Goal: Transaction & Acquisition: Purchase product/service

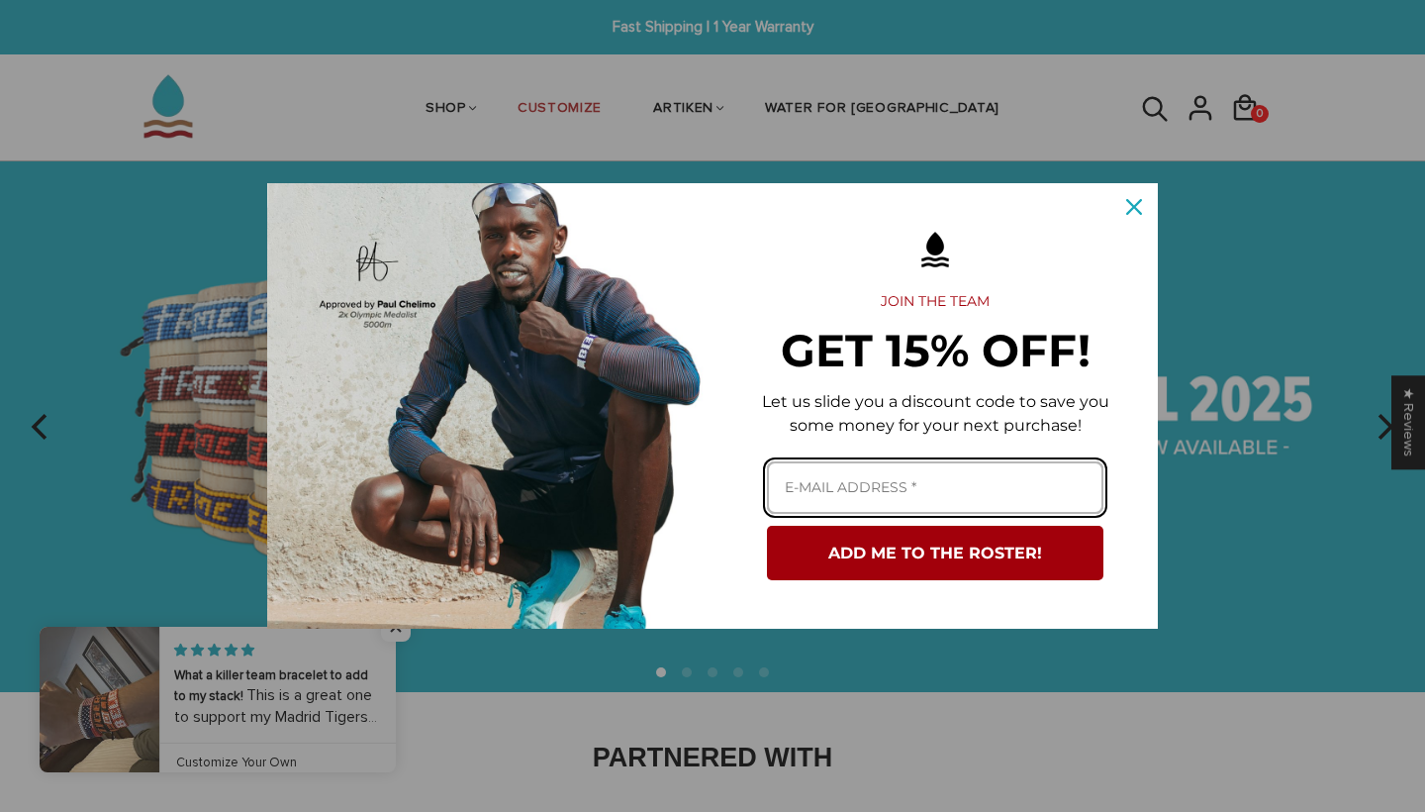
click at [911, 486] on input "Email field" at bounding box center [935, 487] width 337 height 52
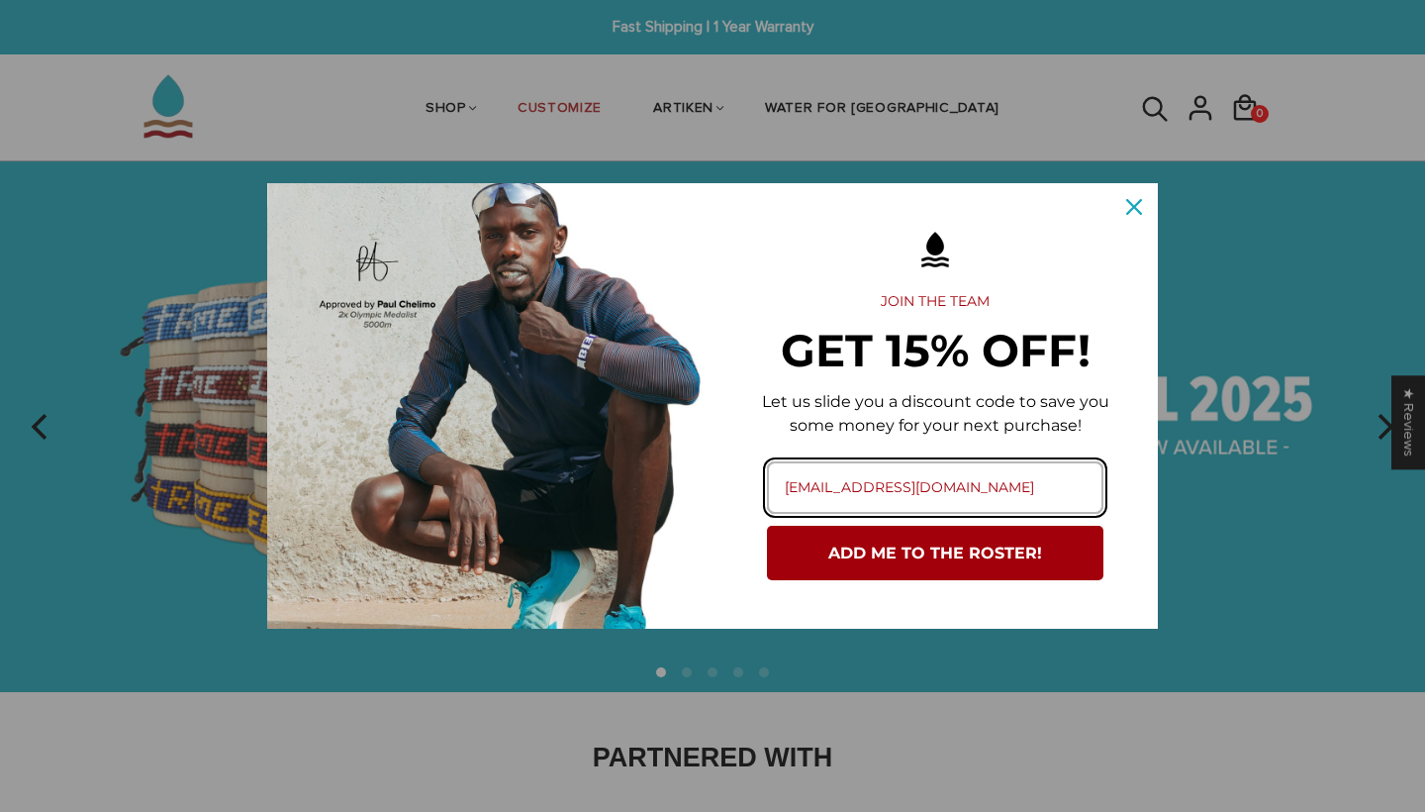
type input "amandine.binet04@gmail.com"
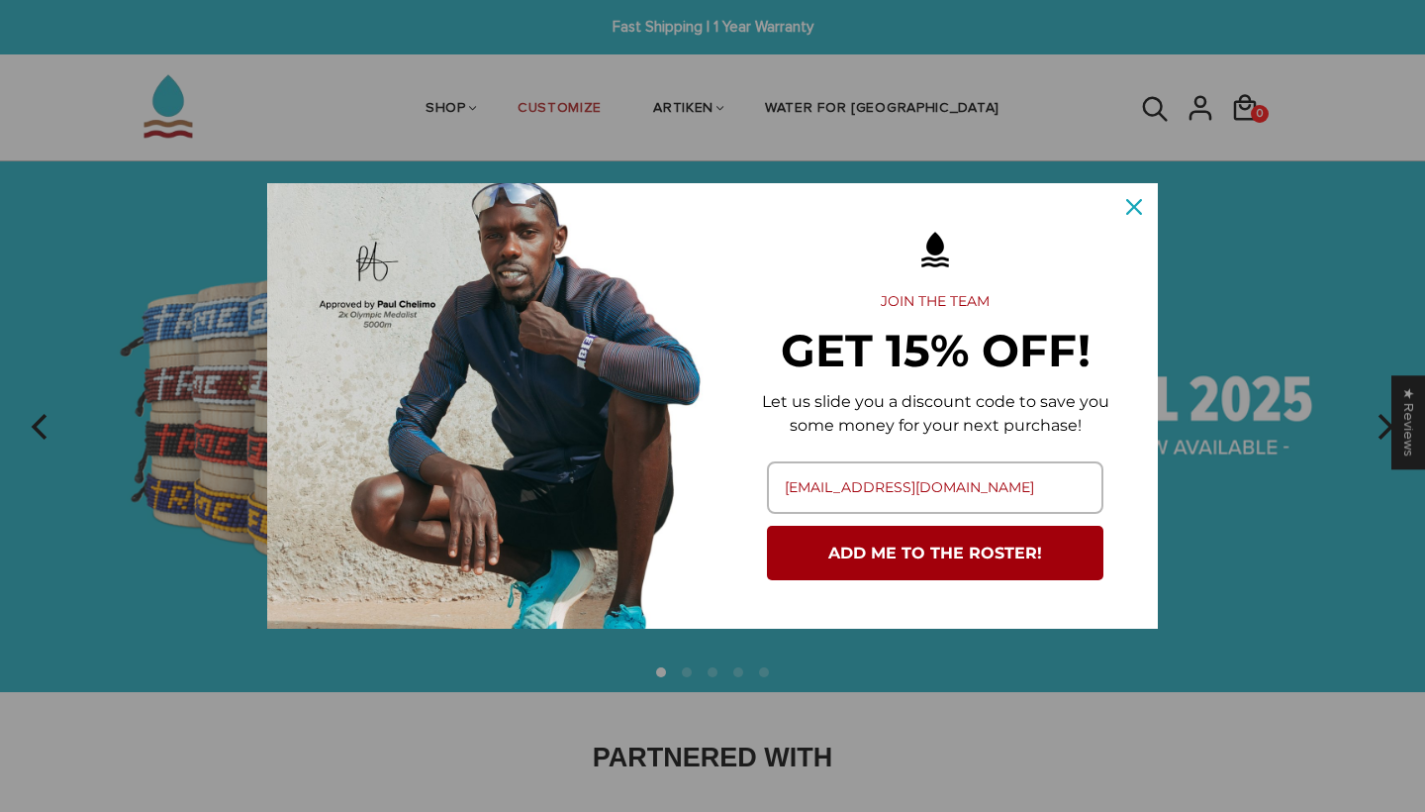
click at [942, 566] on button "ADD ME TO THE ROSTER!" at bounding box center [935, 553] width 337 height 54
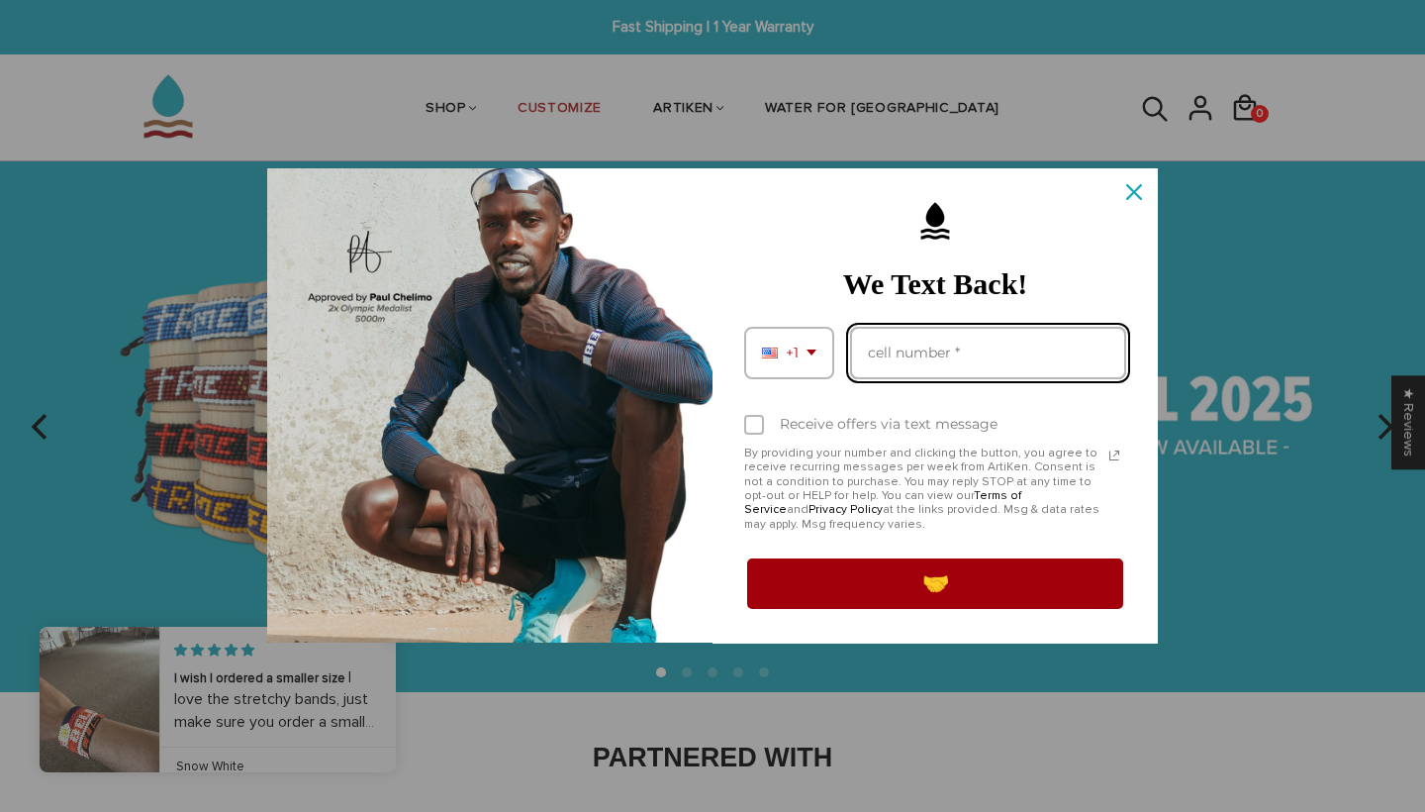
click at [926, 356] on input "Phone number field" at bounding box center [988, 353] width 276 height 52
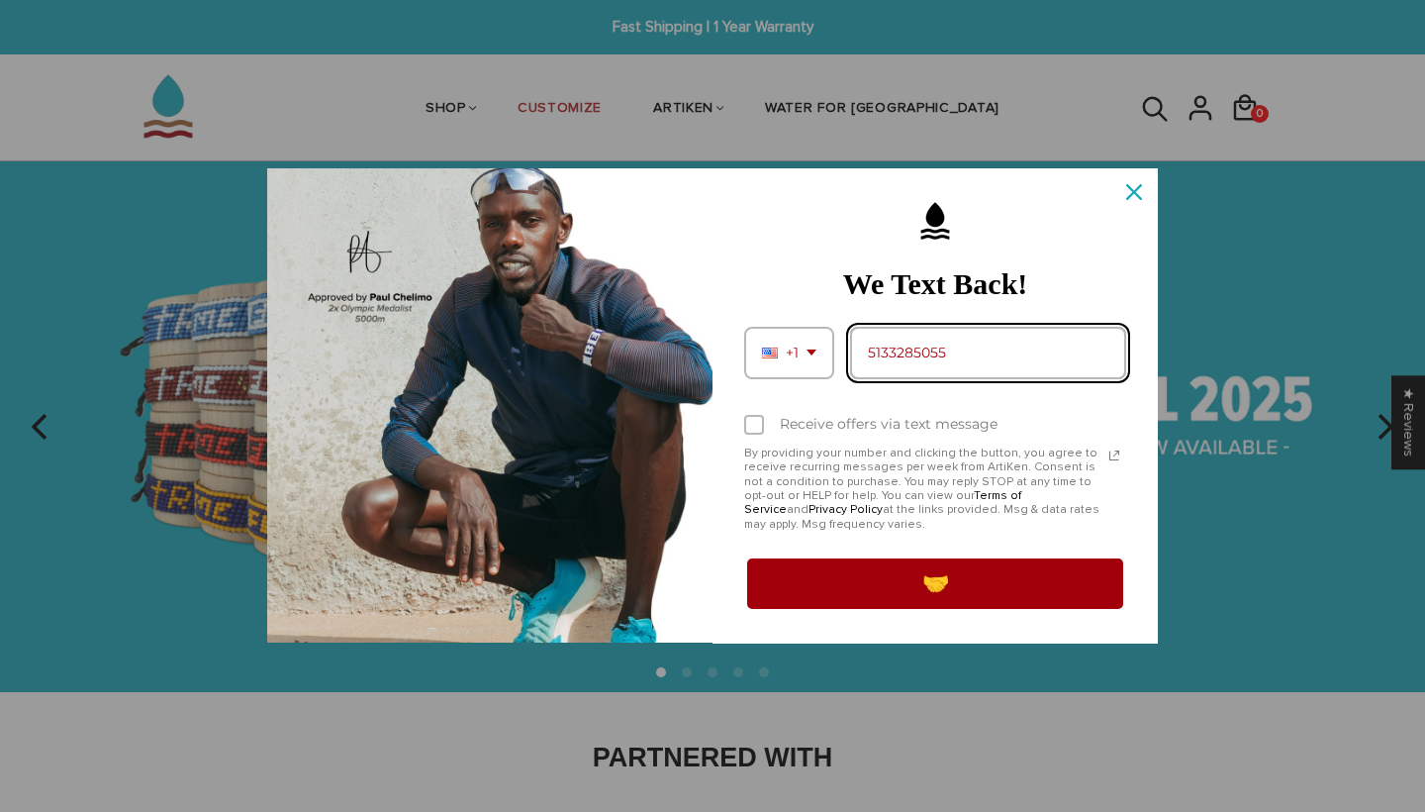
type input "5133285055"
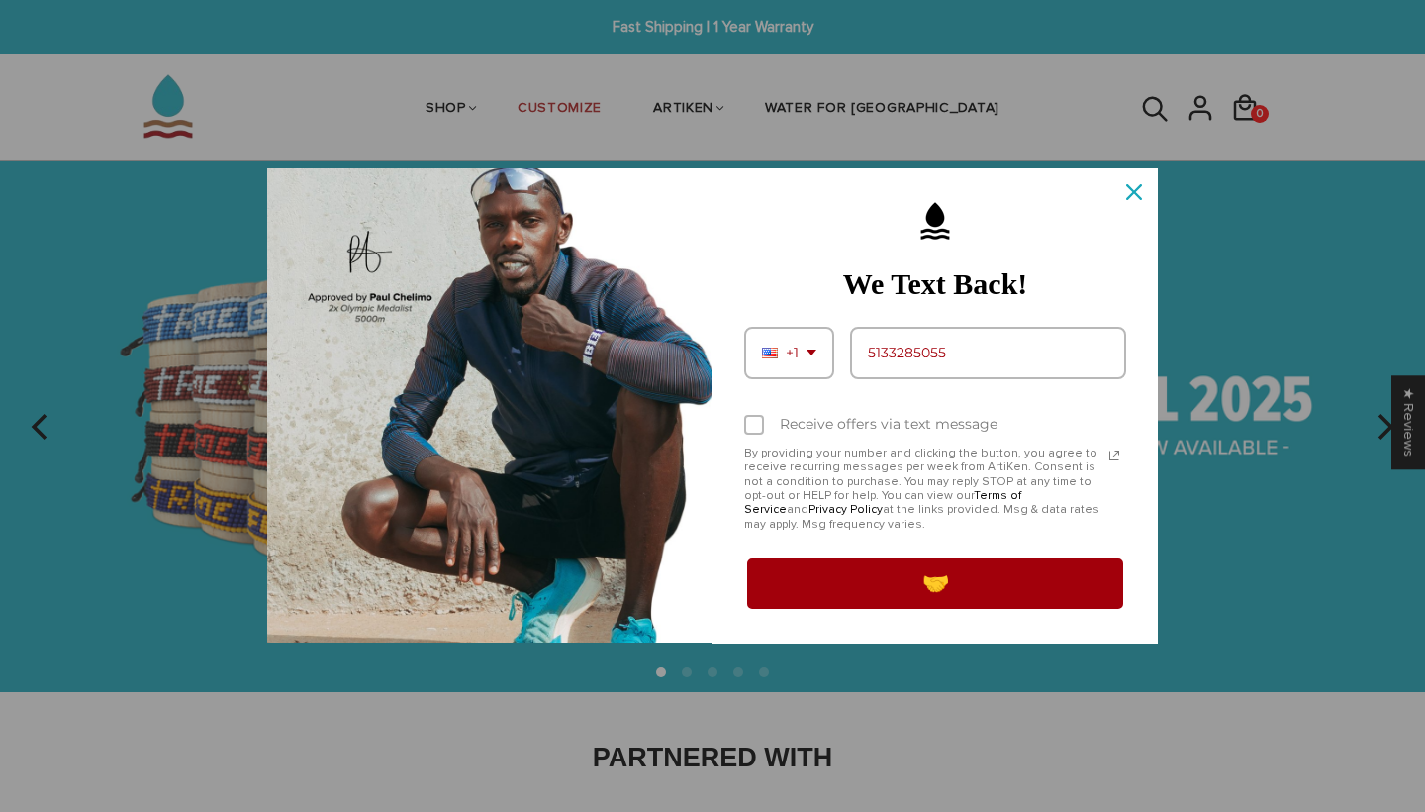
click at [898, 588] on button "🤝" at bounding box center [935, 582] width 382 height 55
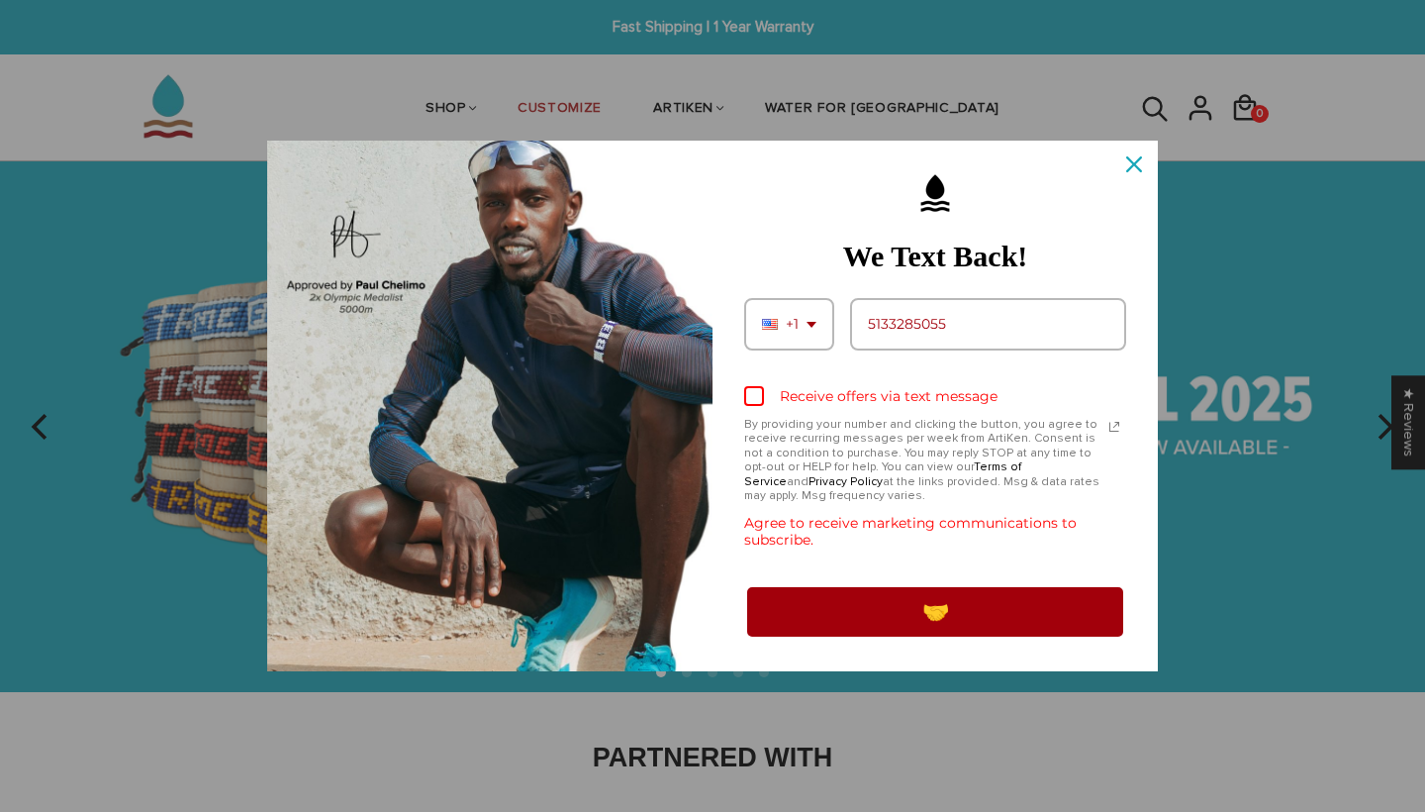
click at [762, 404] on div "Marketing offer form" at bounding box center [754, 396] width 20 height 20
click at [757, 404] on input "Receive offers via text message" at bounding box center [750, 397] width 13 height 13
checkbox input "true"
click at [840, 618] on button "🤝" at bounding box center [935, 611] width 382 height 55
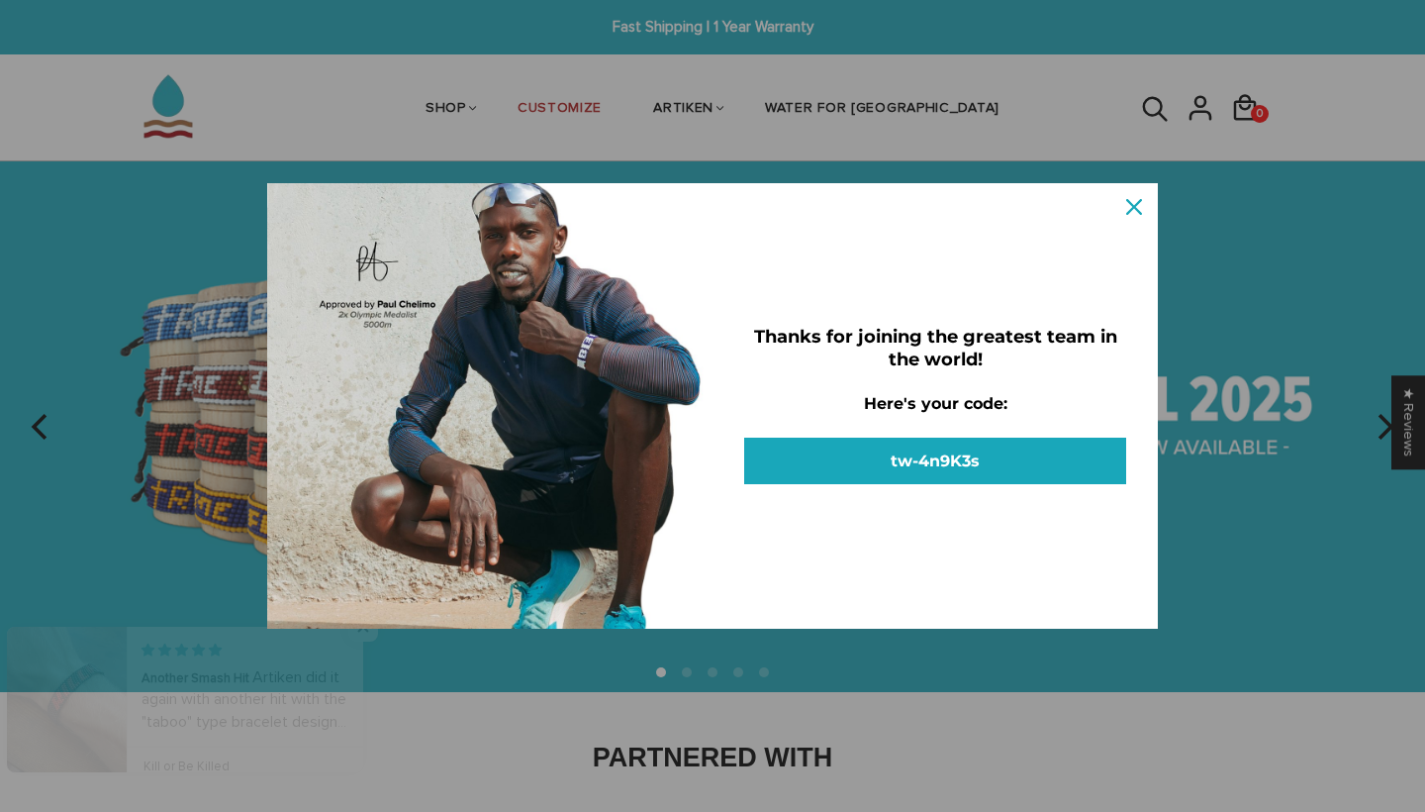
click at [925, 437] on button "tw-4n9K3s" at bounding box center [935, 460] width 382 height 47
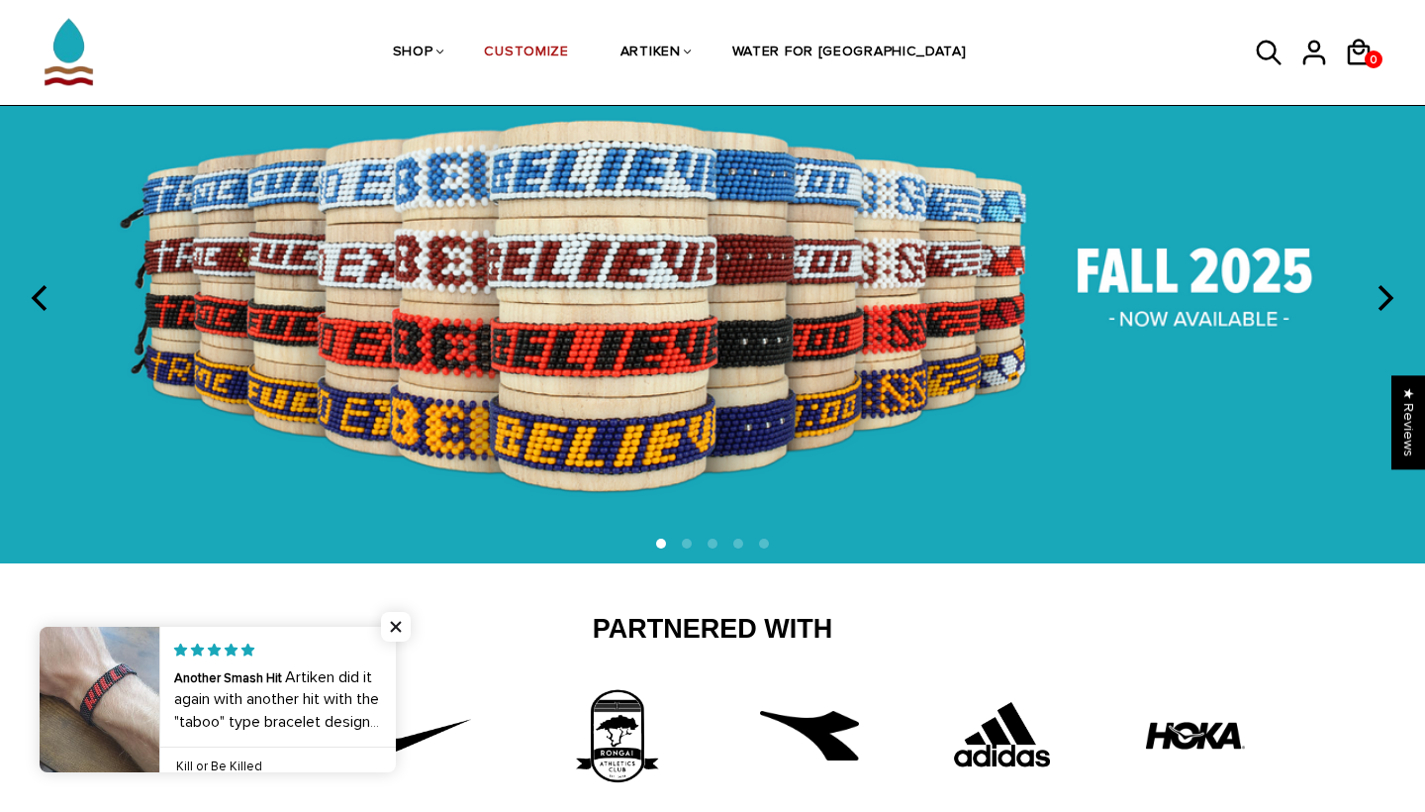
scroll to position [130, 0]
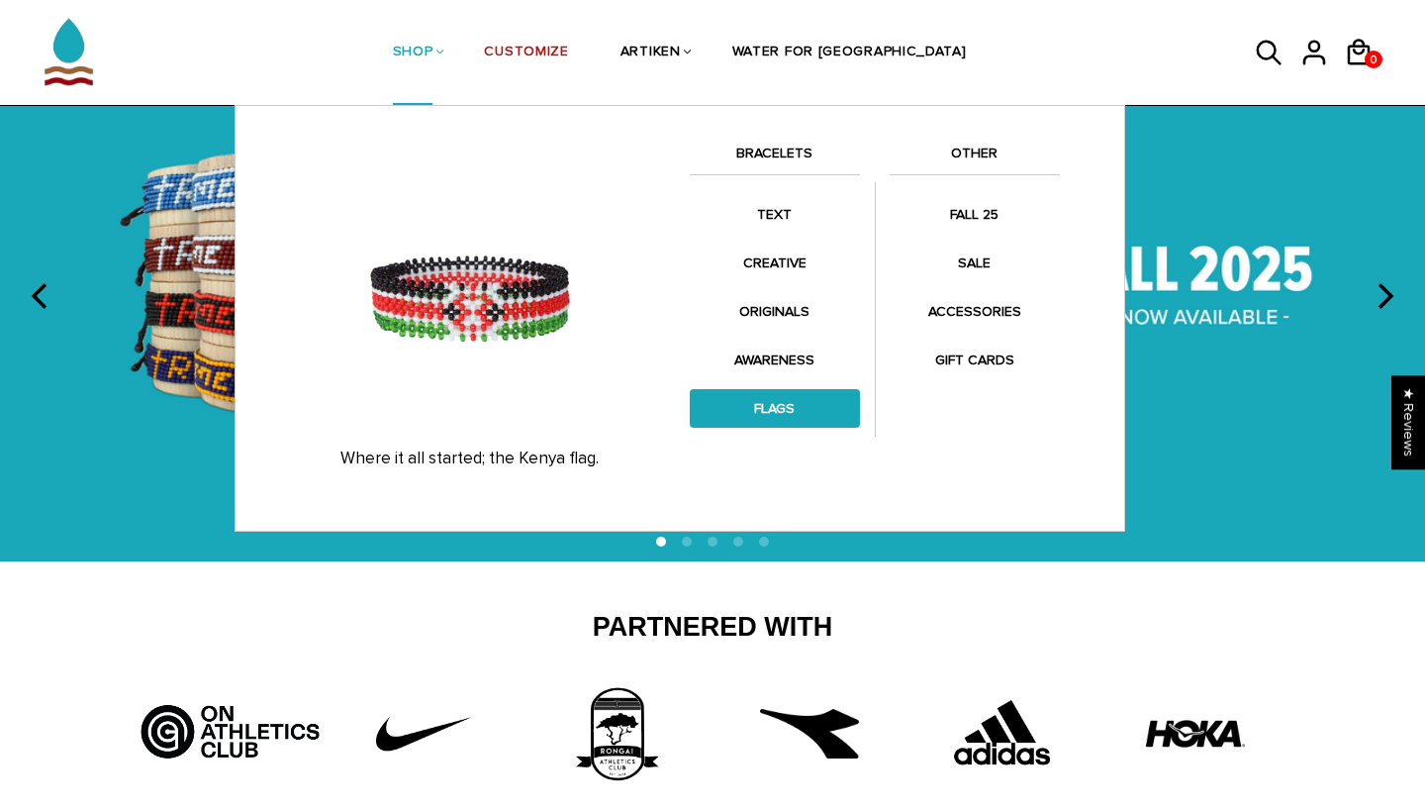
click at [797, 400] on link "FLAGS" at bounding box center [775, 408] width 170 height 39
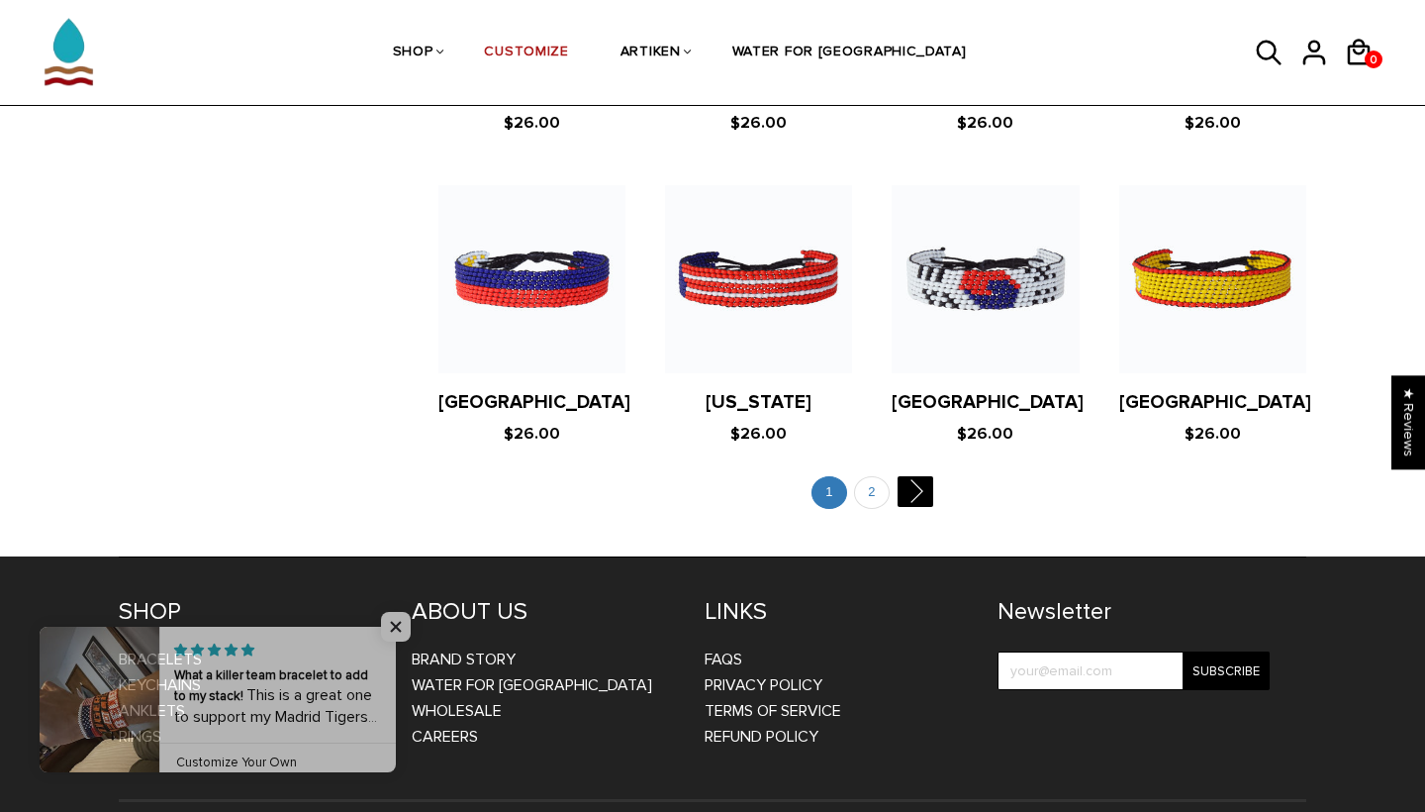
scroll to position [3851, 0]
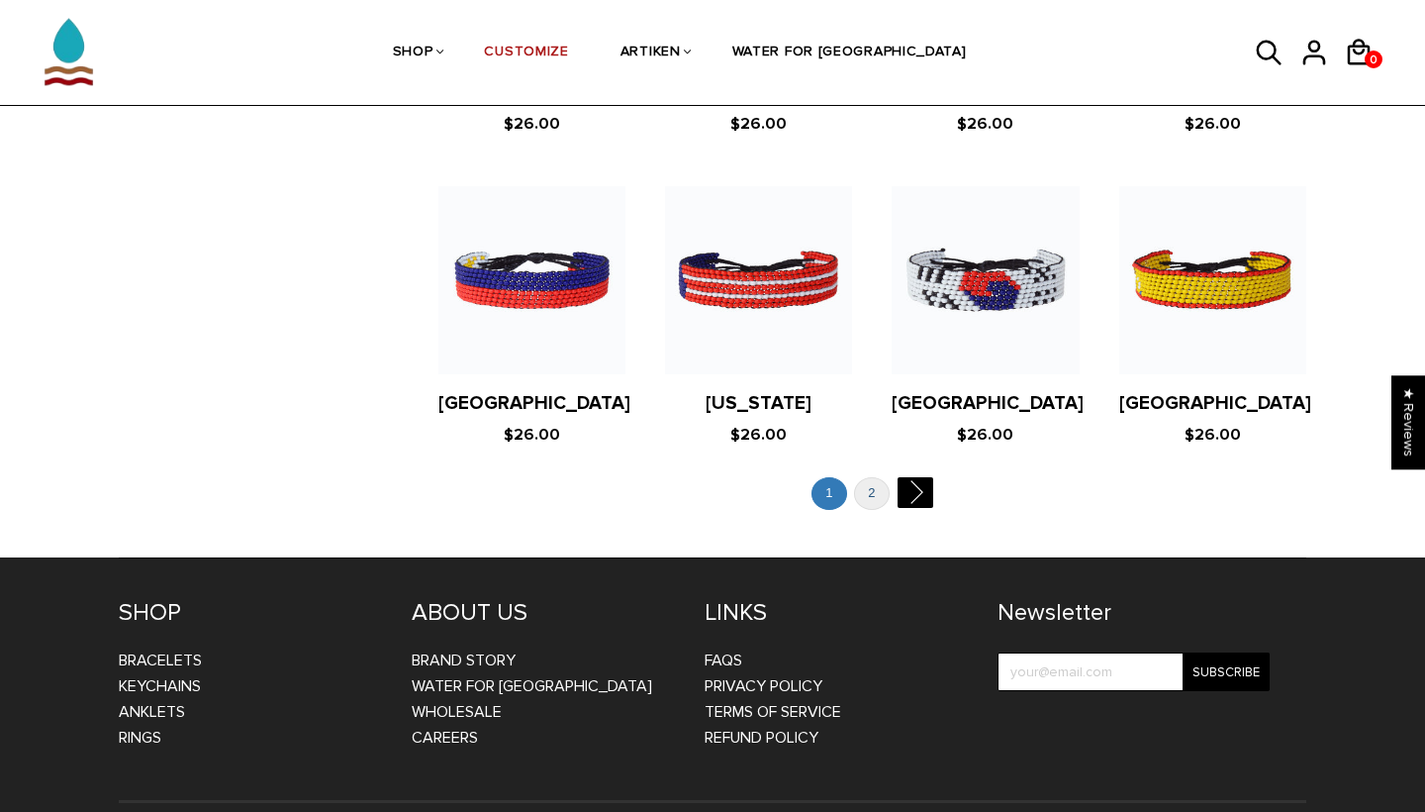
click at [868, 477] on link "2" at bounding box center [872, 493] width 36 height 33
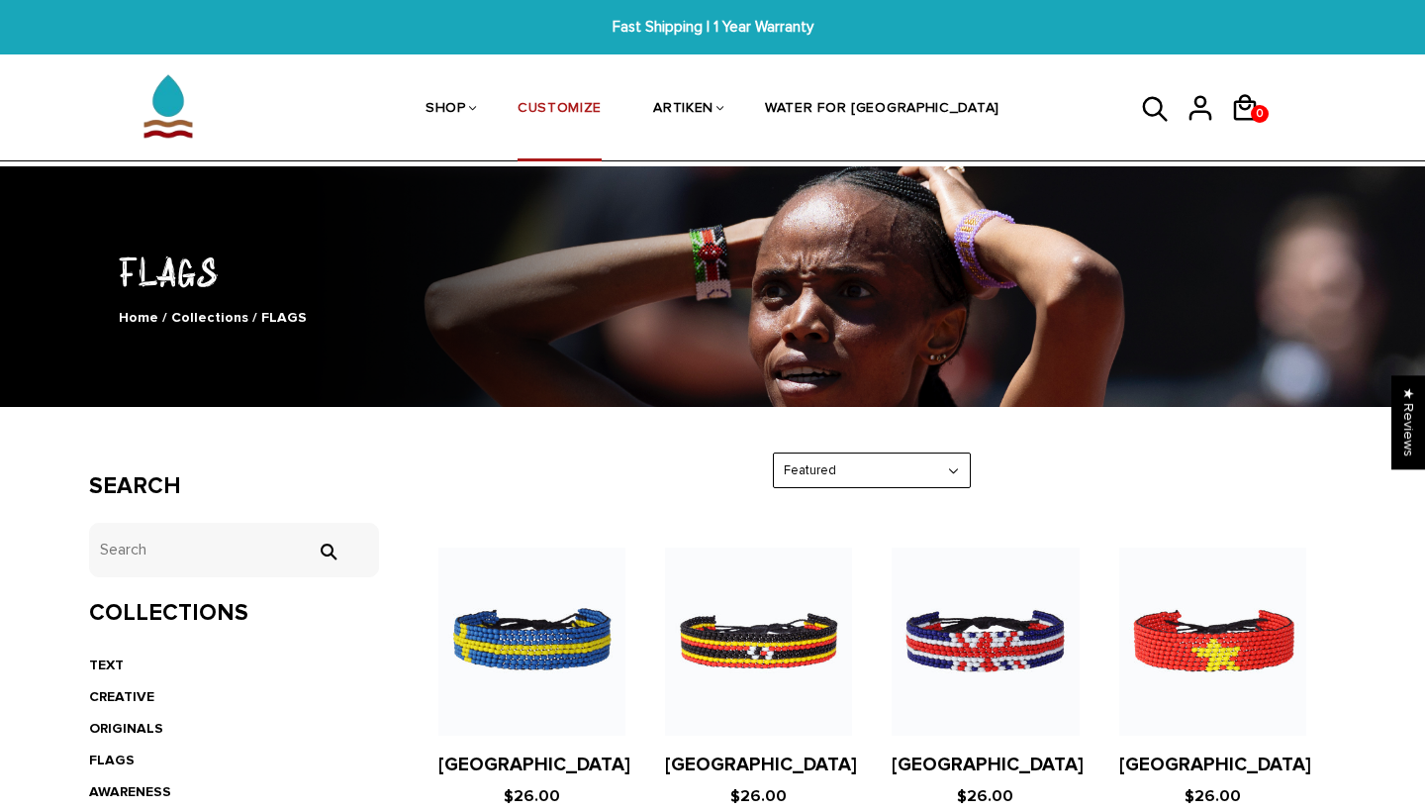
click at [589, 102] on link "CUSTOMIZE" at bounding box center [560, 109] width 84 height 105
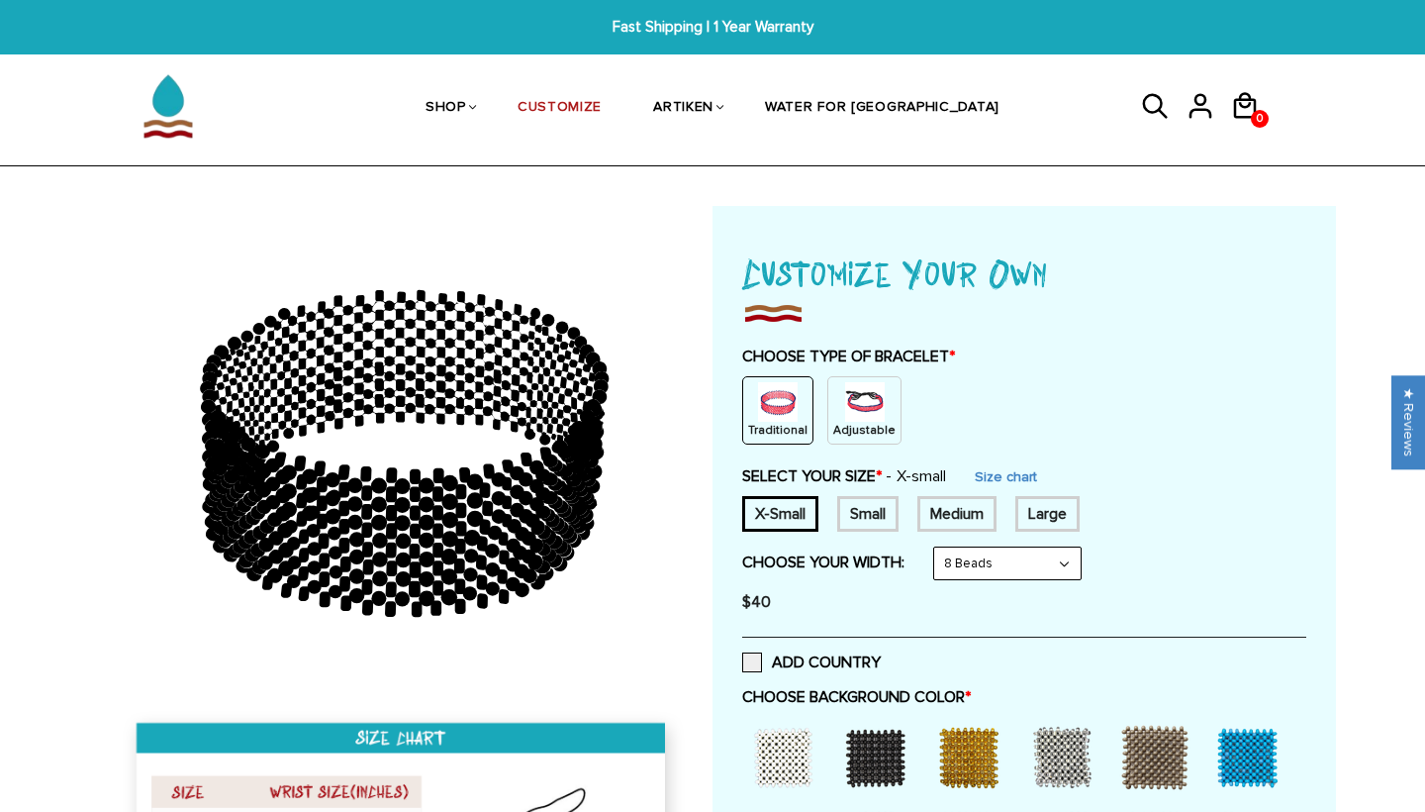
click at [871, 414] on img at bounding box center [865, 402] width 40 height 40
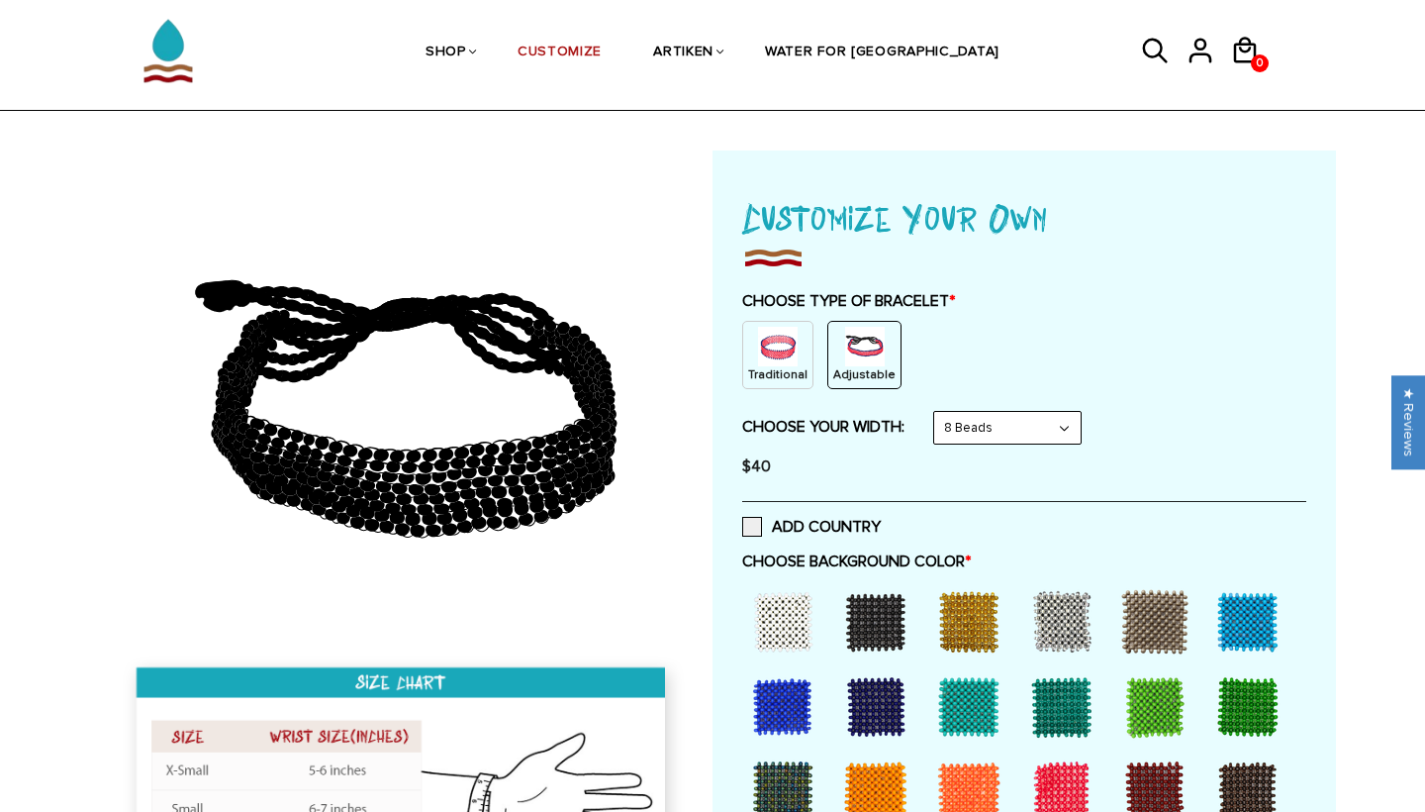
scroll to position [59, 0]
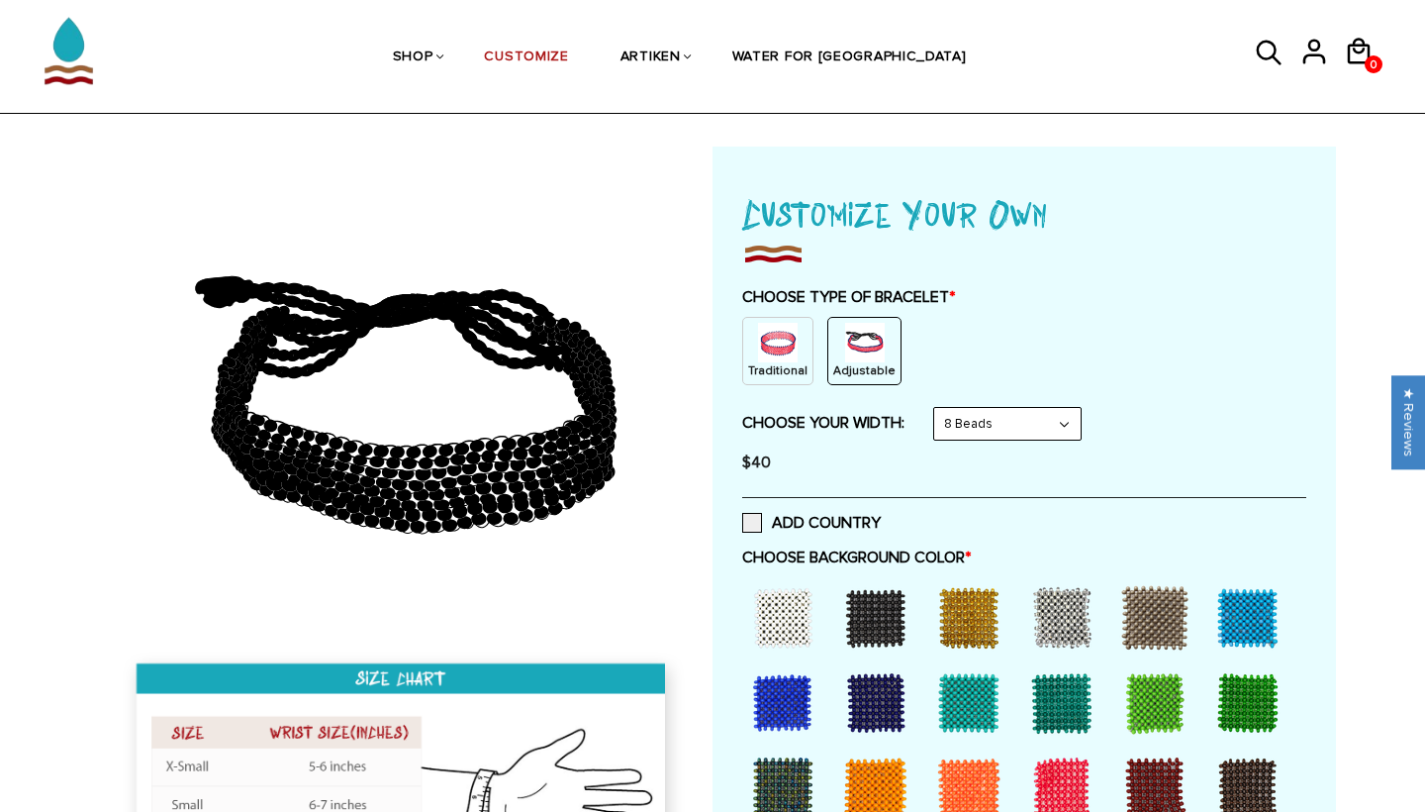
click at [773, 344] on img at bounding box center [778, 343] width 40 height 40
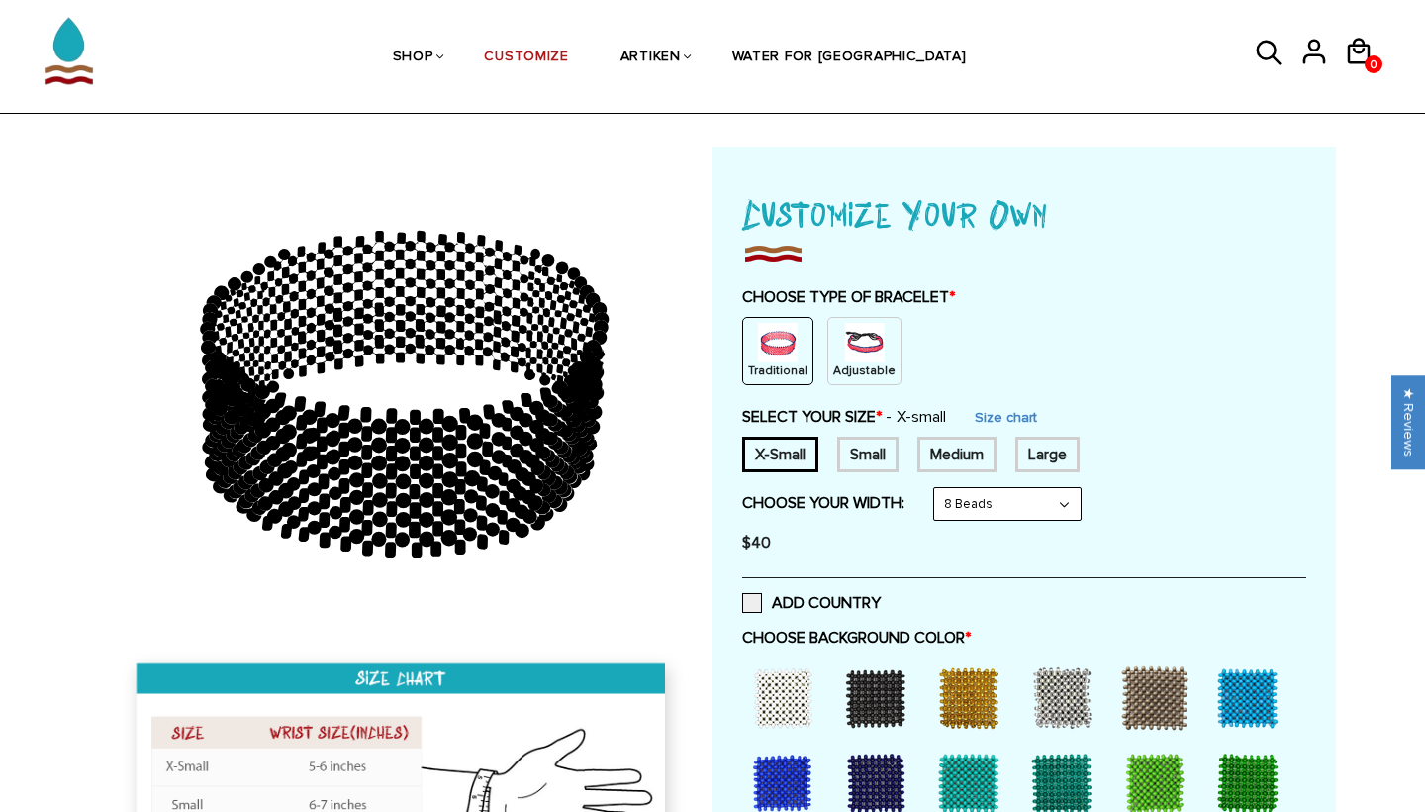
click at [845, 352] on img at bounding box center [865, 343] width 40 height 40
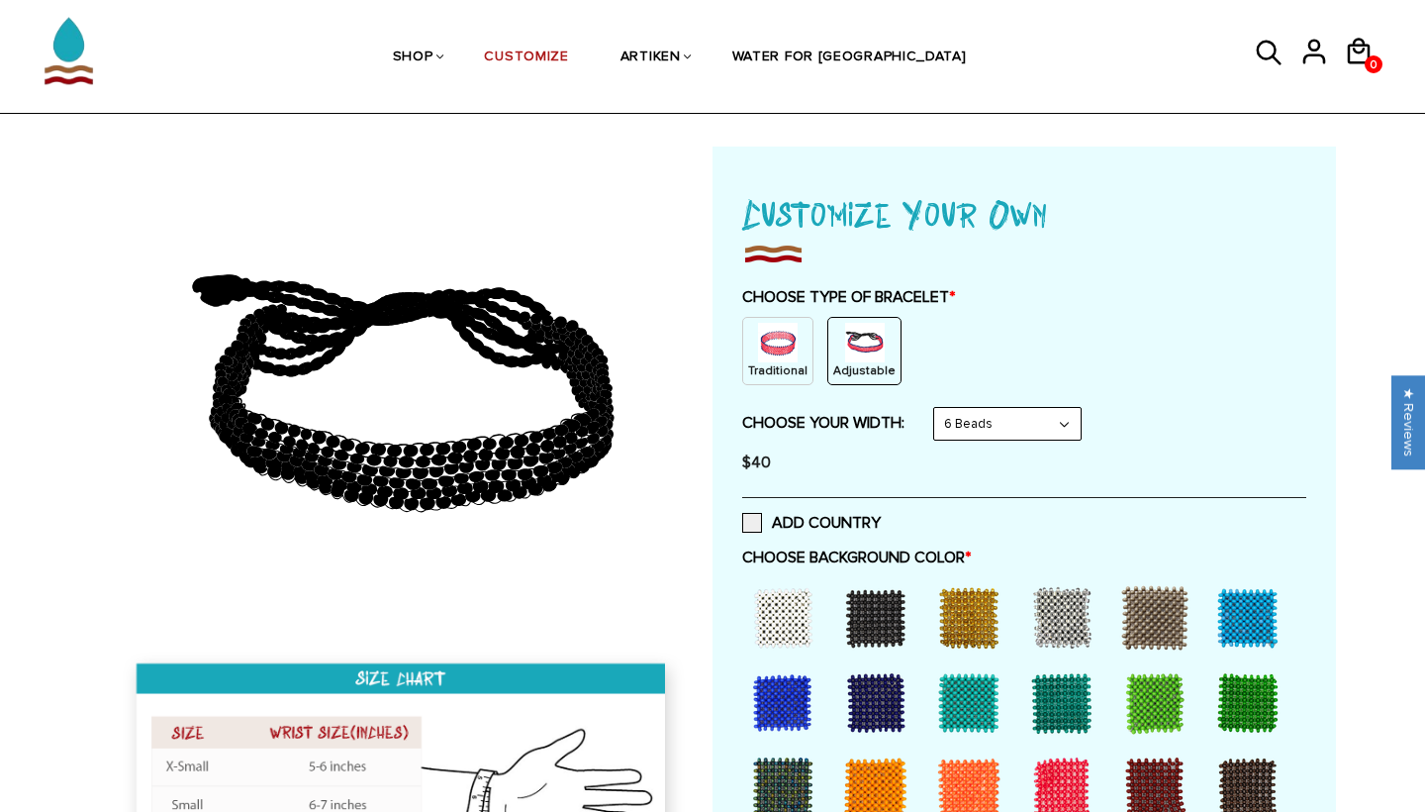
select select "8-beads"
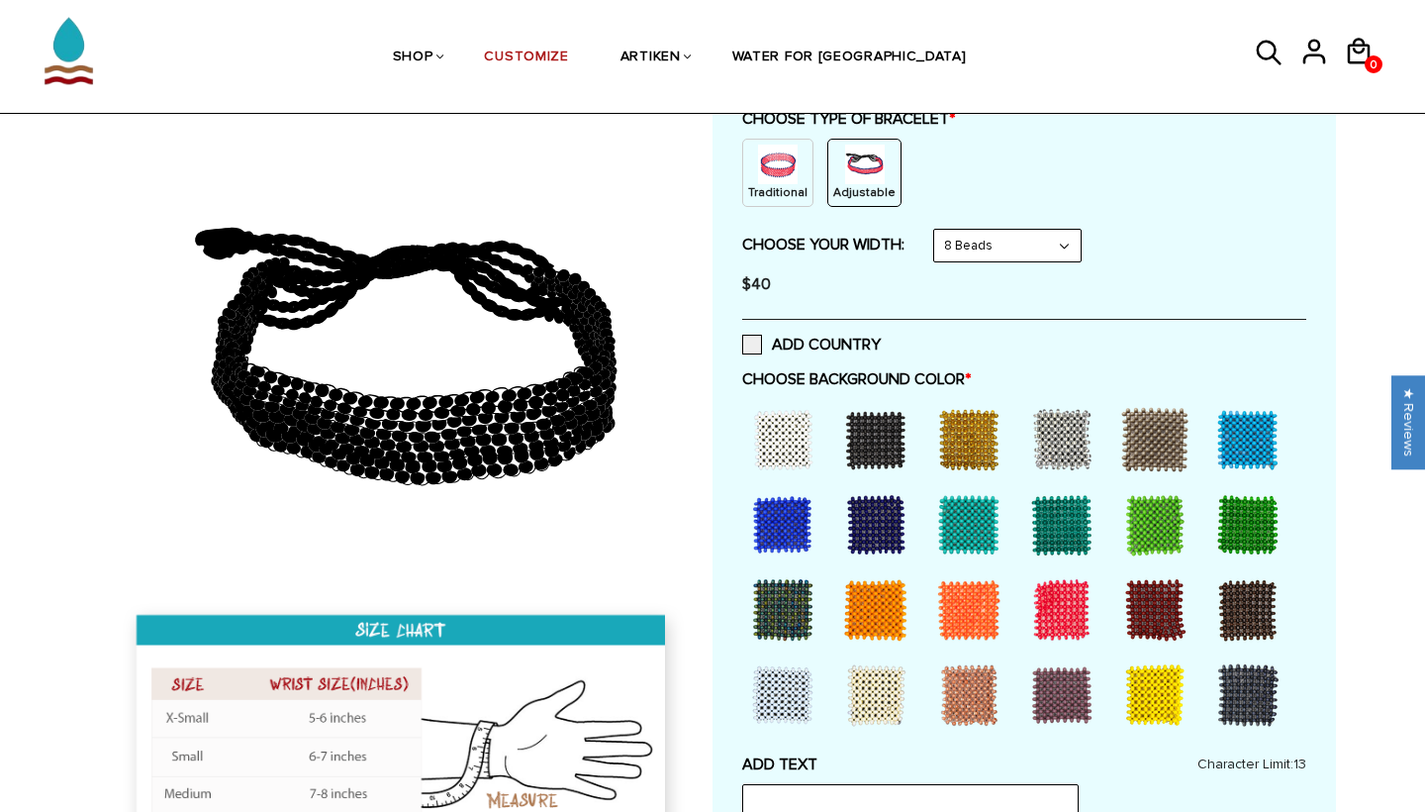
scroll to position [286, 0]
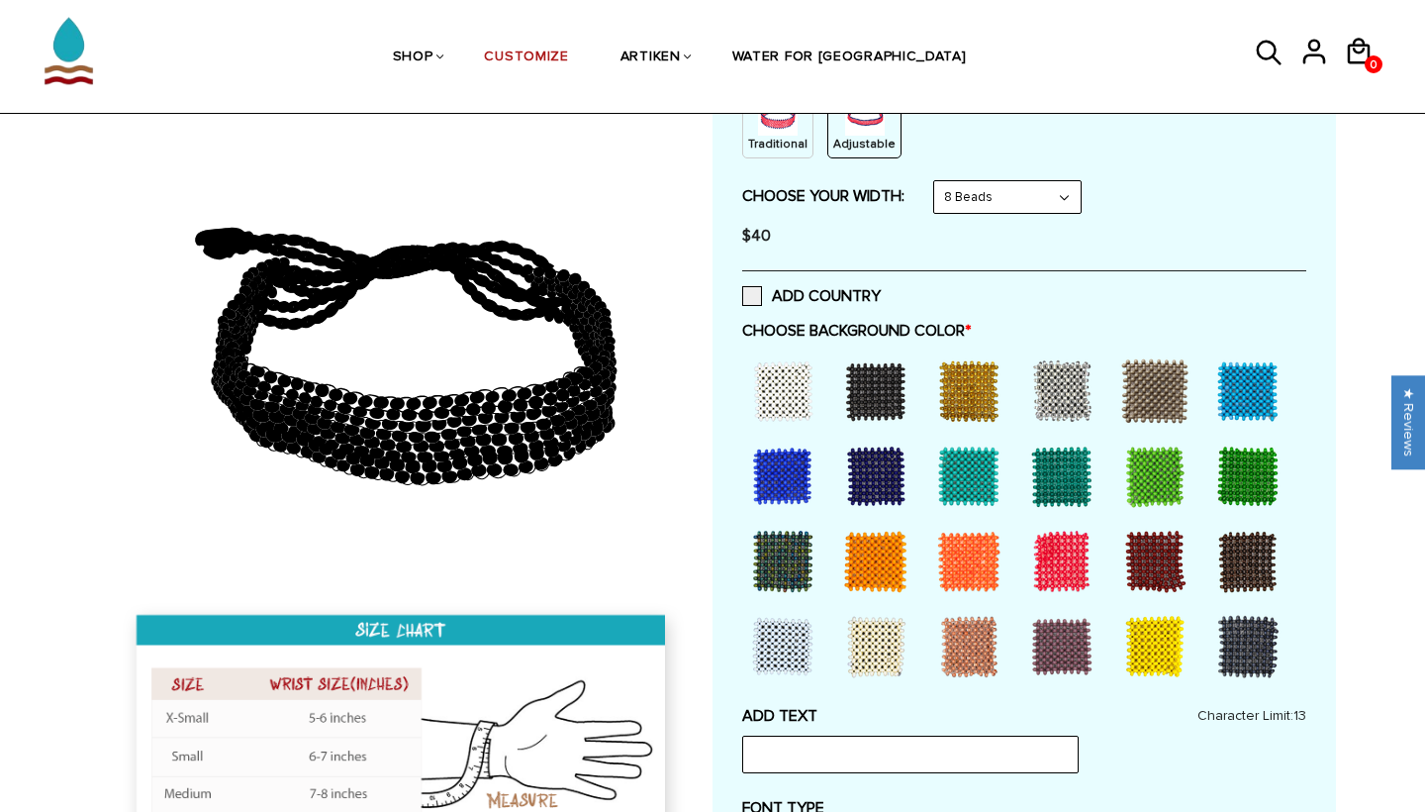
click at [876, 460] on div at bounding box center [875, 475] width 79 height 79
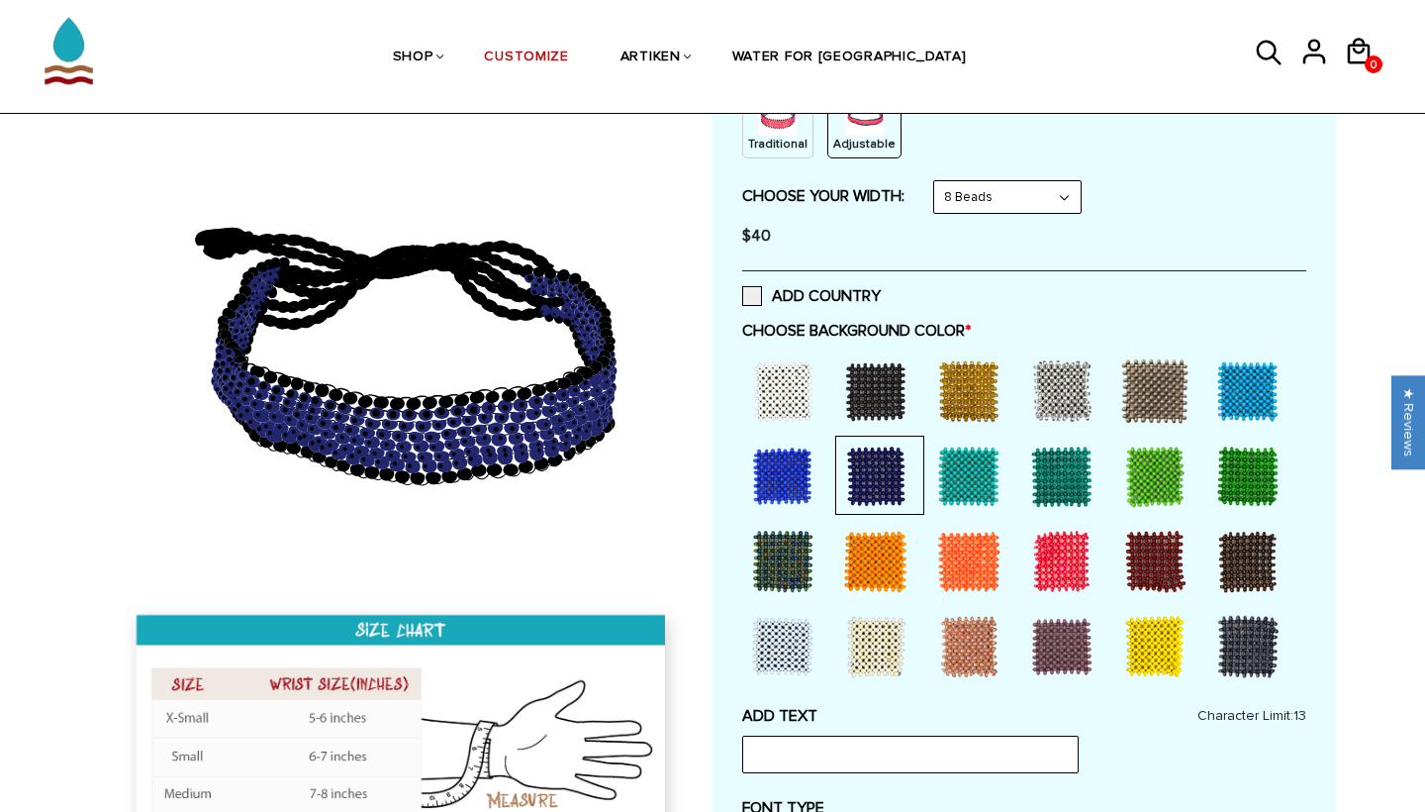
click at [766, 459] on div at bounding box center [782, 475] width 79 height 79
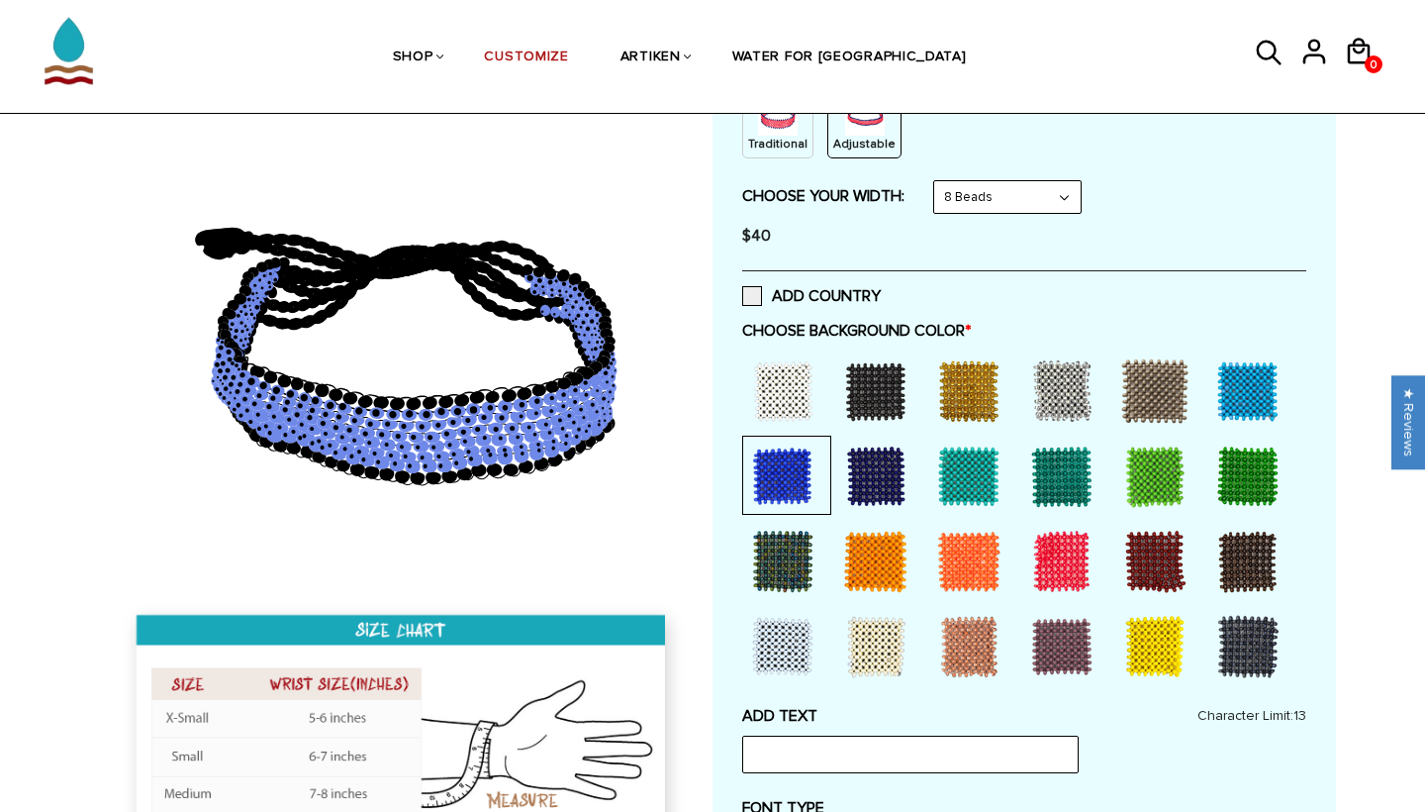
click at [848, 471] on div at bounding box center [875, 475] width 79 height 79
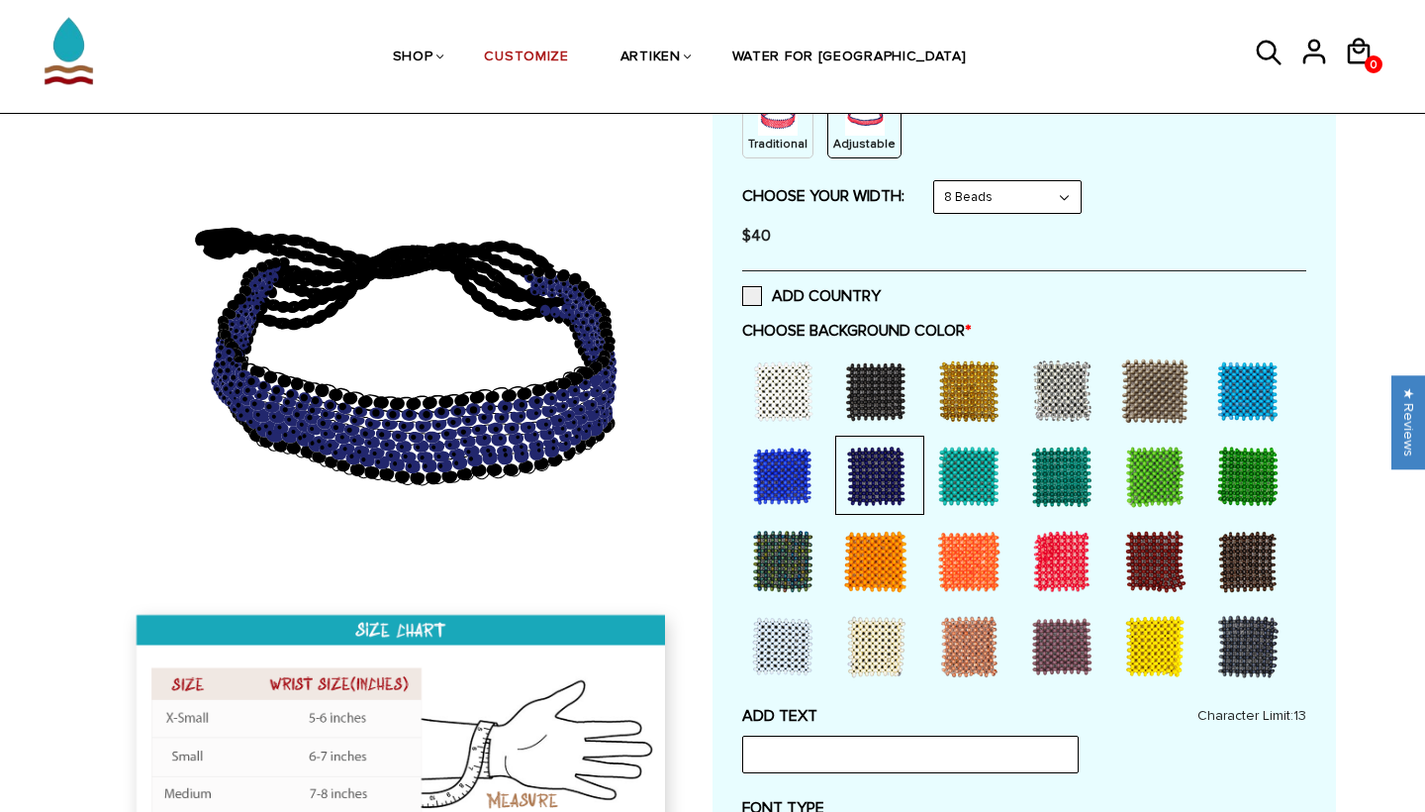
click at [1080, 651] on div at bounding box center [1061, 646] width 79 height 79
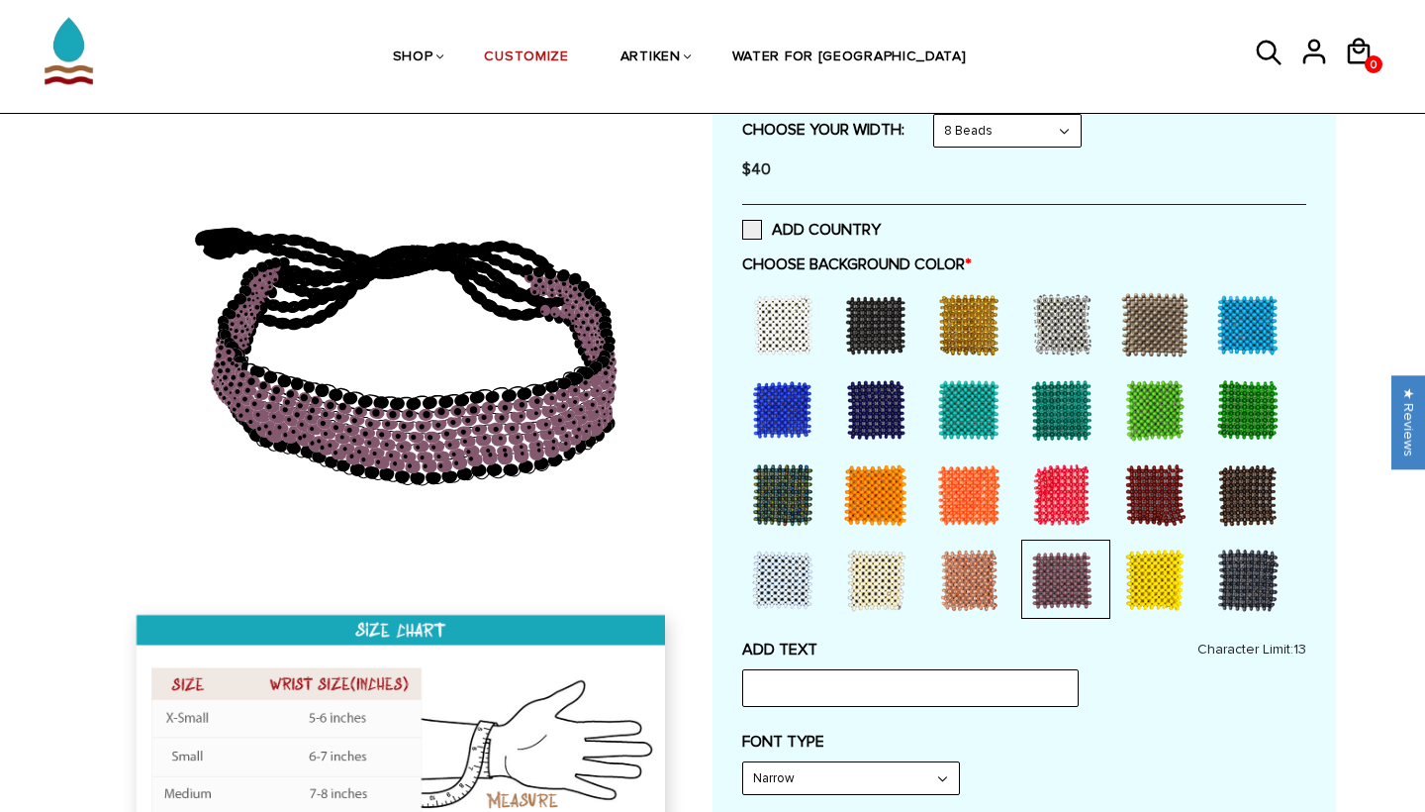
scroll to position [417, 0]
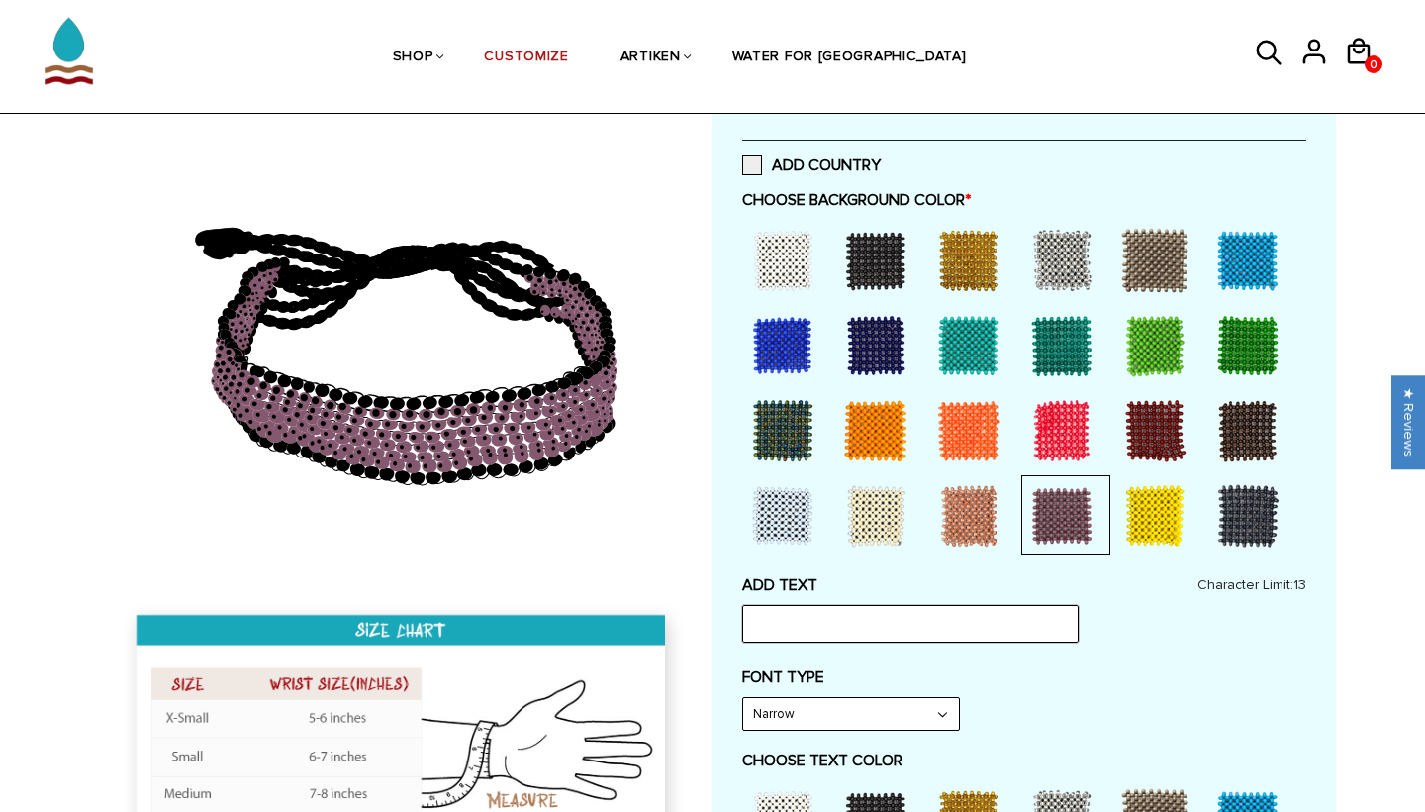
click at [780, 605] on input "text" at bounding box center [910, 624] width 337 height 38
type input "ASHLAND"
select select "Narrow"
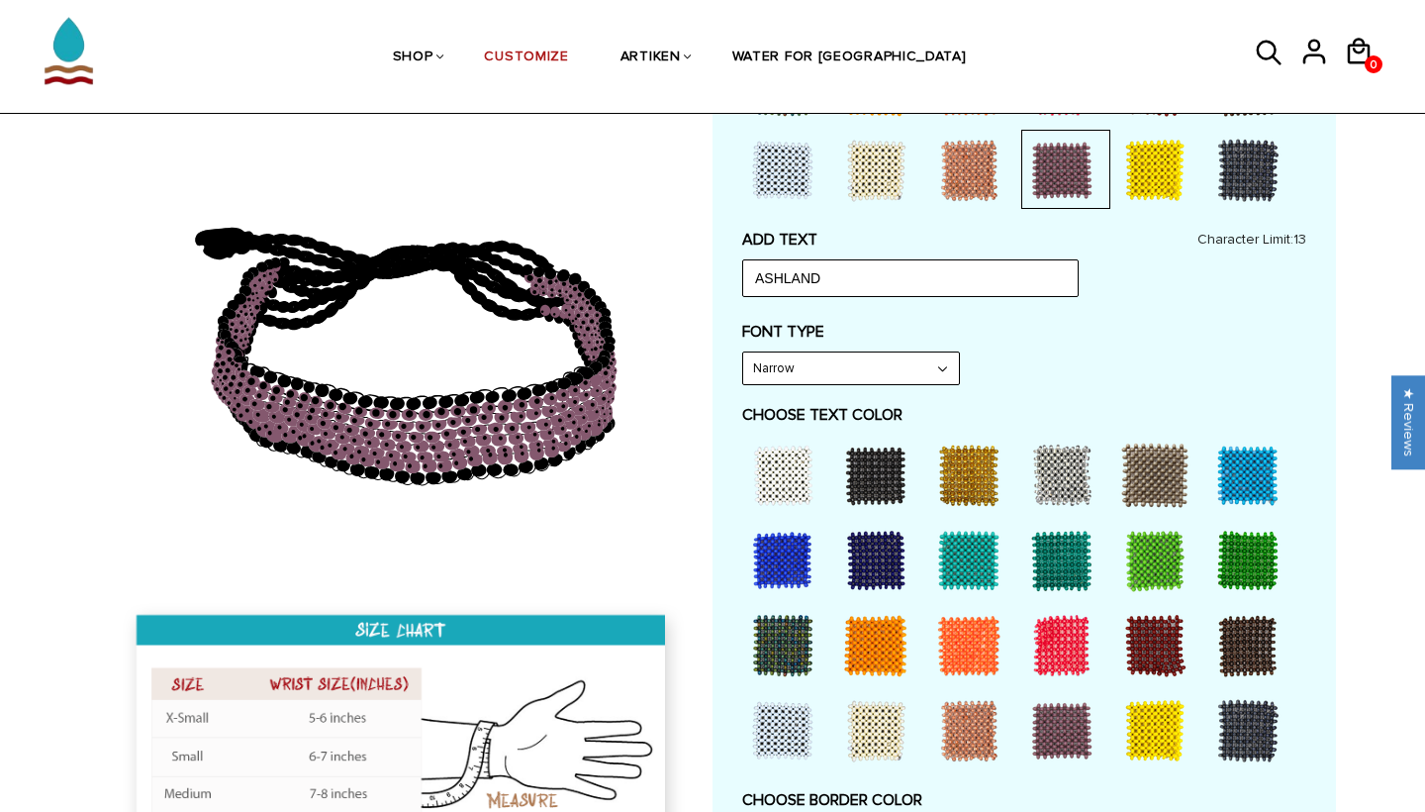
scroll to position [764, 0]
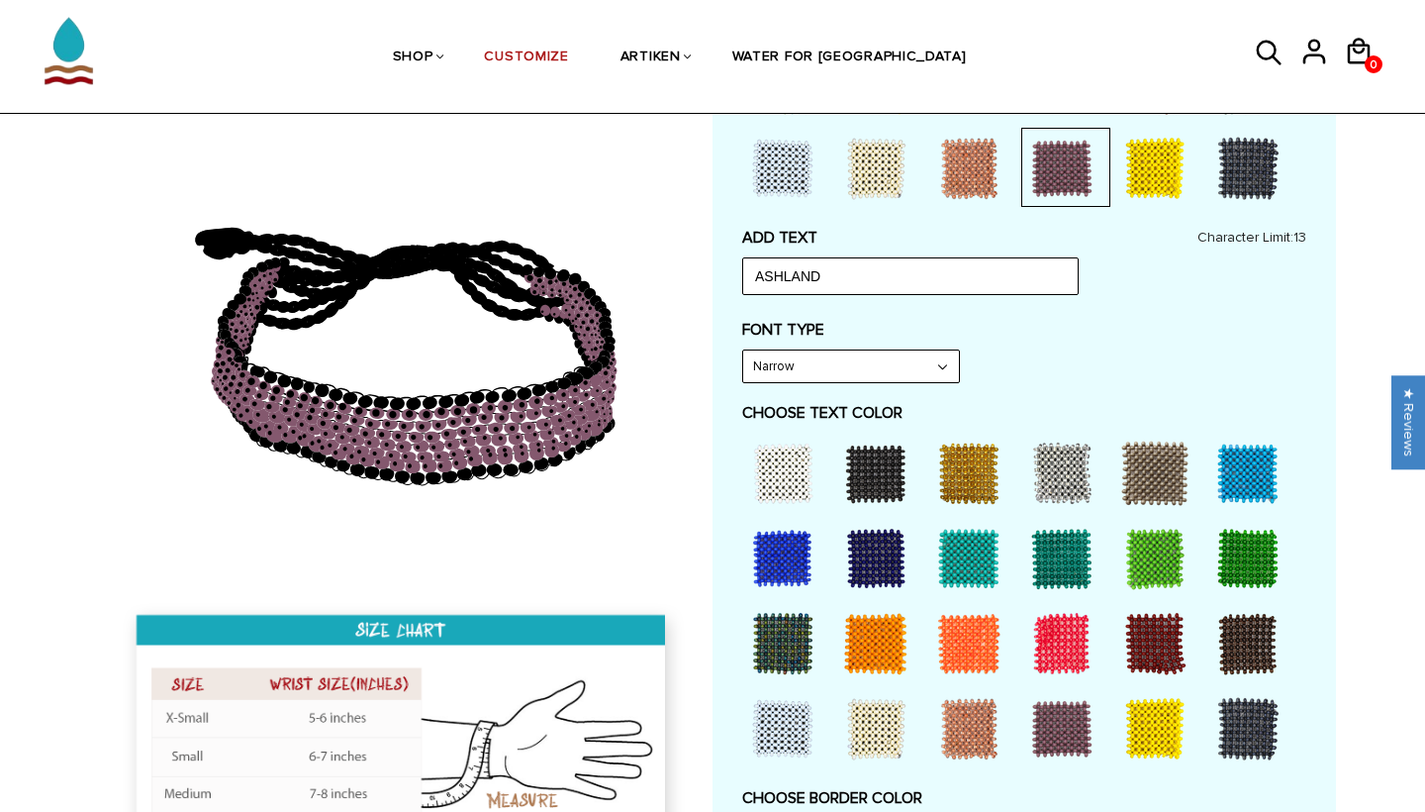
click at [1156, 696] on div at bounding box center [1154, 728] width 79 height 79
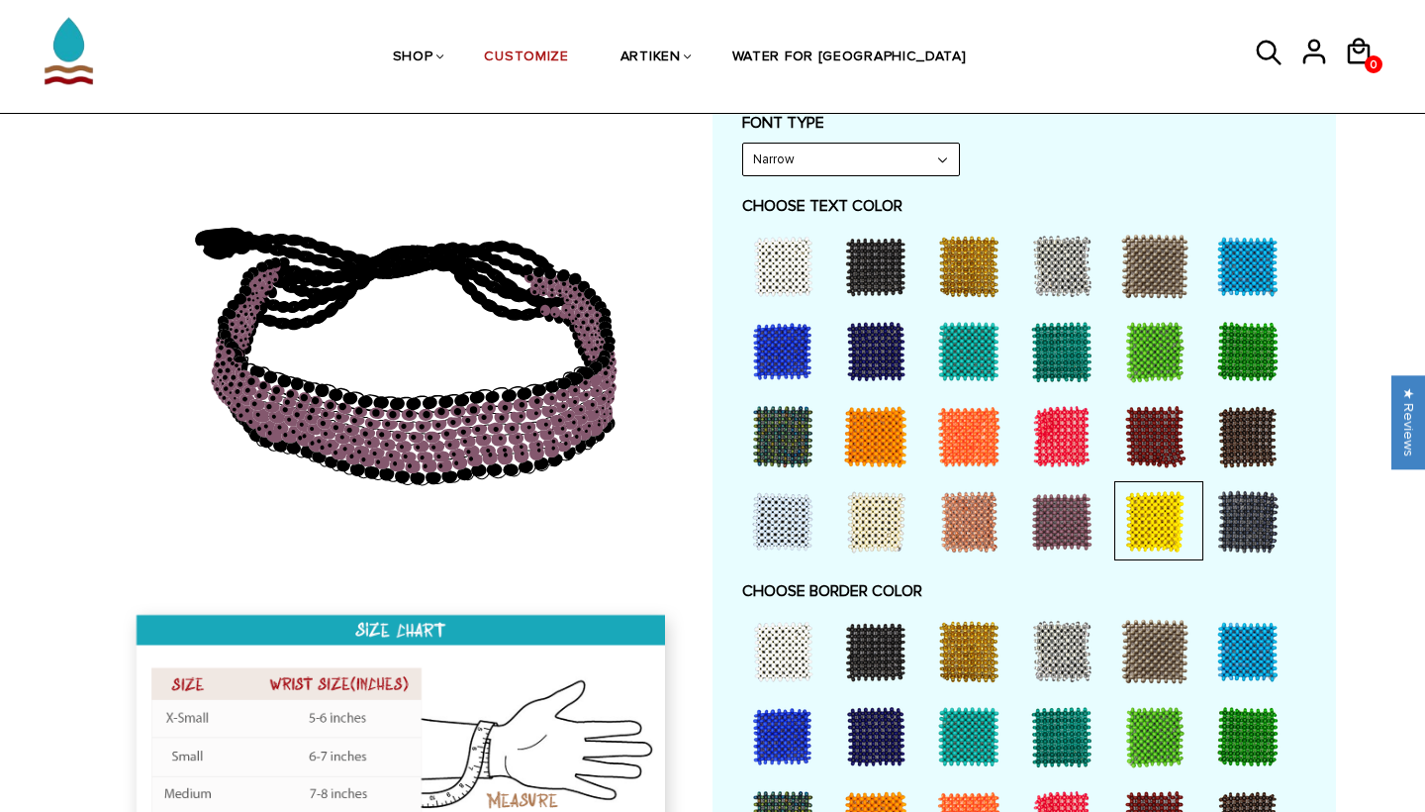
scroll to position [1010, 0]
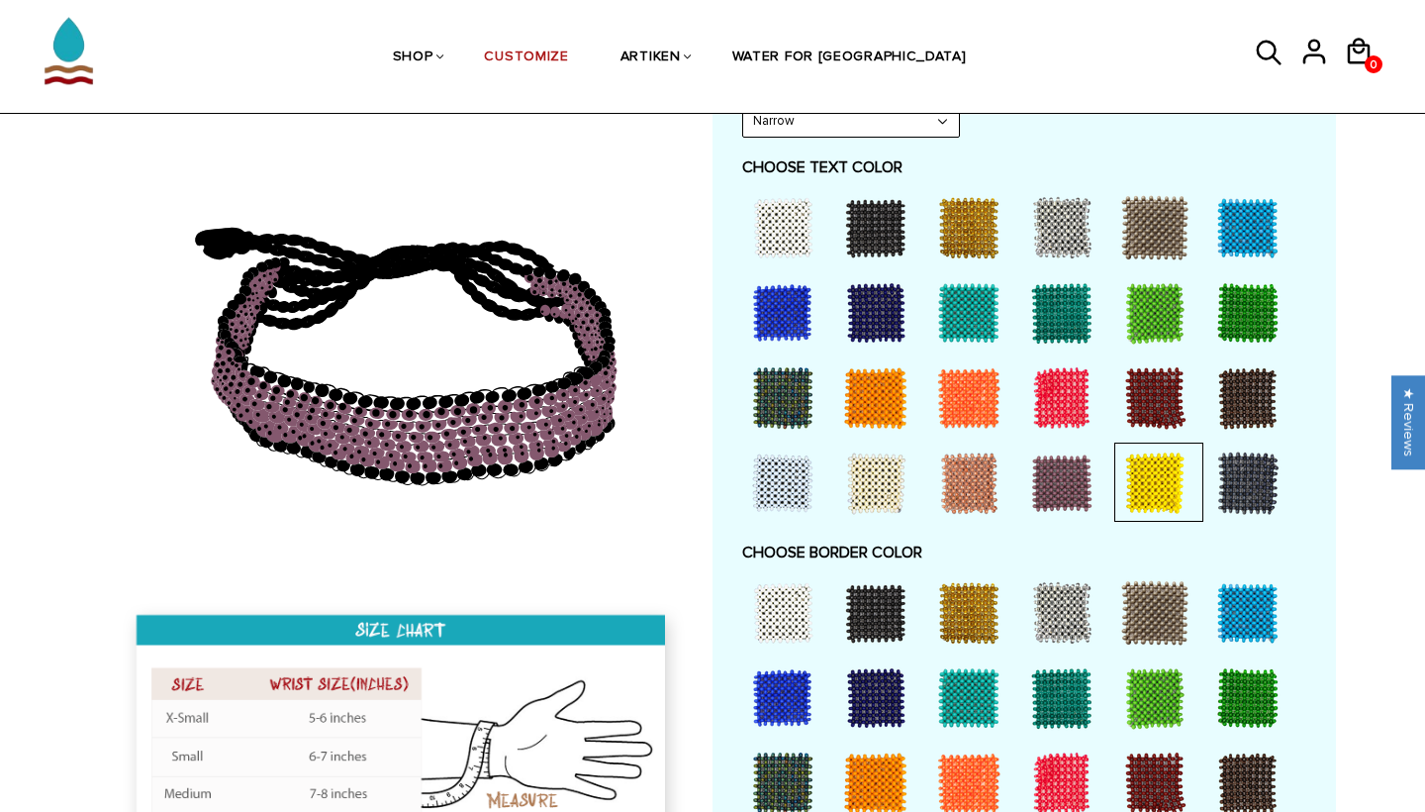
click at [888, 598] on div at bounding box center [875, 612] width 79 height 79
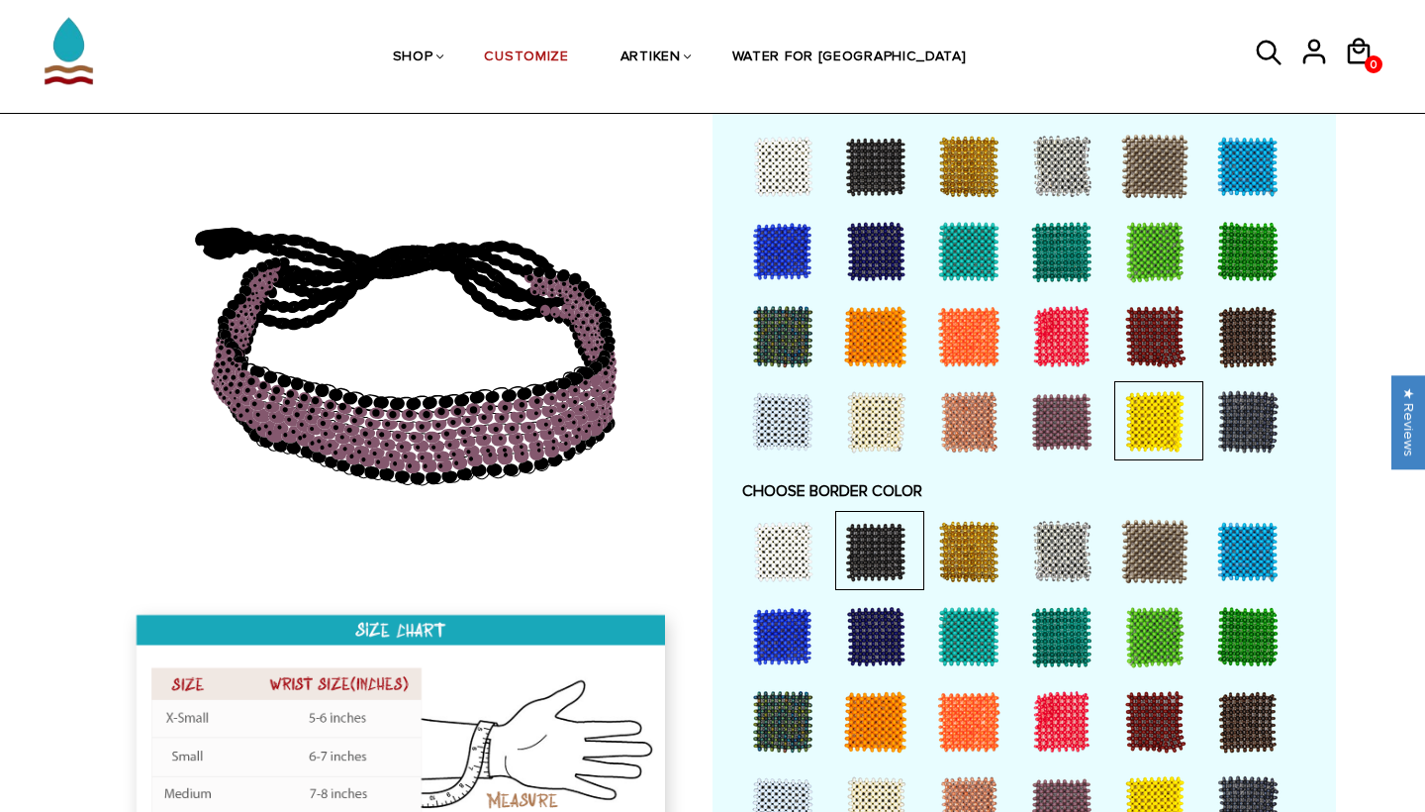
scroll to position [1078, 0]
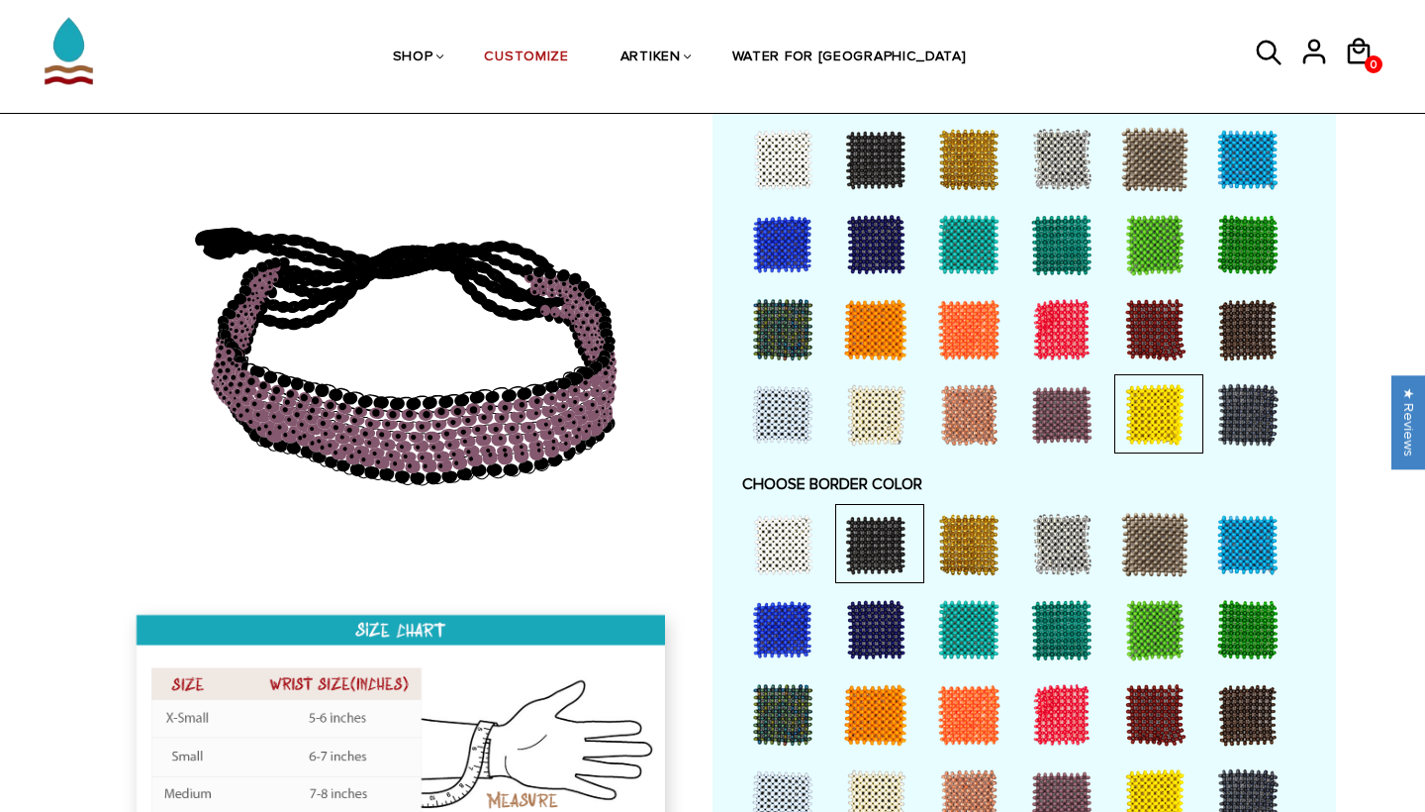
click at [970, 526] on div at bounding box center [968, 544] width 79 height 79
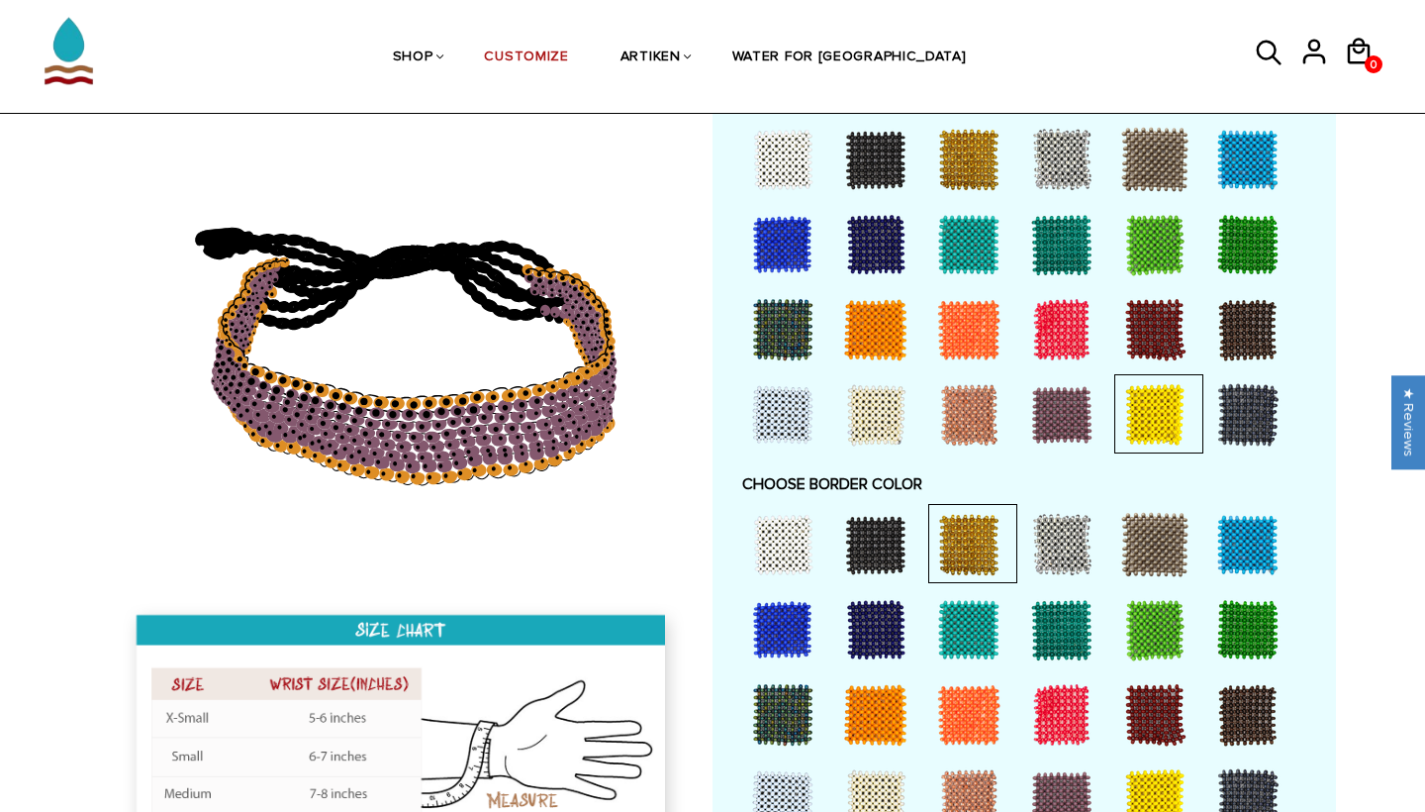
click at [876, 538] on div at bounding box center [875, 544] width 79 height 79
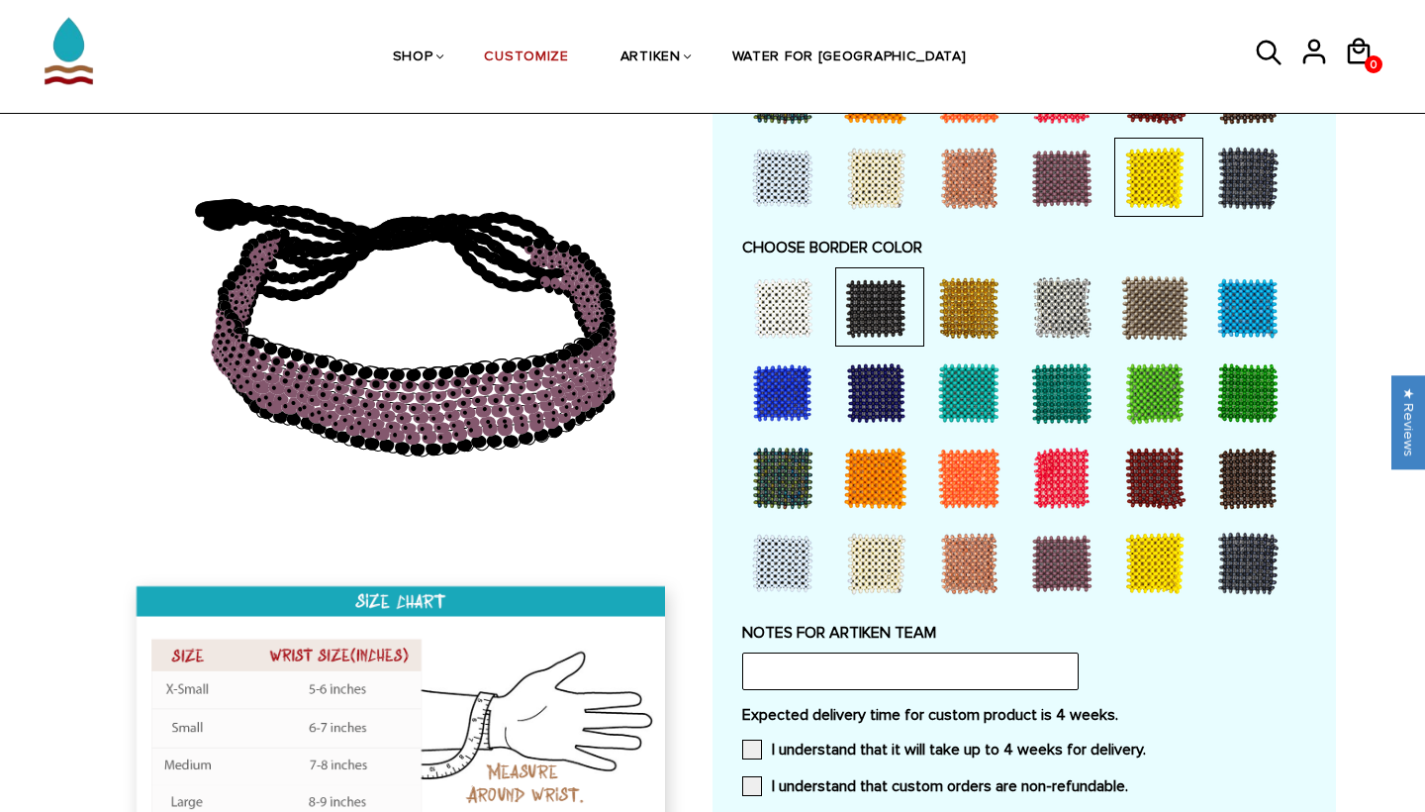
scroll to position [1319, 0]
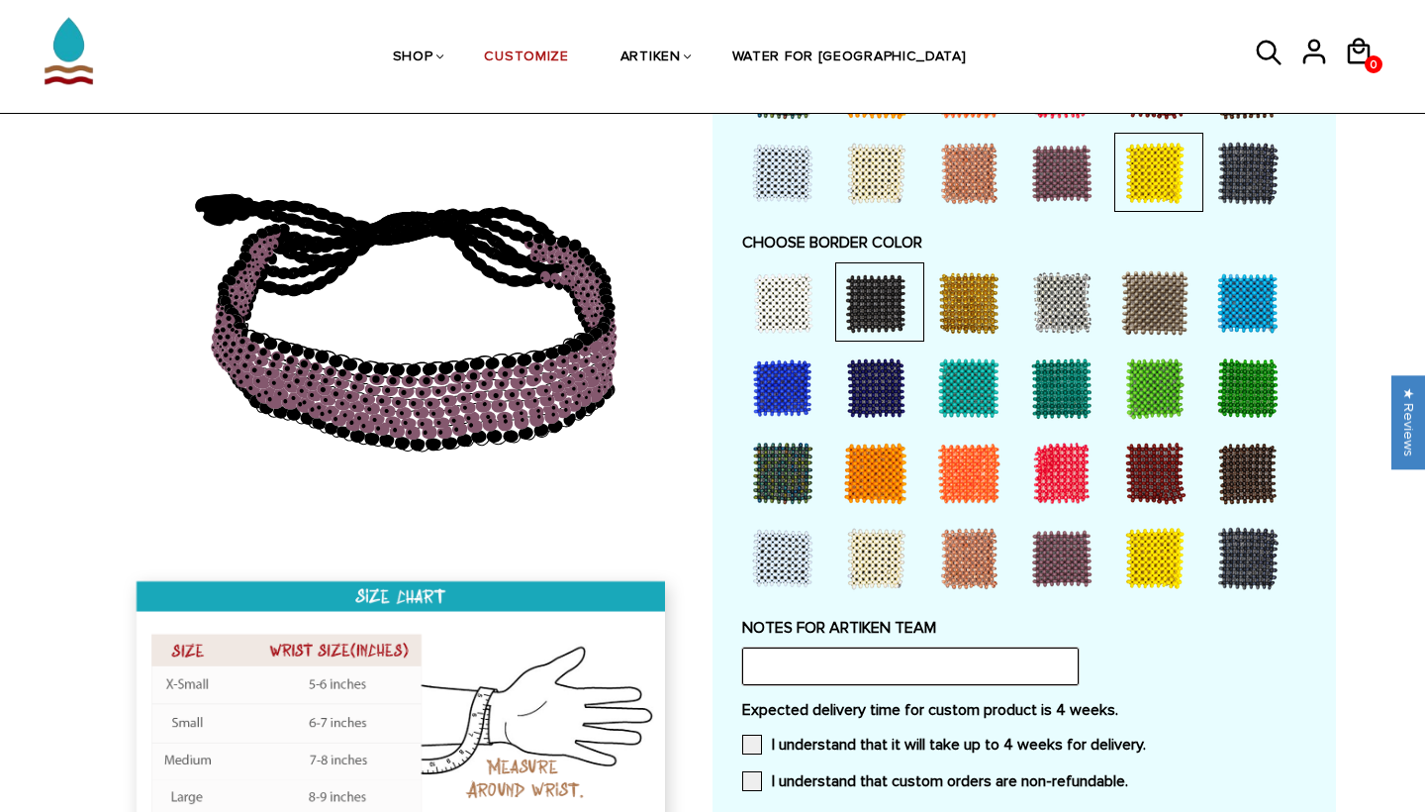
click at [811, 652] on input "text" at bounding box center [910, 666] width 337 height 38
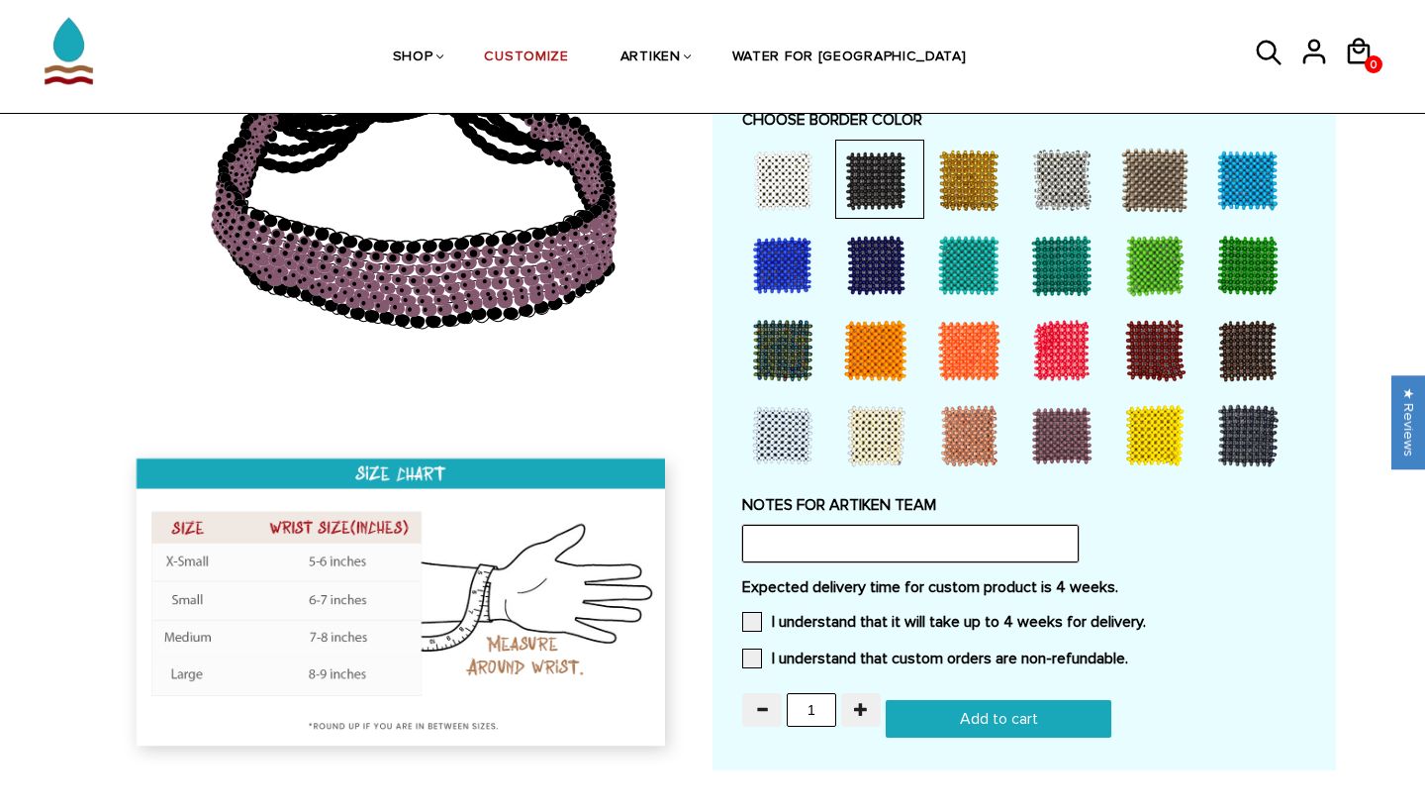
scroll to position [1475, 0]
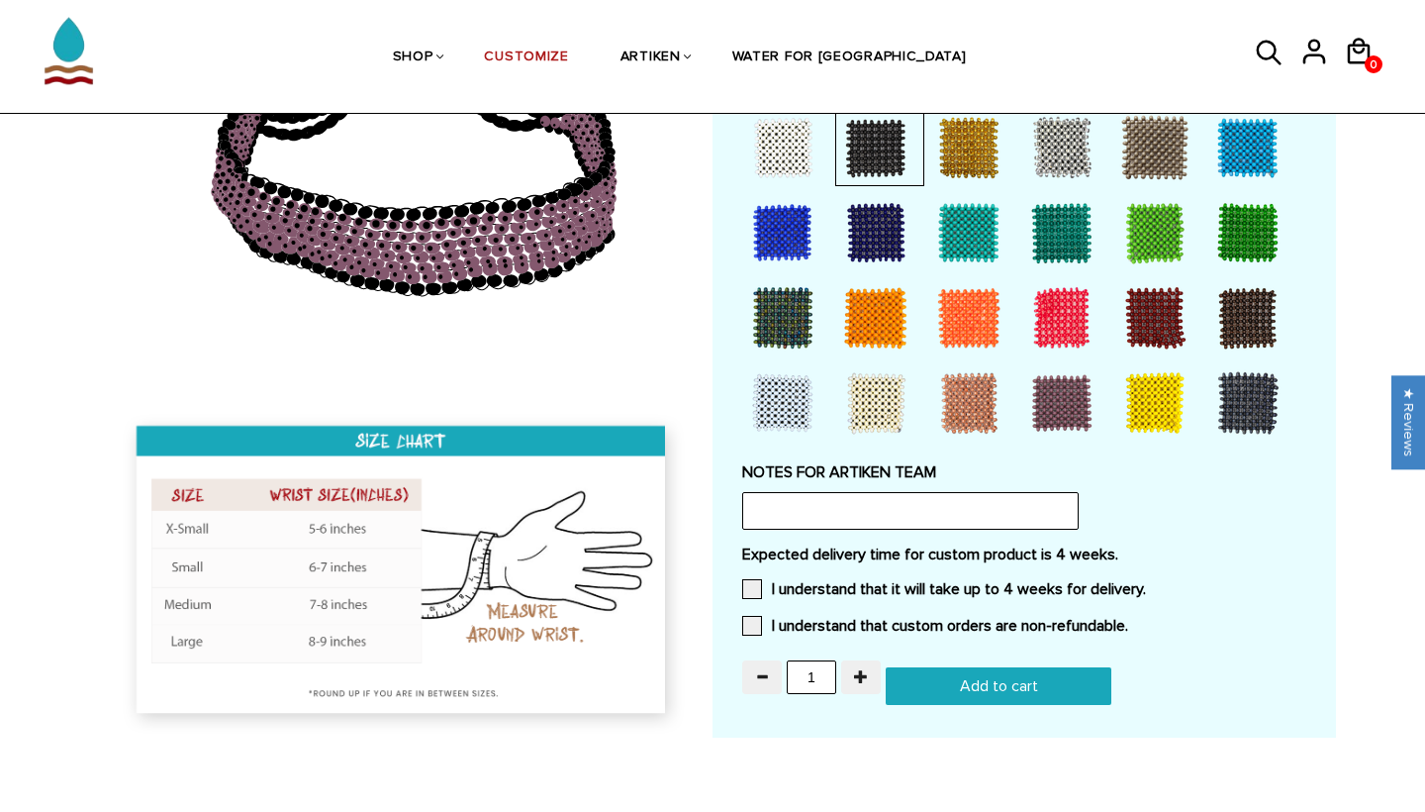
click at [748, 578] on div "Expected delivery time for custom product is 4 weeks. I understand that it will…" at bounding box center [1024, 595] width 564 height 103
click at [748, 616] on span at bounding box center [752, 626] width 20 height 20
click at [1128, 620] on input "I understand that custom orders are non-refundable." at bounding box center [1128, 620] width 0 height 0
click at [751, 579] on span at bounding box center [752, 589] width 20 height 20
click at [1146, 583] on input "I understand that it will take up to 4 weeks for delivery." at bounding box center [1146, 583] width 0 height 0
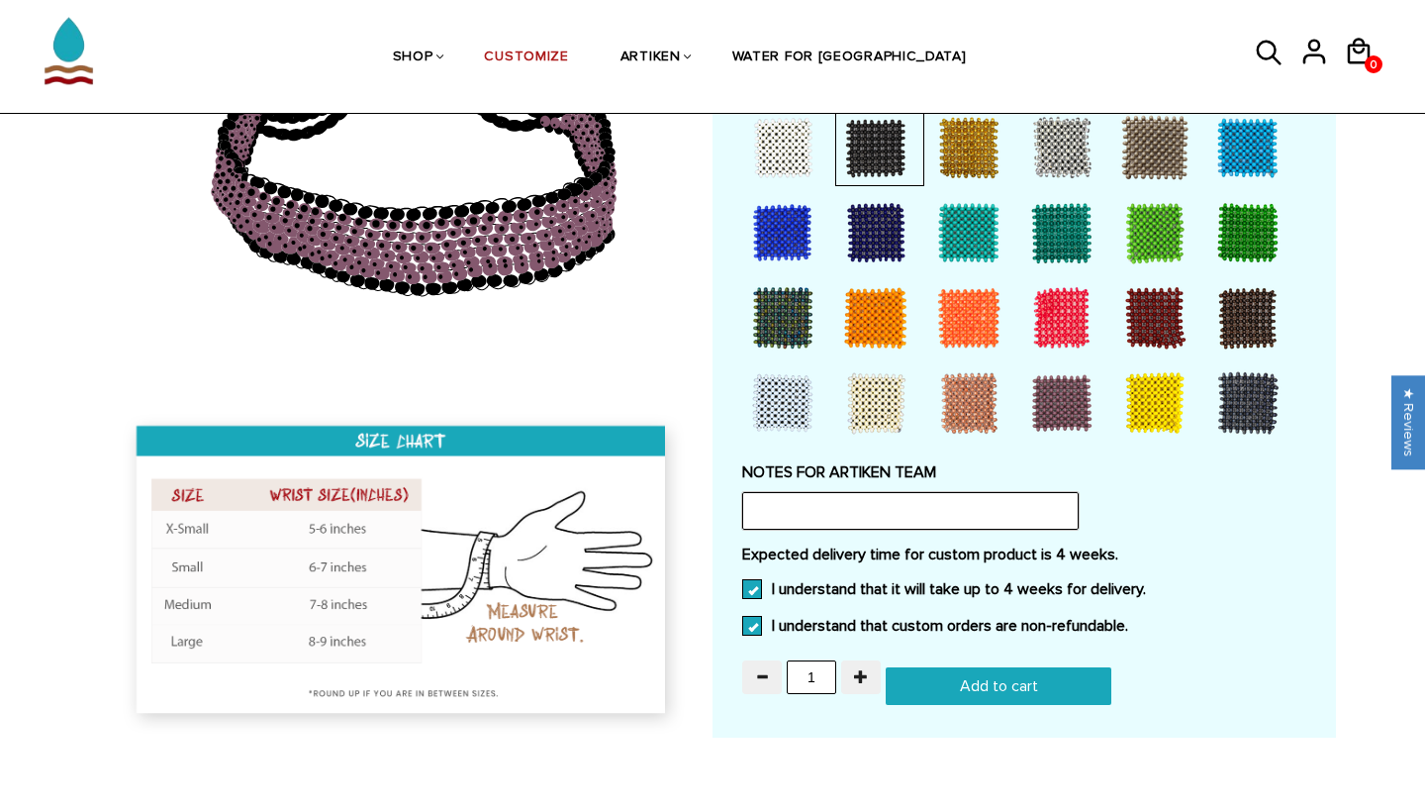
click at [815, 492] on input "text" at bounding box center [910, 511] width 337 height 38
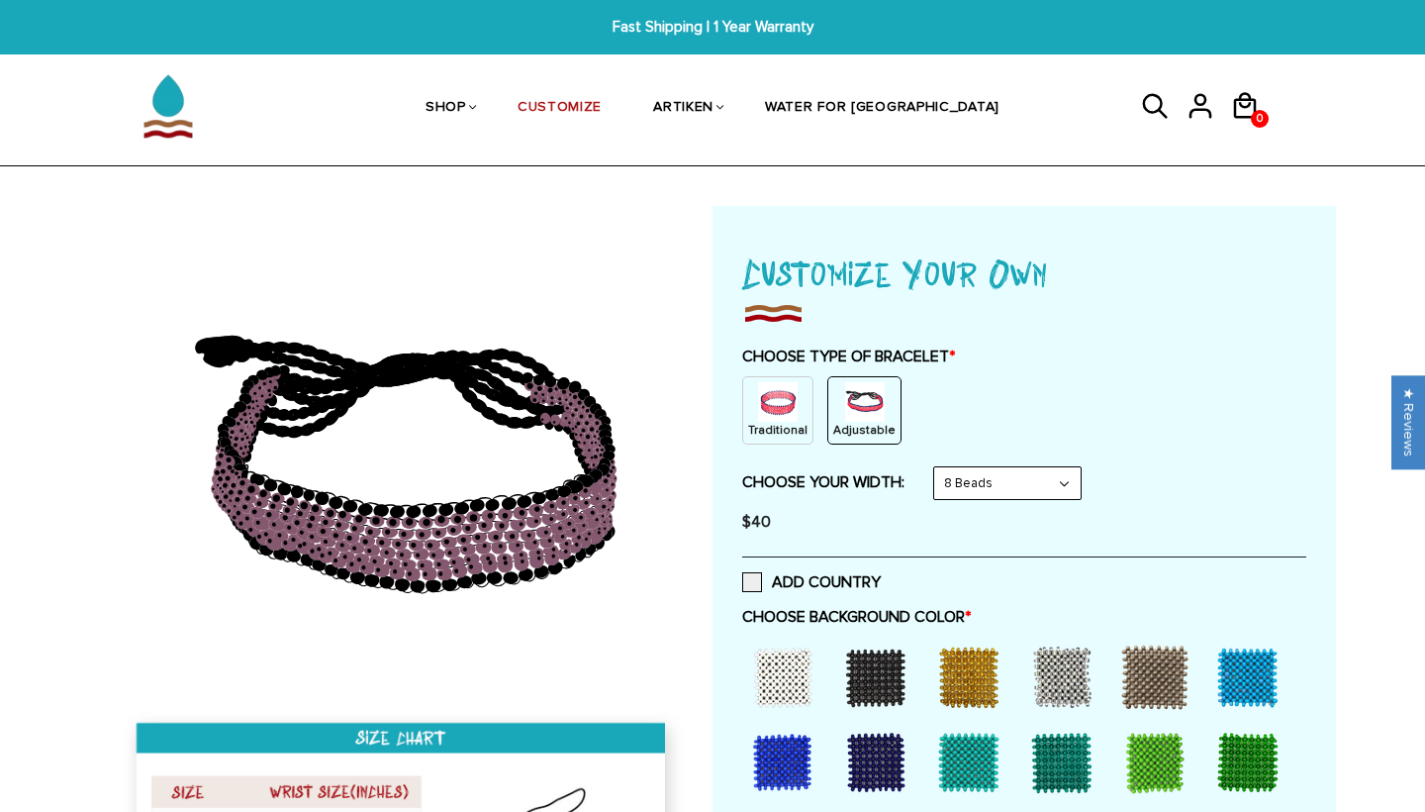
scroll to position [0, 0]
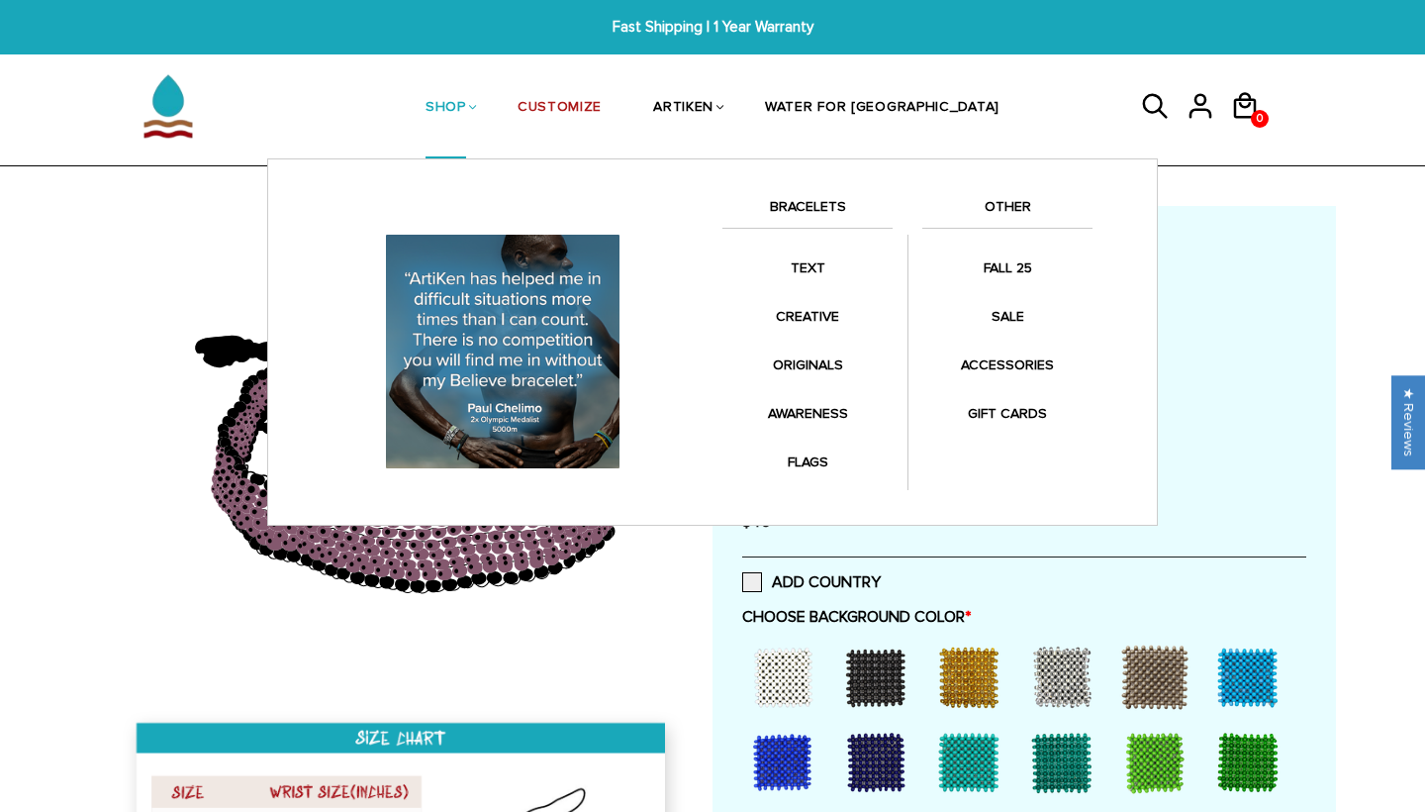
click at [810, 209] on link "BRACELETS" at bounding box center [808, 212] width 170 height 34
click at [466, 110] on link "SHOP" at bounding box center [446, 108] width 41 height 102
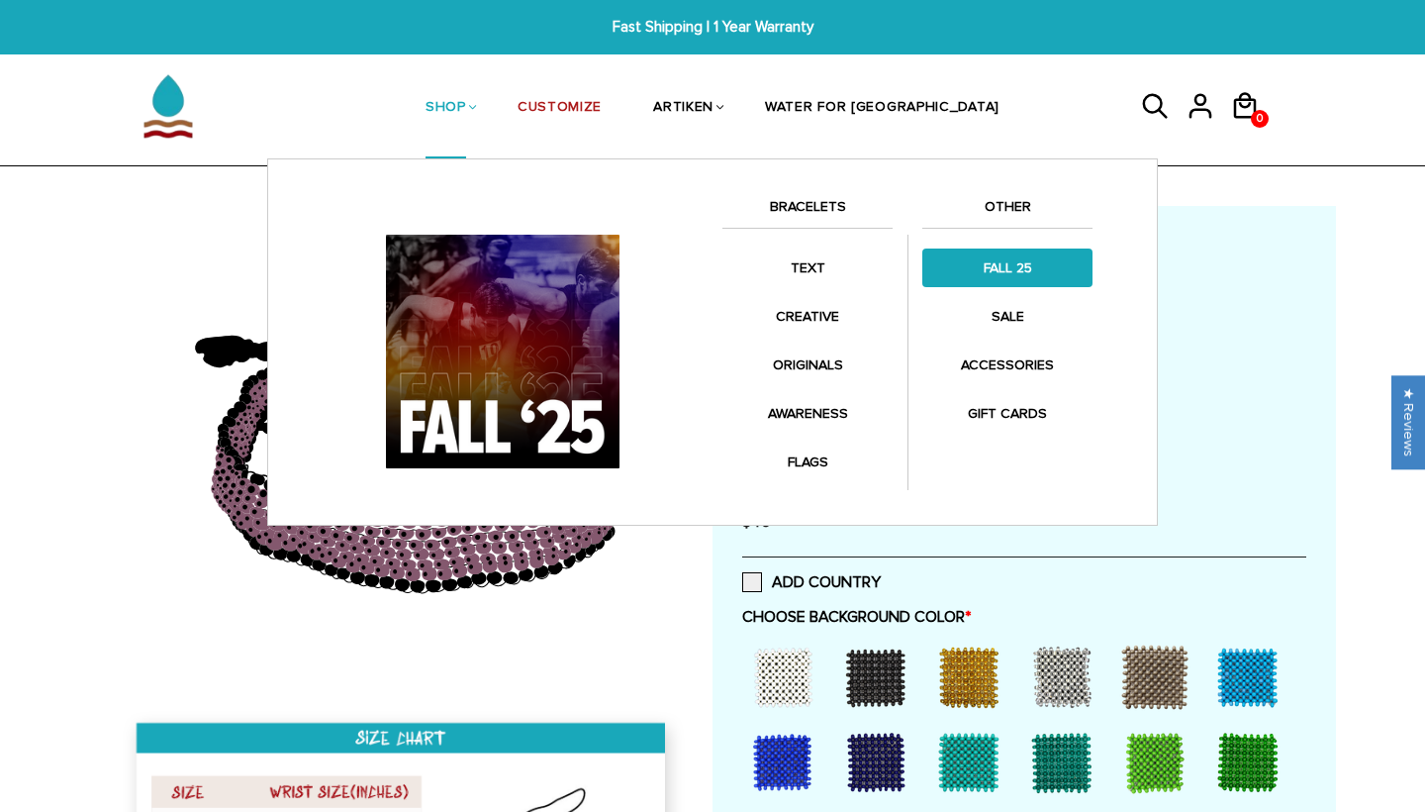
click at [990, 276] on link "FALL 25" at bounding box center [1007, 267] width 170 height 39
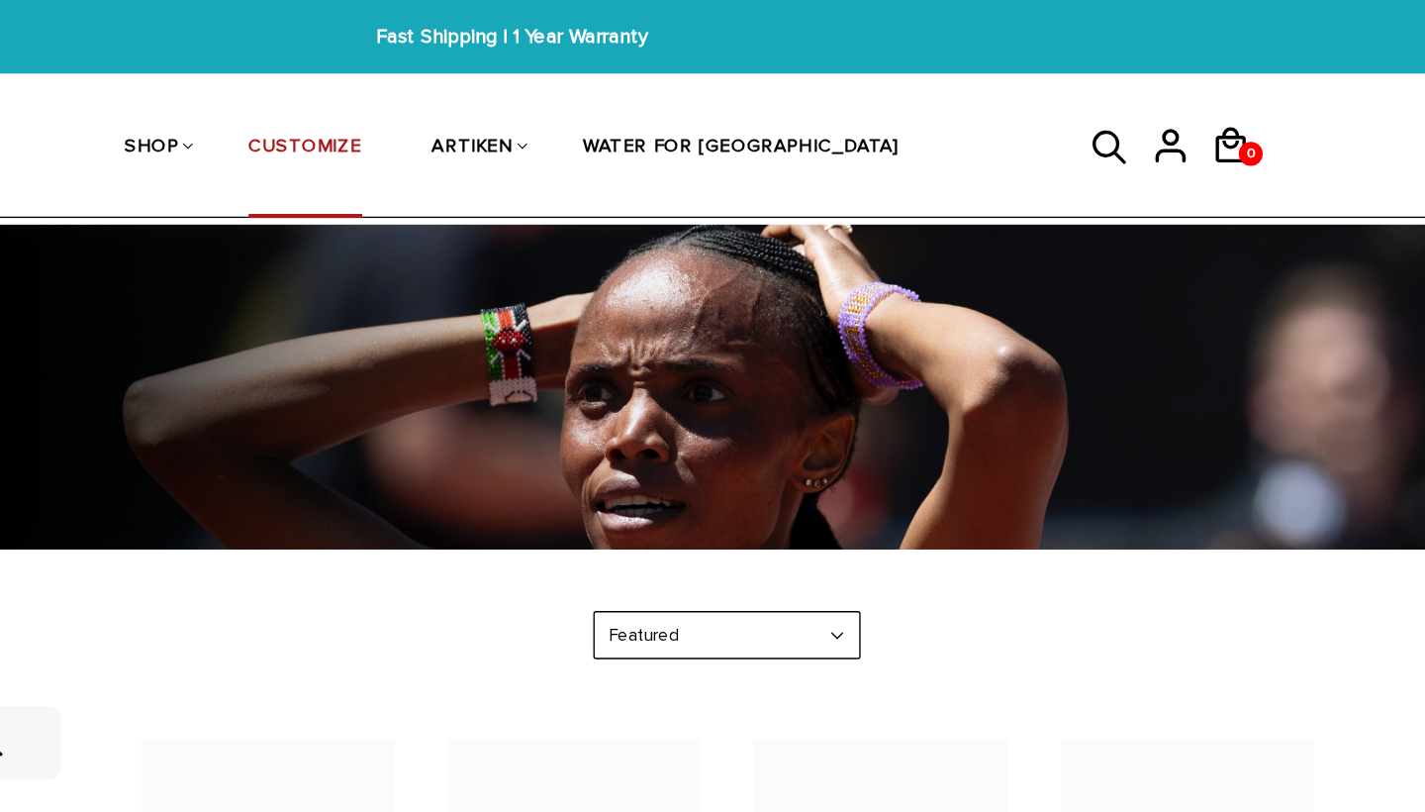
click at [518, 99] on link "CUSTOMIZE" at bounding box center [560, 109] width 84 height 105
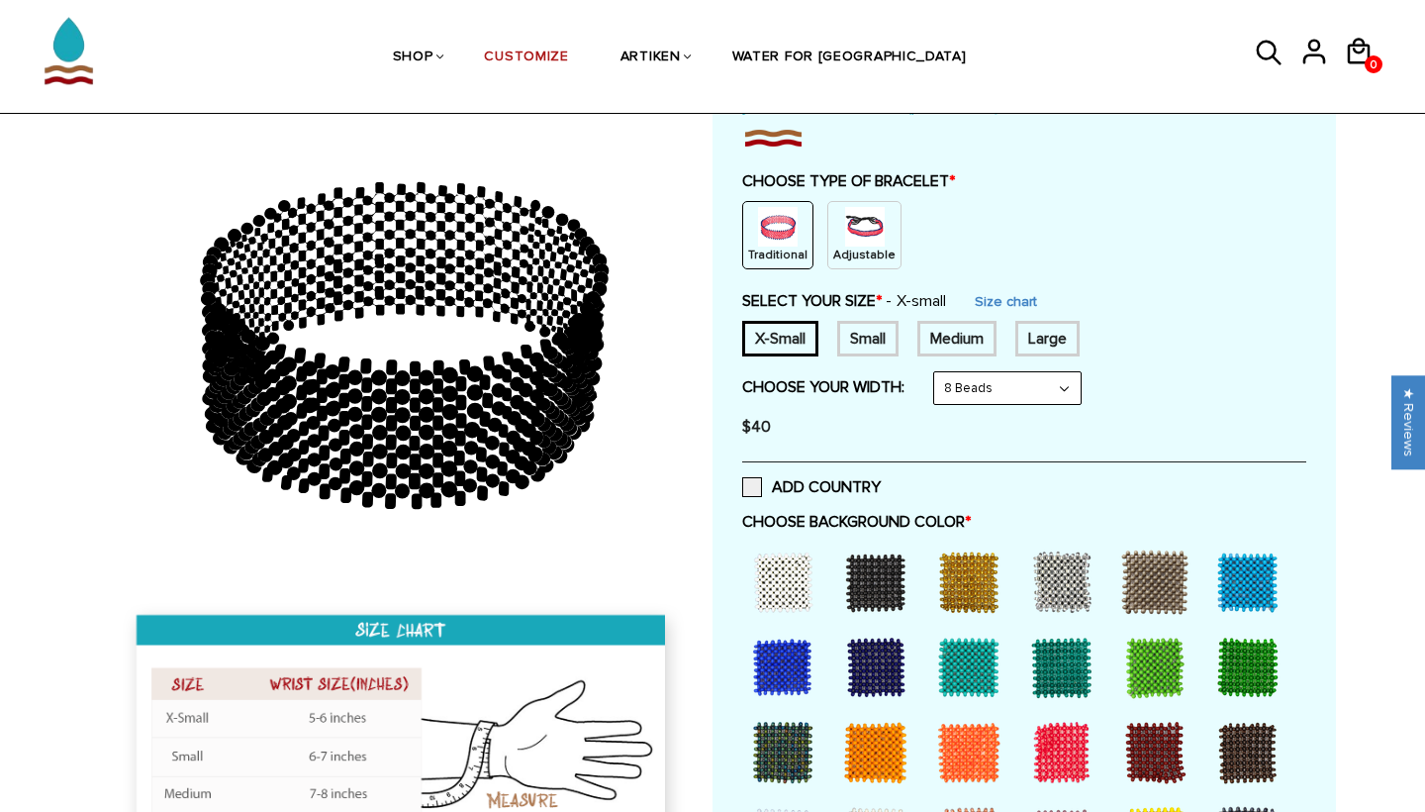
scroll to position [199, 0]
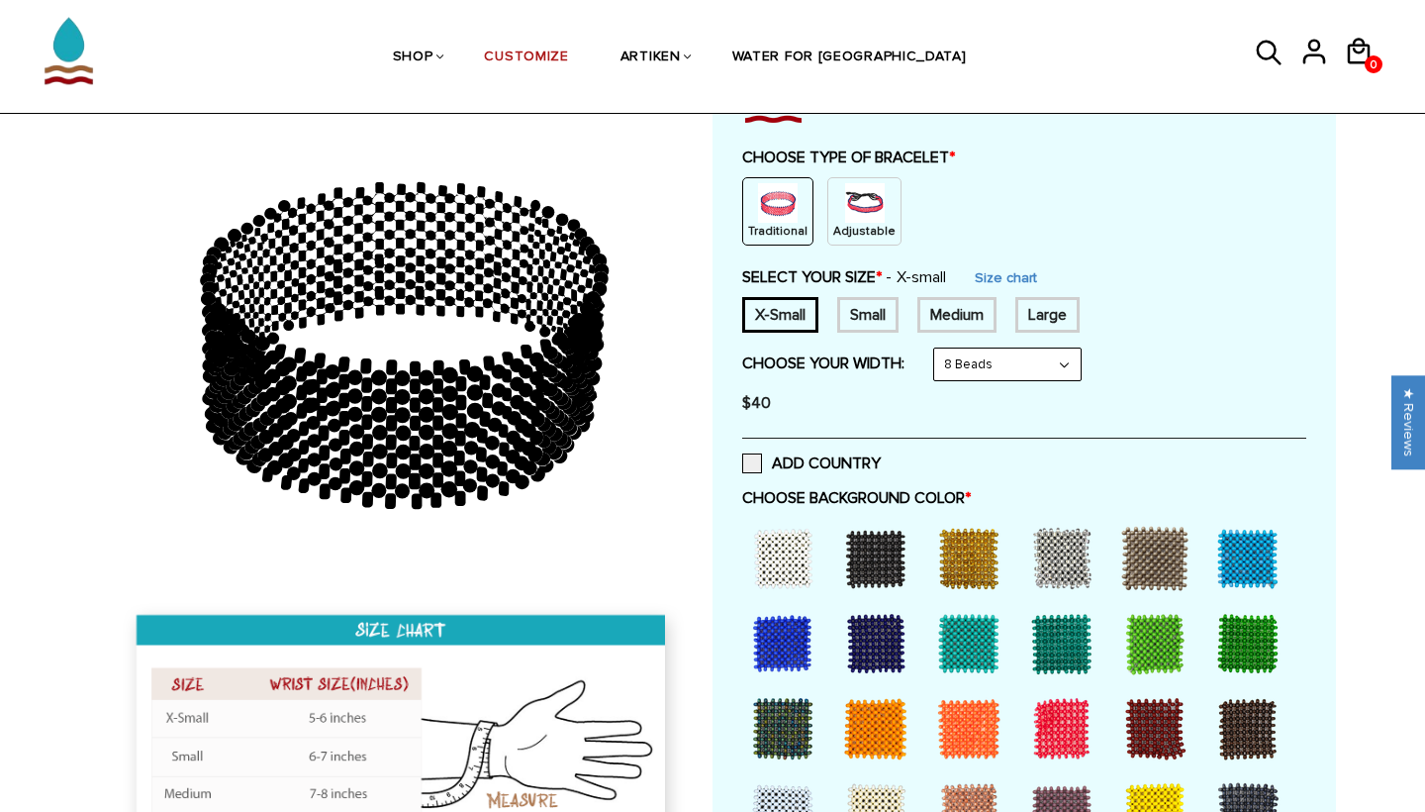
click at [845, 184] on img at bounding box center [865, 203] width 40 height 40
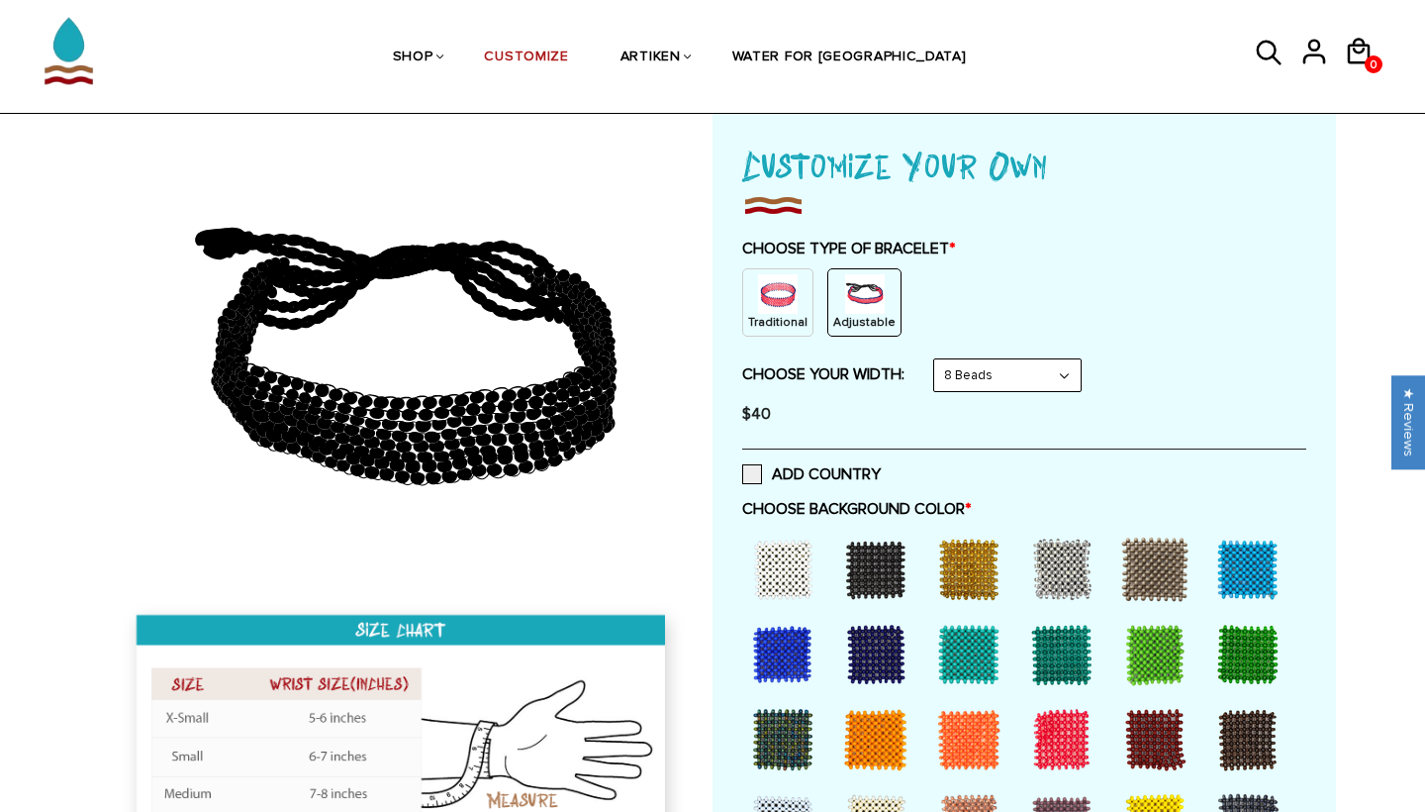
scroll to position [112, 0]
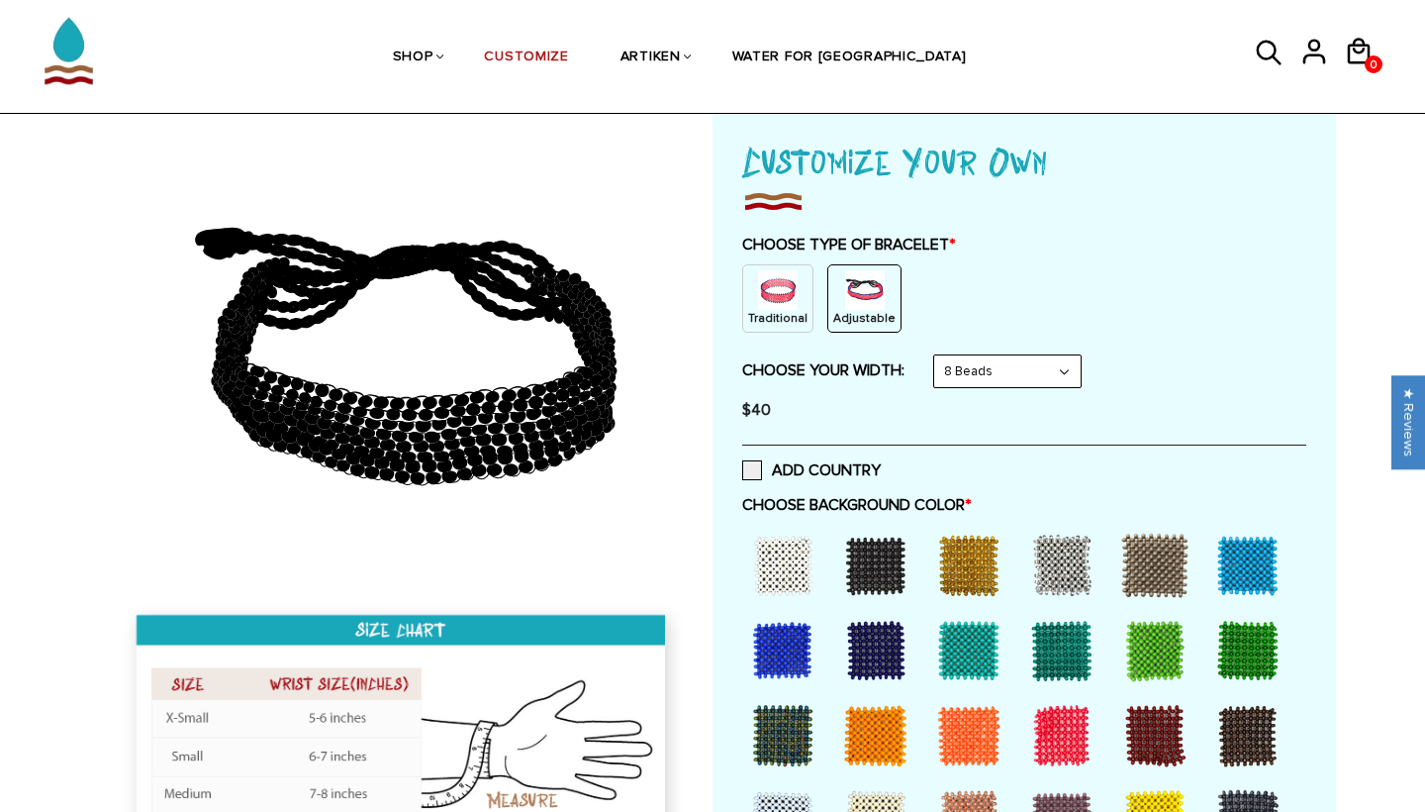
click at [769, 307] on img at bounding box center [778, 290] width 40 height 40
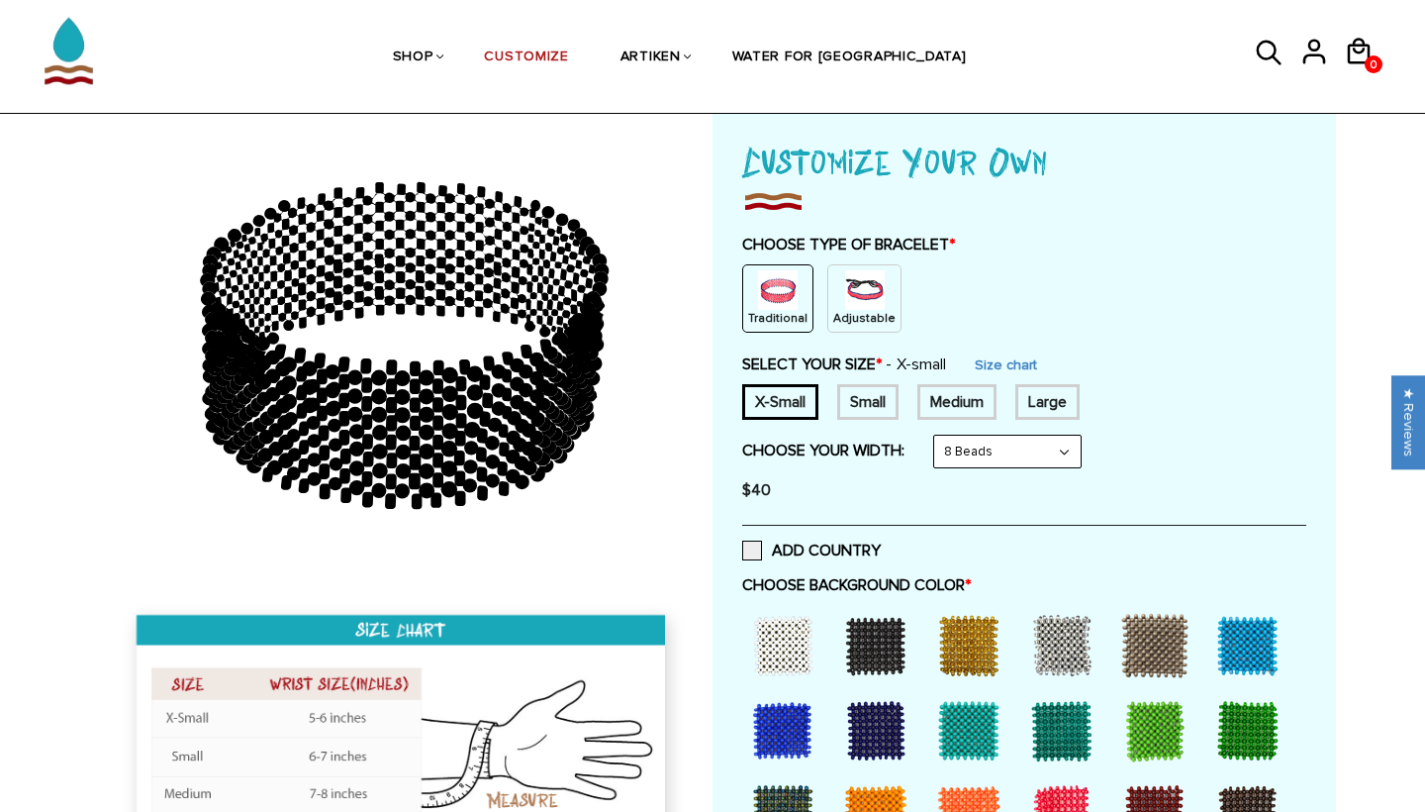
click at [849, 310] on p "Adjustable" at bounding box center [864, 318] width 62 height 17
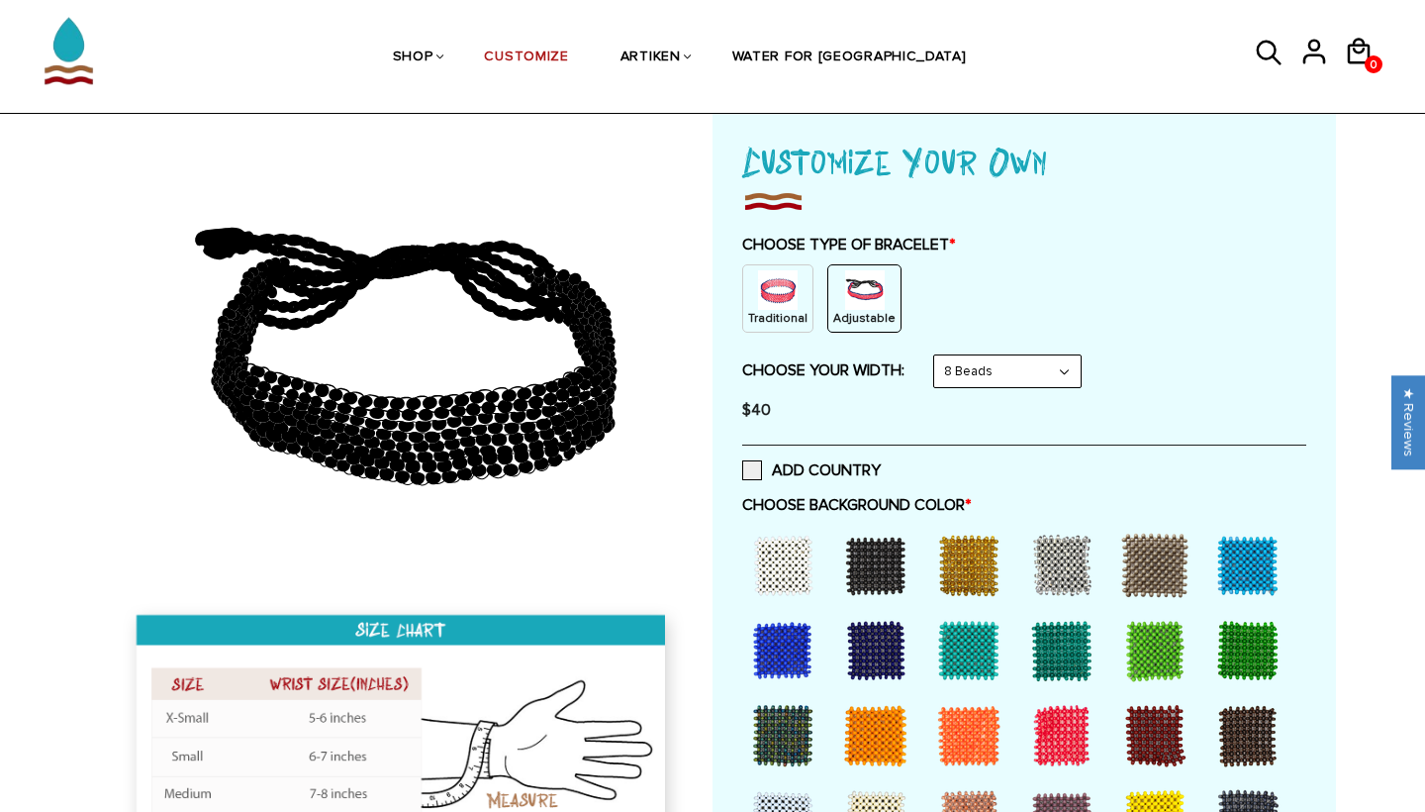
click at [772, 302] on img at bounding box center [778, 290] width 40 height 40
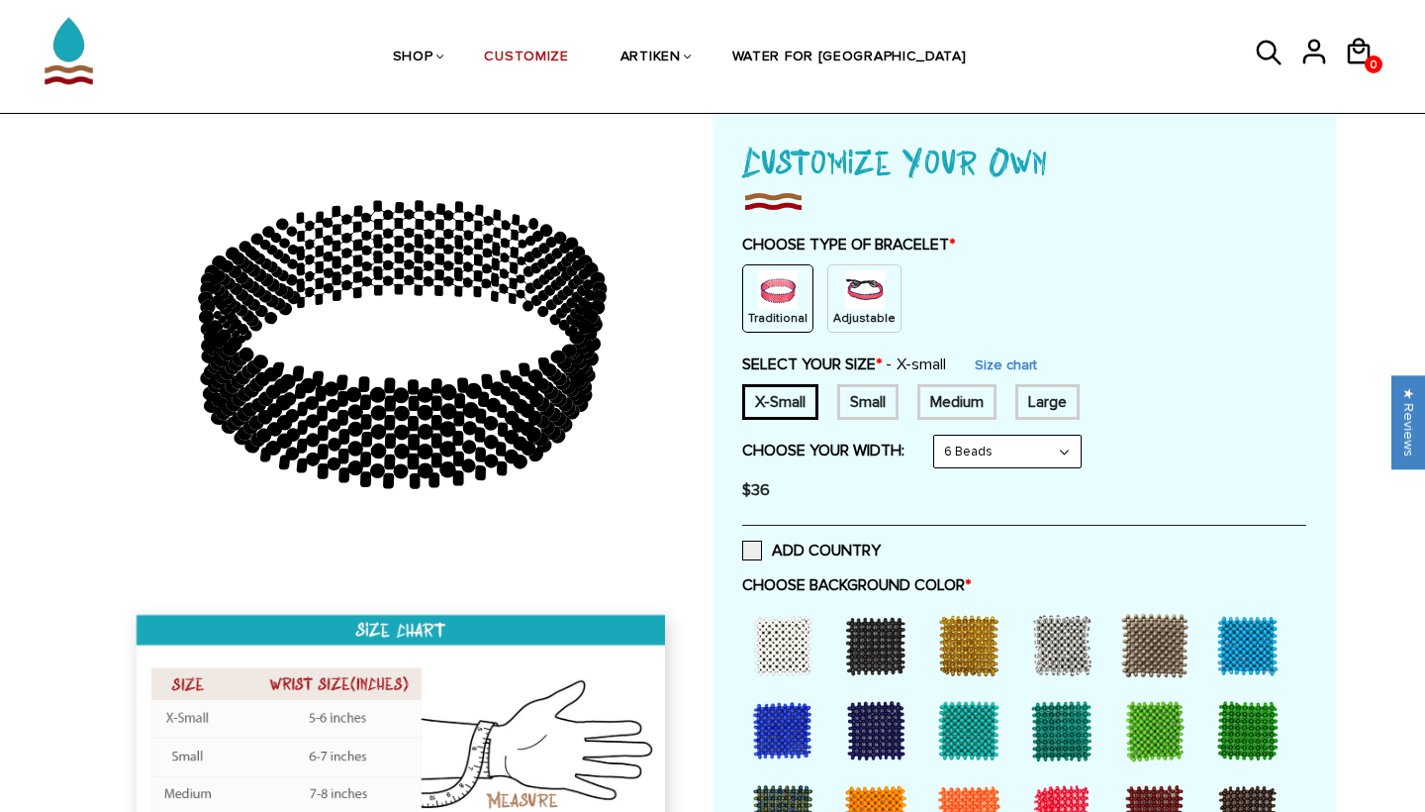
click at [856, 299] on img at bounding box center [865, 290] width 40 height 40
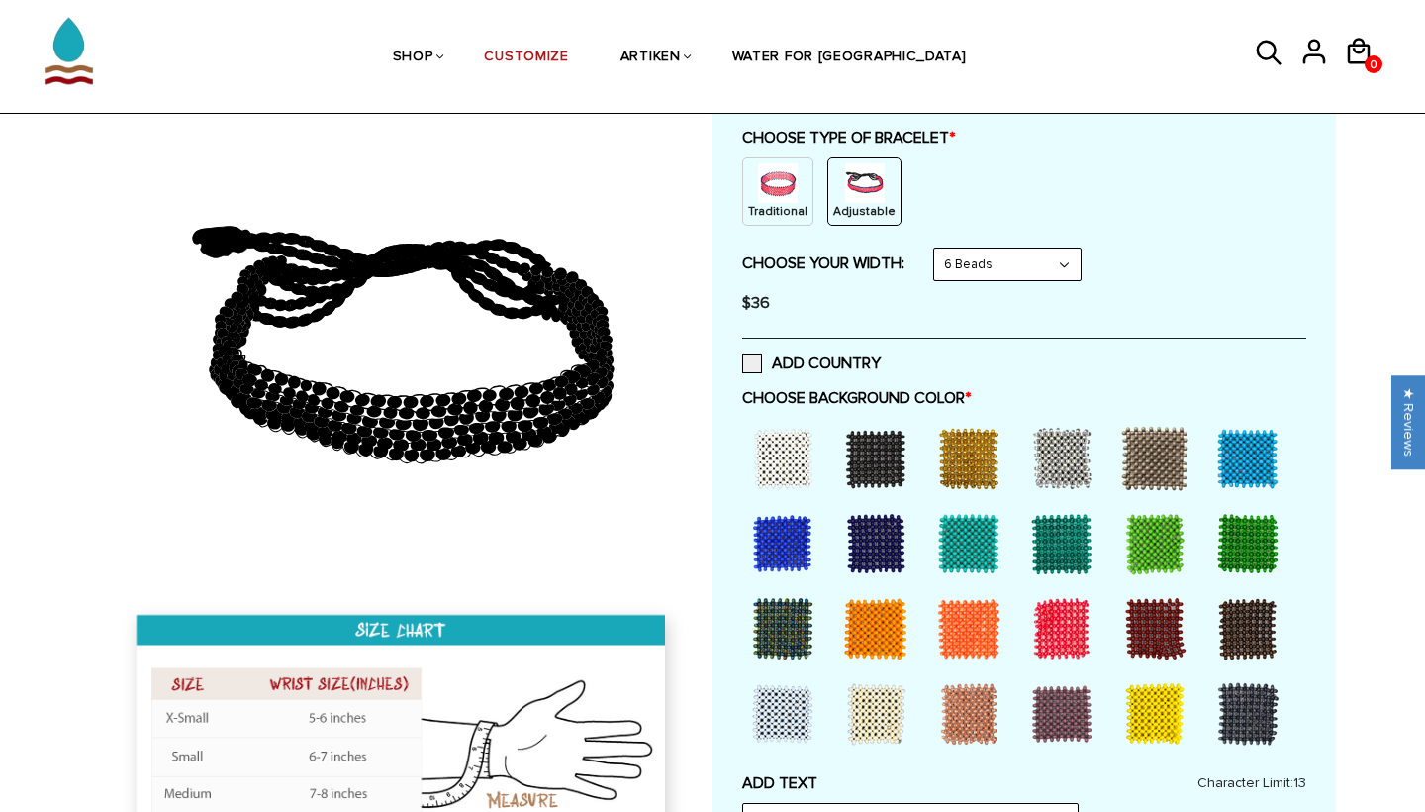
scroll to position [230, 0]
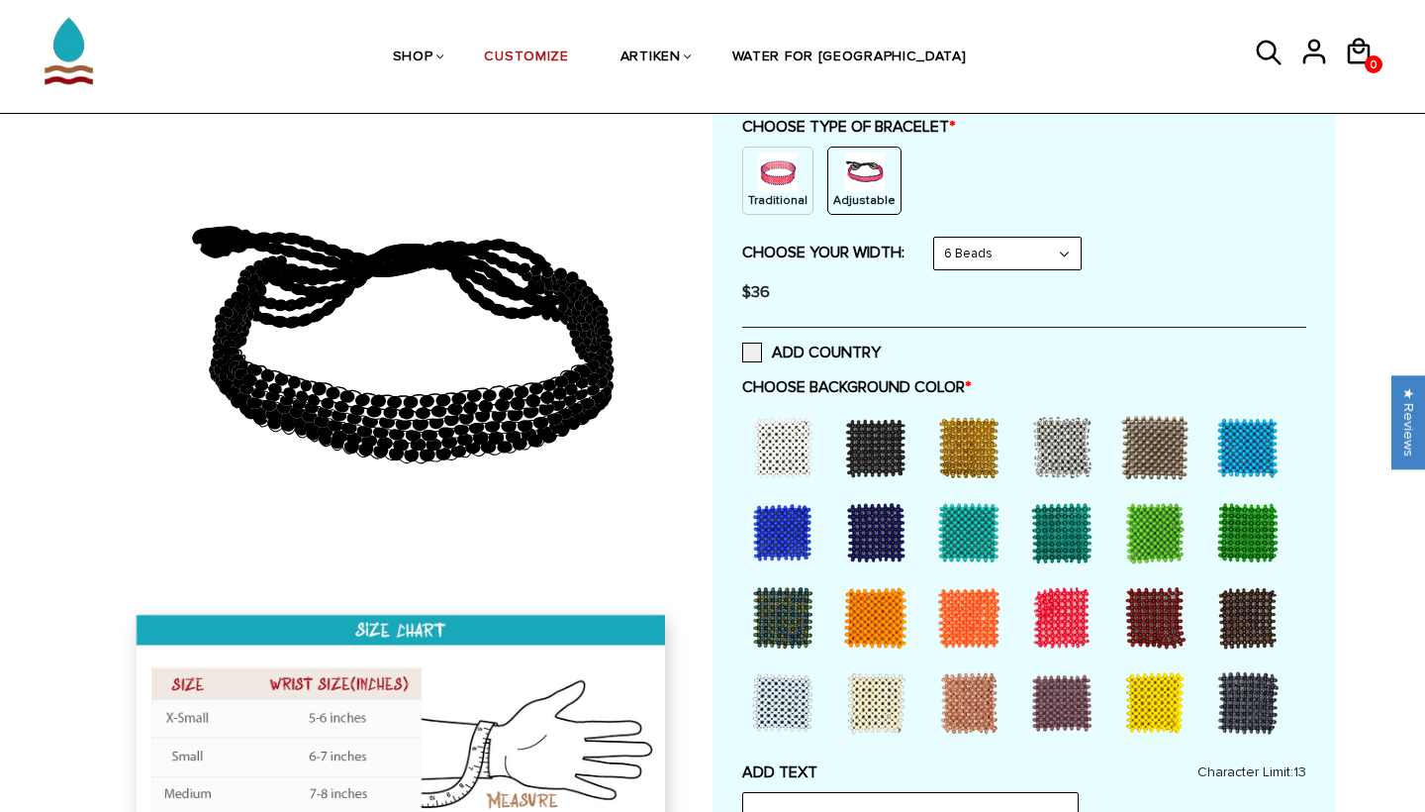
select select "8-beads"
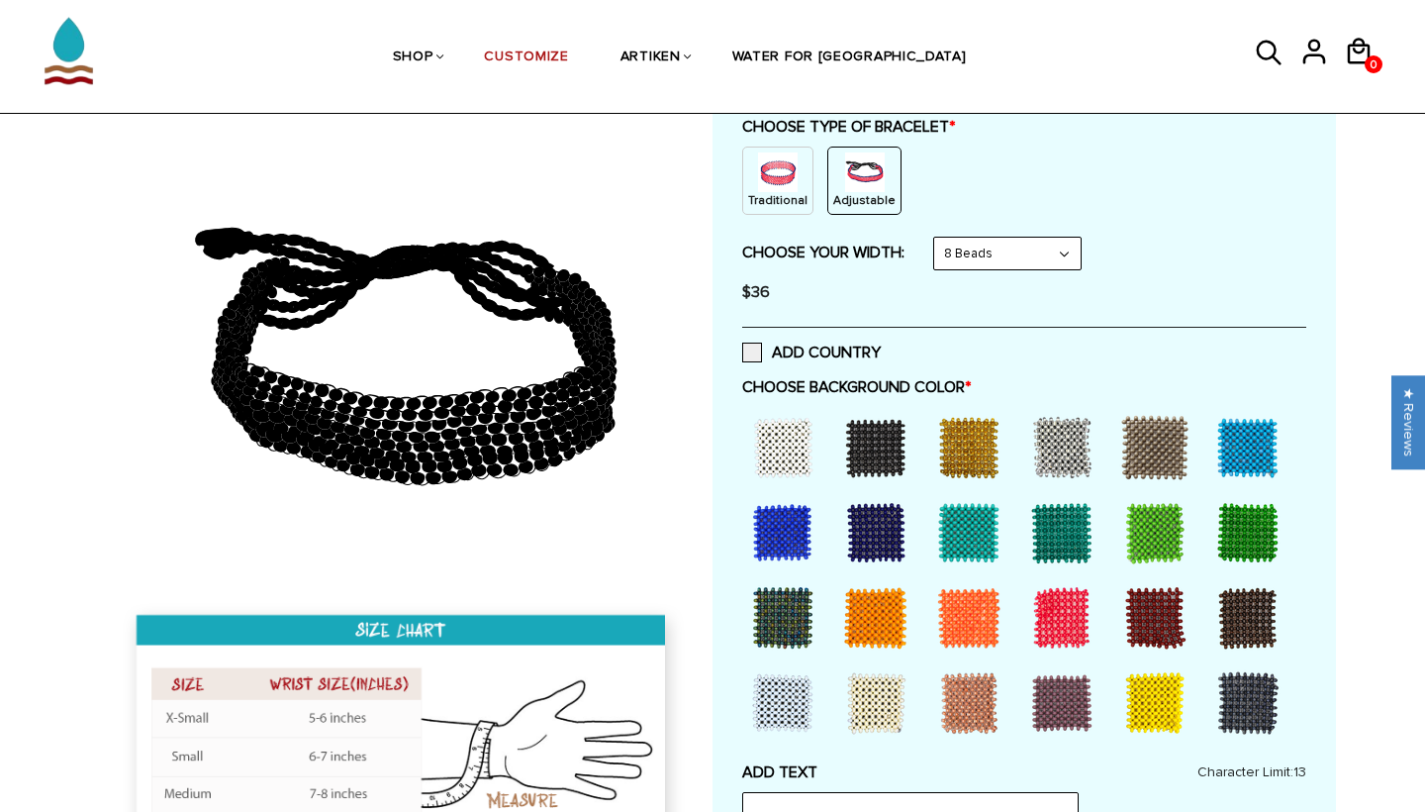
scroll to position [318, 0]
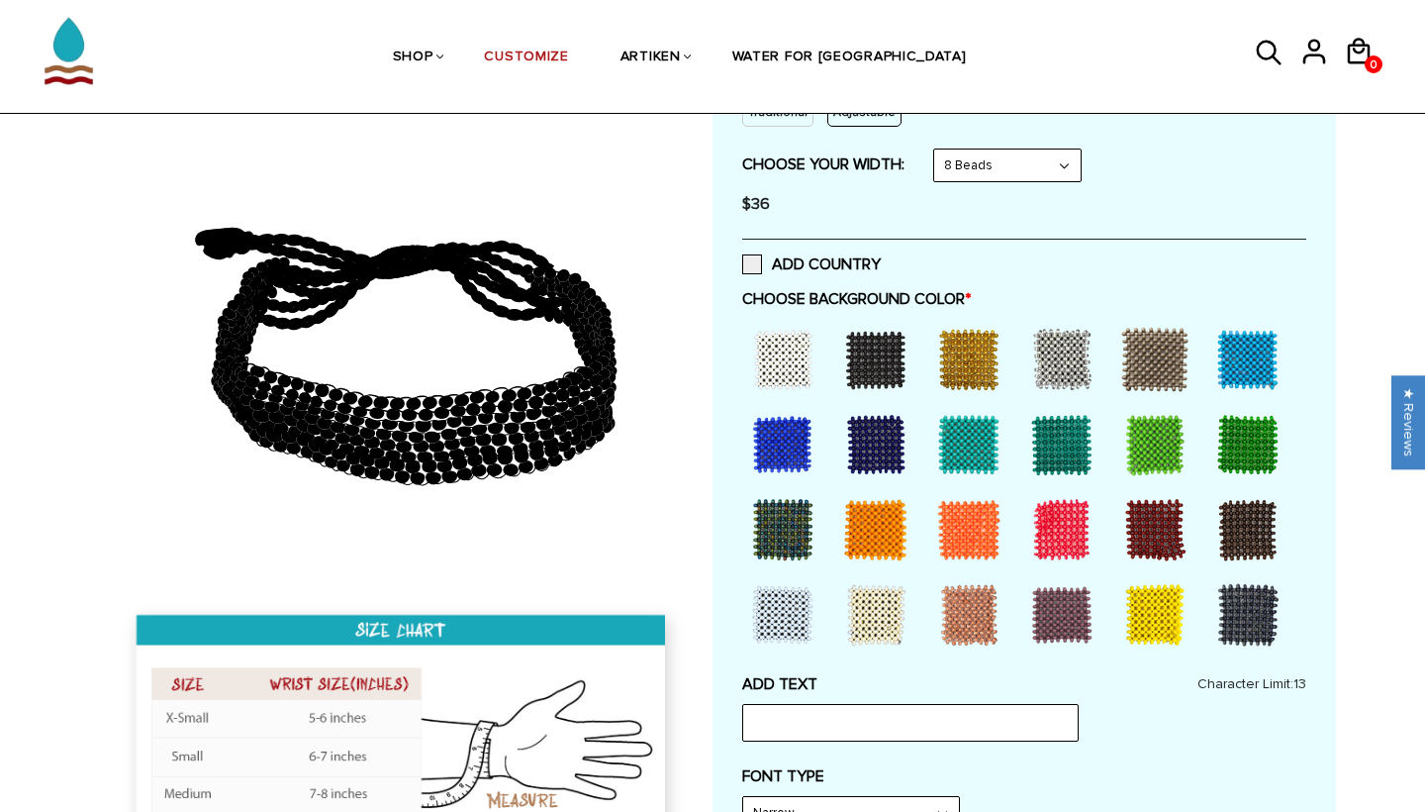
click at [860, 438] on div at bounding box center [875, 444] width 79 height 79
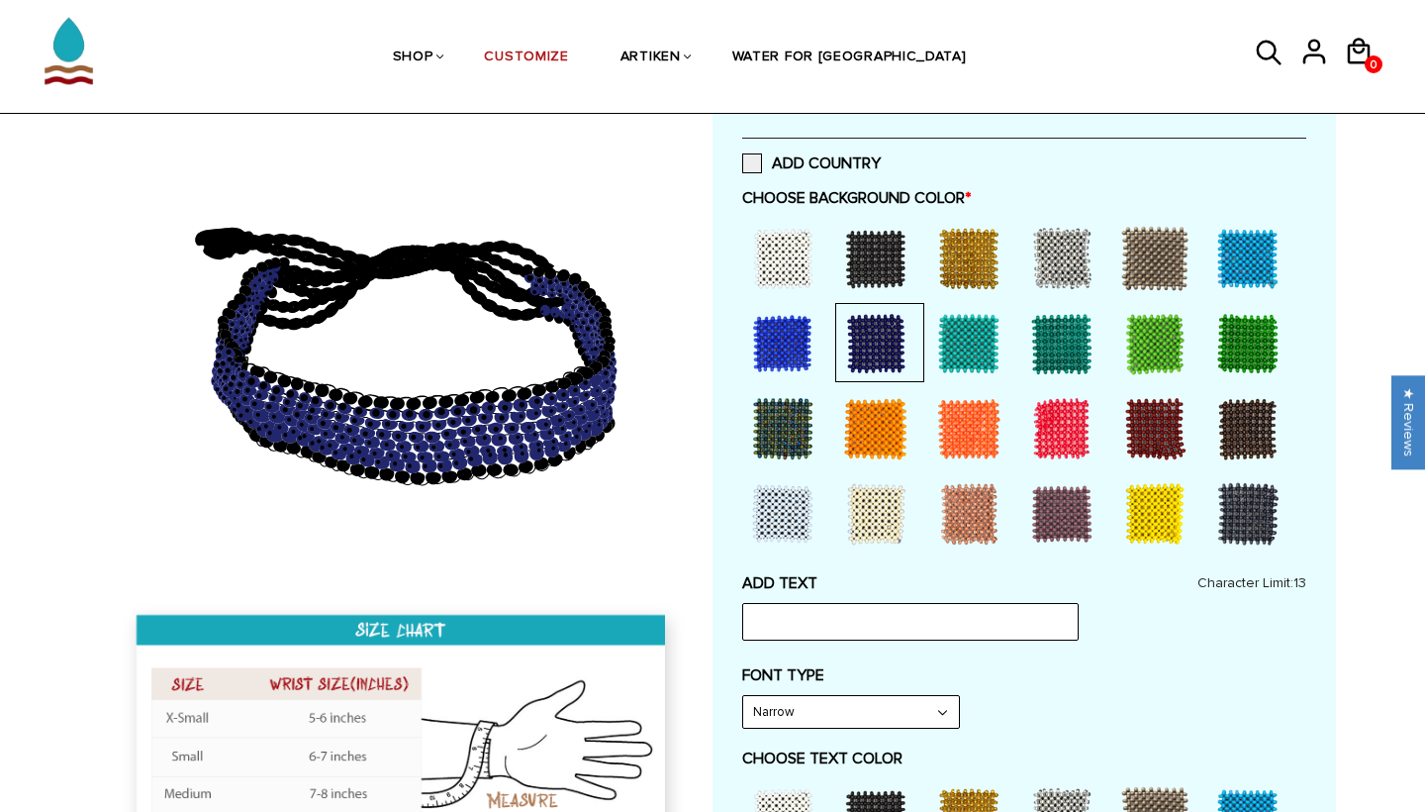
scroll to position [438, 0]
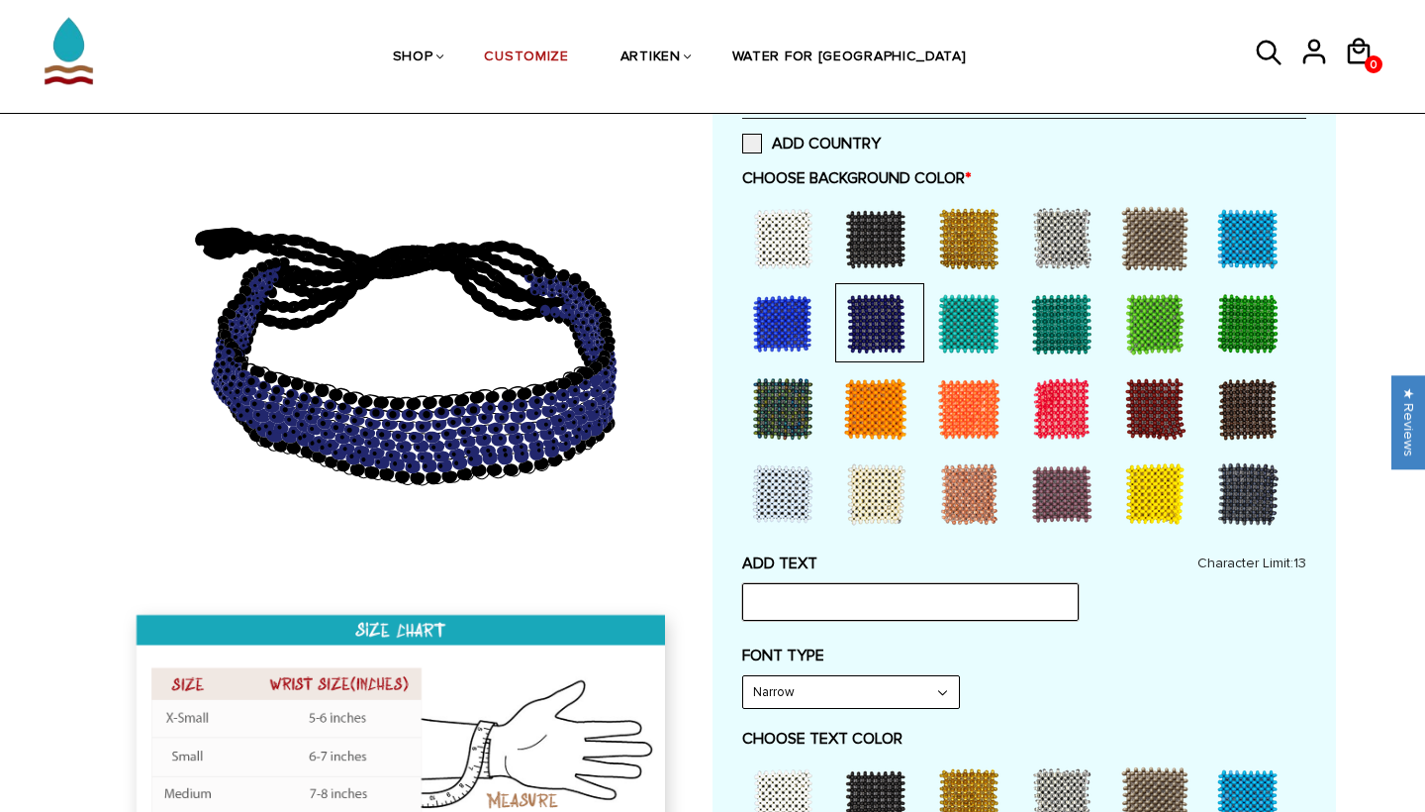
click at [855, 597] on input "text" at bounding box center [910, 602] width 337 height 38
type input "TRUST IN SUSS"
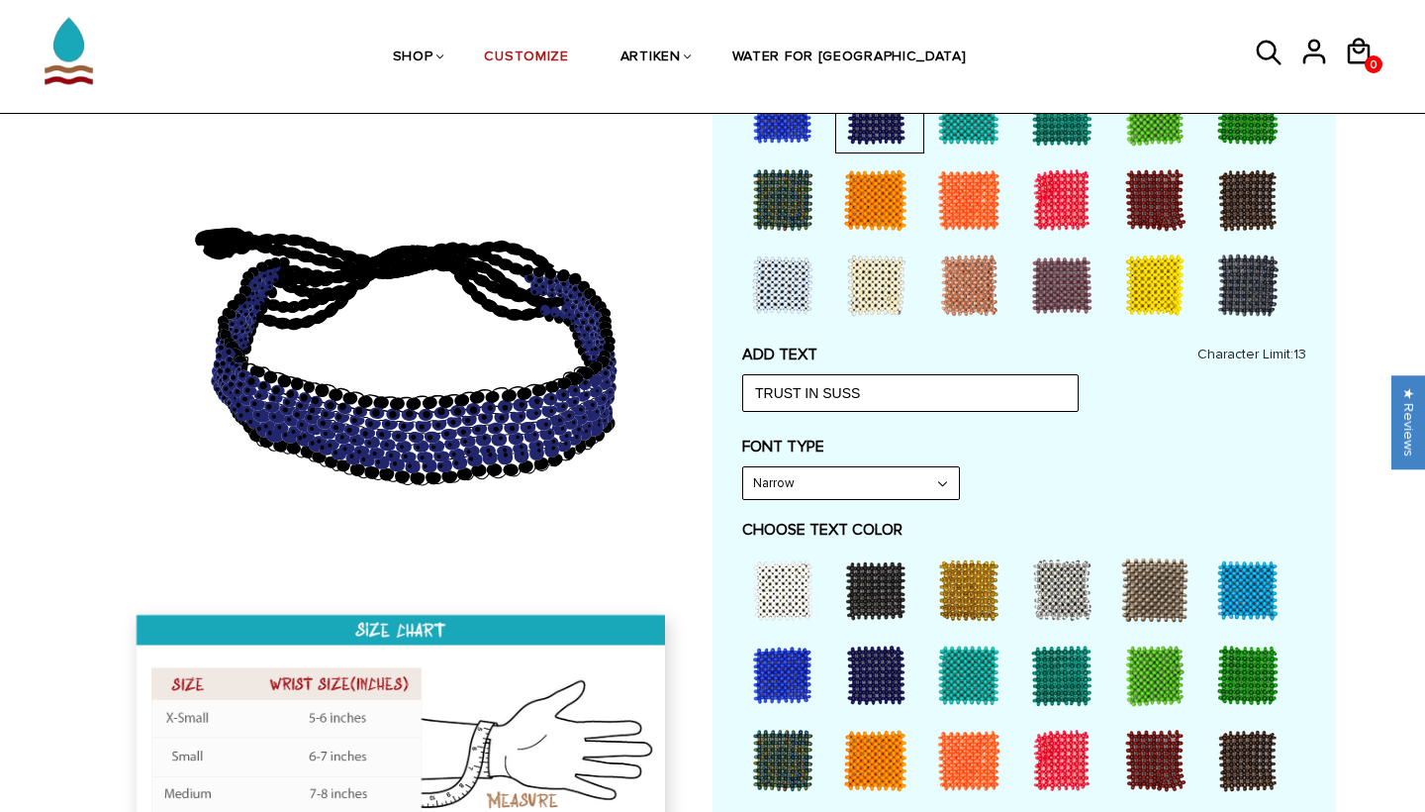
scroll to position [660, 0]
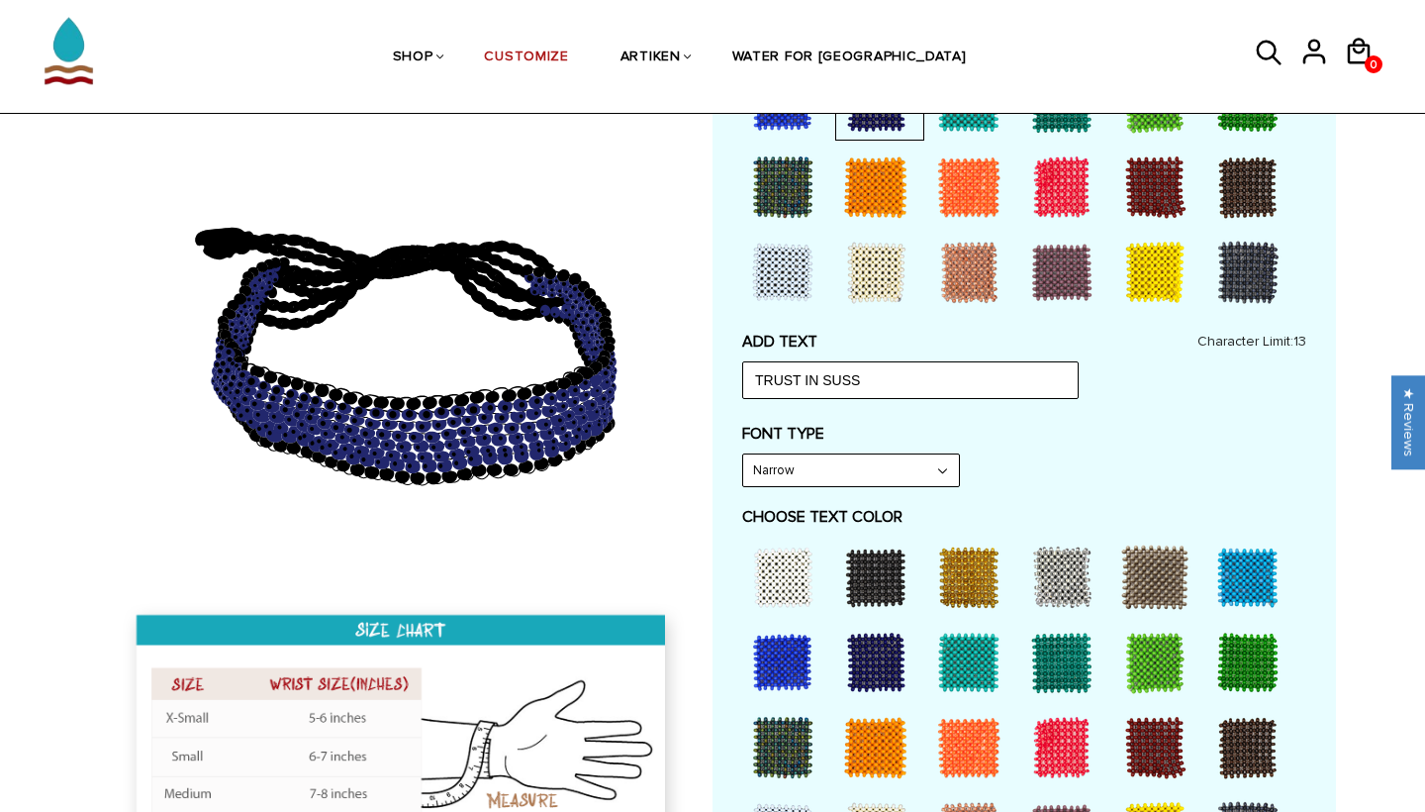
select select "Bold"
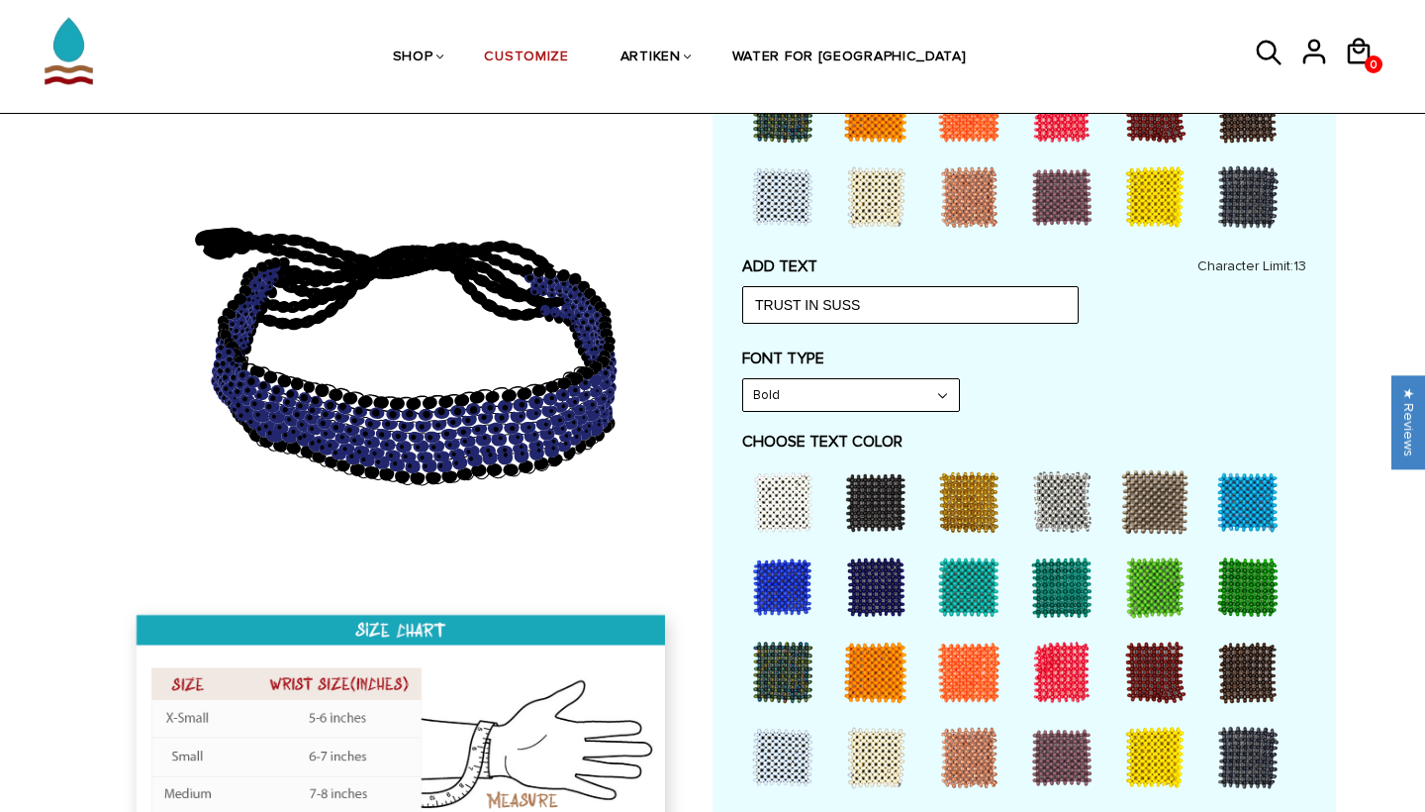
type input "TRUST IN SU"
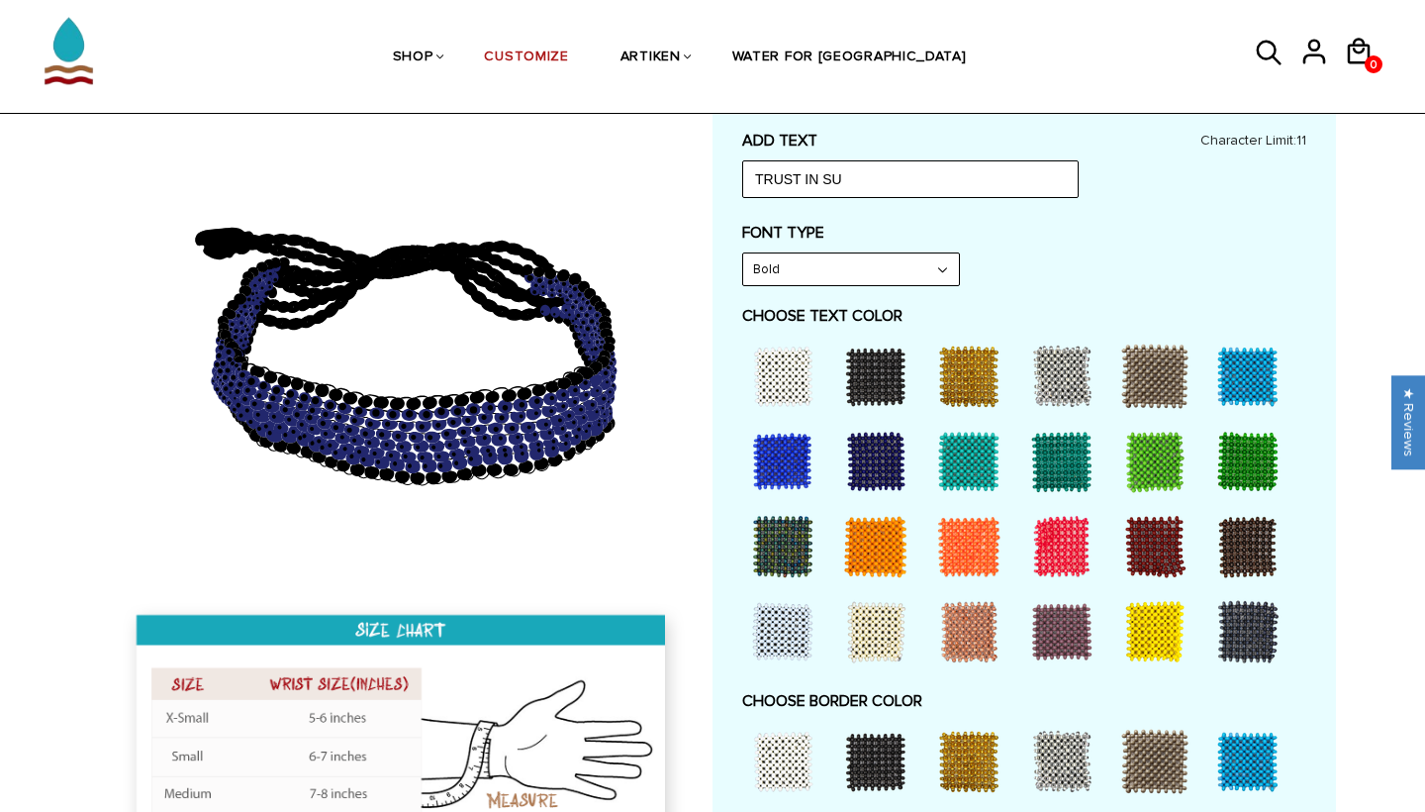
scroll to position [863, 0]
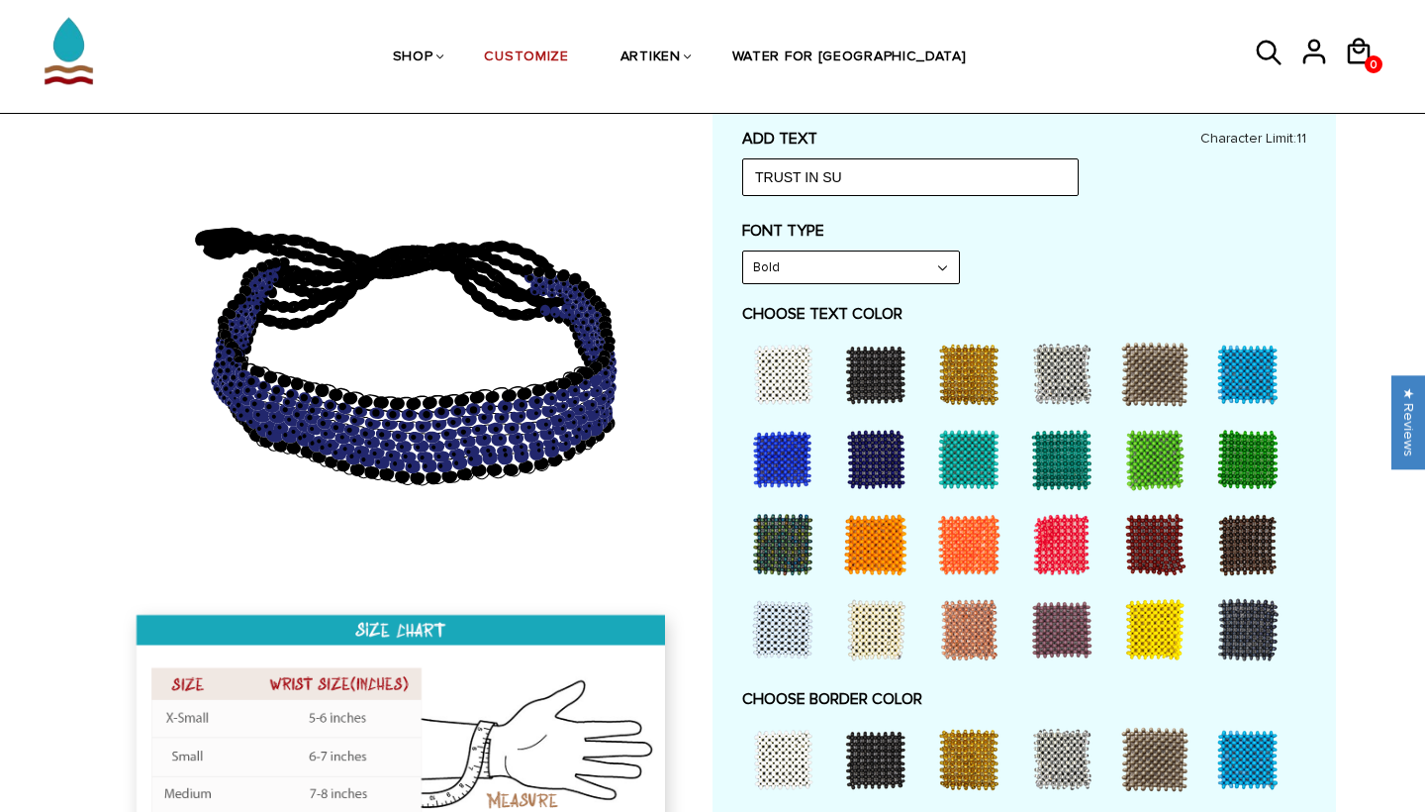
click at [1157, 624] on div at bounding box center [1154, 629] width 79 height 79
click at [959, 368] on div at bounding box center [968, 374] width 79 height 79
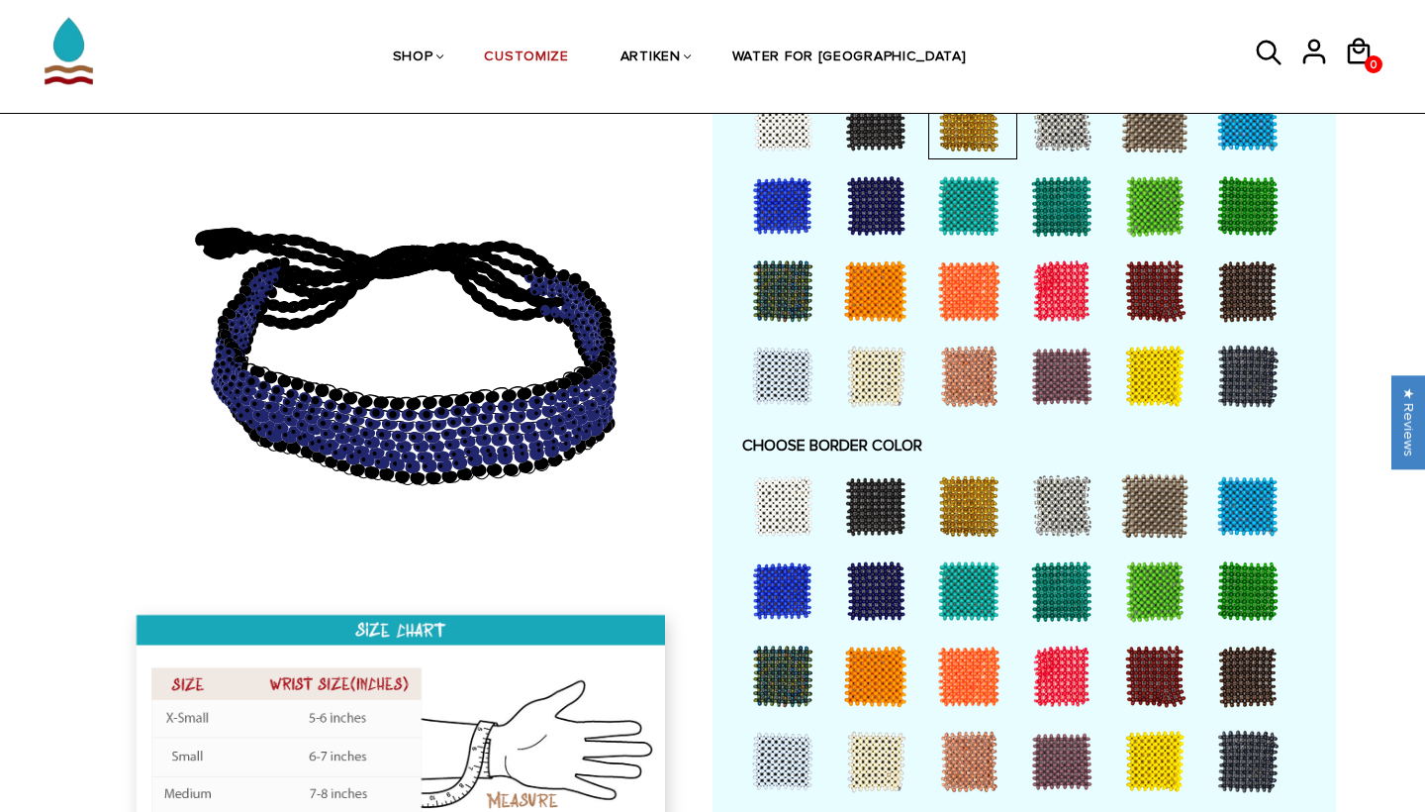
scroll to position [1117, 0]
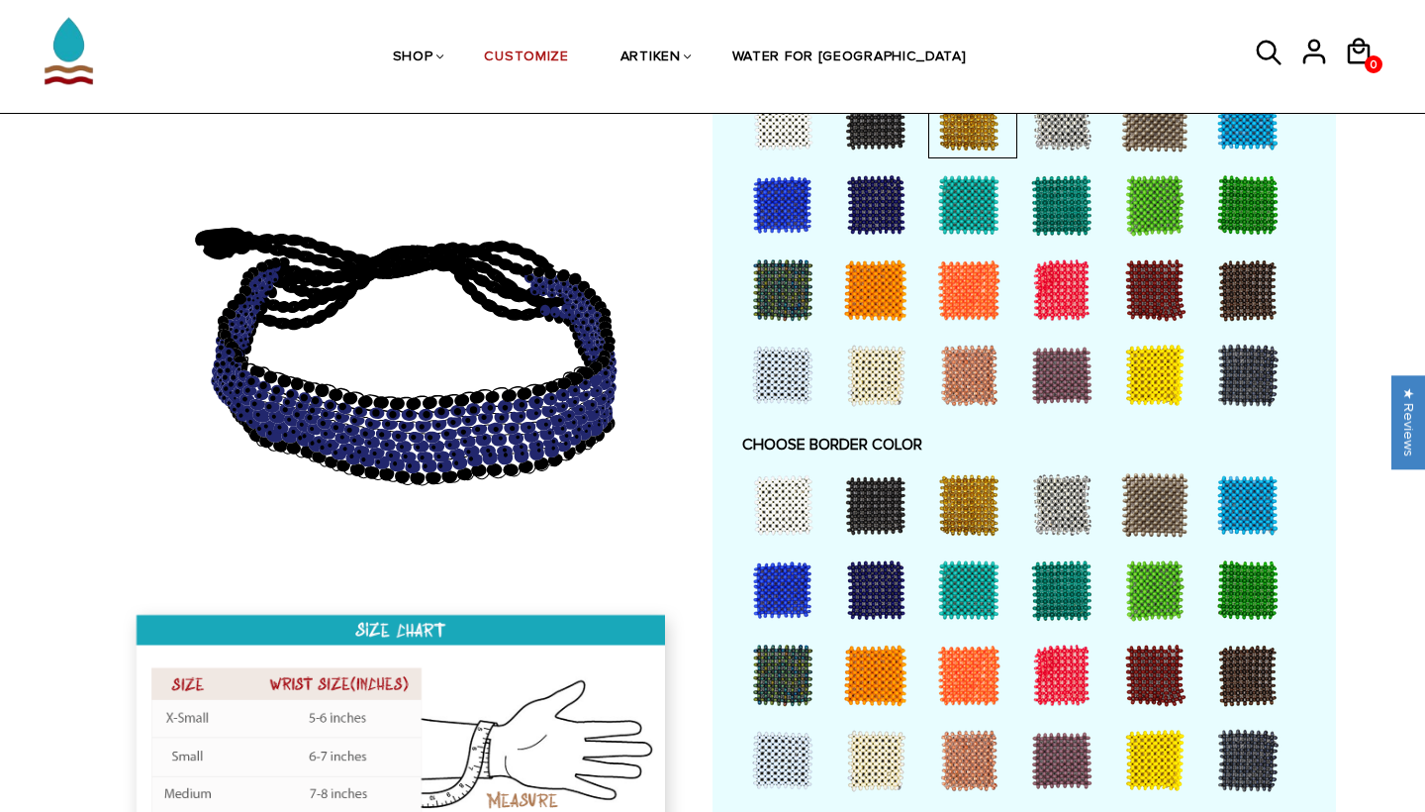
click at [870, 497] on div at bounding box center [875, 504] width 79 height 79
click at [1056, 504] on div at bounding box center [1061, 504] width 79 height 79
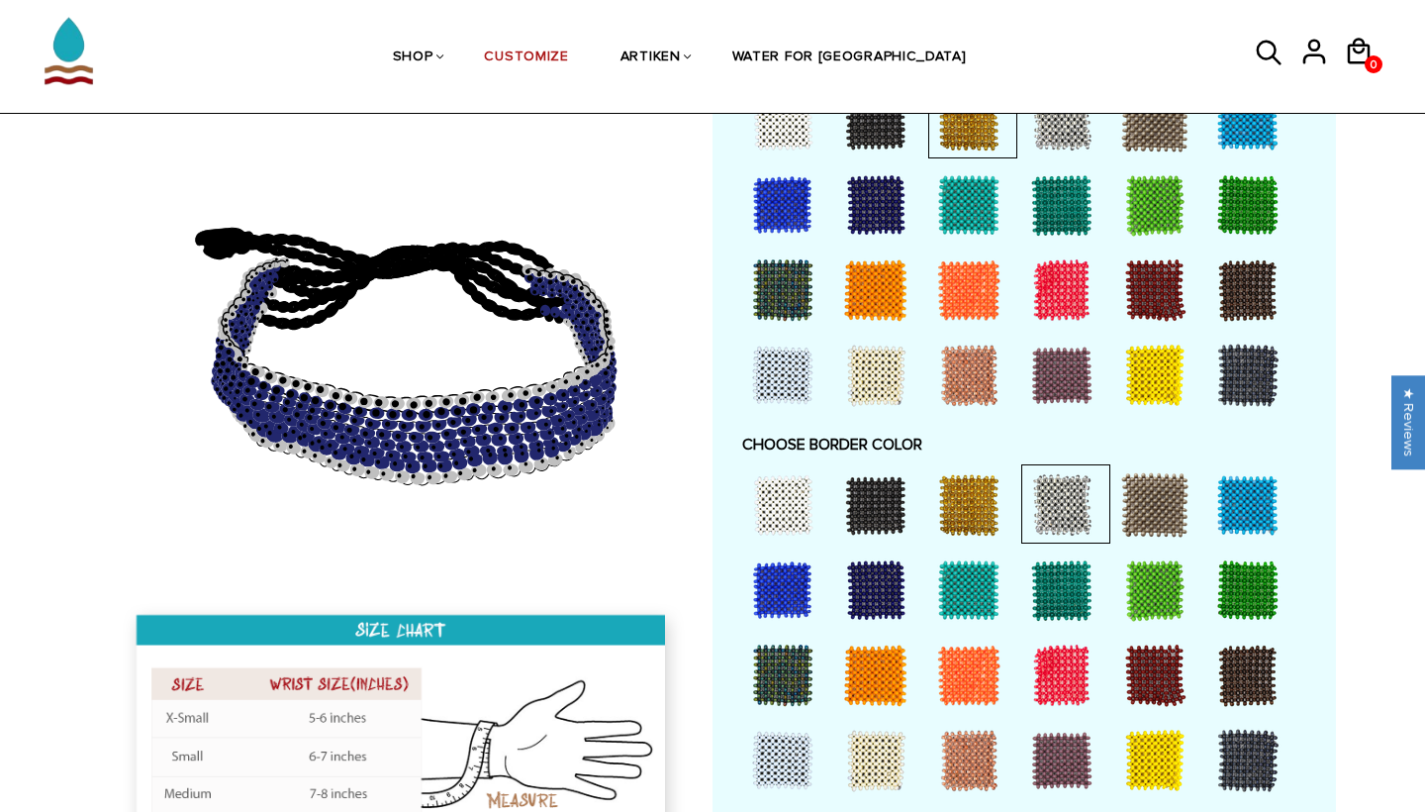
click at [1230, 724] on div at bounding box center [1247, 760] width 79 height 79
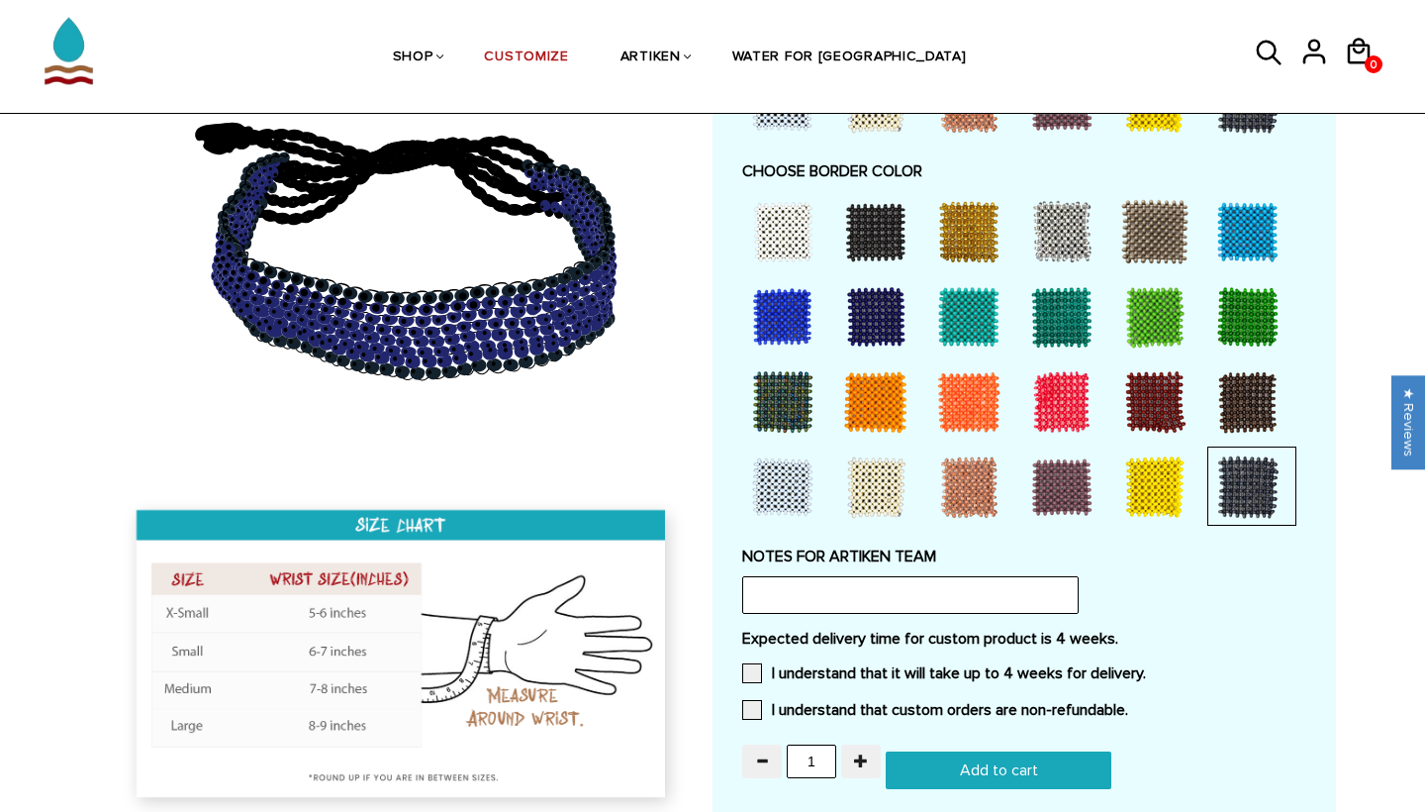
scroll to position [1406, 0]
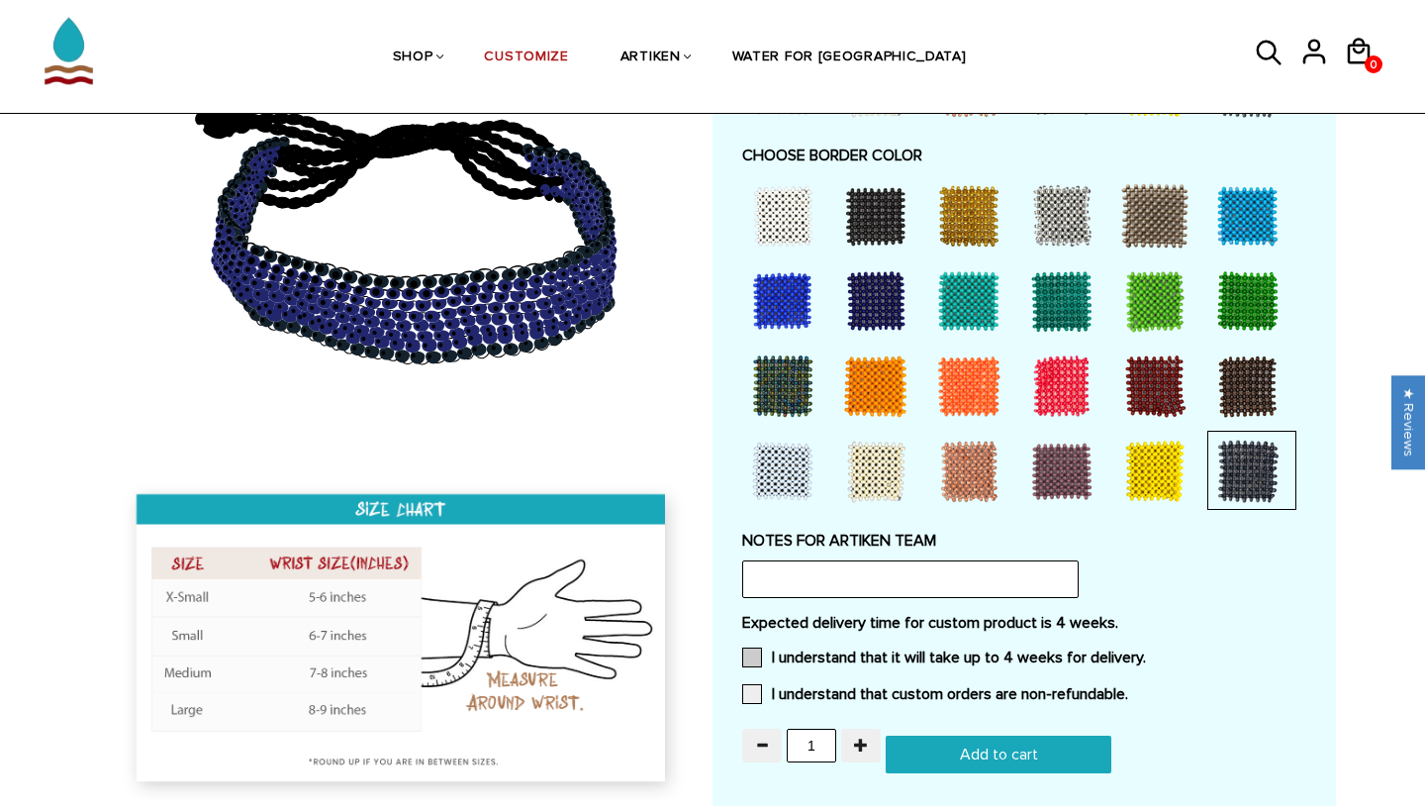
click at [755, 647] on span at bounding box center [752, 657] width 20 height 20
click at [1146, 651] on input "I understand that it will take up to 4 weeks for delivery." at bounding box center [1146, 651] width 0 height 0
click at [755, 684] on span at bounding box center [752, 694] width 20 height 20
click at [1128, 688] on input "I understand that custom orders are non-refundable." at bounding box center [1128, 688] width 0 height 0
click at [873, 728] on button "button" at bounding box center [861, 745] width 40 height 34
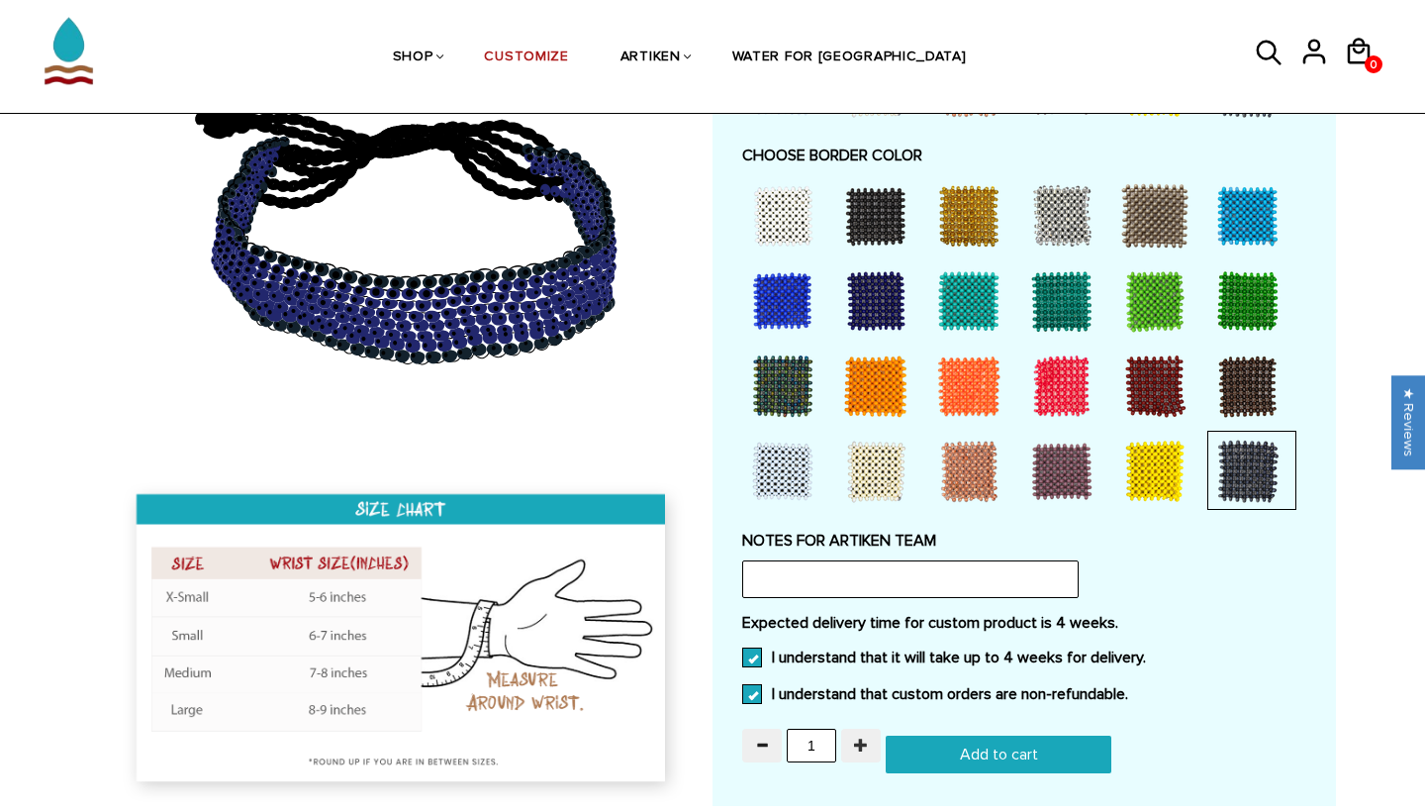
type input "2"
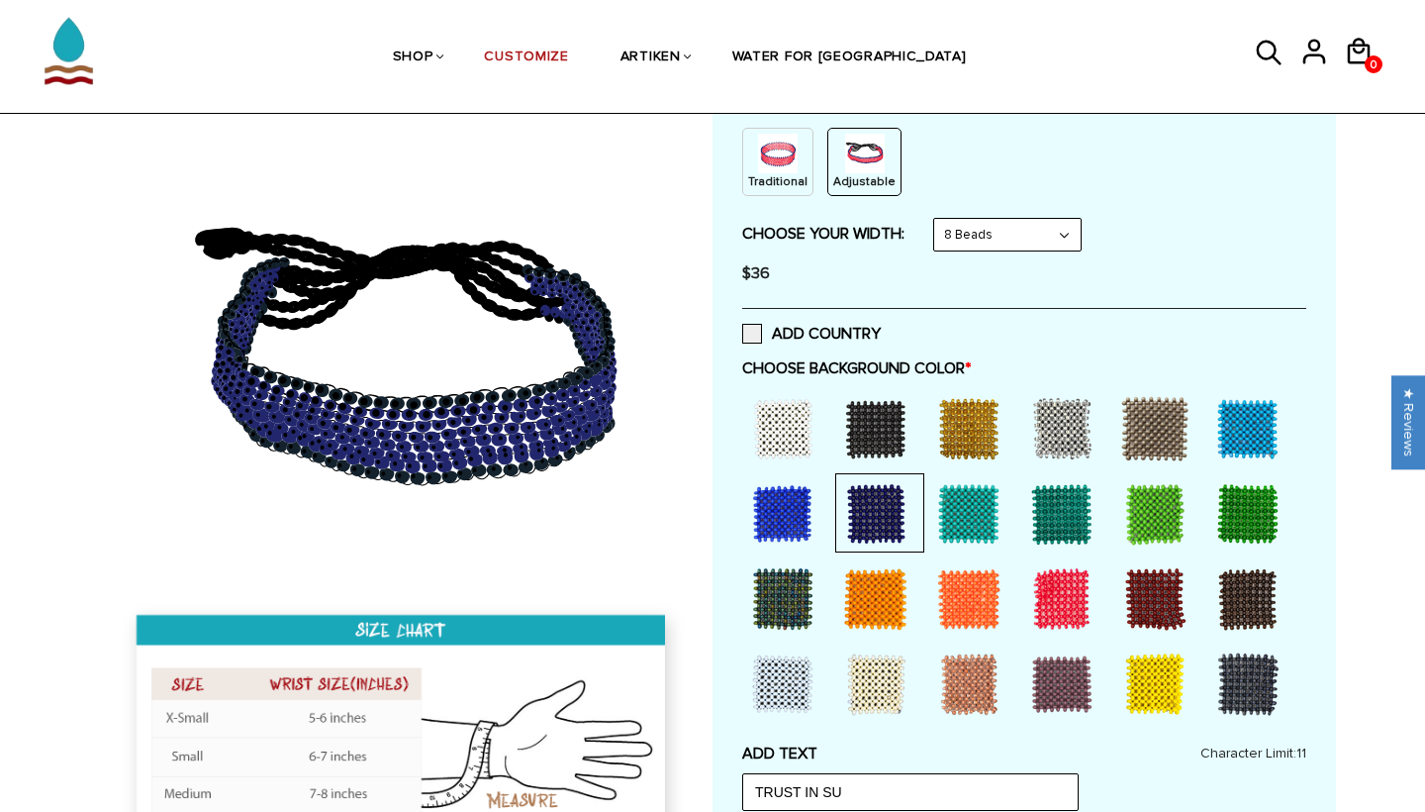
scroll to position [248, 0]
select select "6-beads"
select select "Bold"
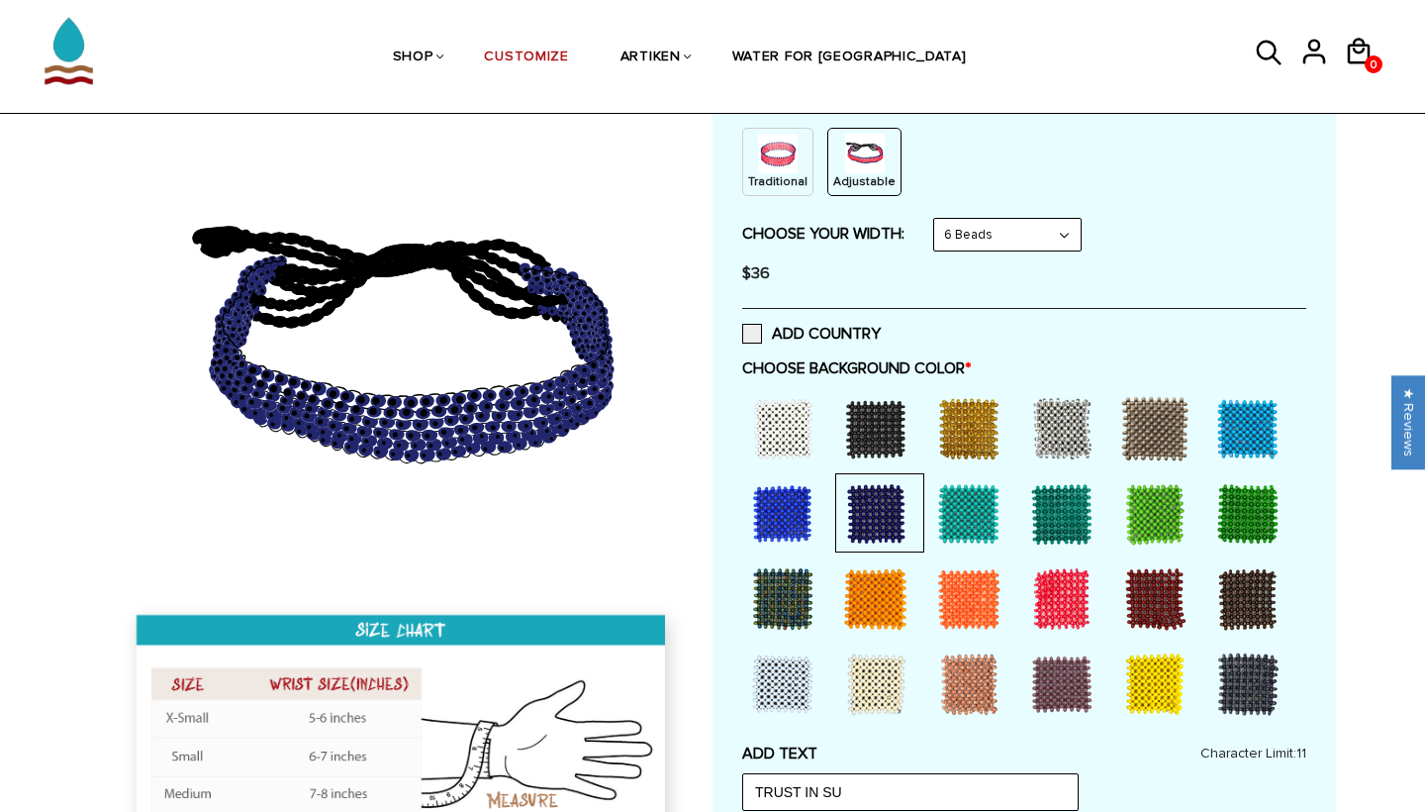
select select "8-beads"
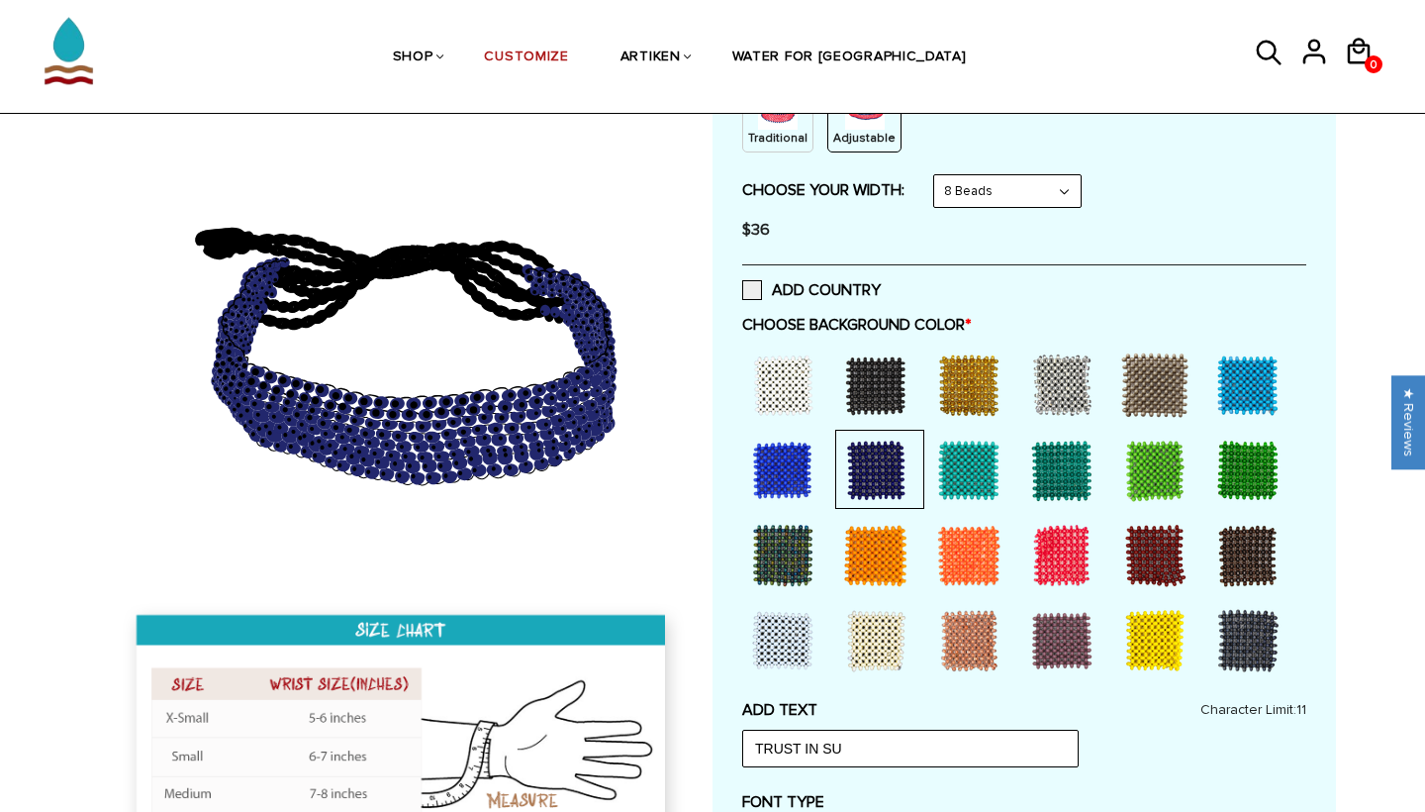
scroll to position [293, 0]
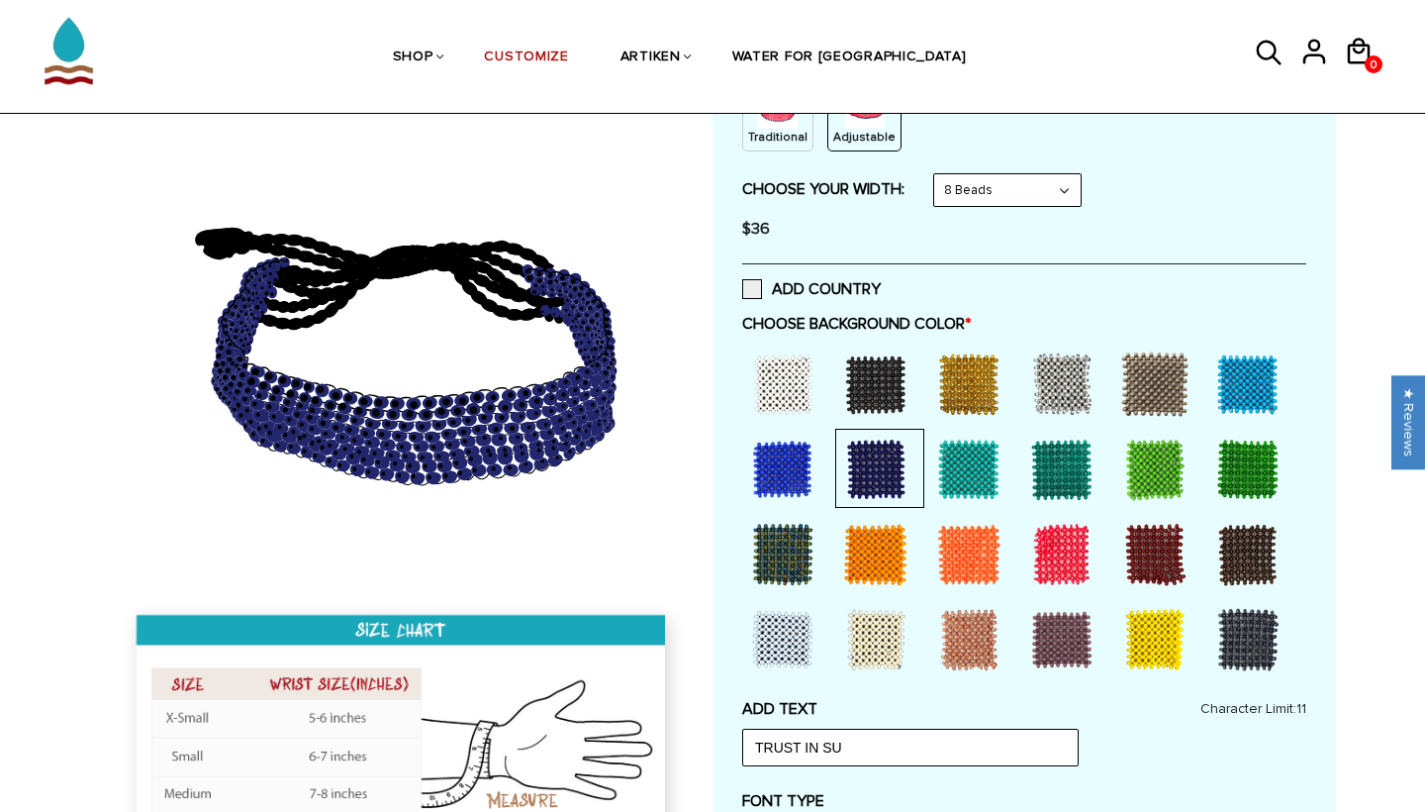
click at [867, 375] on div at bounding box center [875, 383] width 79 height 79
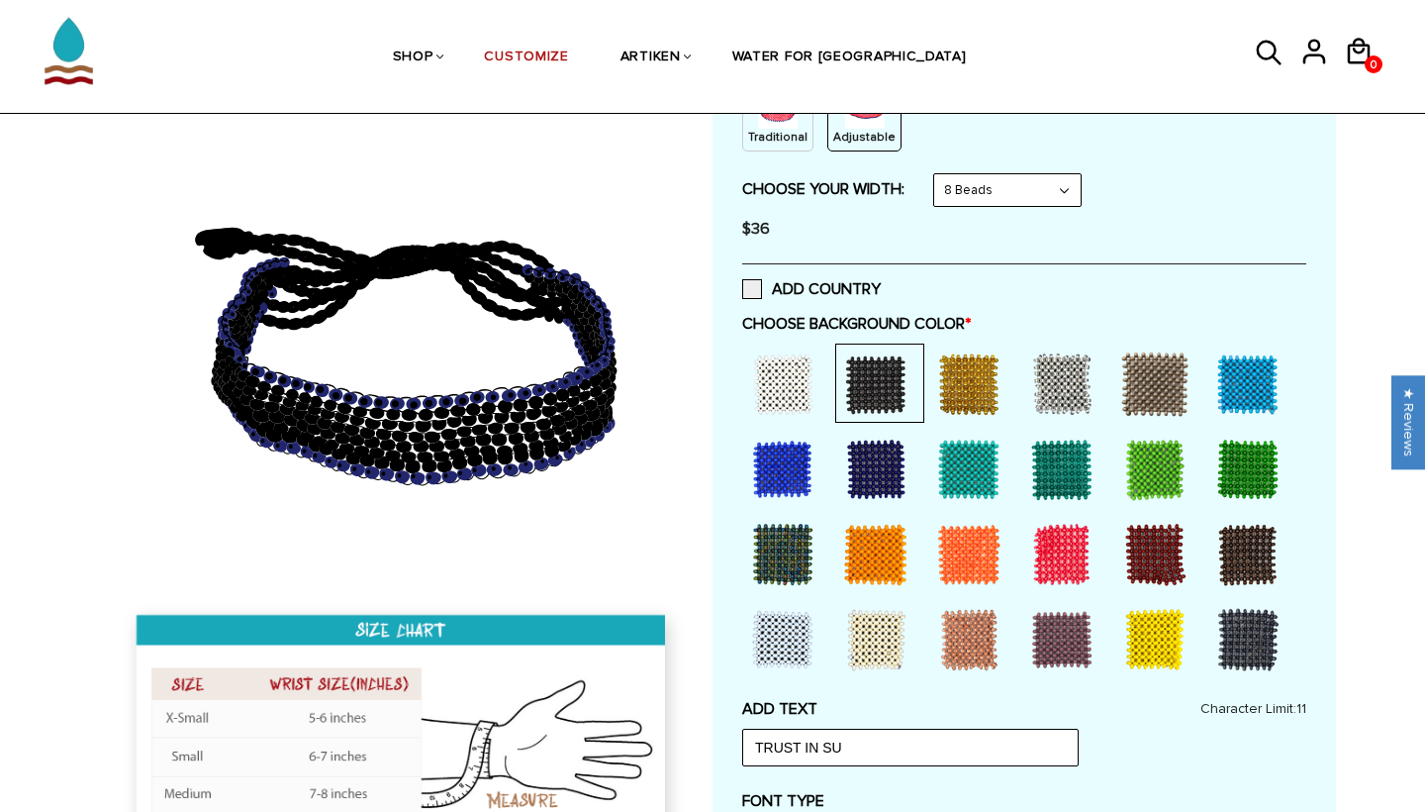
click at [1151, 623] on div at bounding box center [1154, 639] width 79 height 79
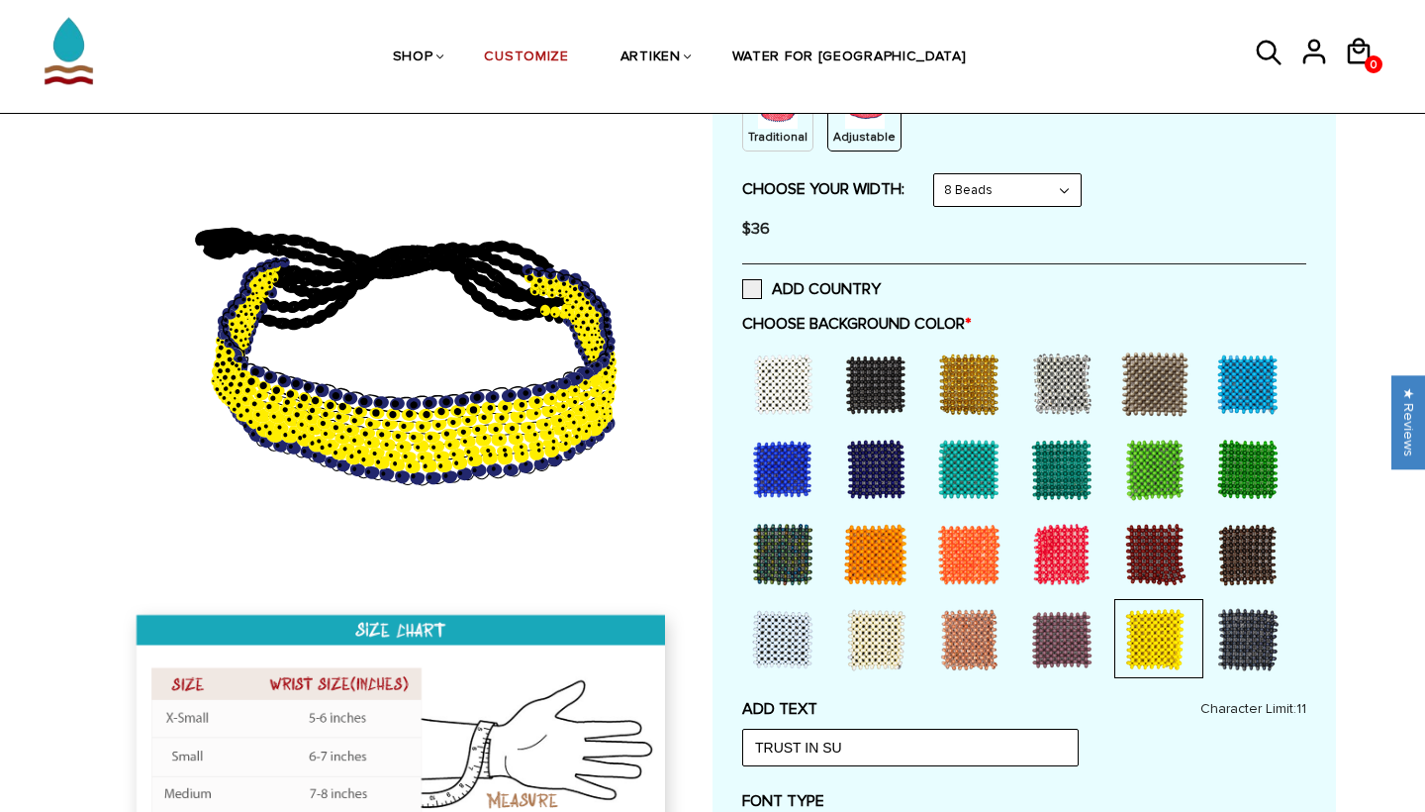
click at [877, 461] on div at bounding box center [875, 469] width 79 height 79
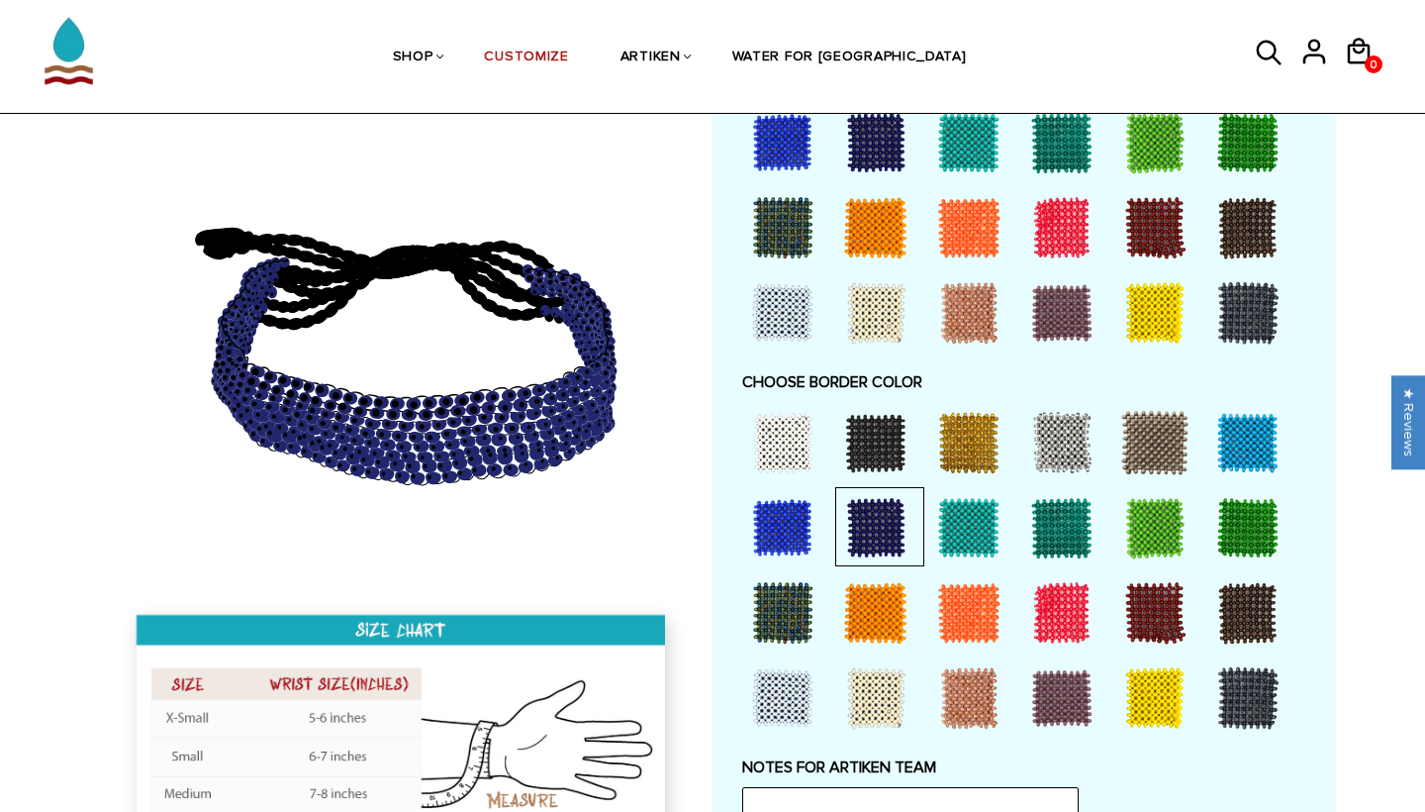
scroll to position [1189, 0]
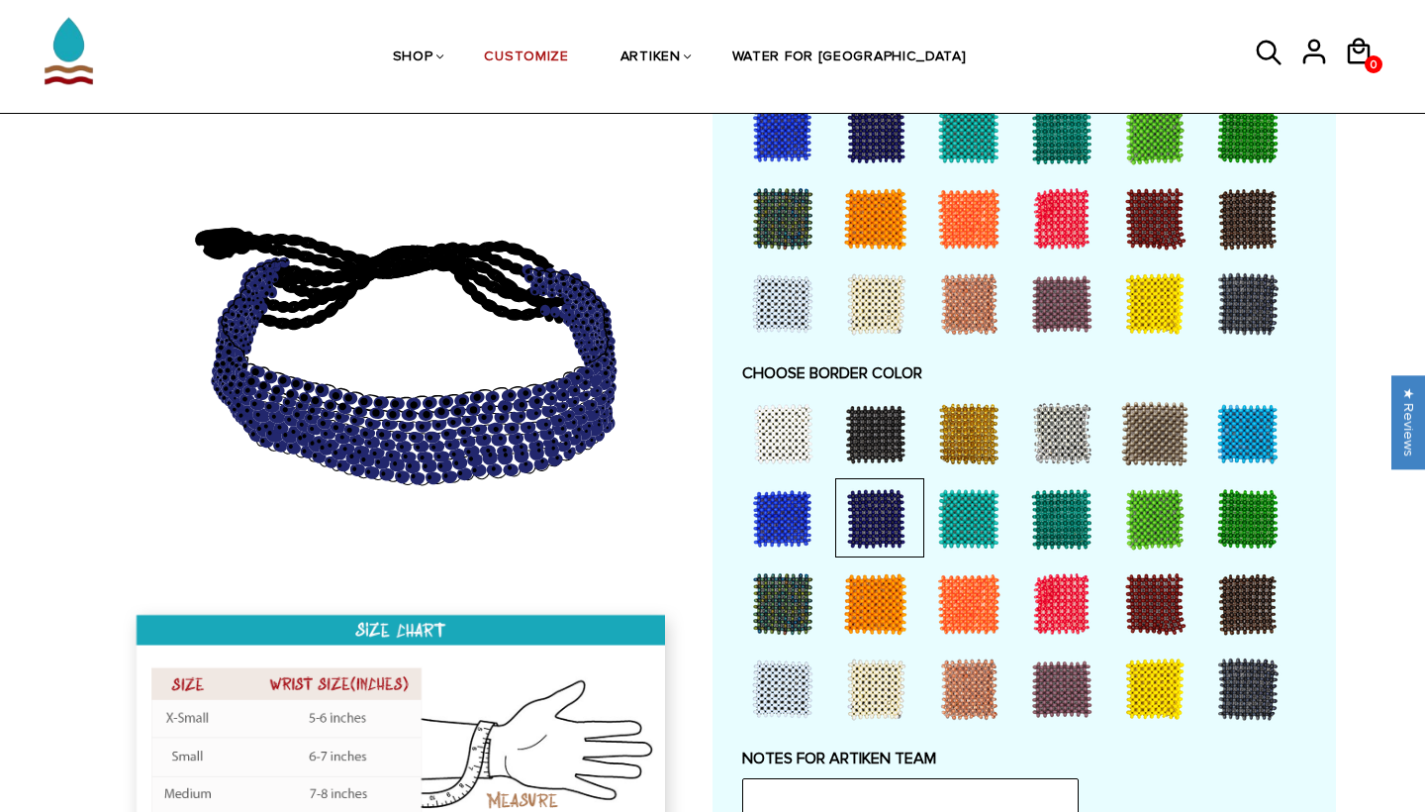
click at [1142, 686] on div at bounding box center [1154, 688] width 79 height 79
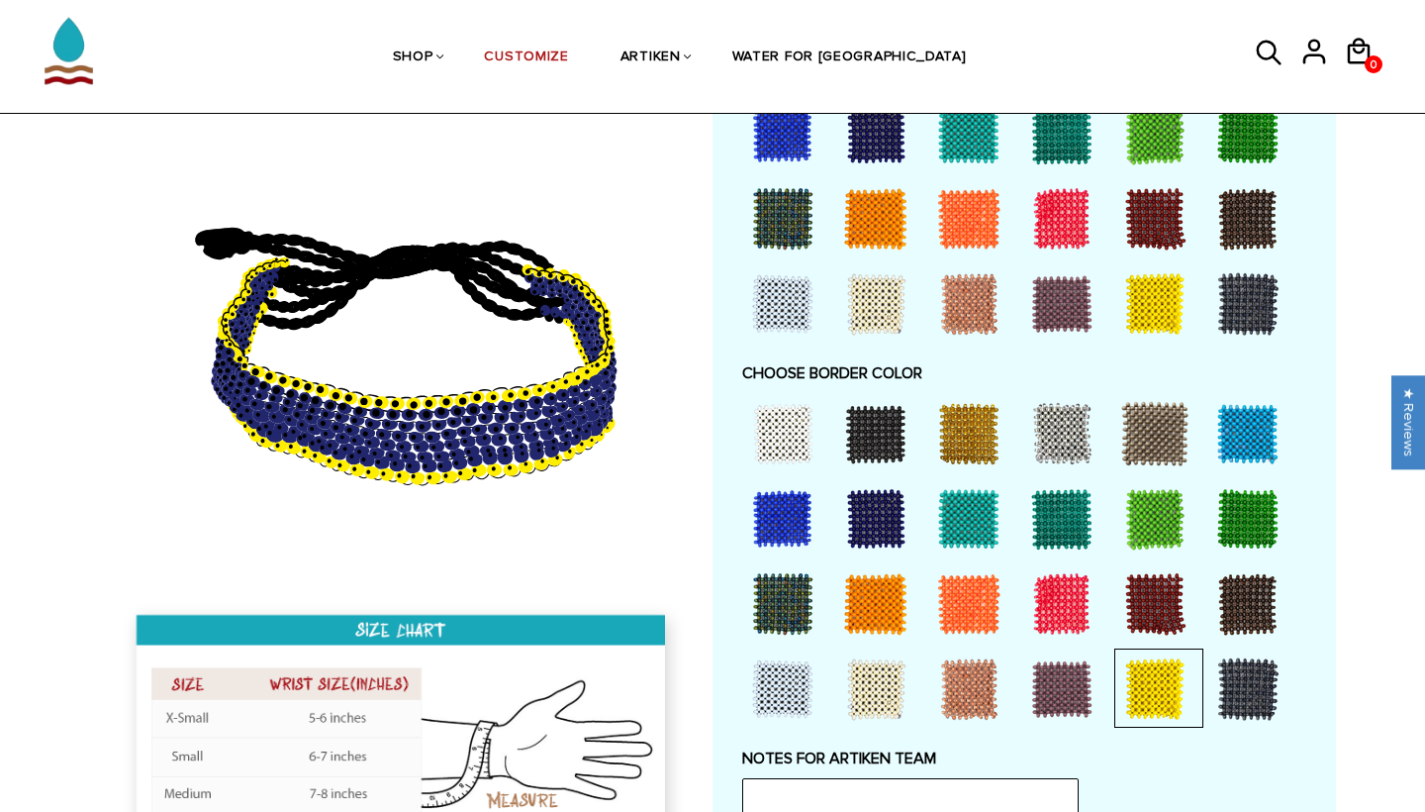
click at [945, 425] on div at bounding box center [968, 433] width 79 height 79
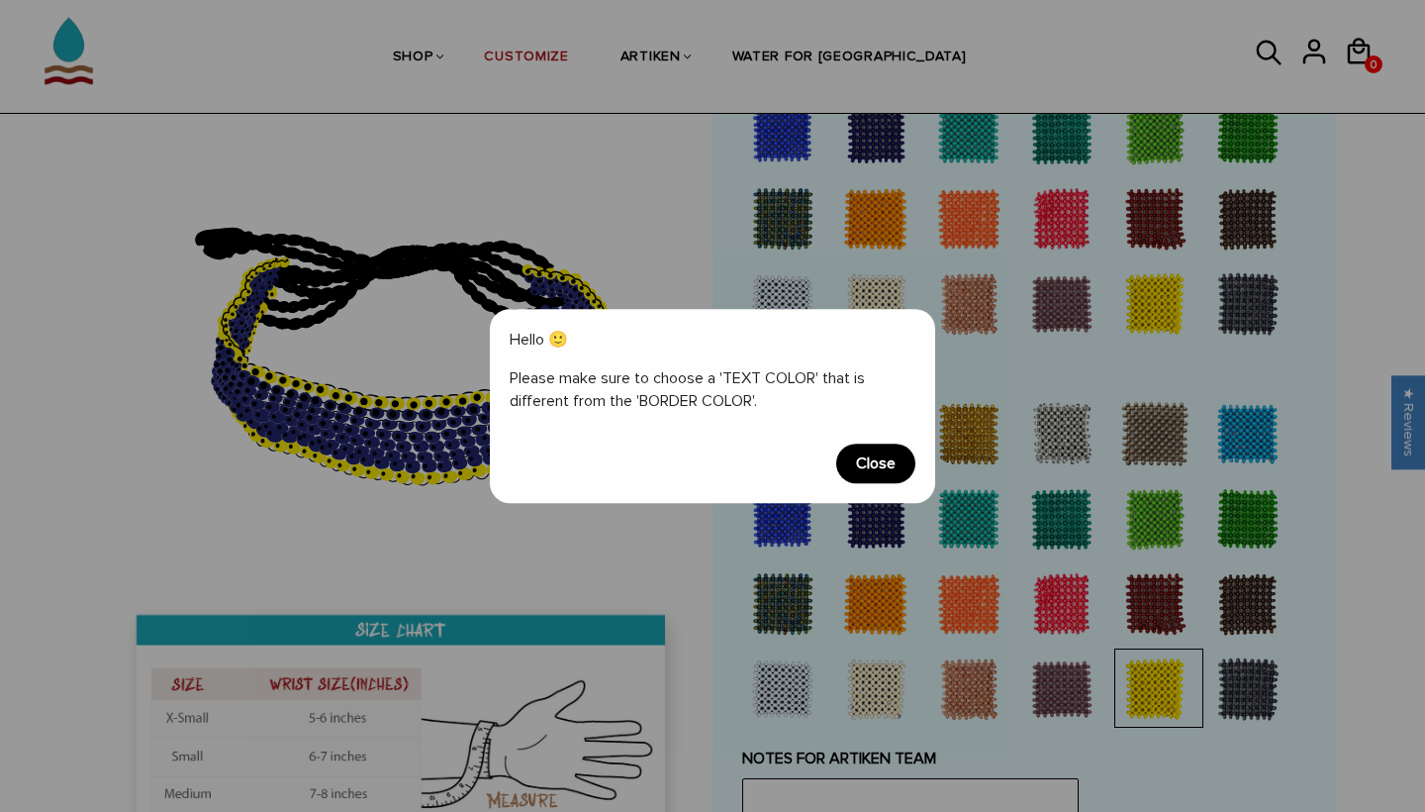
click at [872, 469] on span "Close" at bounding box center [875, 463] width 79 height 40
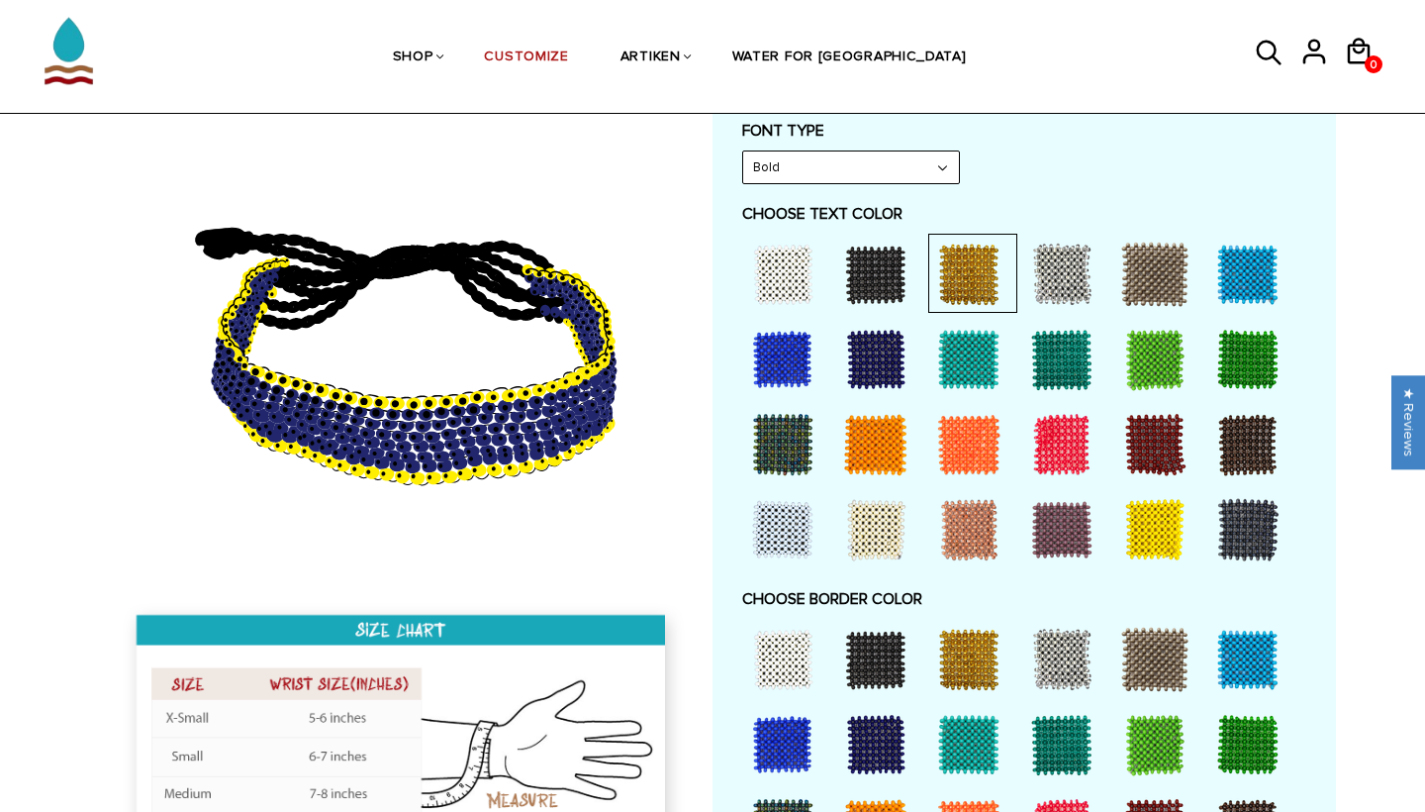
scroll to position [963, 0]
click at [871, 277] on div at bounding box center [875, 274] width 79 height 79
click at [965, 640] on div at bounding box center [968, 659] width 79 height 79
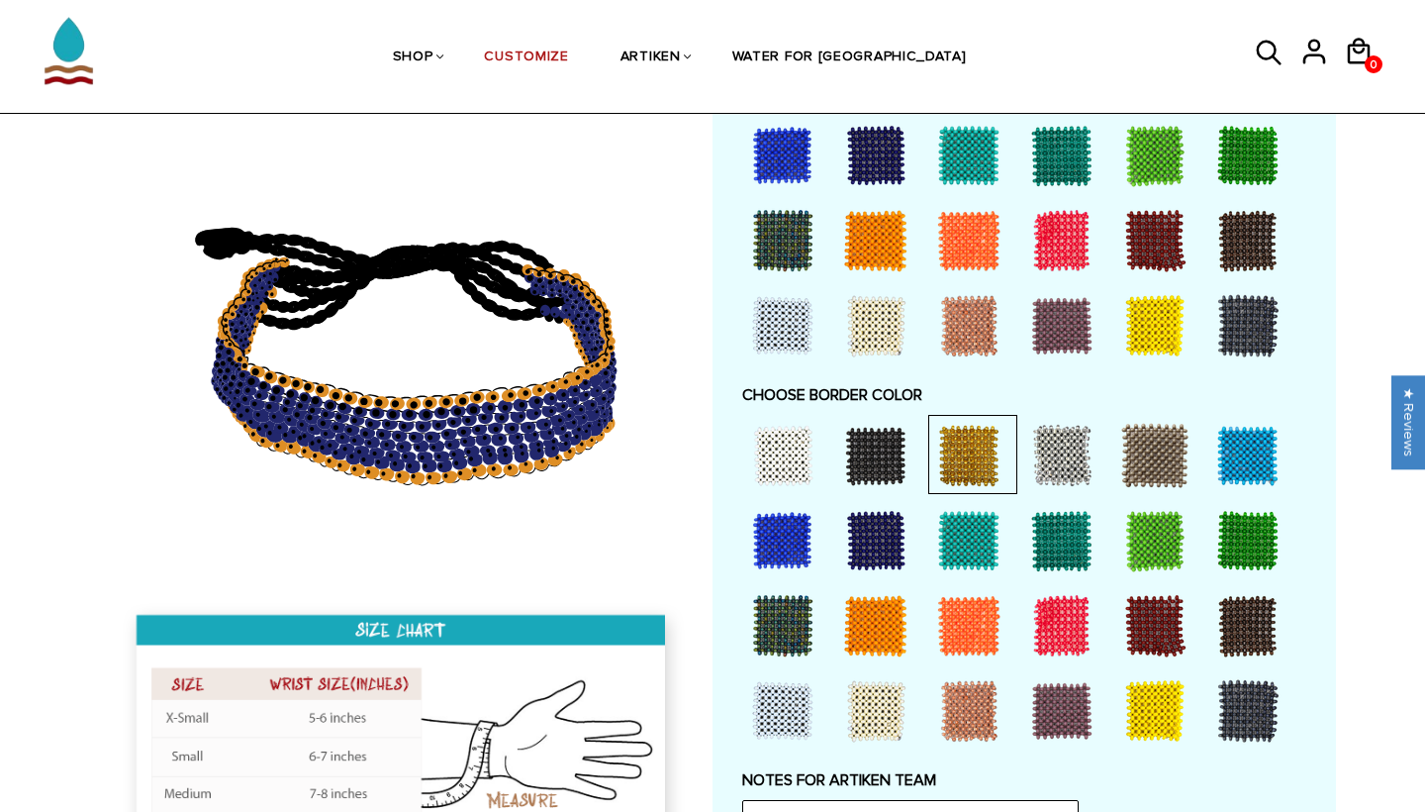
scroll to position [1165, 0]
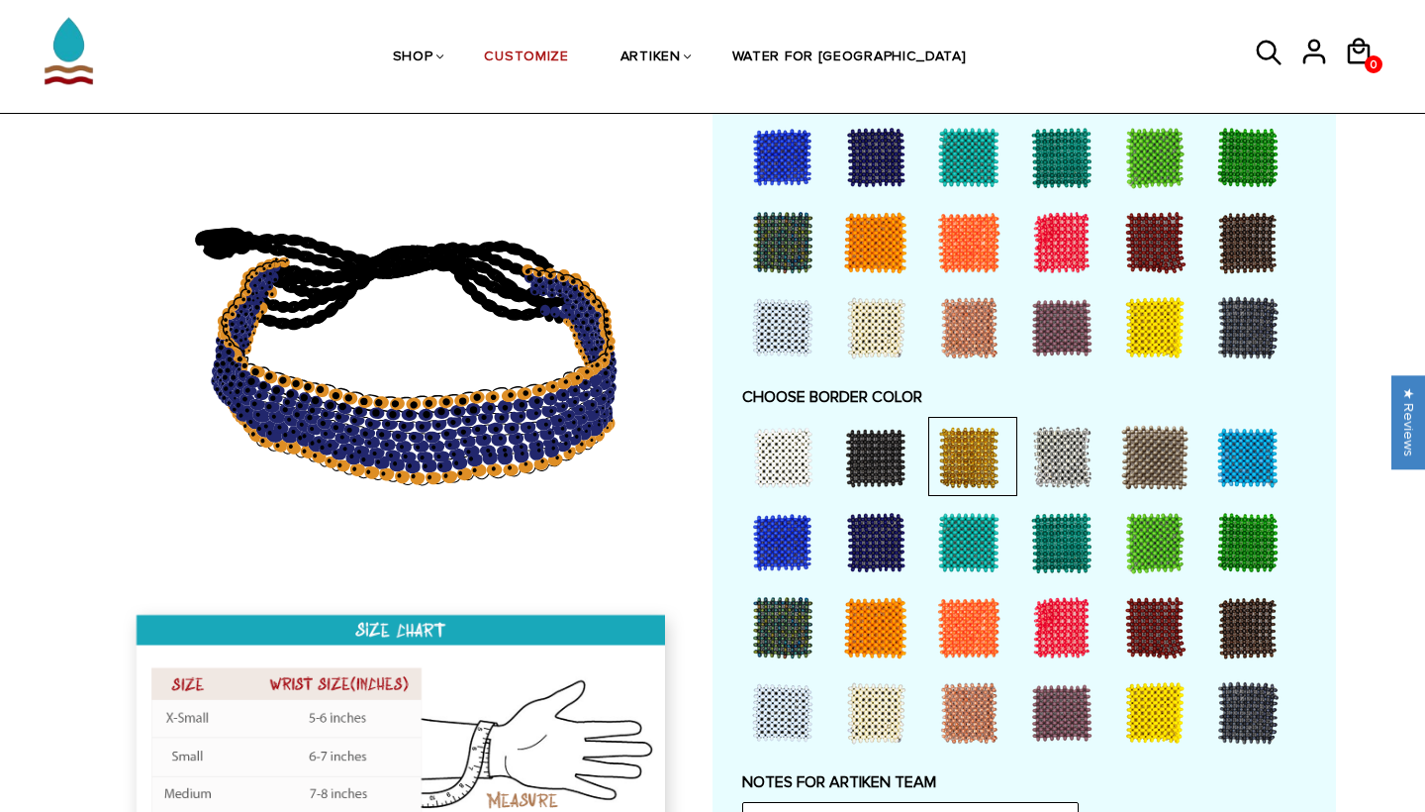
click at [1138, 684] on div at bounding box center [1154, 712] width 79 height 79
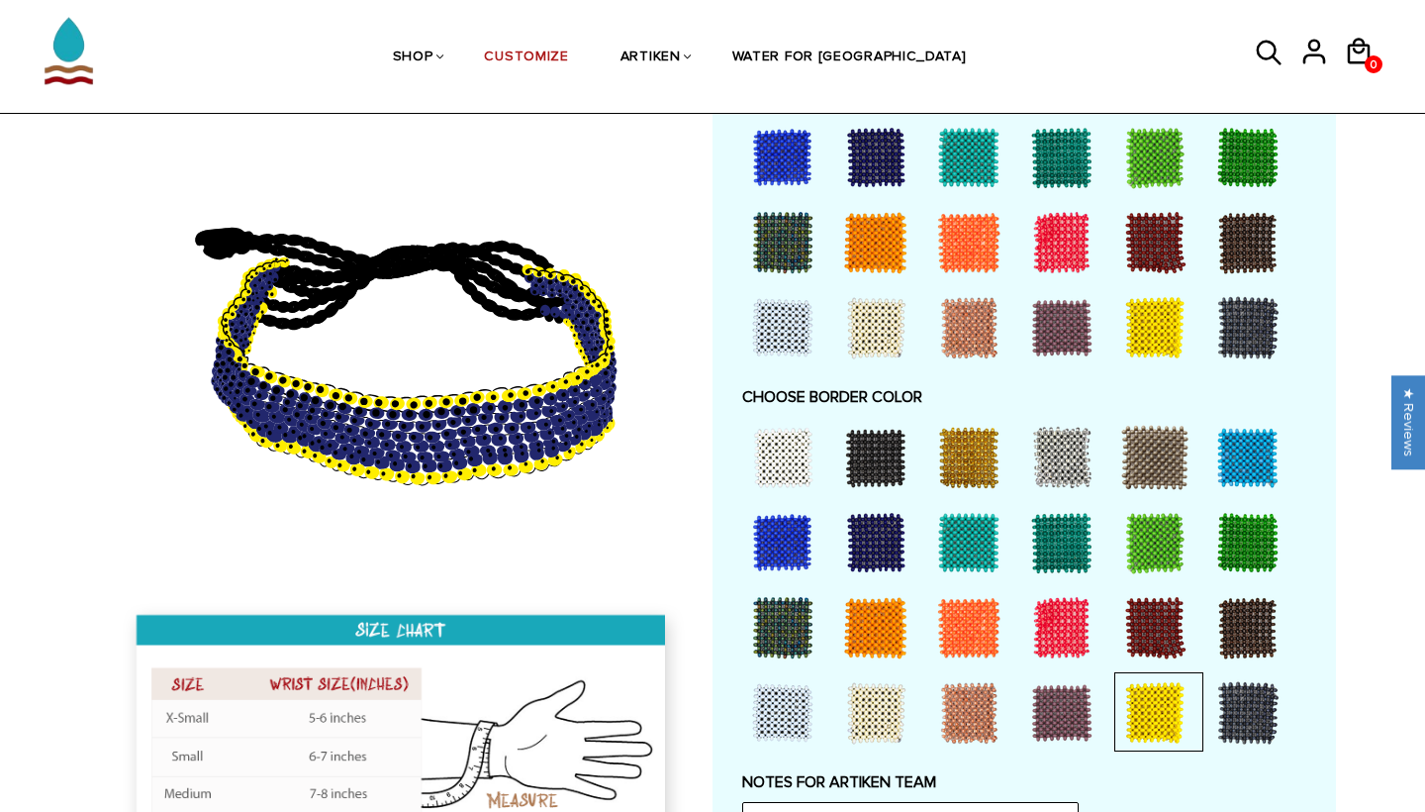
click at [869, 605] on div at bounding box center [875, 627] width 79 height 79
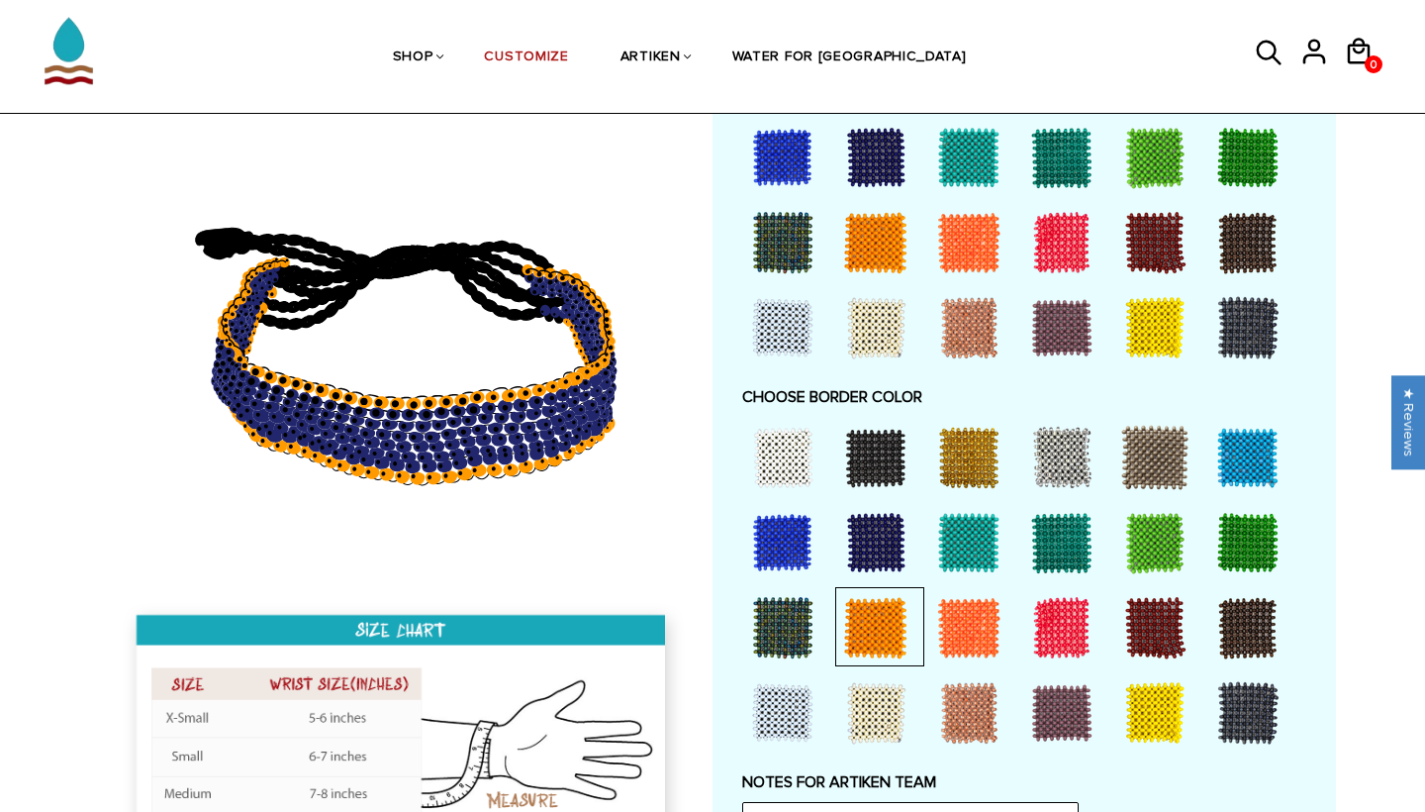
click at [1279, 693] on div at bounding box center [1247, 712] width 79 height 79
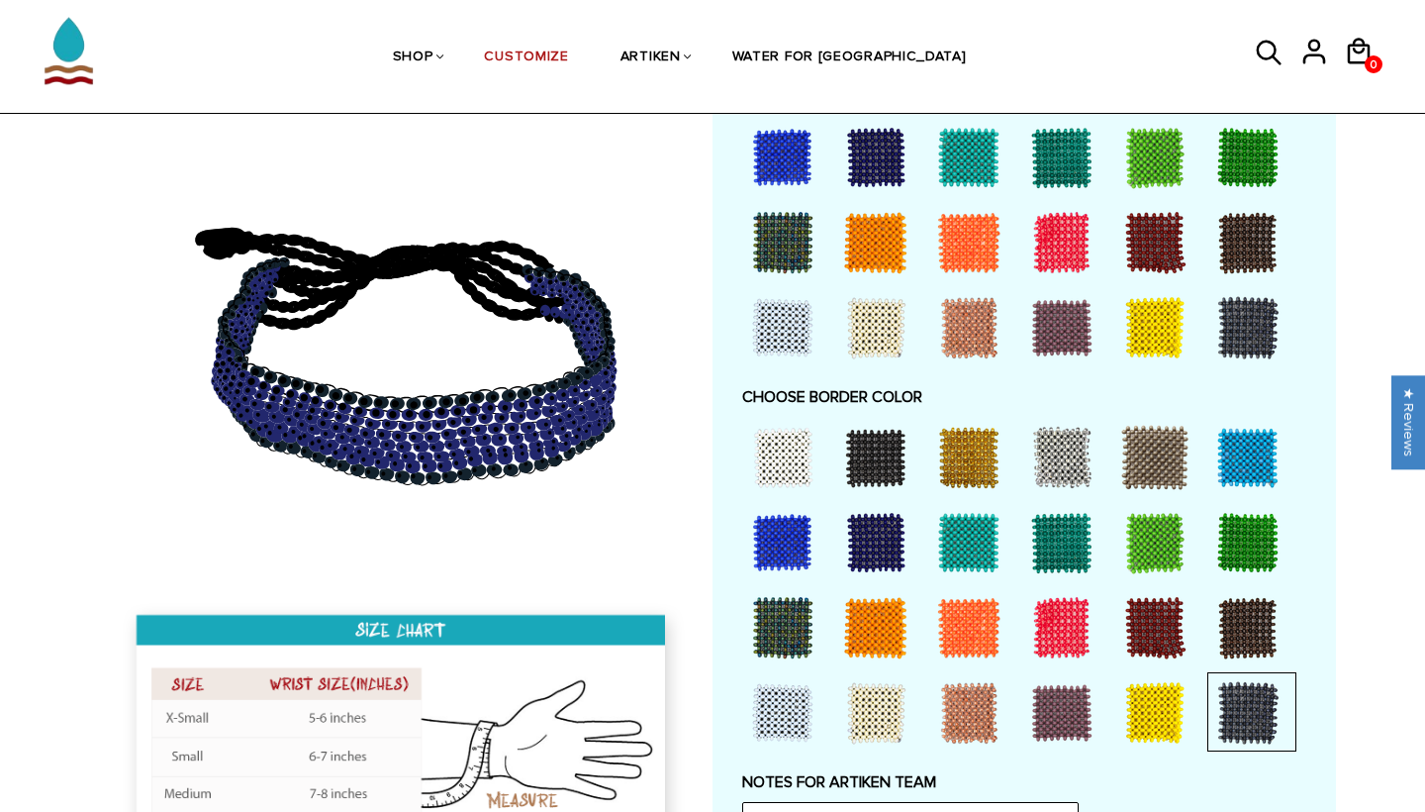
click at [1042, 444] on div at bounding box center [1061, 457] width 79 height 79
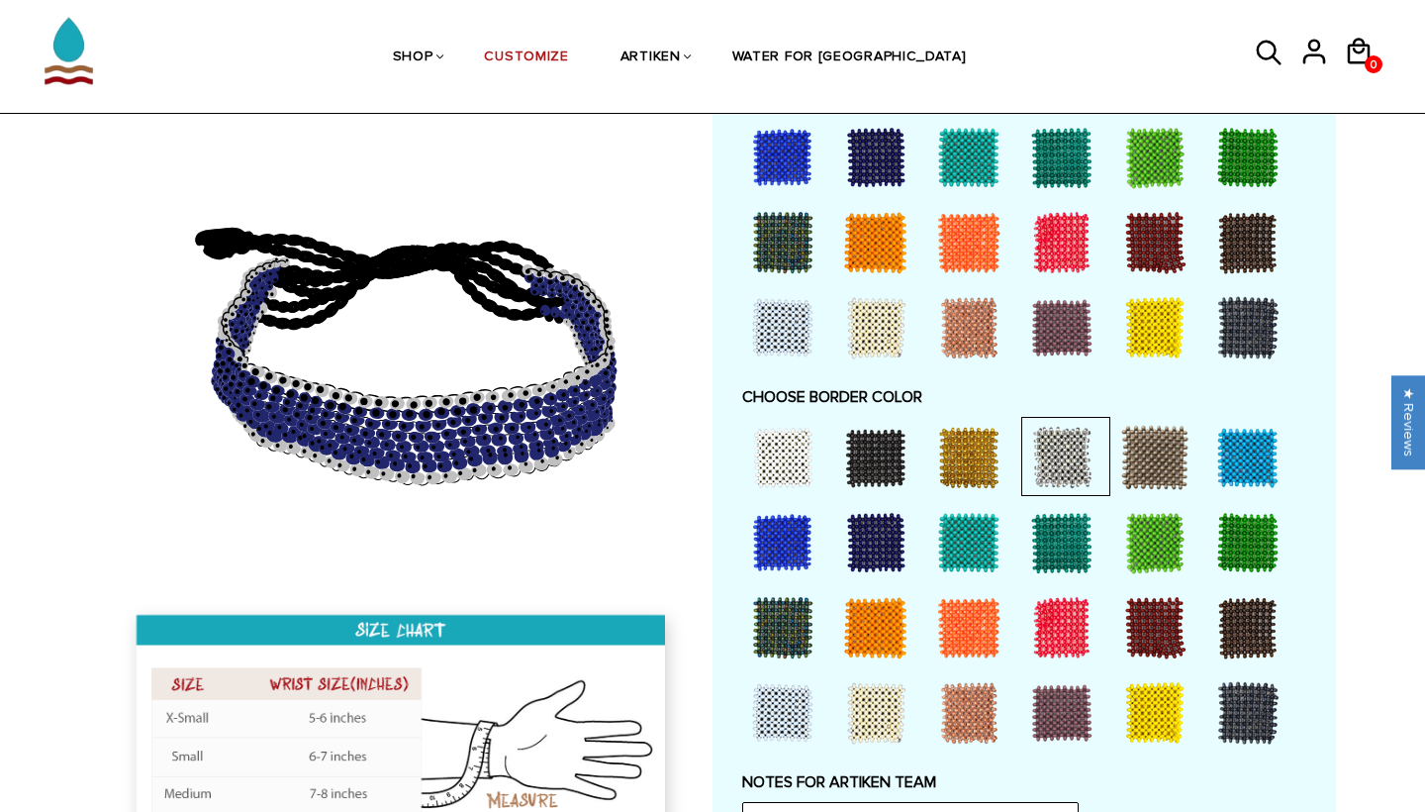
click at [790, 680] on div at bounding box center [782, 712] width 79 height 79
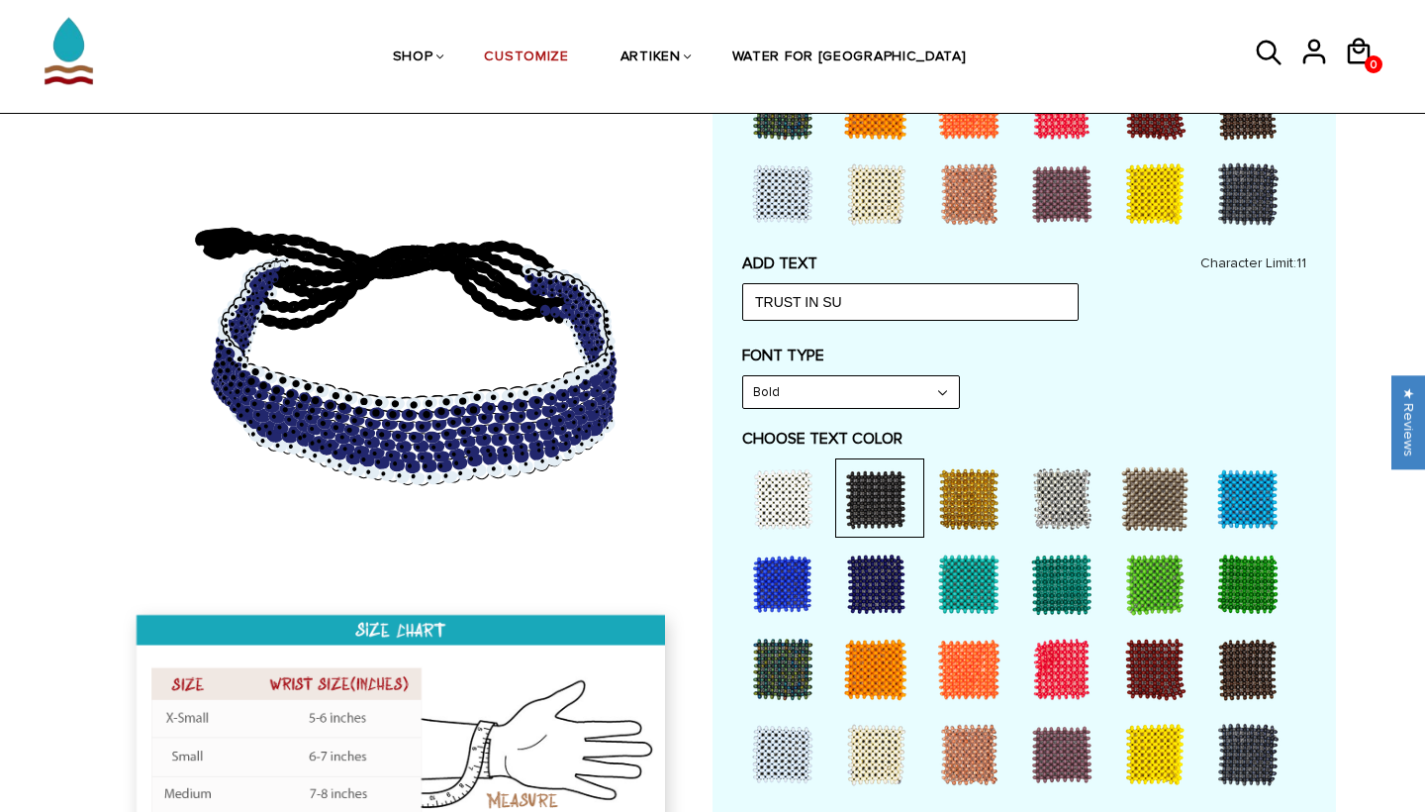
scroll to position [526, 0]
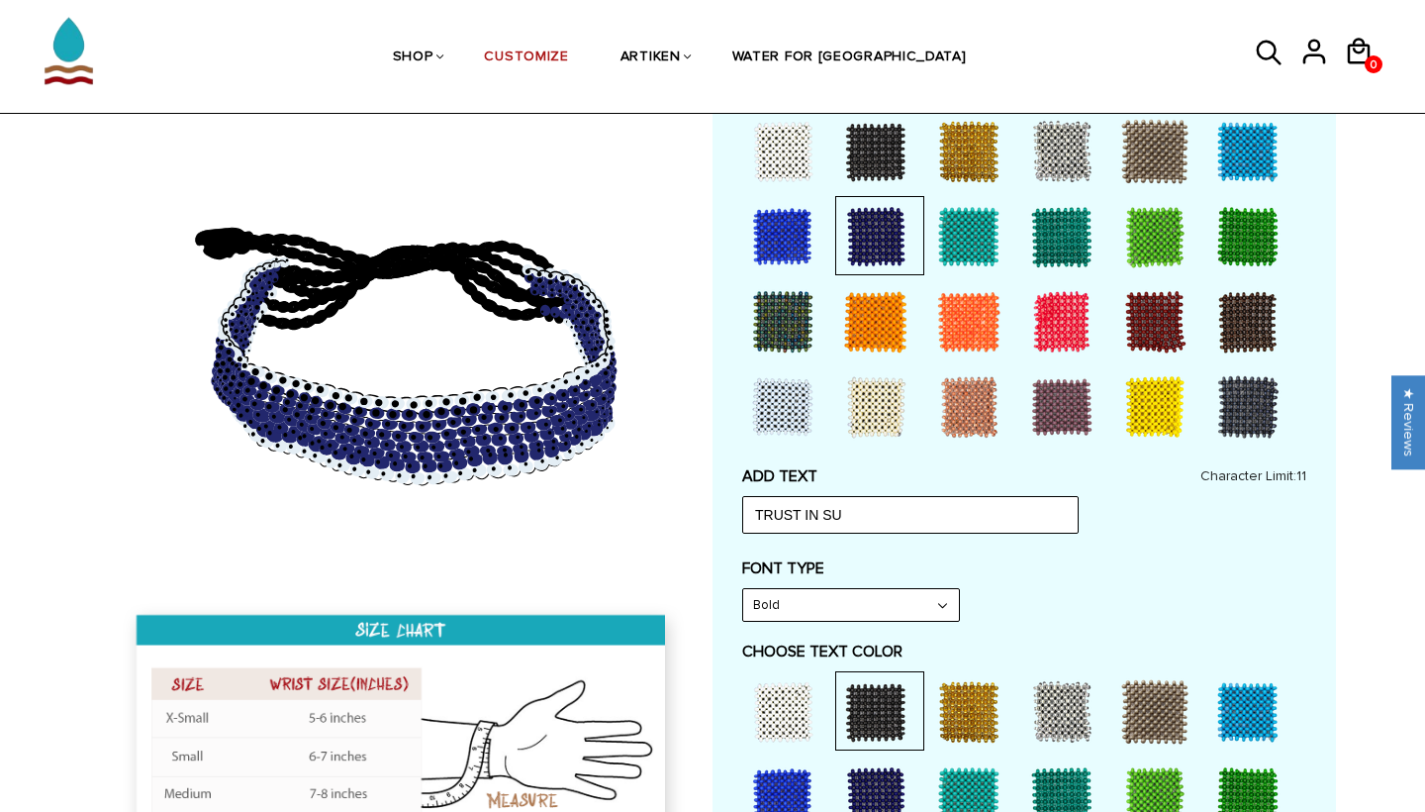
click at [965, 144] on div at bounding box center [968, 151] width 79 height 79
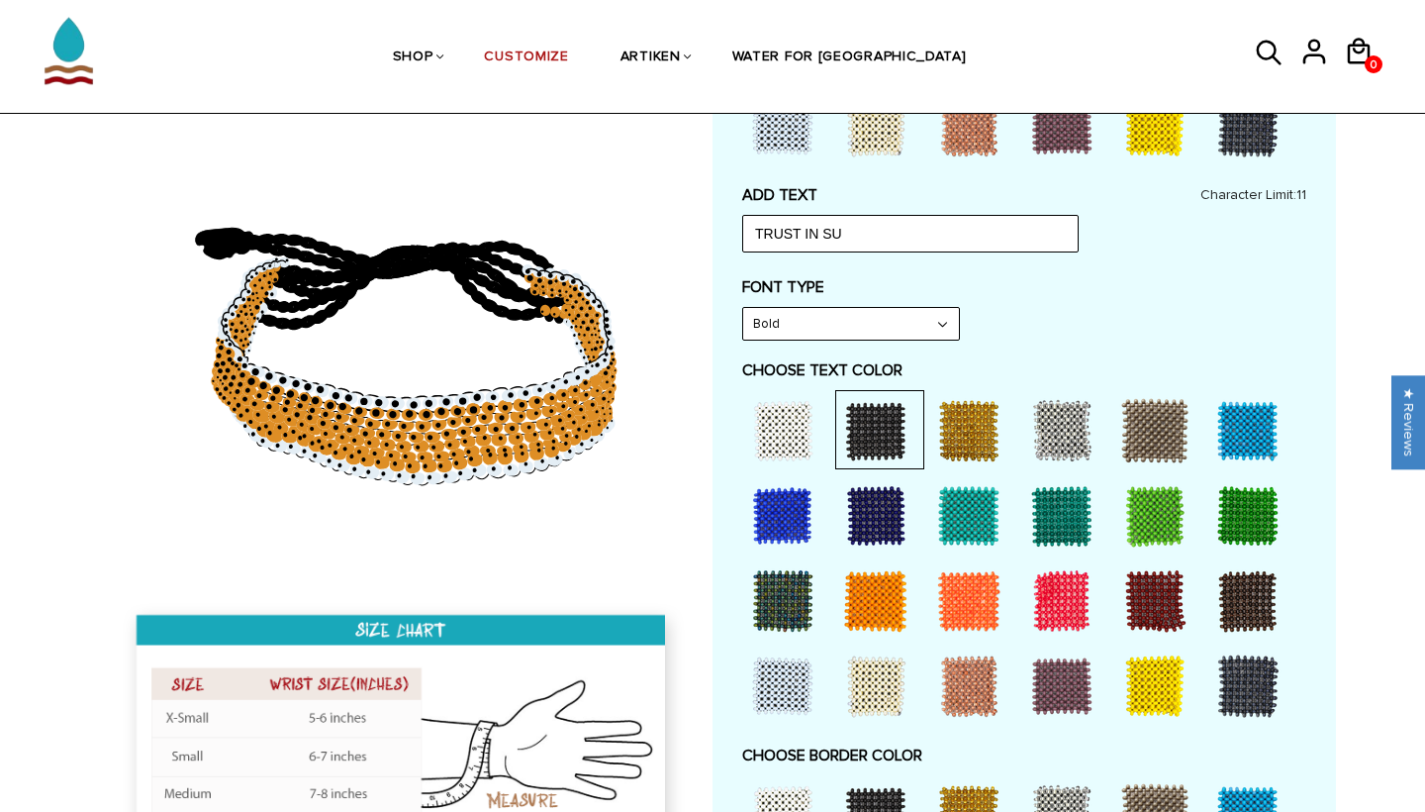
scroll to position [839, 0]
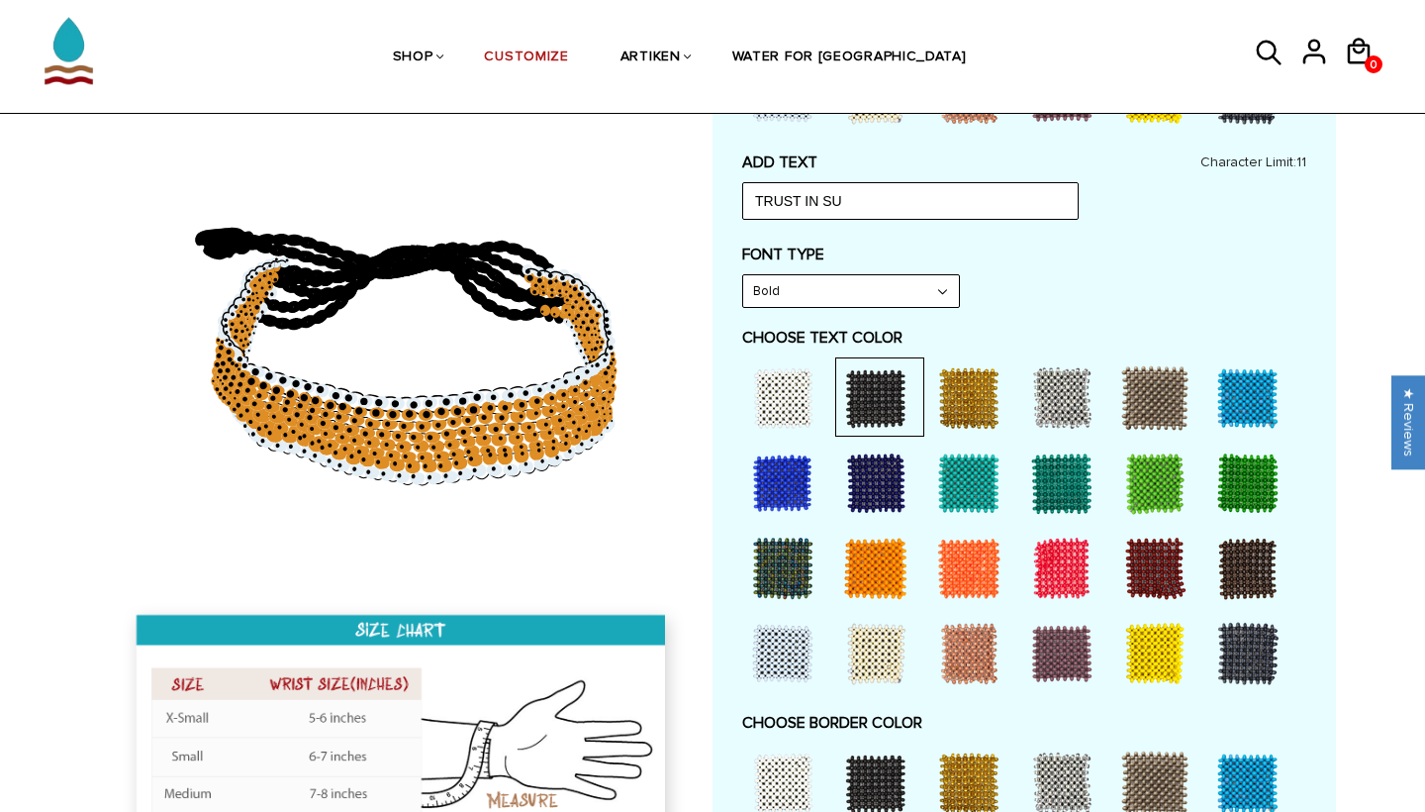
click at [869, 484] on div at bounding box center [875, 482] width 79 height 79
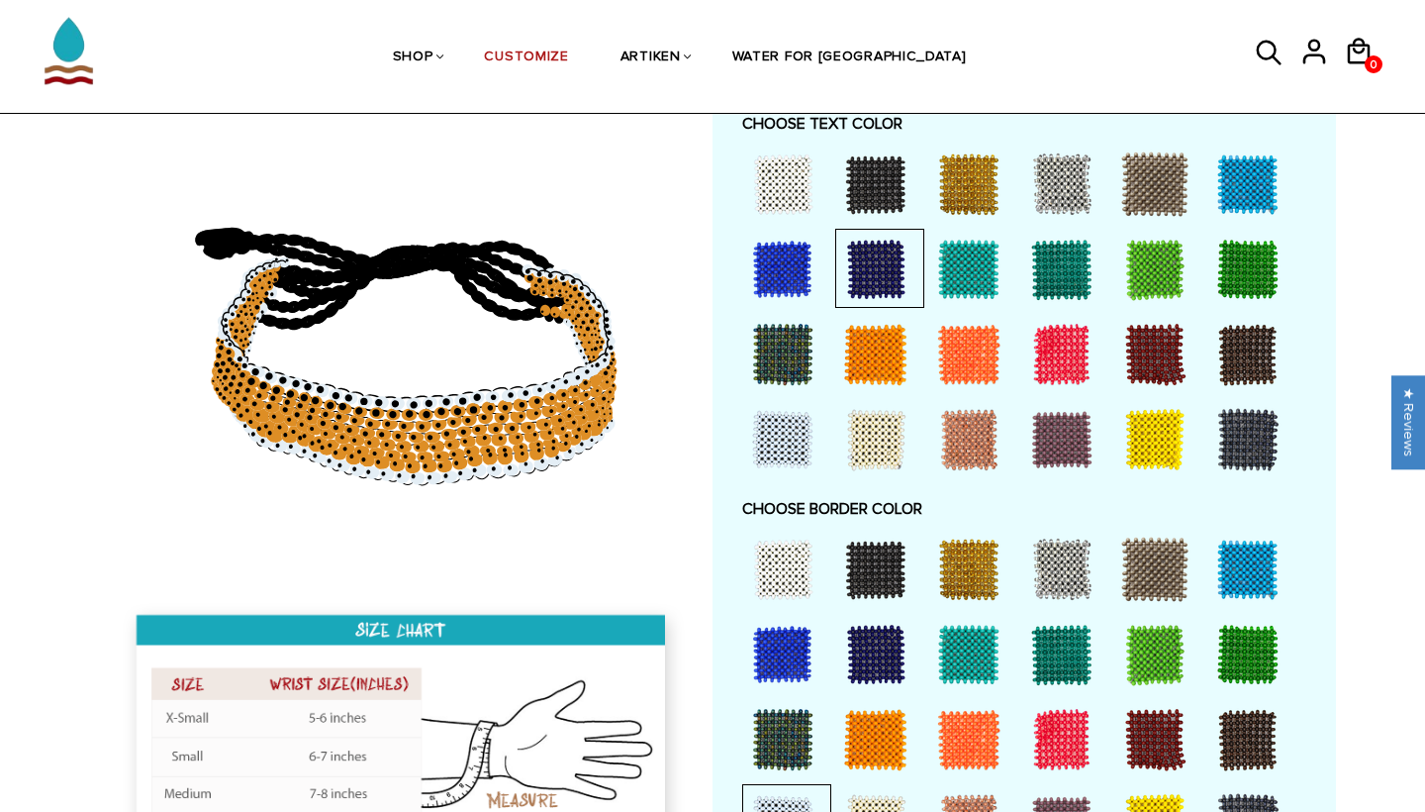
scroll to position [1067, 0]
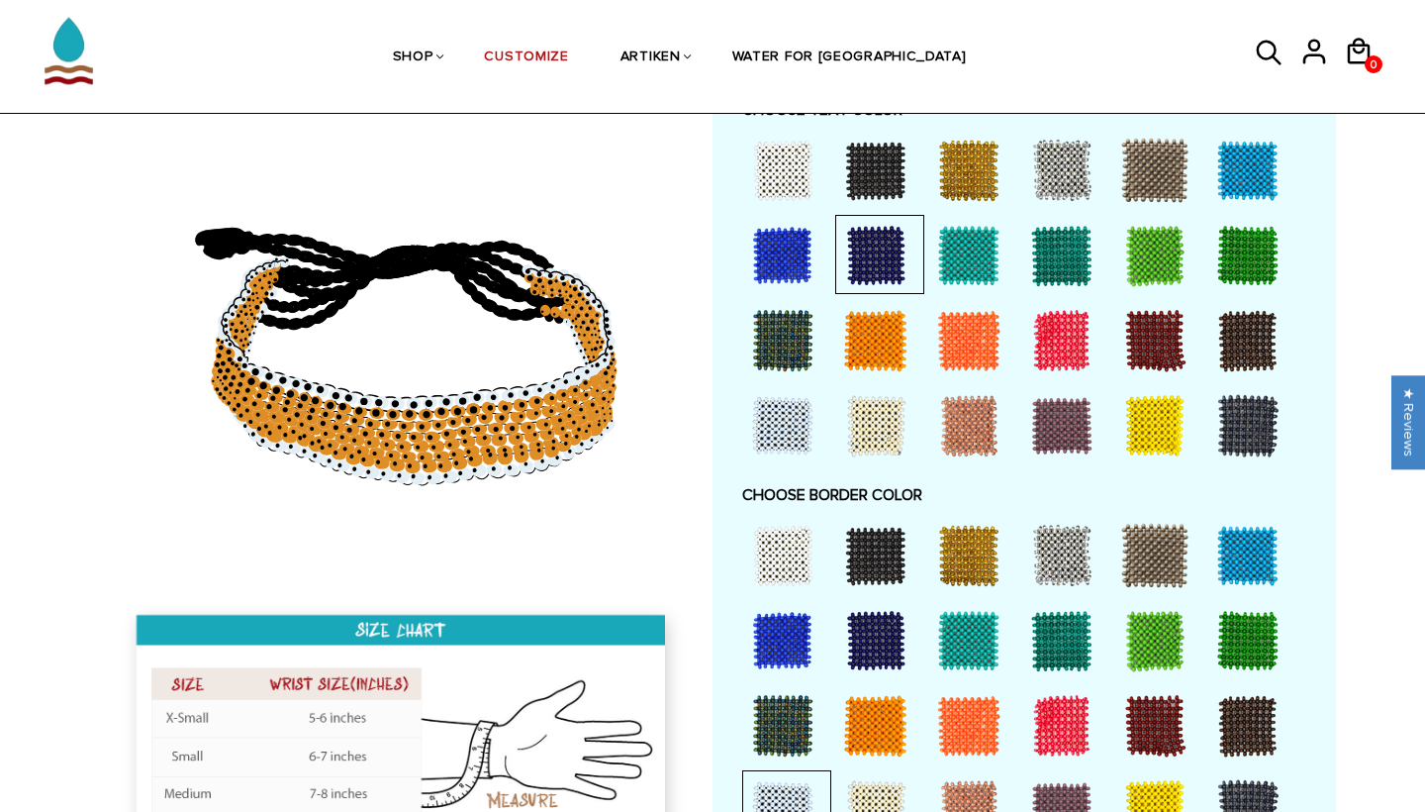
click at [866, 617] on div at bounding box center [875, 640] width 79 height 79
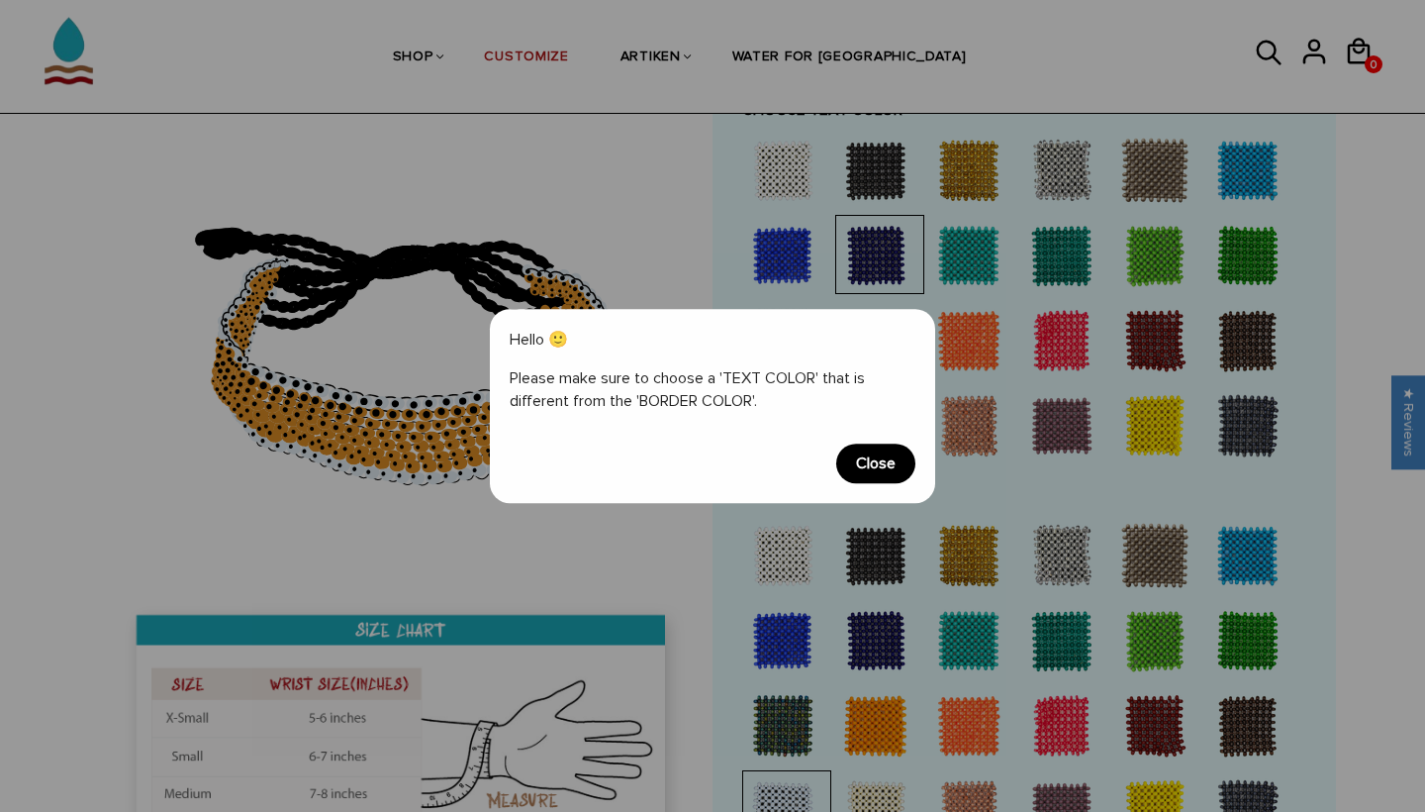
click at [878, 431] on div "Hello 🙂 Please make sure to choose a 'TEXT COLOR' that is different from the 'B…" at bounding box center [712, 406] width 445 height 194
click at [878, 464] on span "Close" at bounding box center [875, 463] width 79 height 40
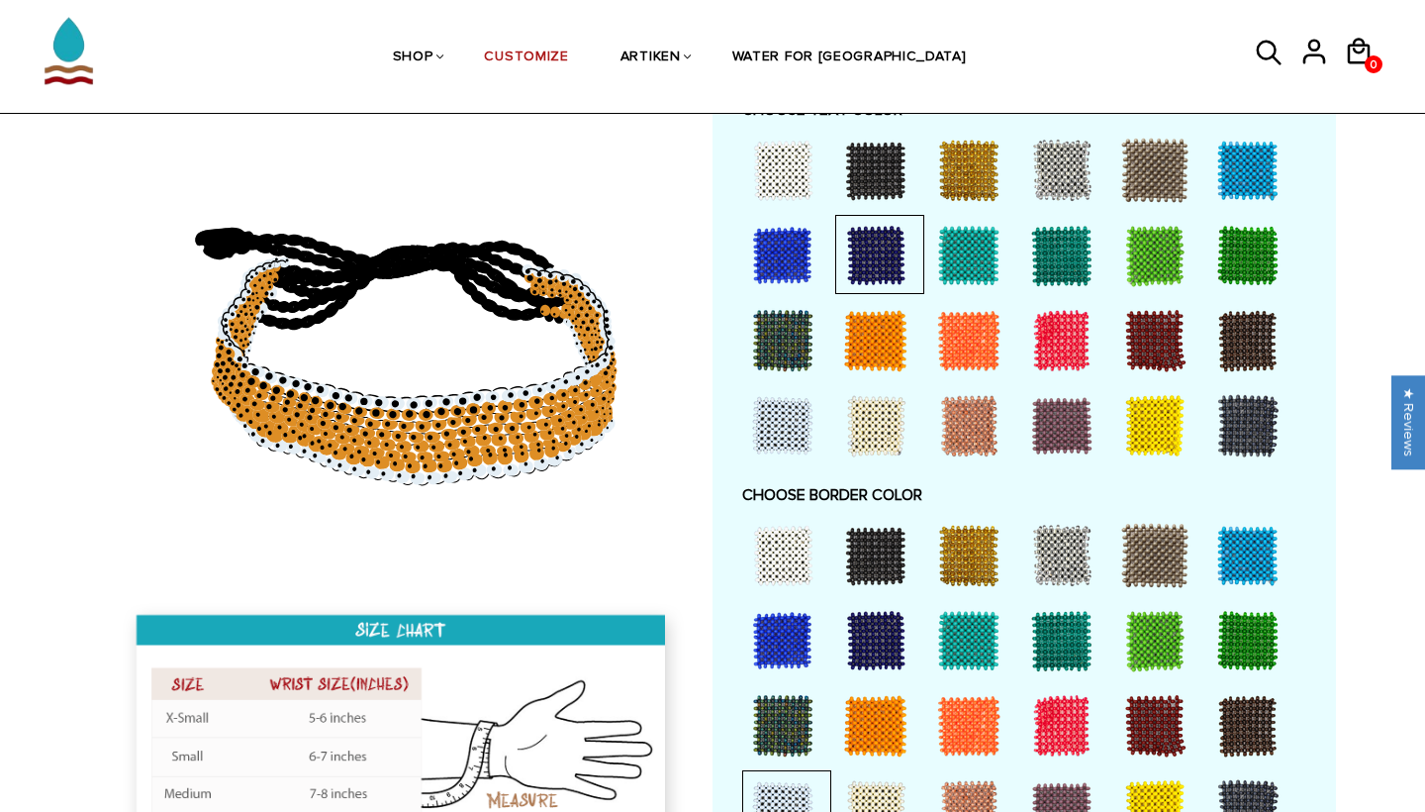
click at [964, 530] on div at bounding box center [968, 555] width 79 height 79
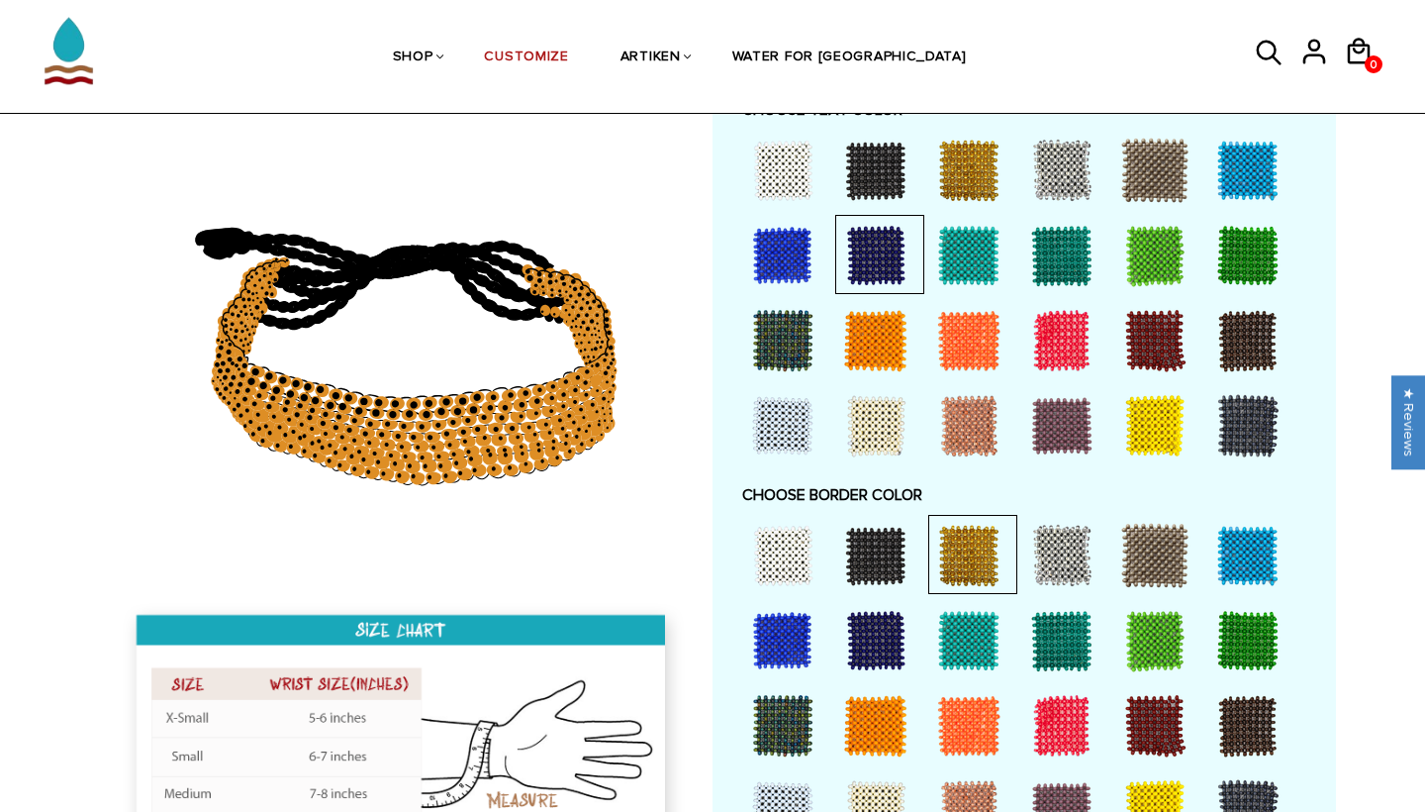
click at [873, 624] on div at bounding box center [875, 640] width 79 height 79
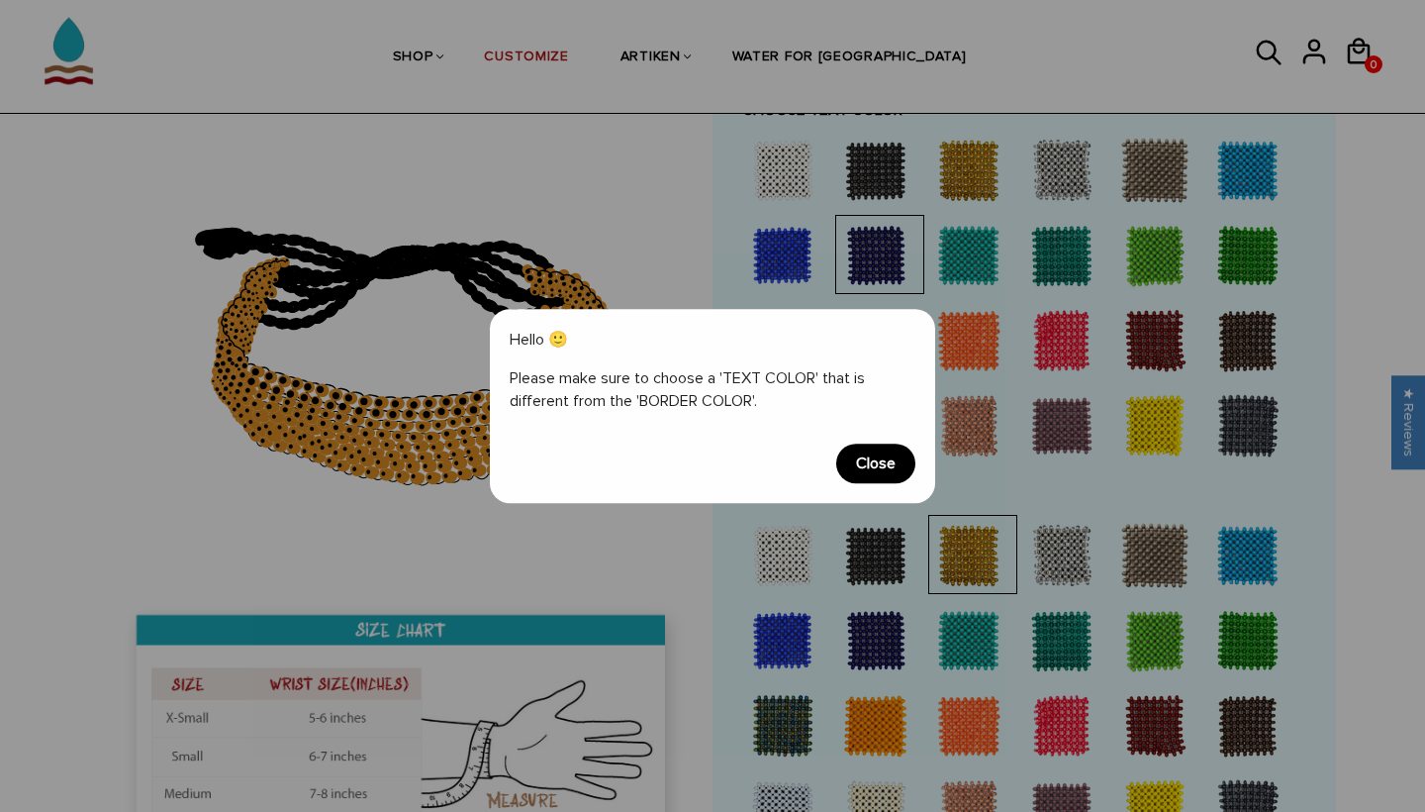
click at [880, 463] on span "Close" at bounding box center [875, 463] width 79 height 40
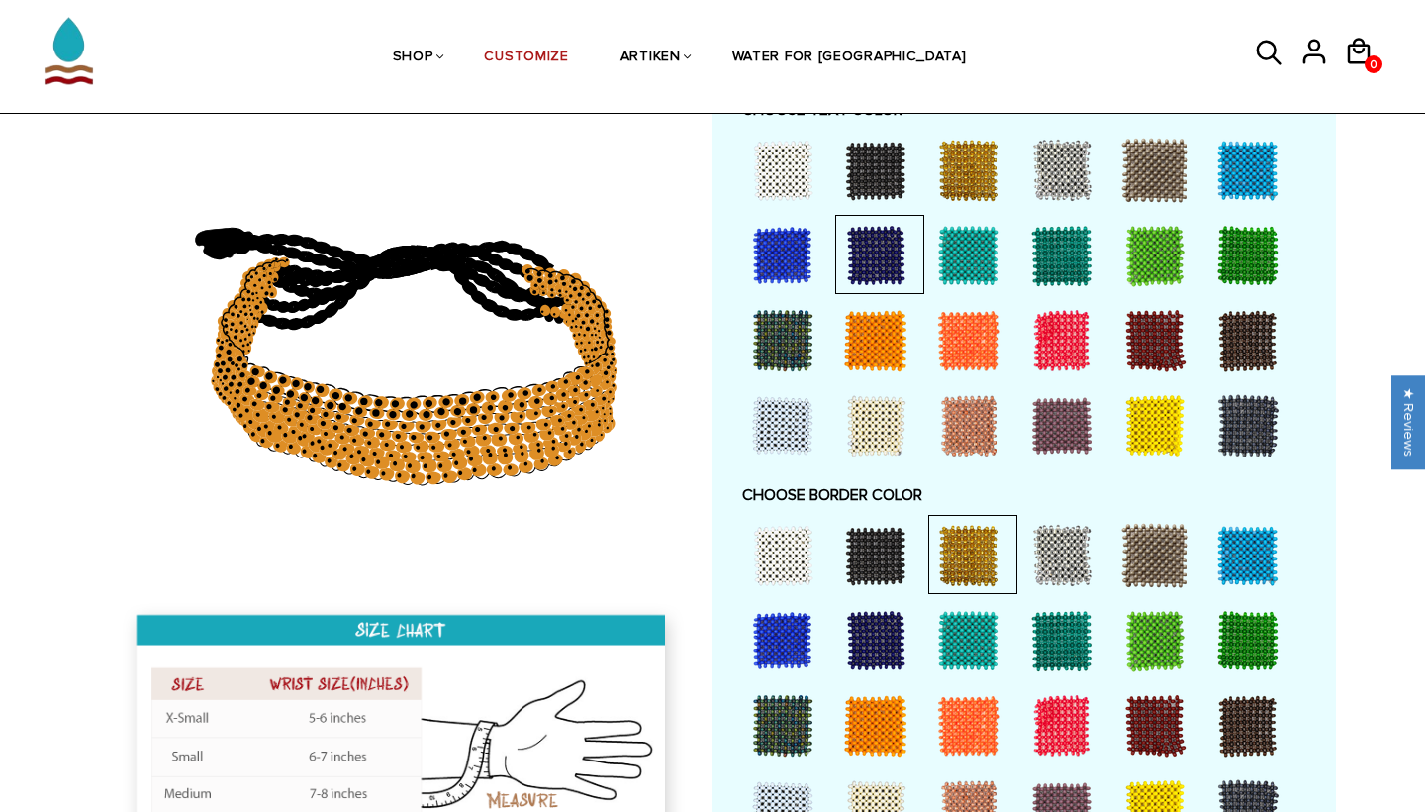
click at [975, 325] on div at bounding box center [968, 340] width 79 height 79
click at [863, 613] on div at bounding box center [875, 640] width 79 height 79
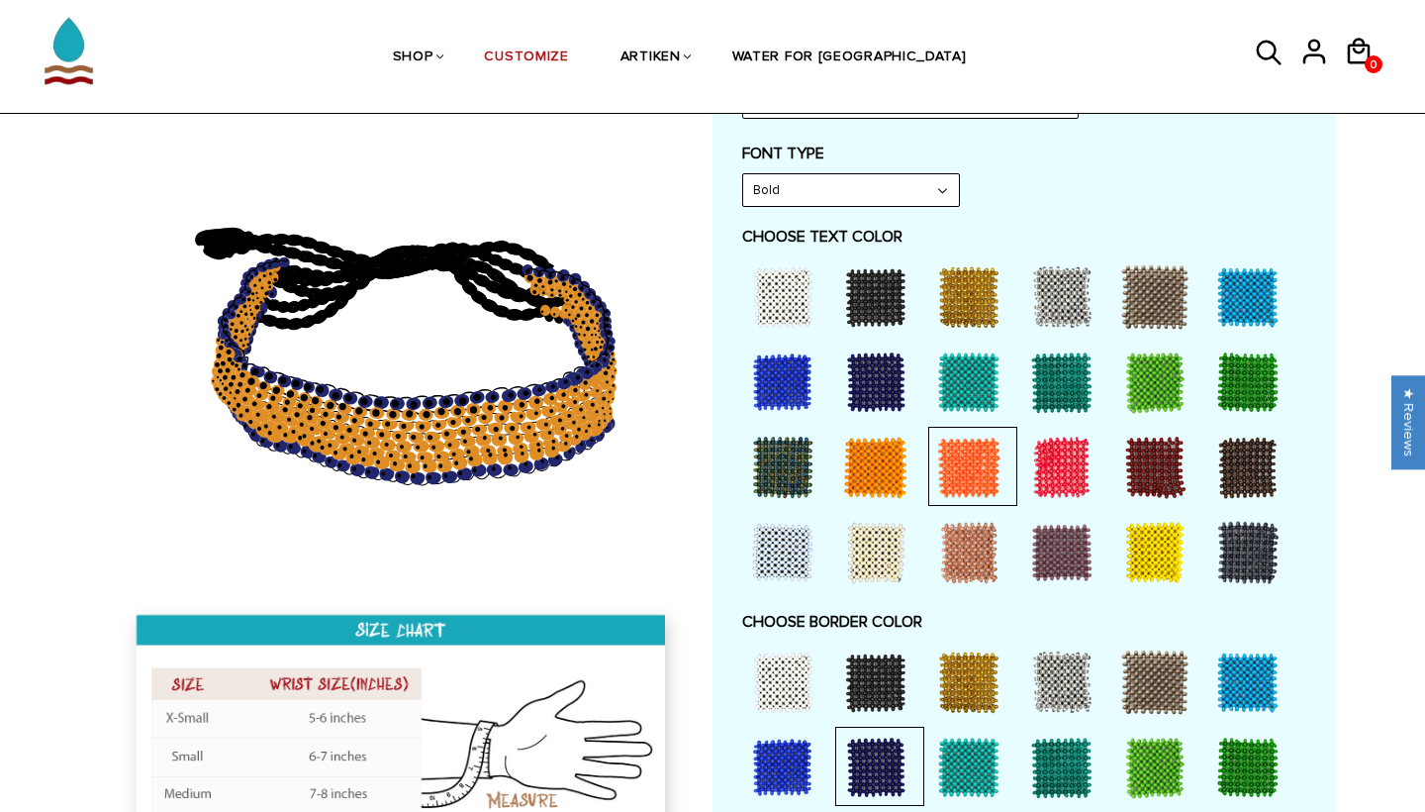
scroll to position [940, 0]
click at [861, 365] on div at bounding box center [875, 381] width 79 height 79
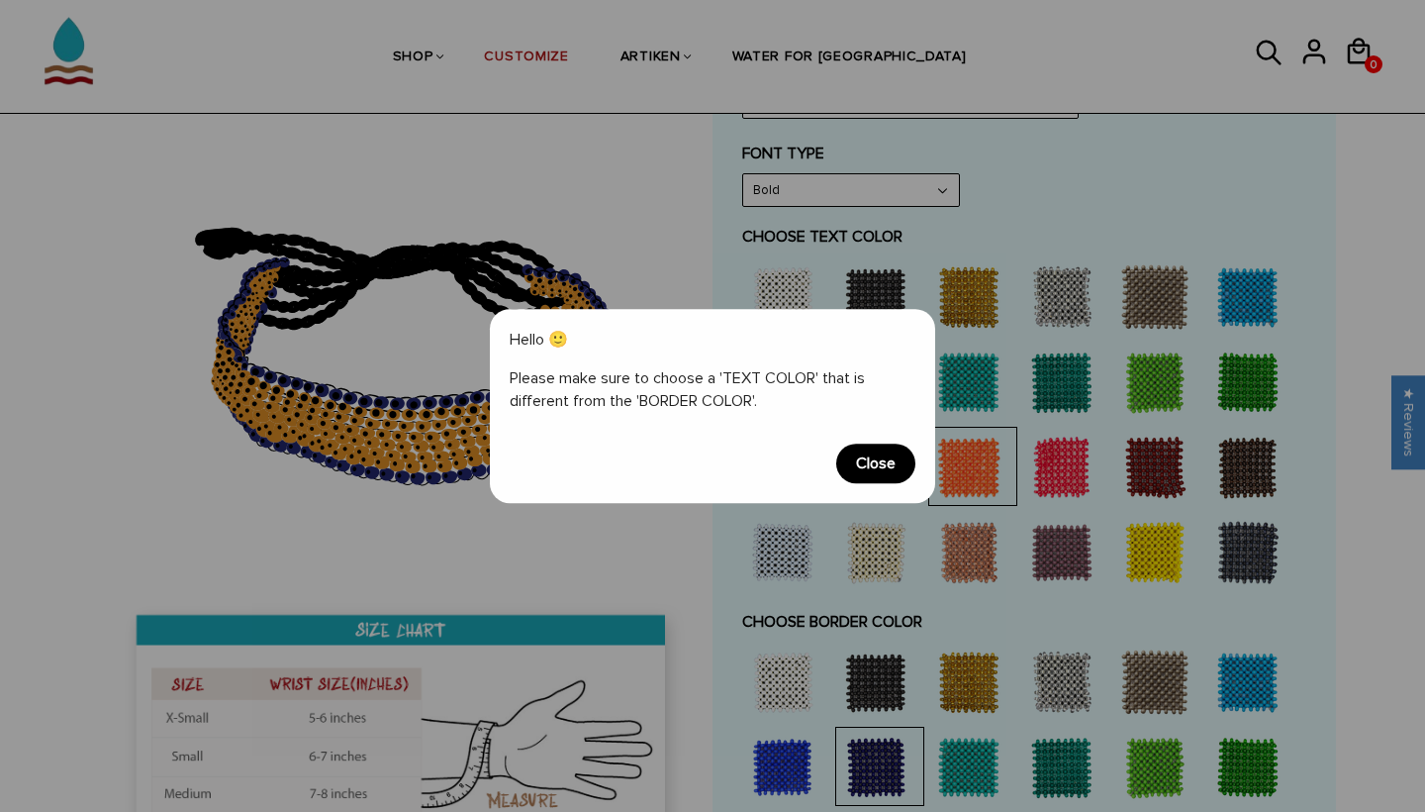
click at [878, 460] on span "Close" at bounding box center [875, 463] width 79 height 40
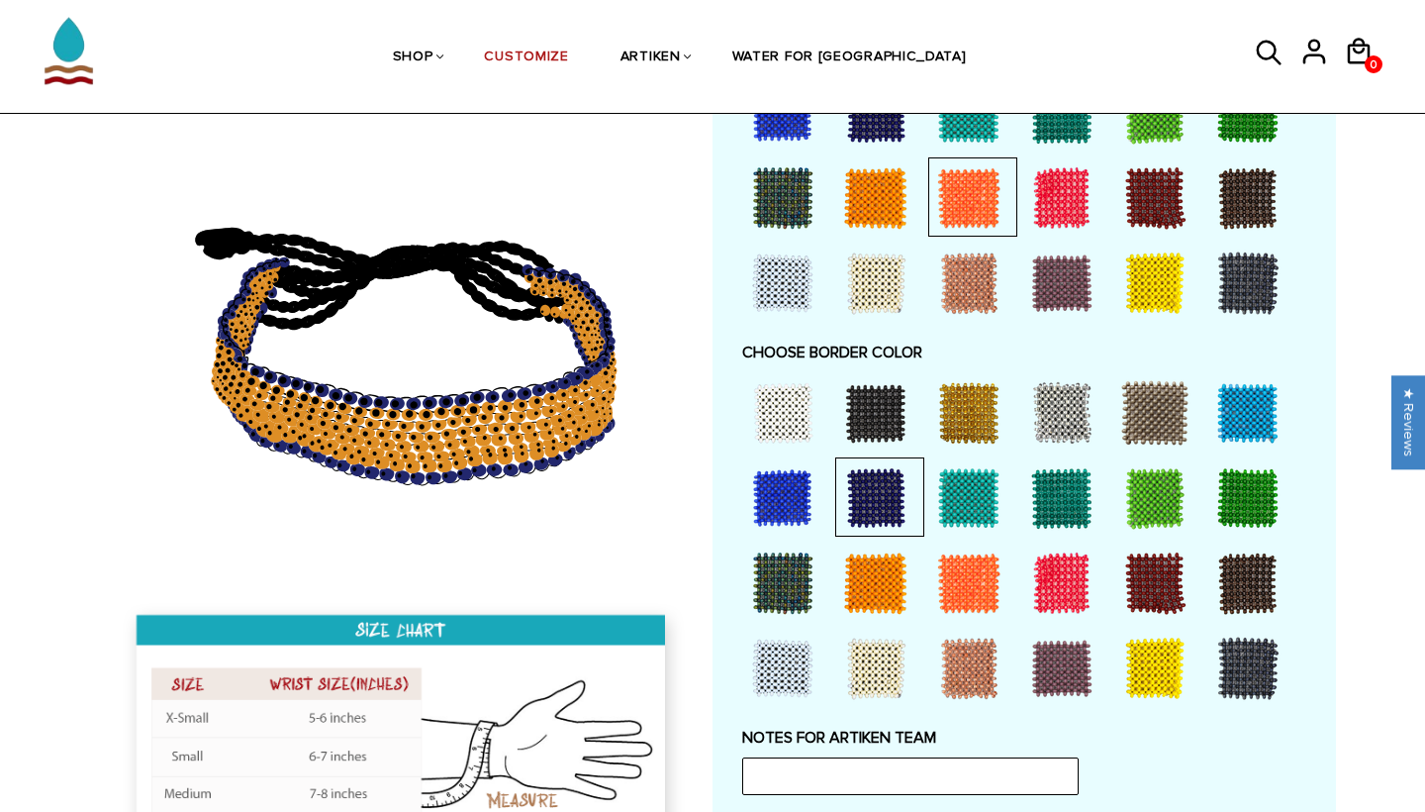
scroll to position [1213, 0]
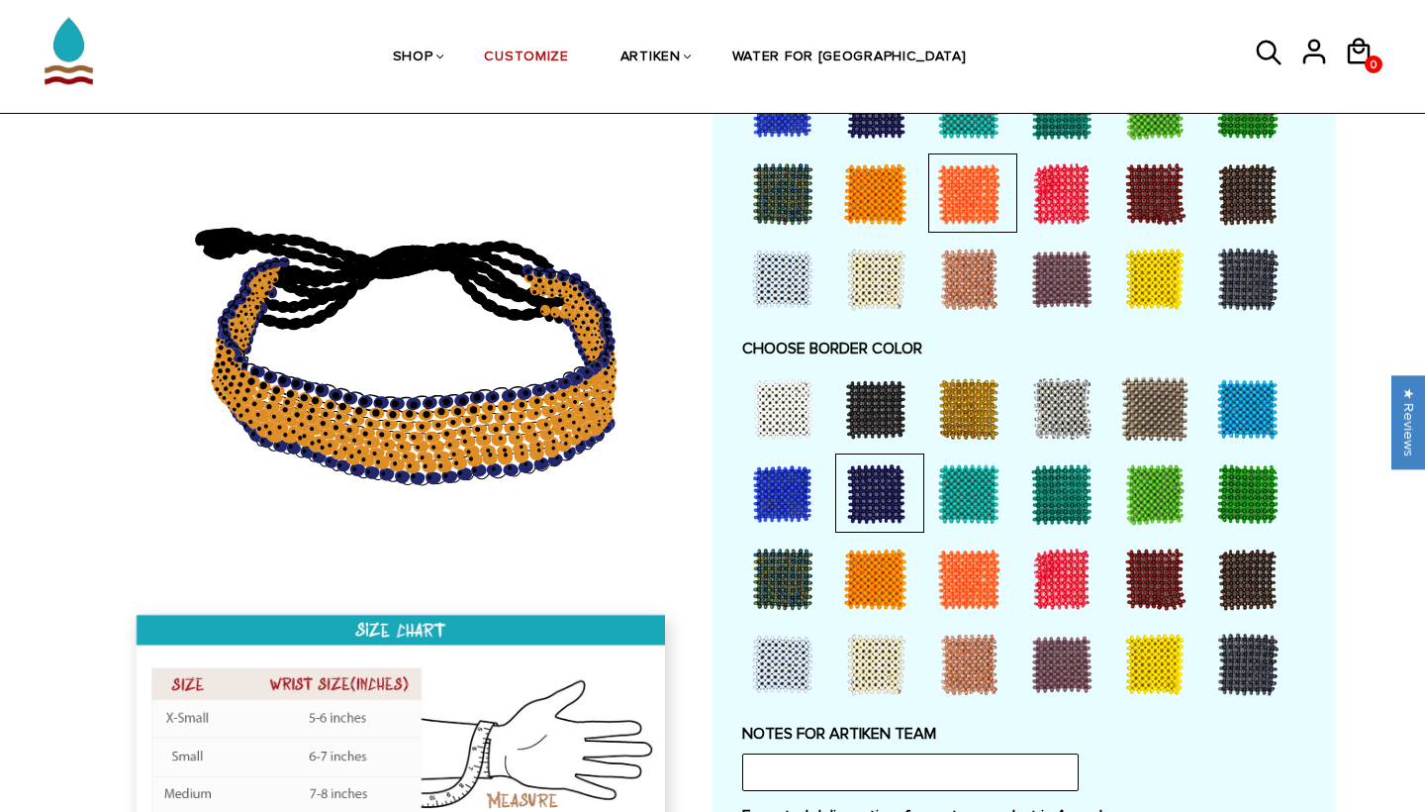
click at [935, 404] on div at bounding box center [968, 408] width 79 height 79
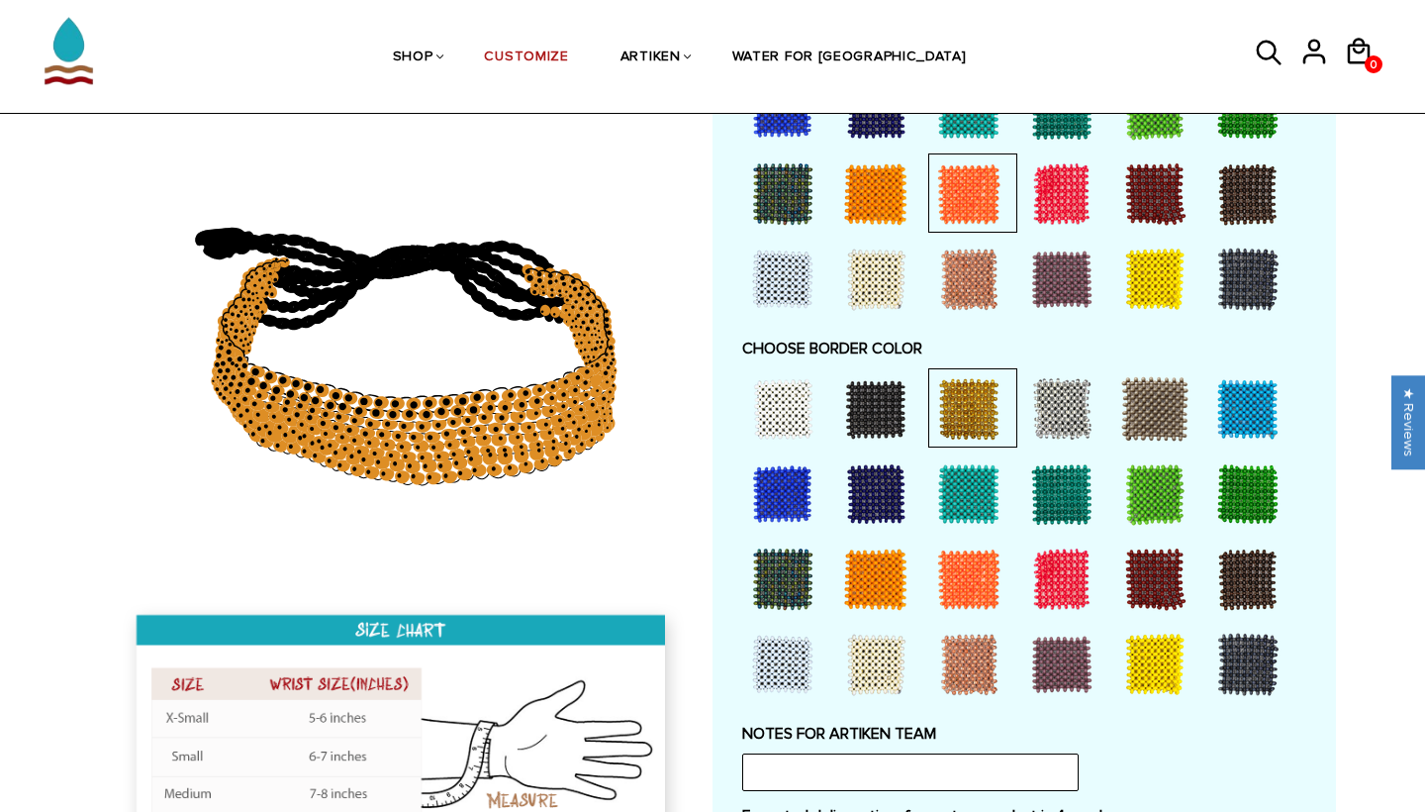
click at [954, 402] on div at bounding box center [968, 408] width 79 height 79
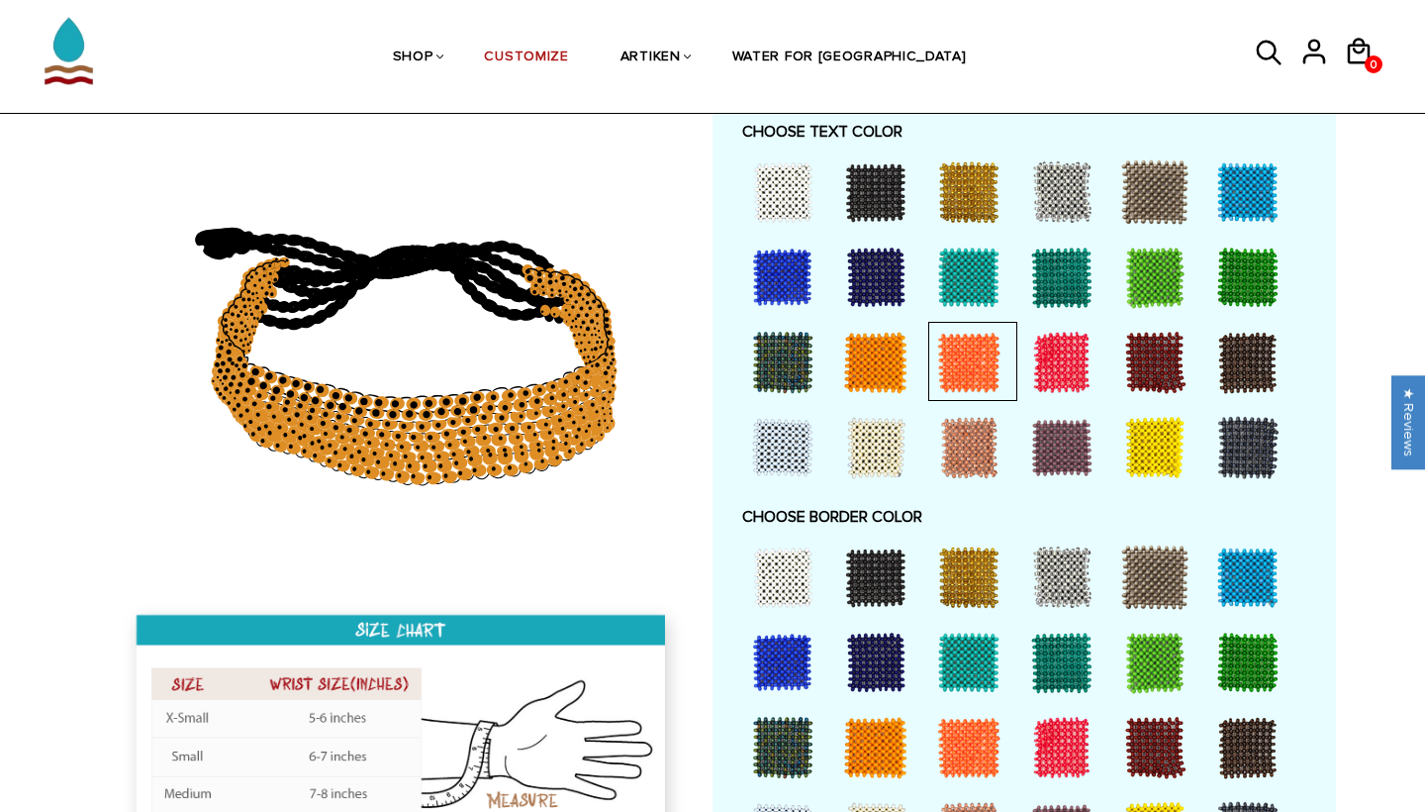
scroll to position [1035, 0]
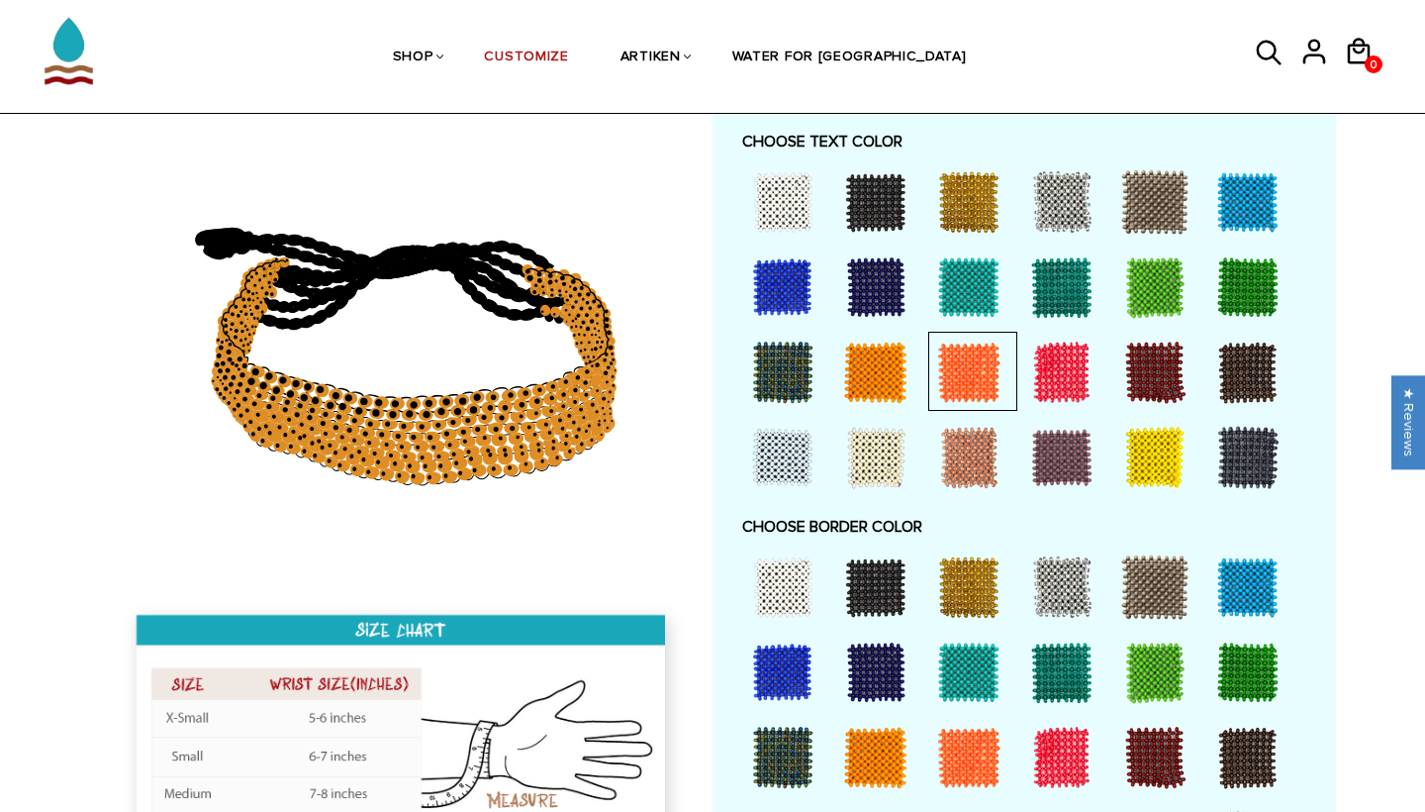
click at [869, 265] on div at bounding box center [875, 286] width 79 height 79
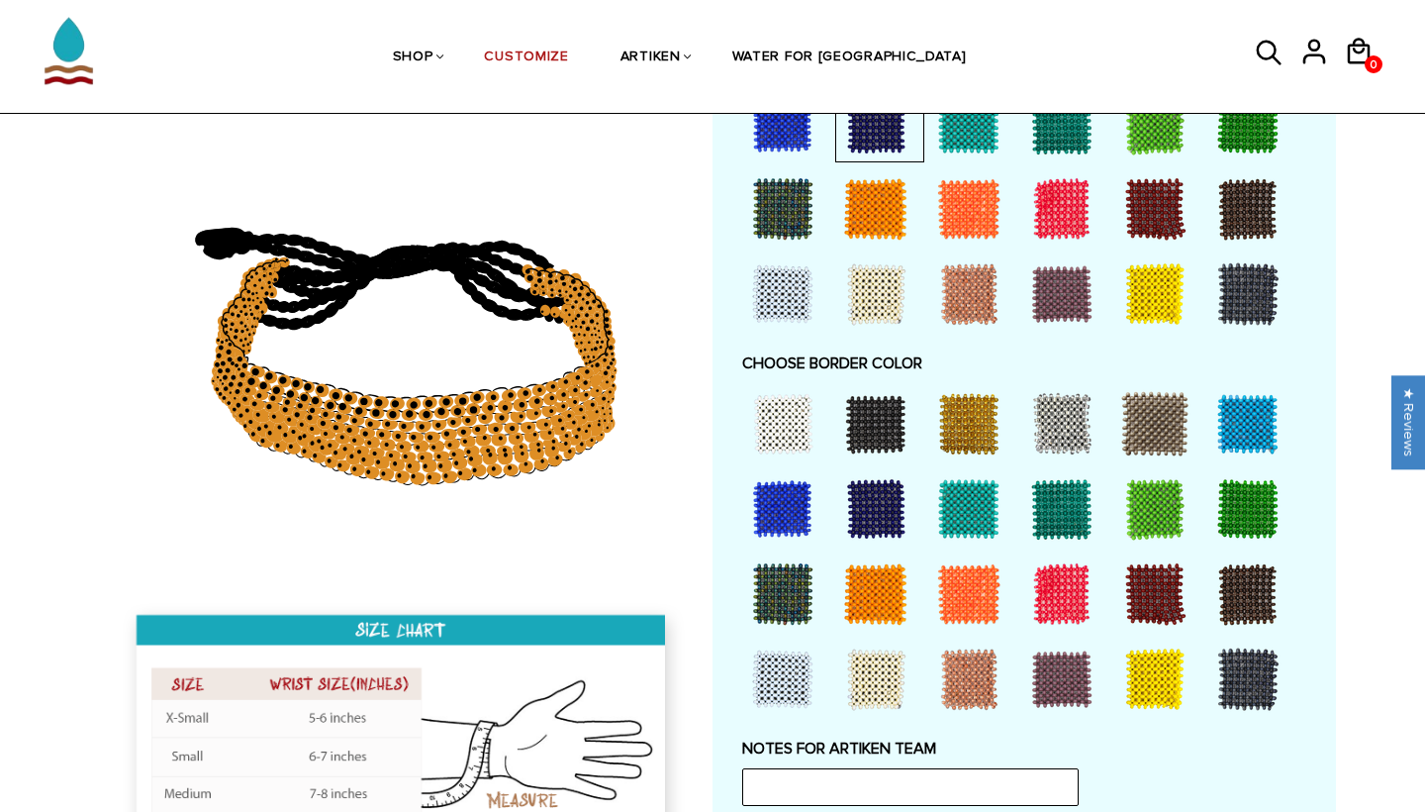
scroll to position [1200, 0]
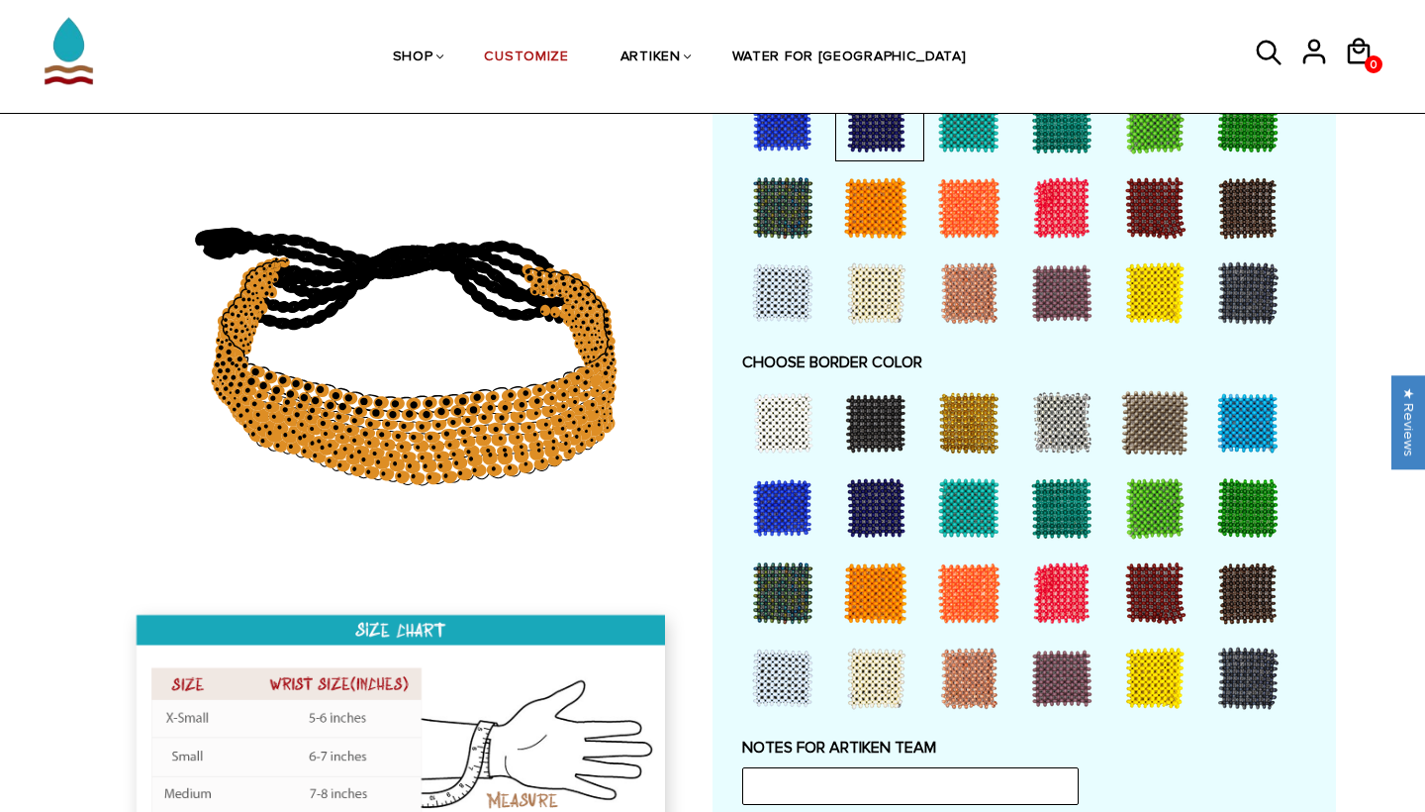
click at [967, 501] on div at bounding box center [968, 507] width 79 height 79
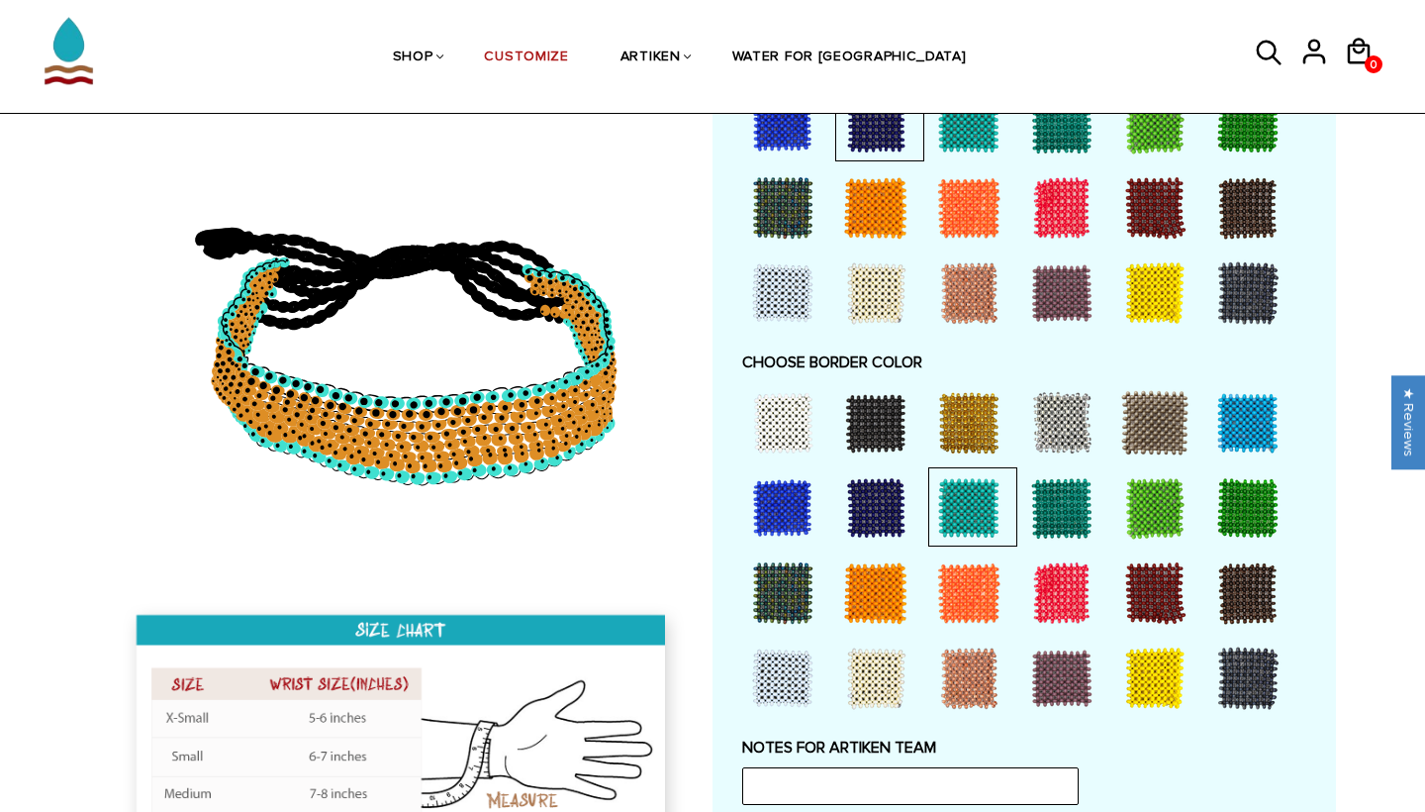
click at [861, 498] on div at bounding box center [875, 507] width 79 height 79
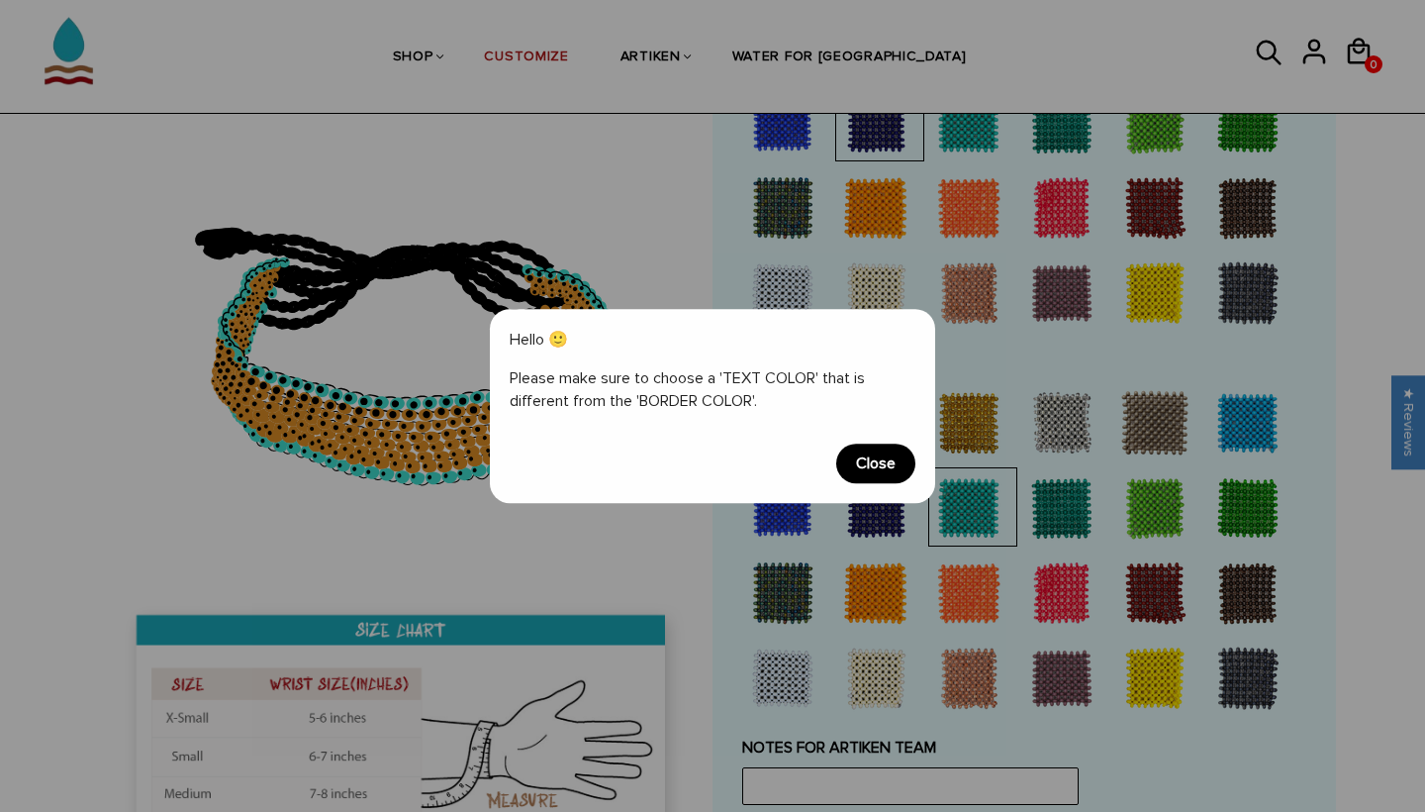
click at [858, 451] on span "Close" at bounding box center [875, 463] width 79 height 40
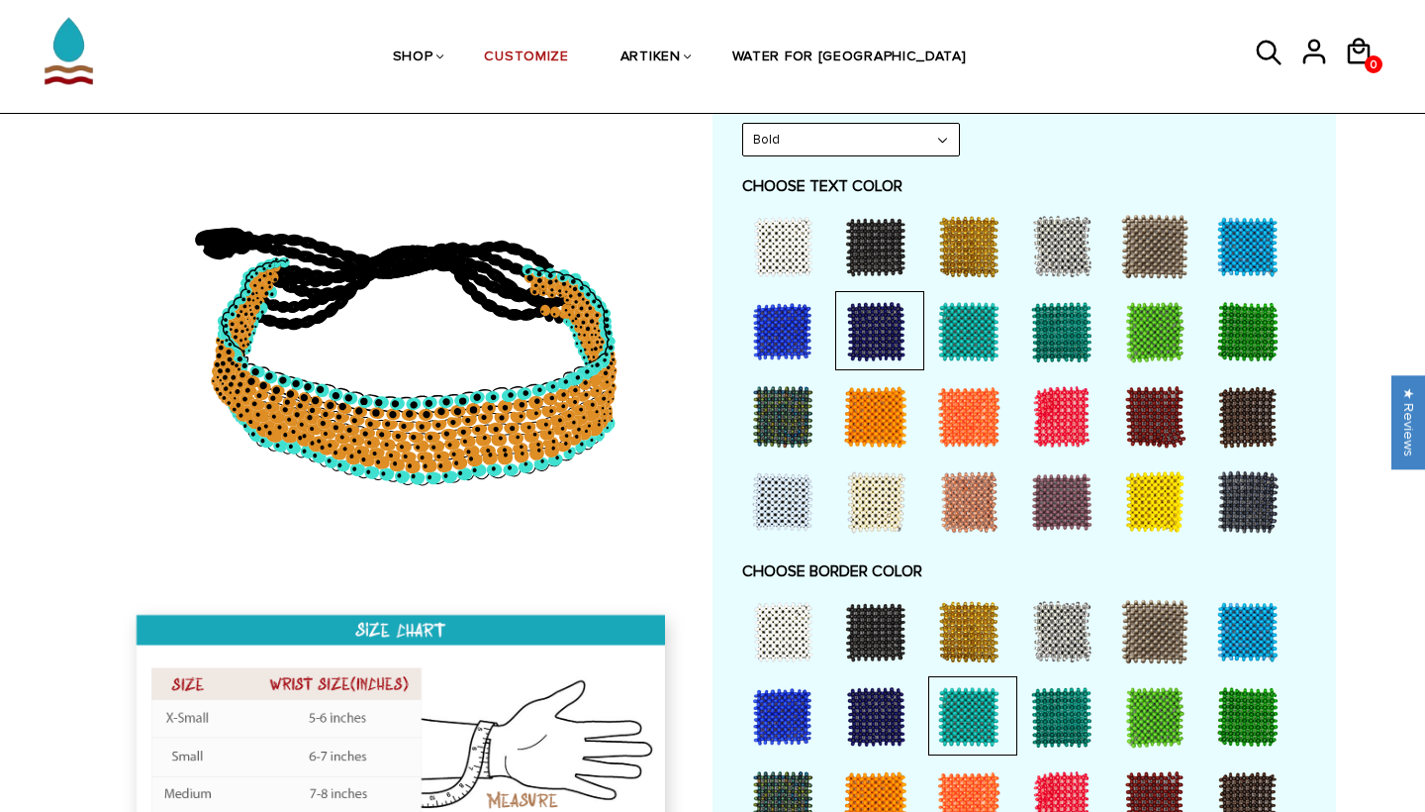
scroll to position [989, 0]
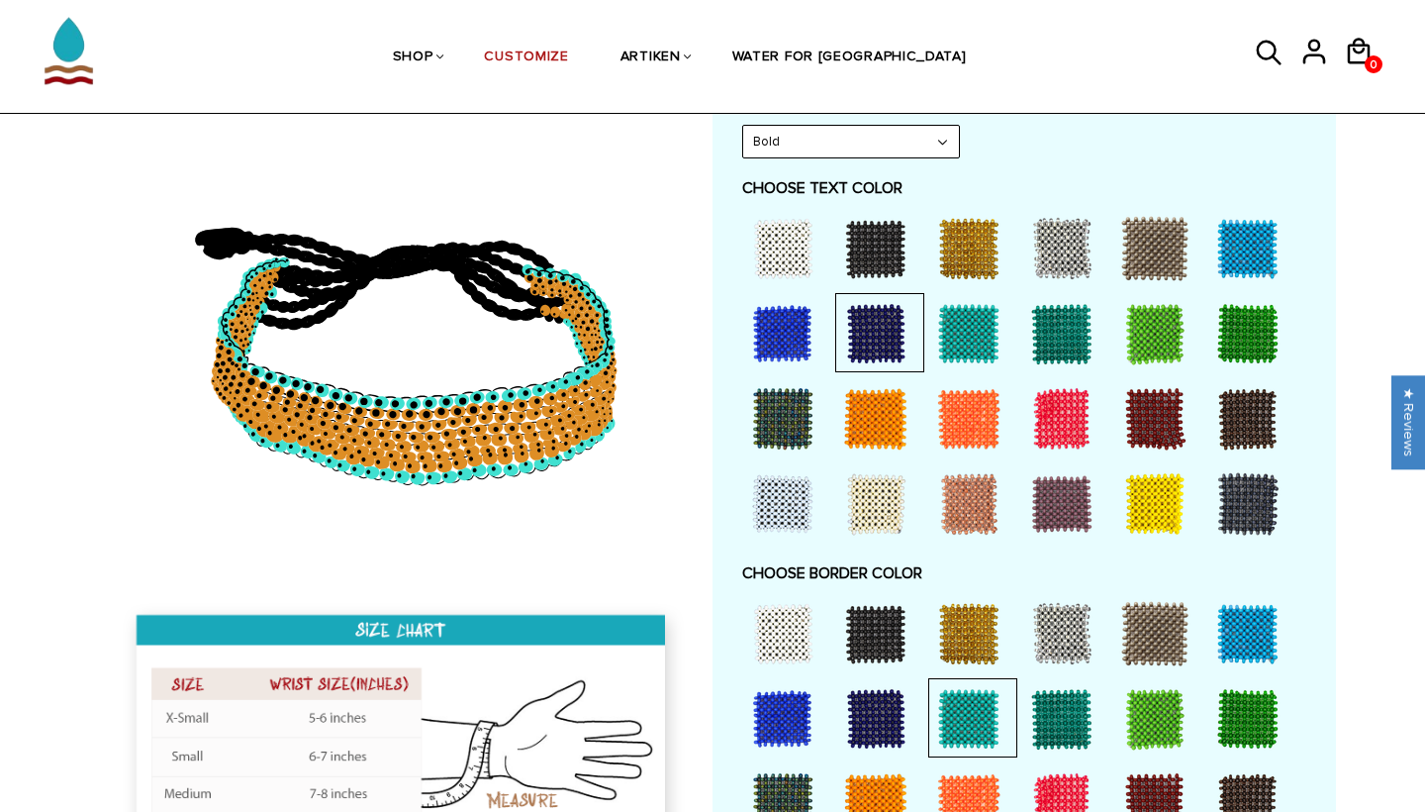
click at [1051, 240] on div at bounding box center [1061, 248] width 79 height 79
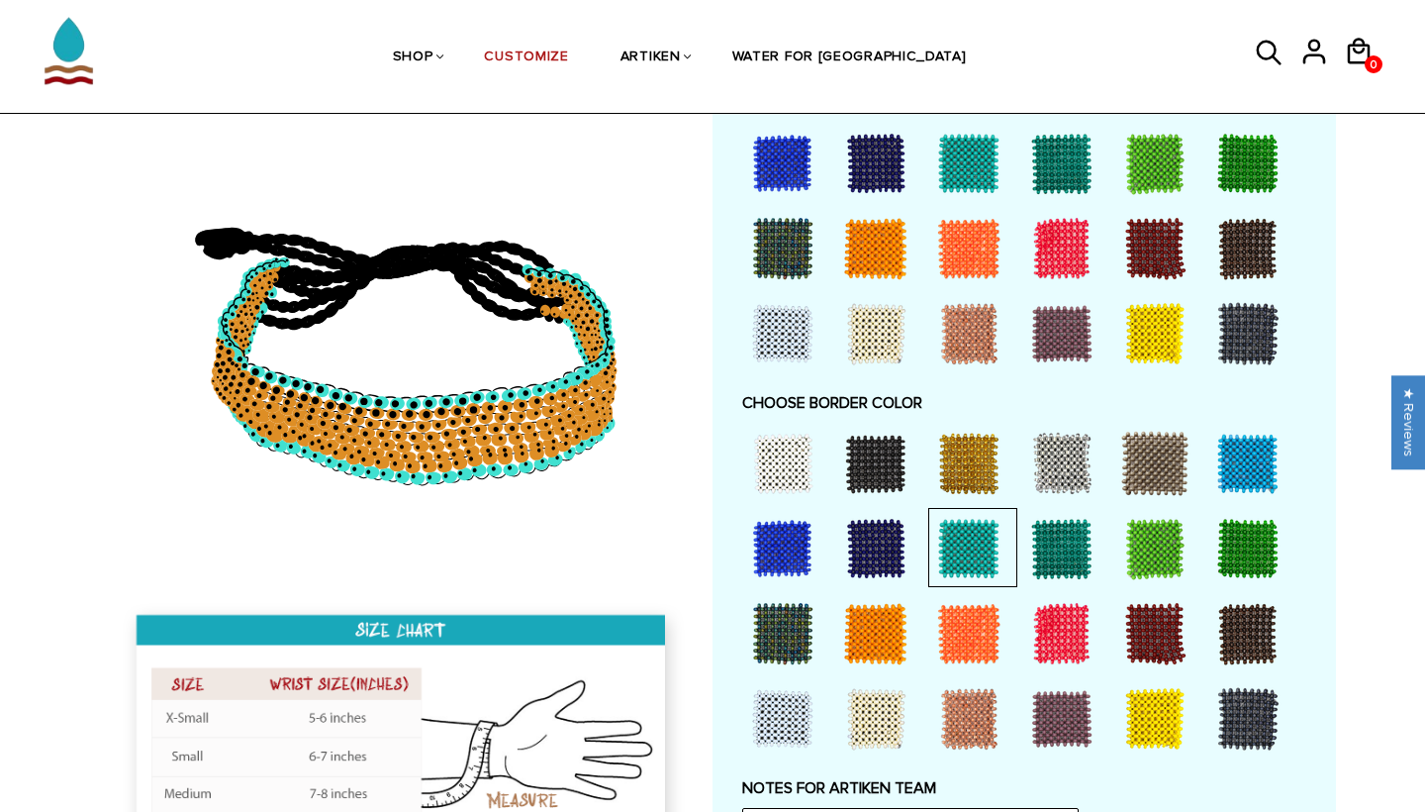
scroll to position [1162, 0]
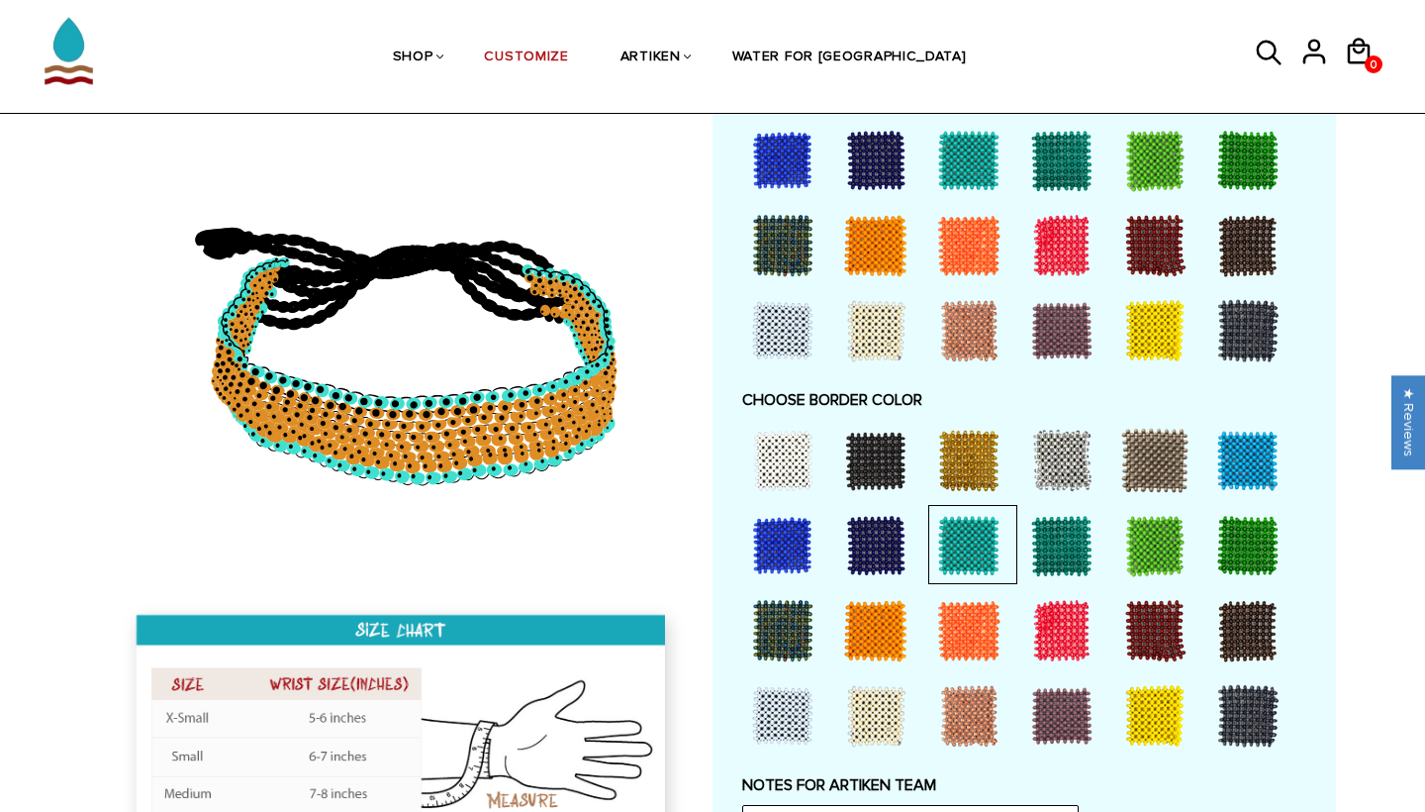
click at [792, 676] on div at bounding box center [782, 715] width 79 height 79
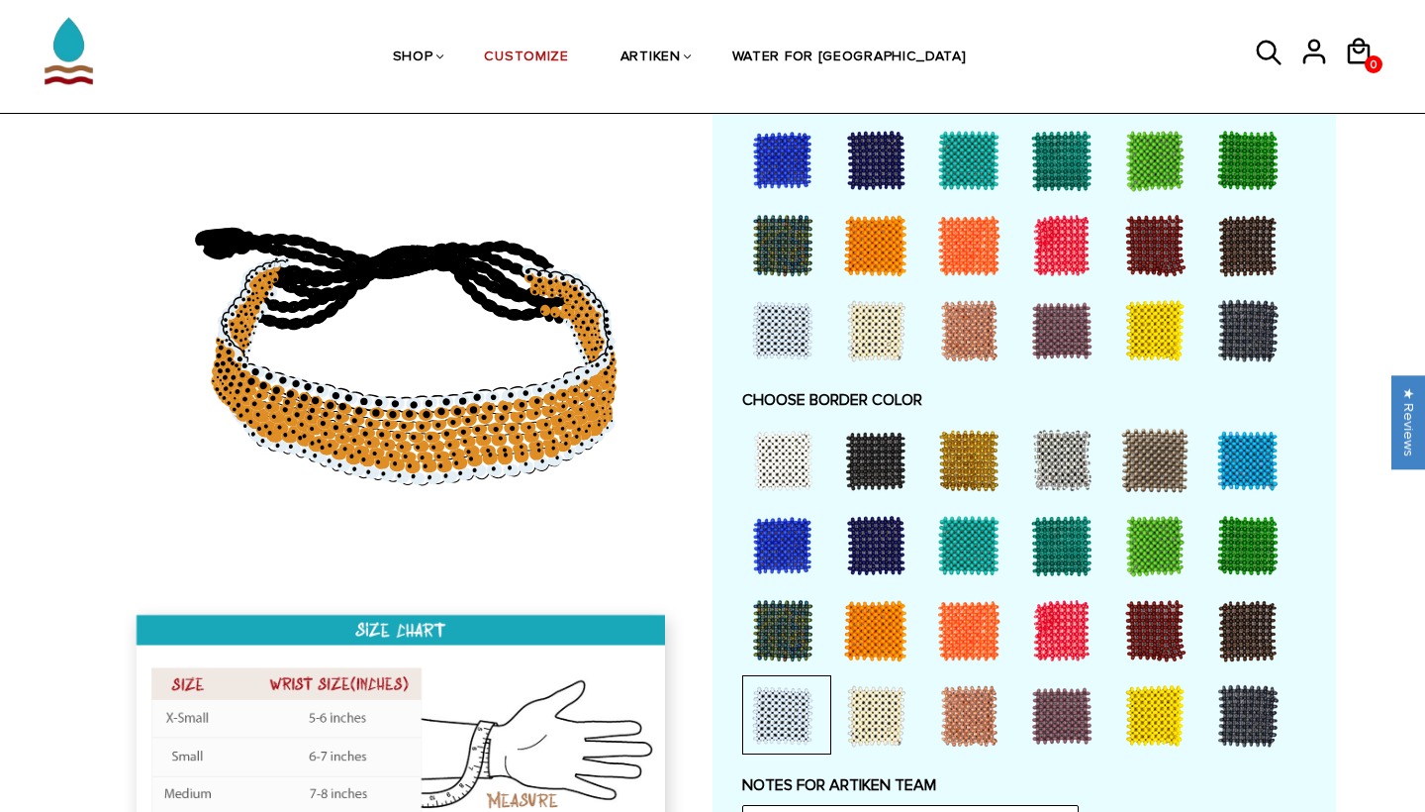
click at [1058, 459] on div at bounding box center [1061, 460] width 79 height 79
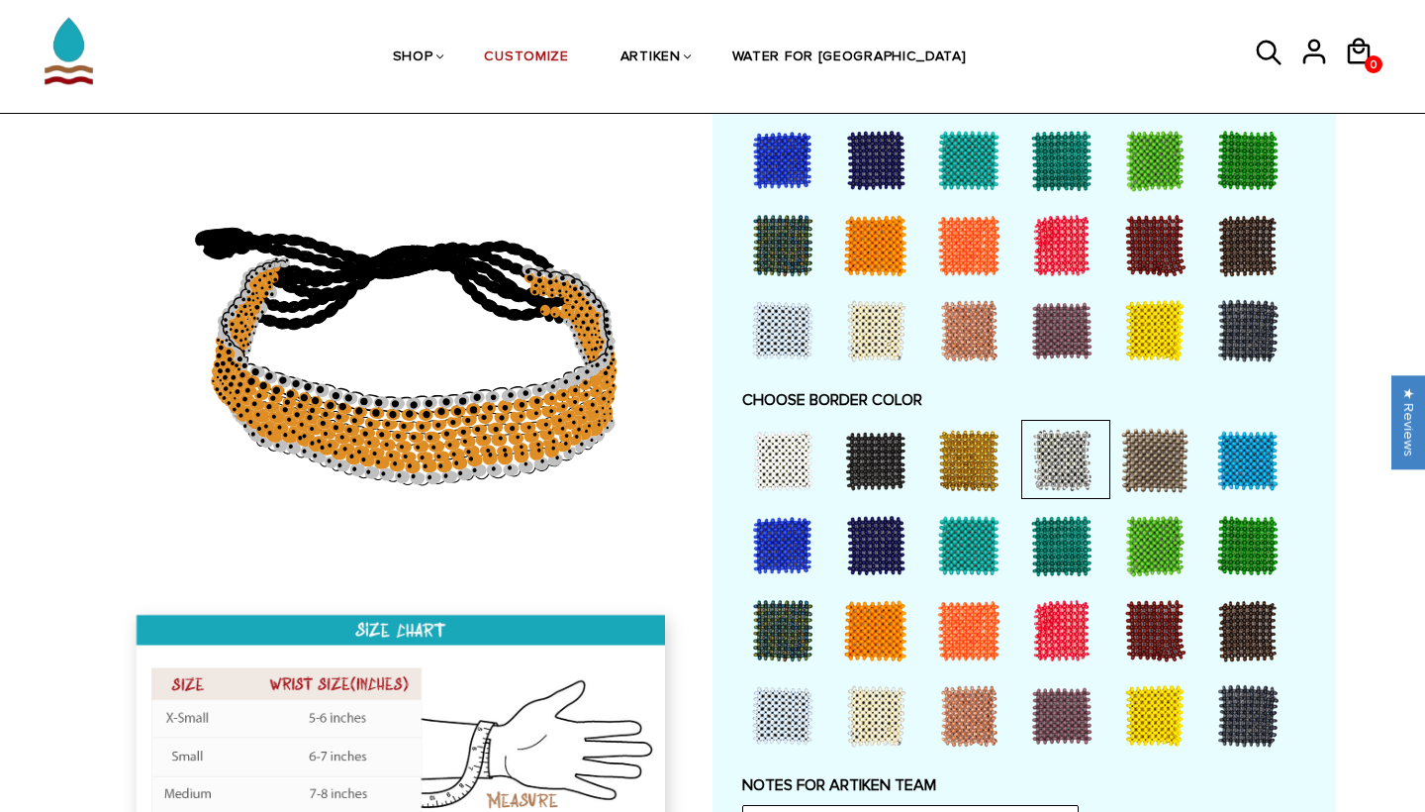
click at [1133, 448] on div at bounding box center [1154, 460] width 79 height 79
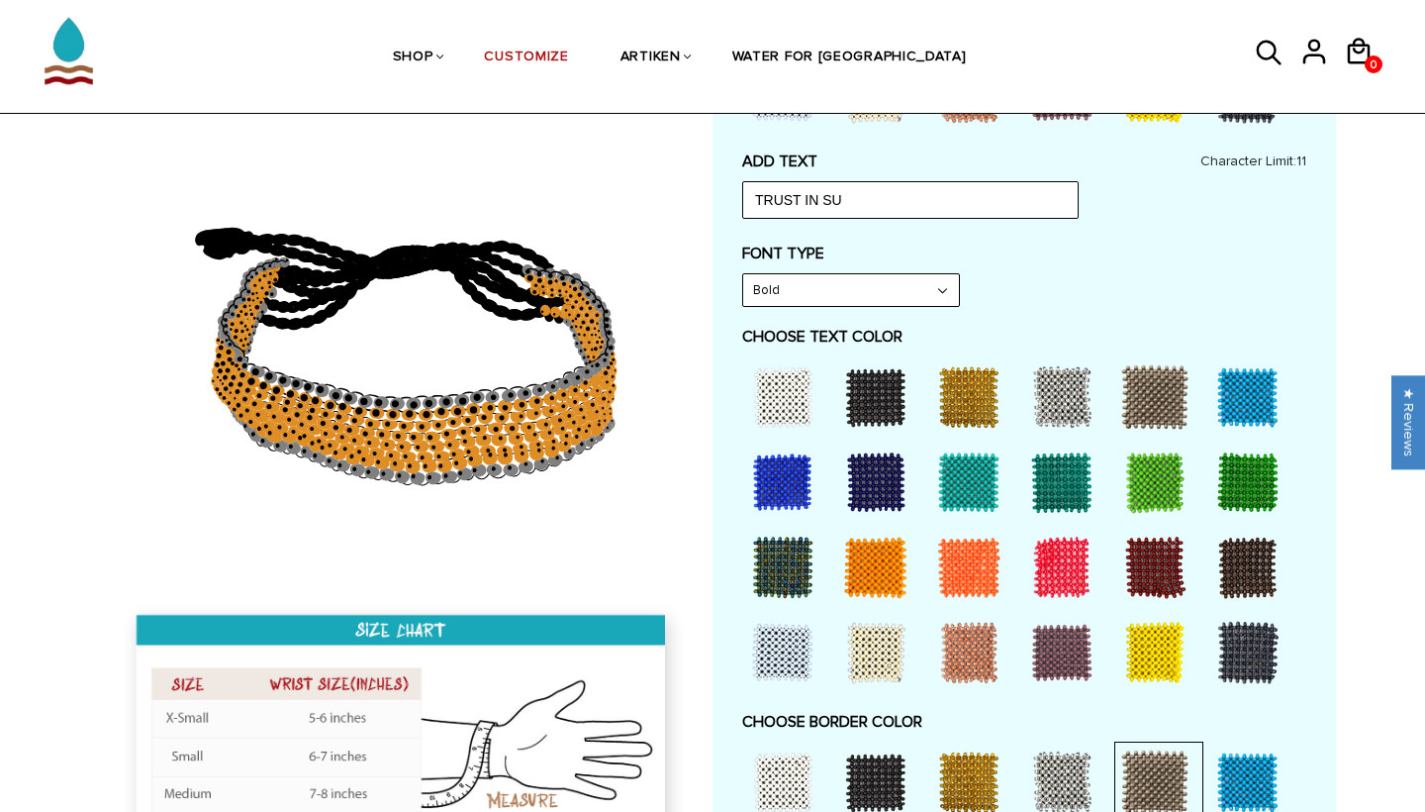
scroll to position [797, 0]
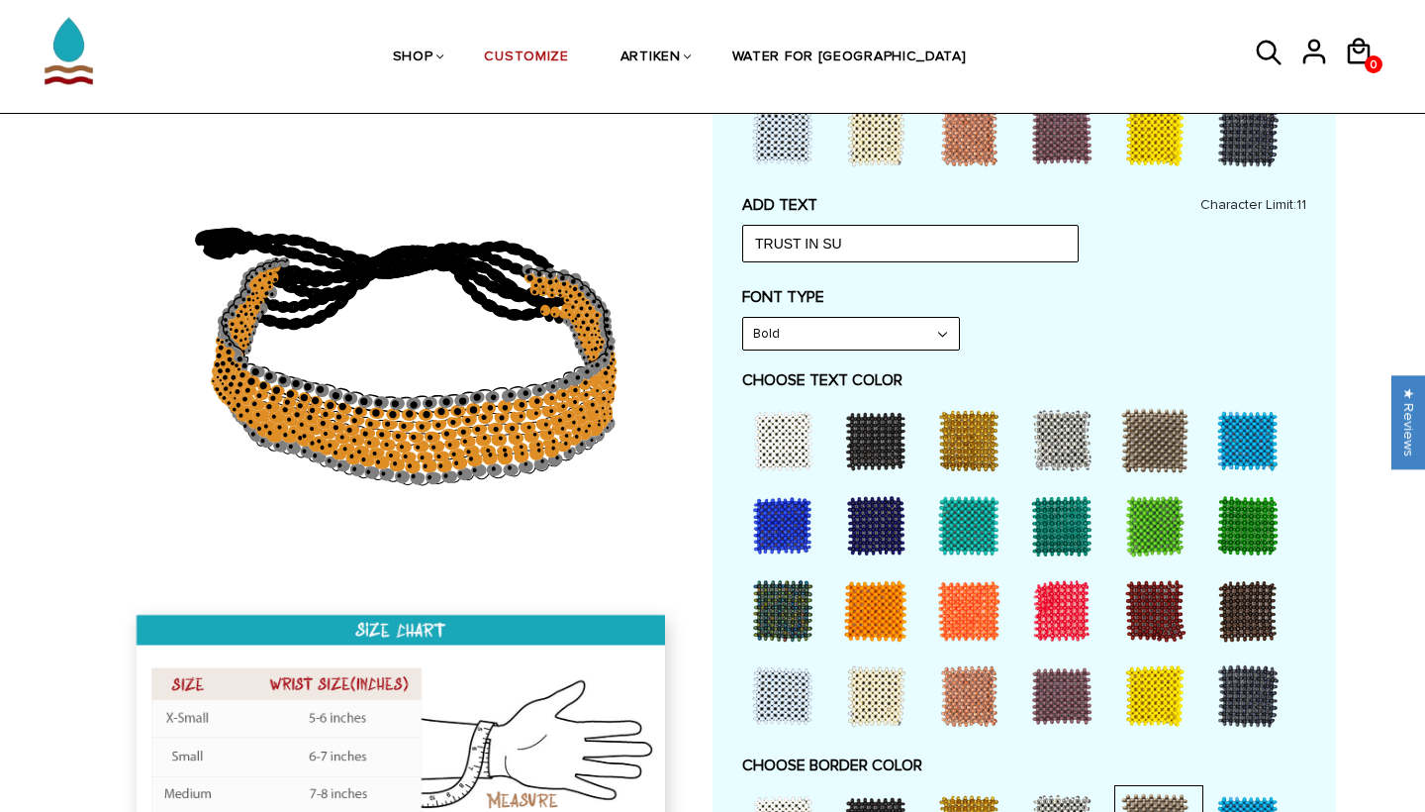
click at [877, 514] on div at bounding box center [875, 525] width 79 height 79
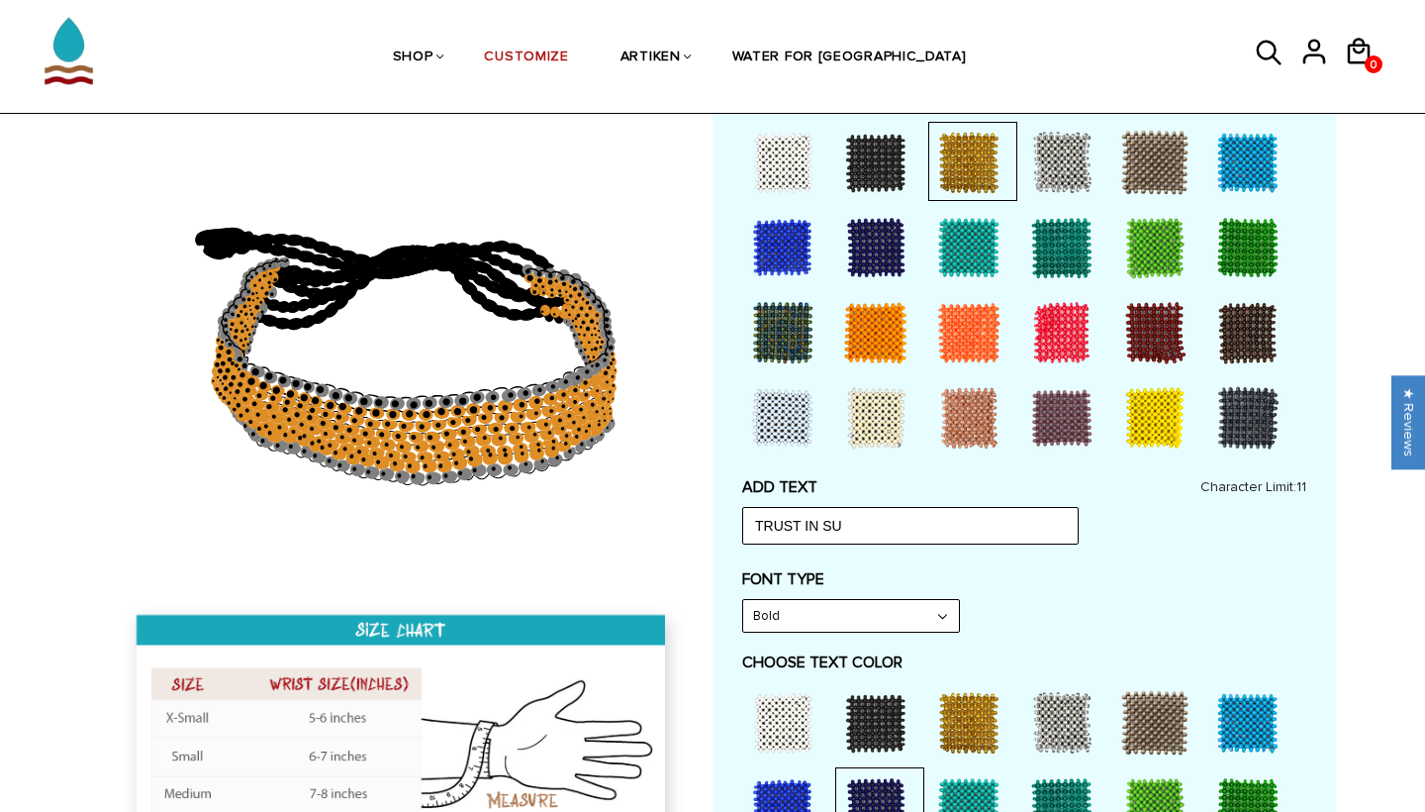
scroll to position [367, 0]
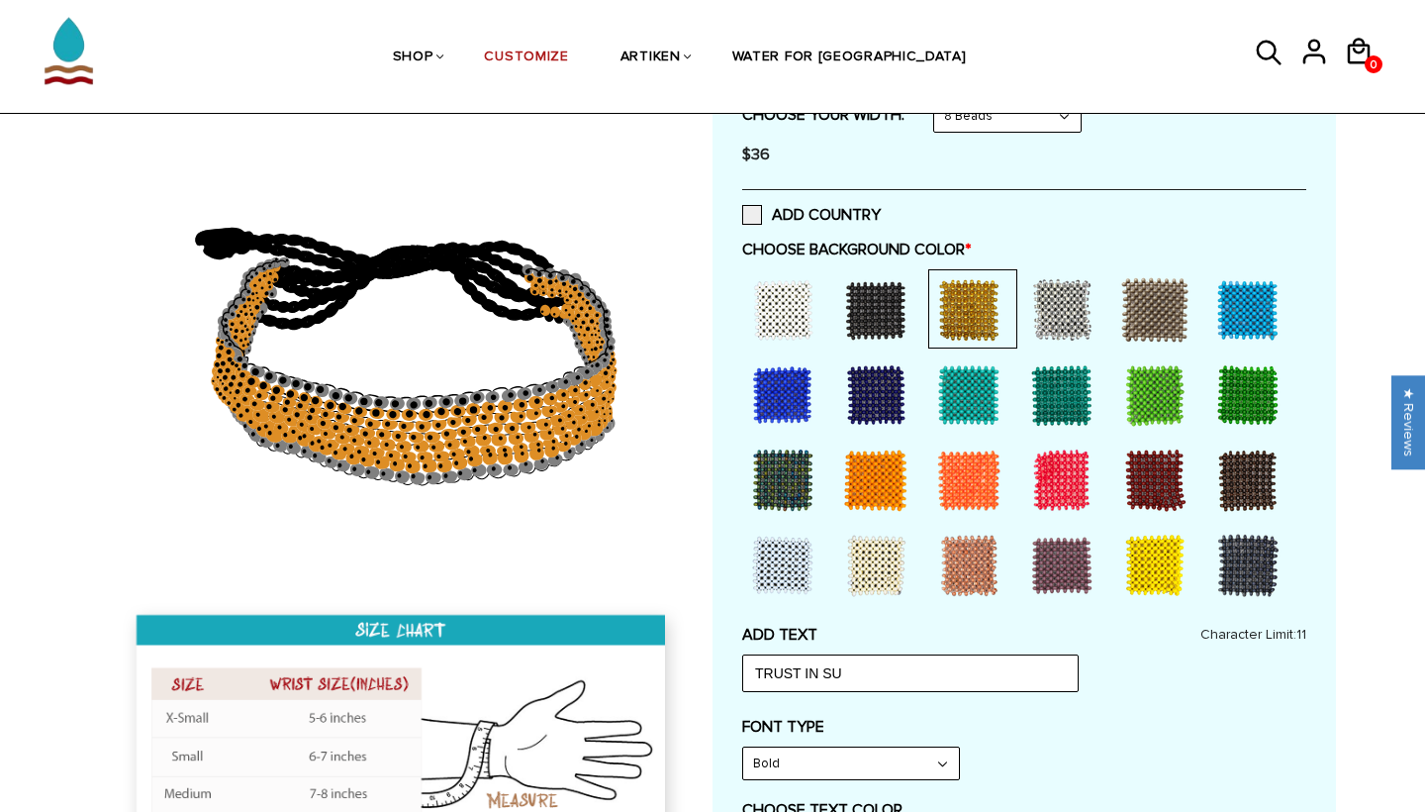
click at [858, 415] on div at bounding box center [875, 394] width 79 height 79
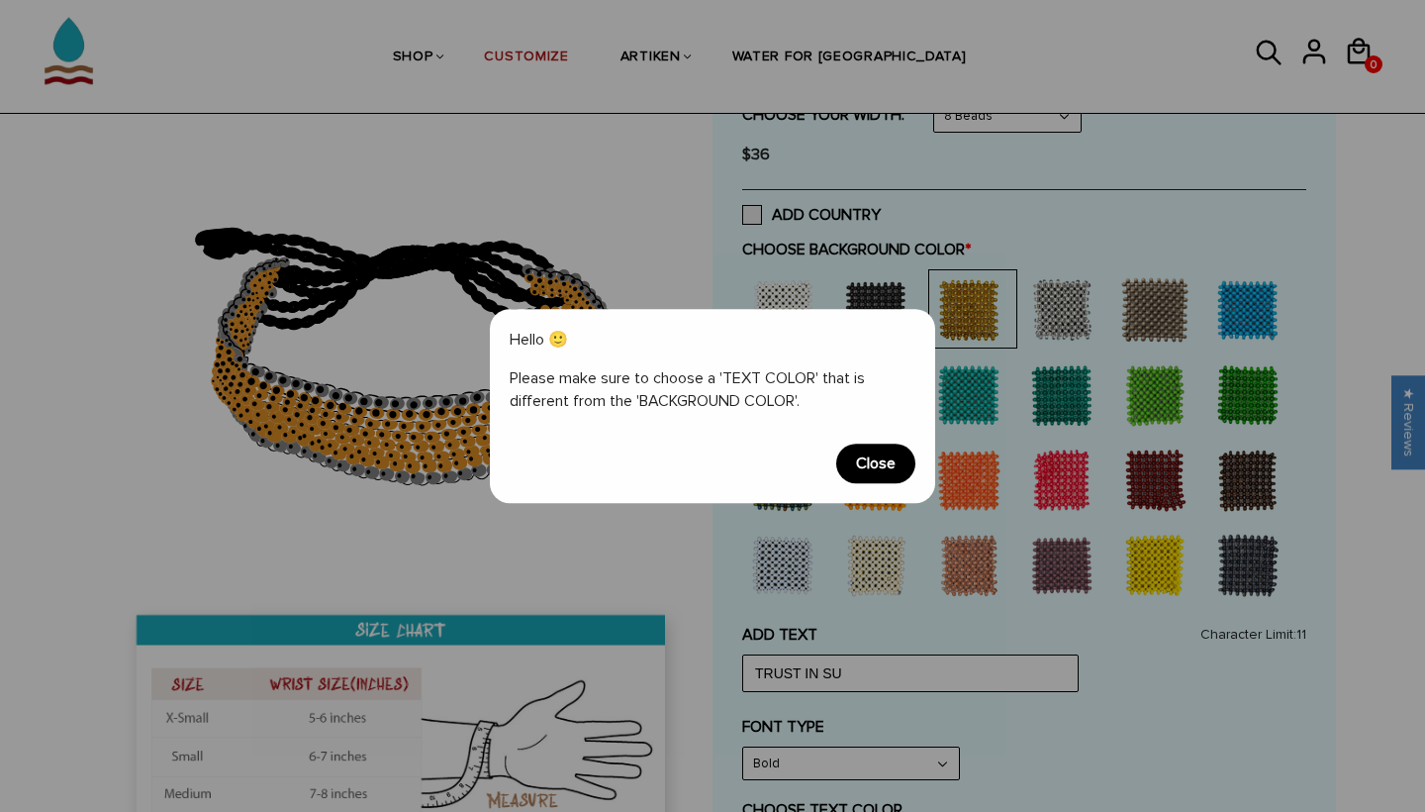
click at [861, 476] on span "Close" at bounding box center [875, 463] width 79 height 40
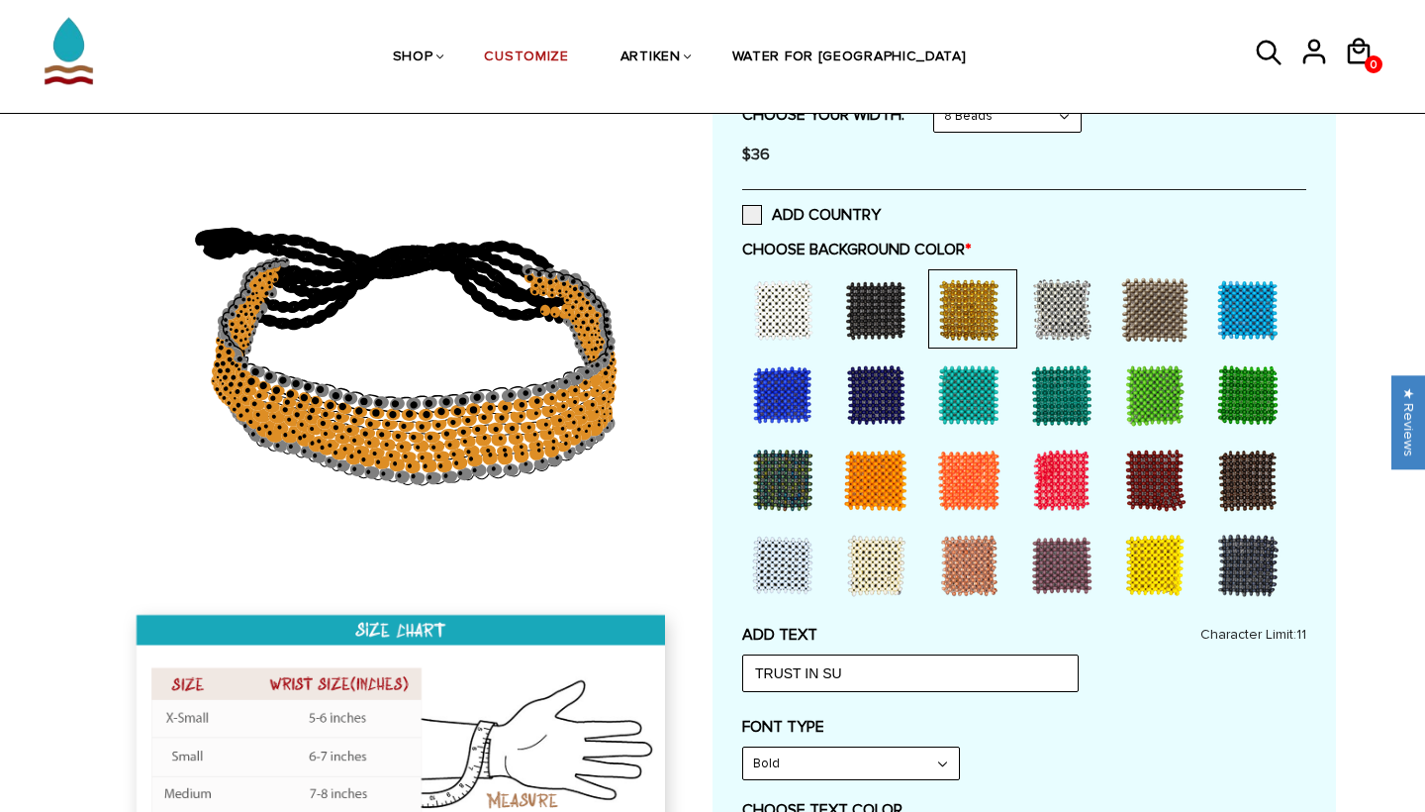
click at [780, 556] on div at bounding box center [782, 565] width 79 height 79
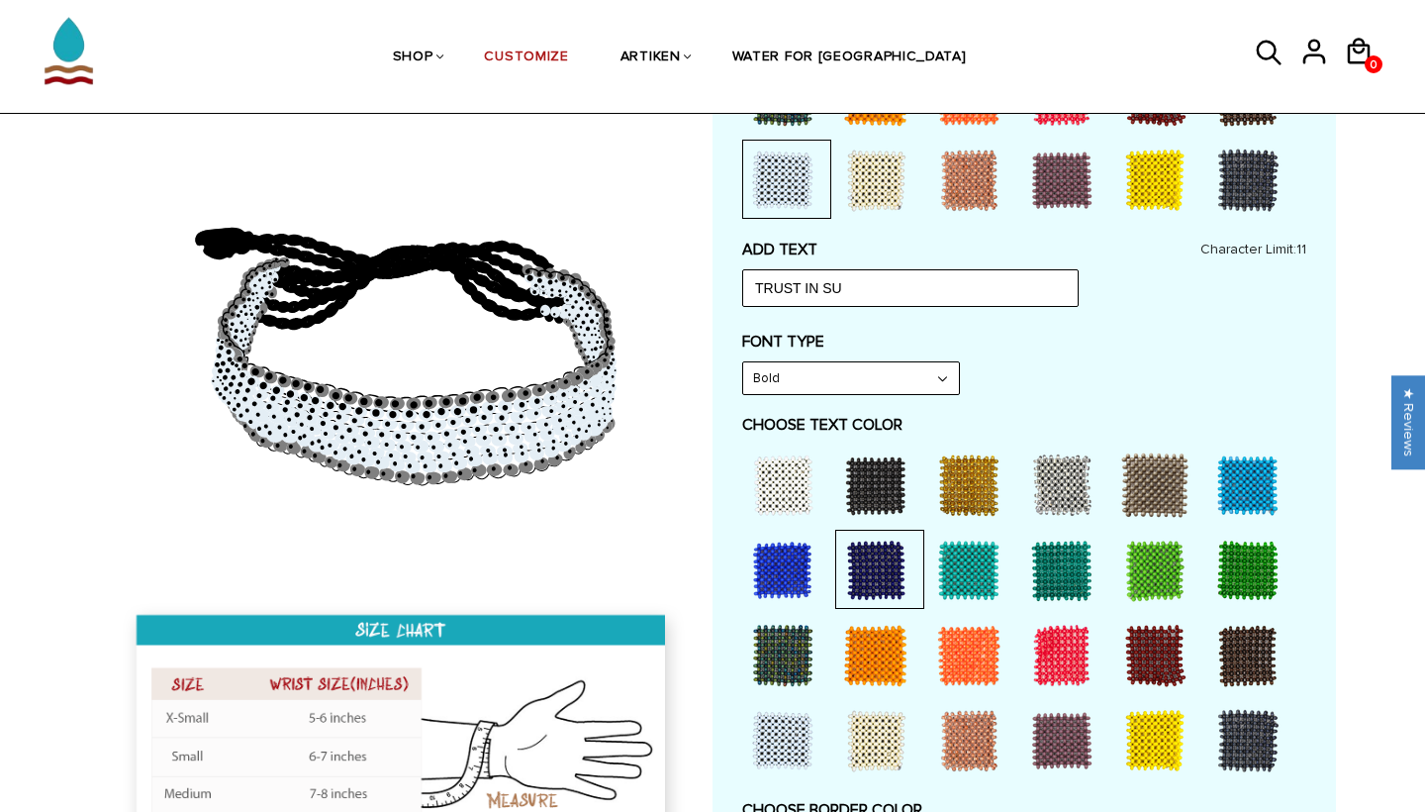
scroll to position [765, 0]
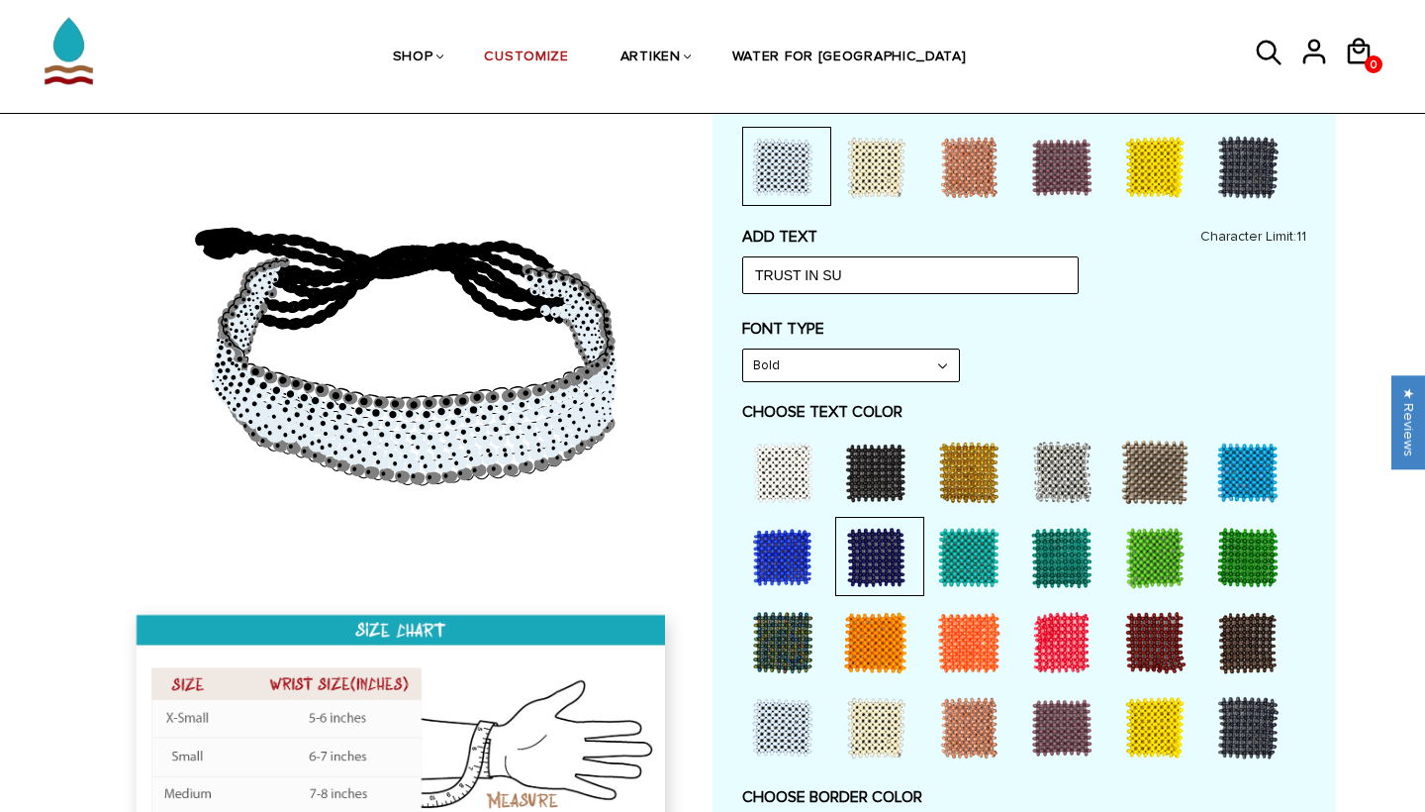
click at [776, 566] on div at bounding box center [782, 557] width 79 height 79
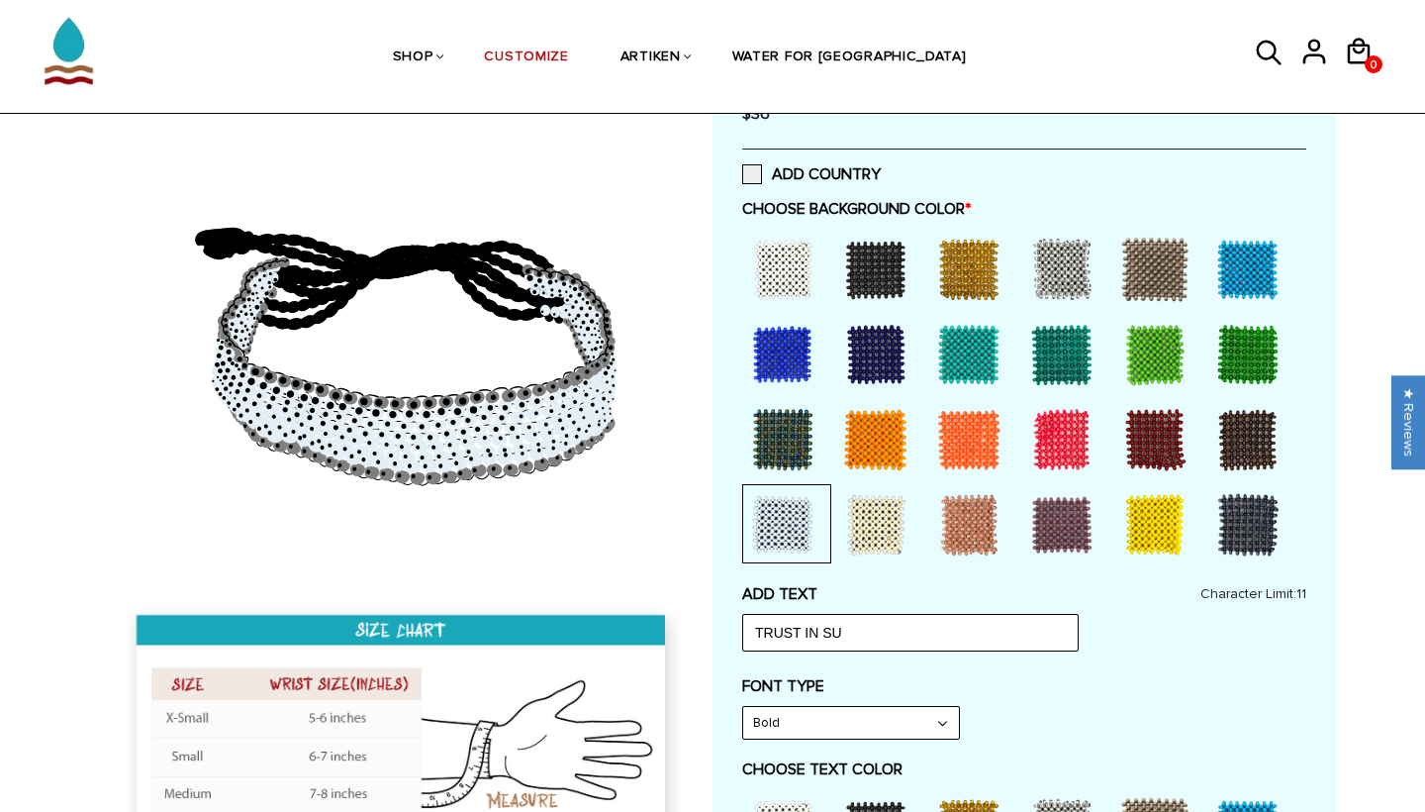
scroll to position [390, 0]
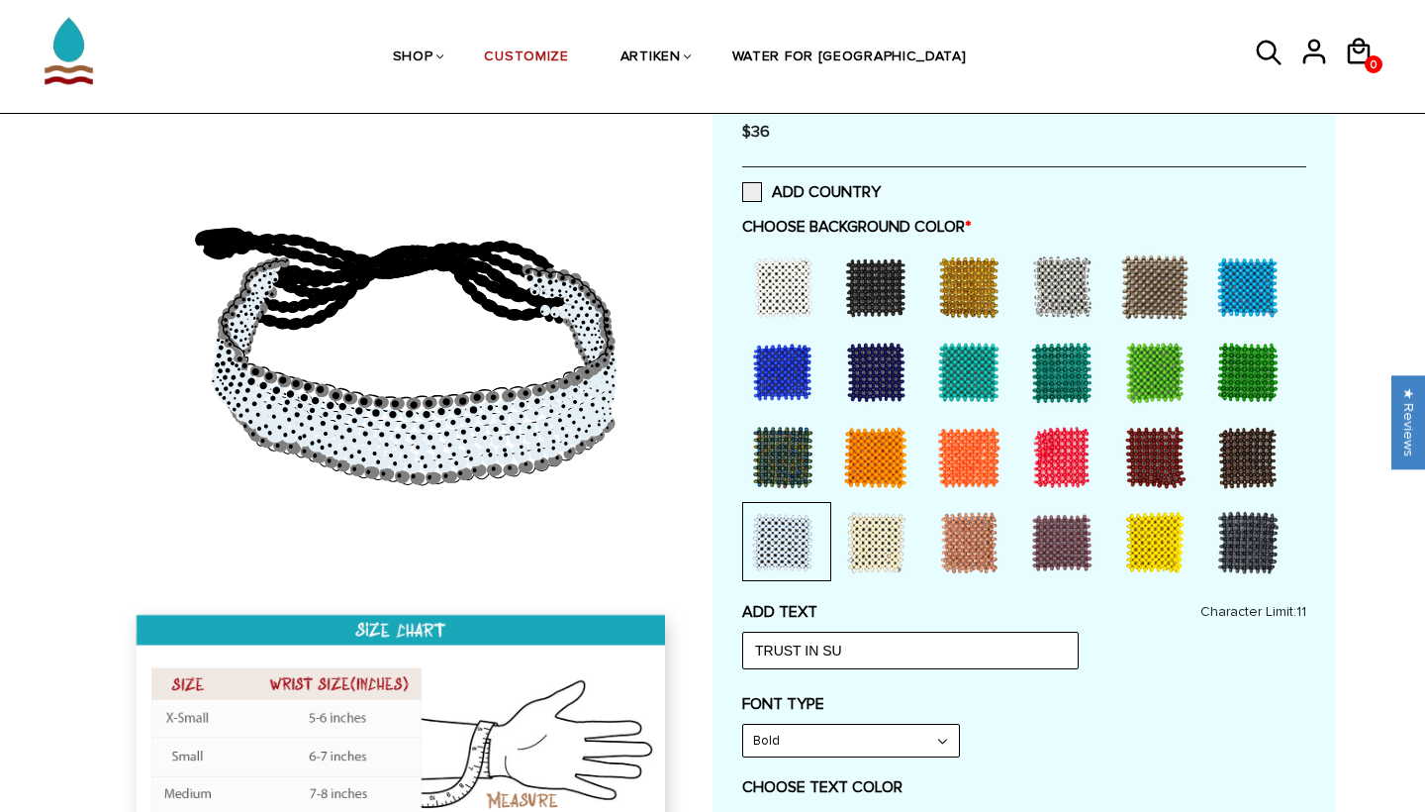
click at [871, 356] on div at bounding box center [875, 372] width 79 height 79
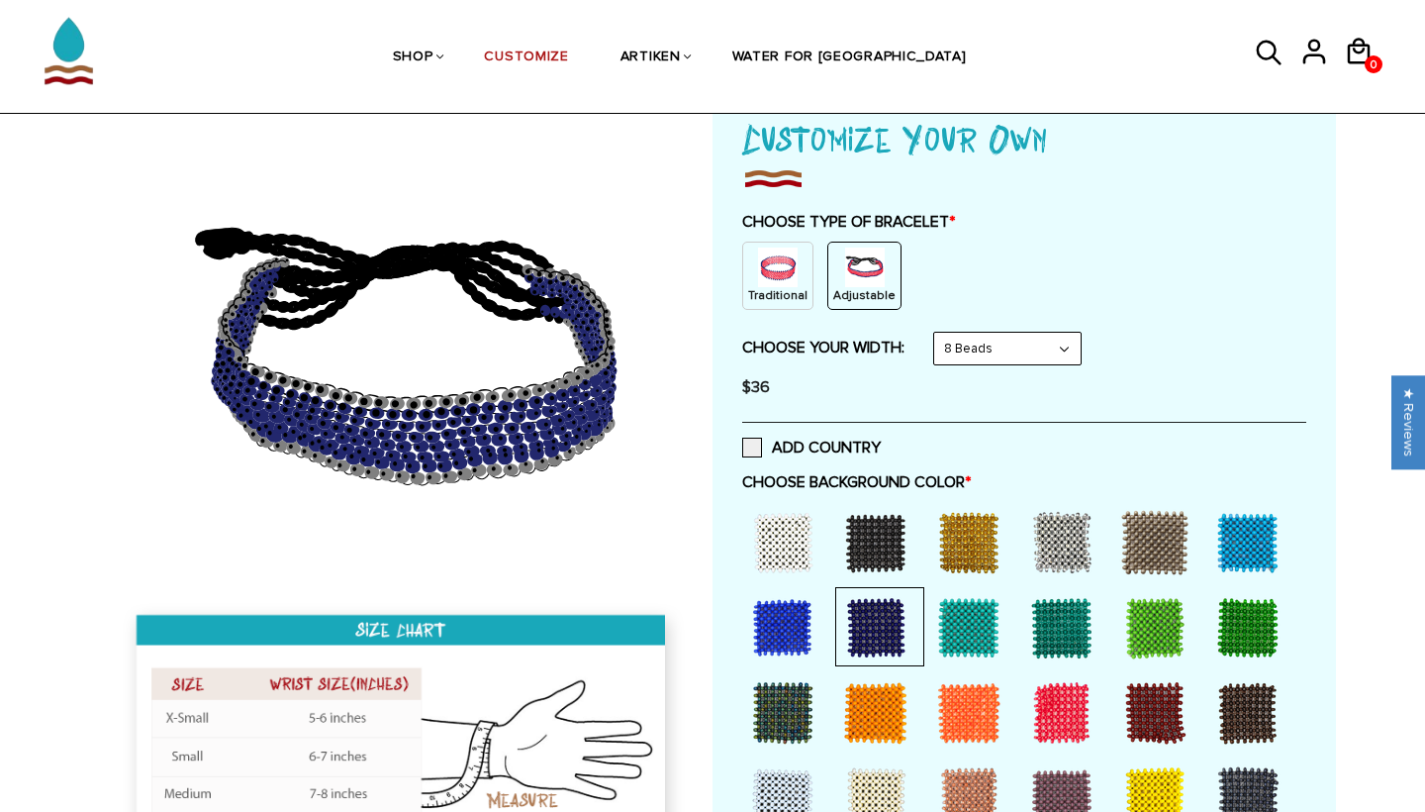
scroll to position [127, 0]
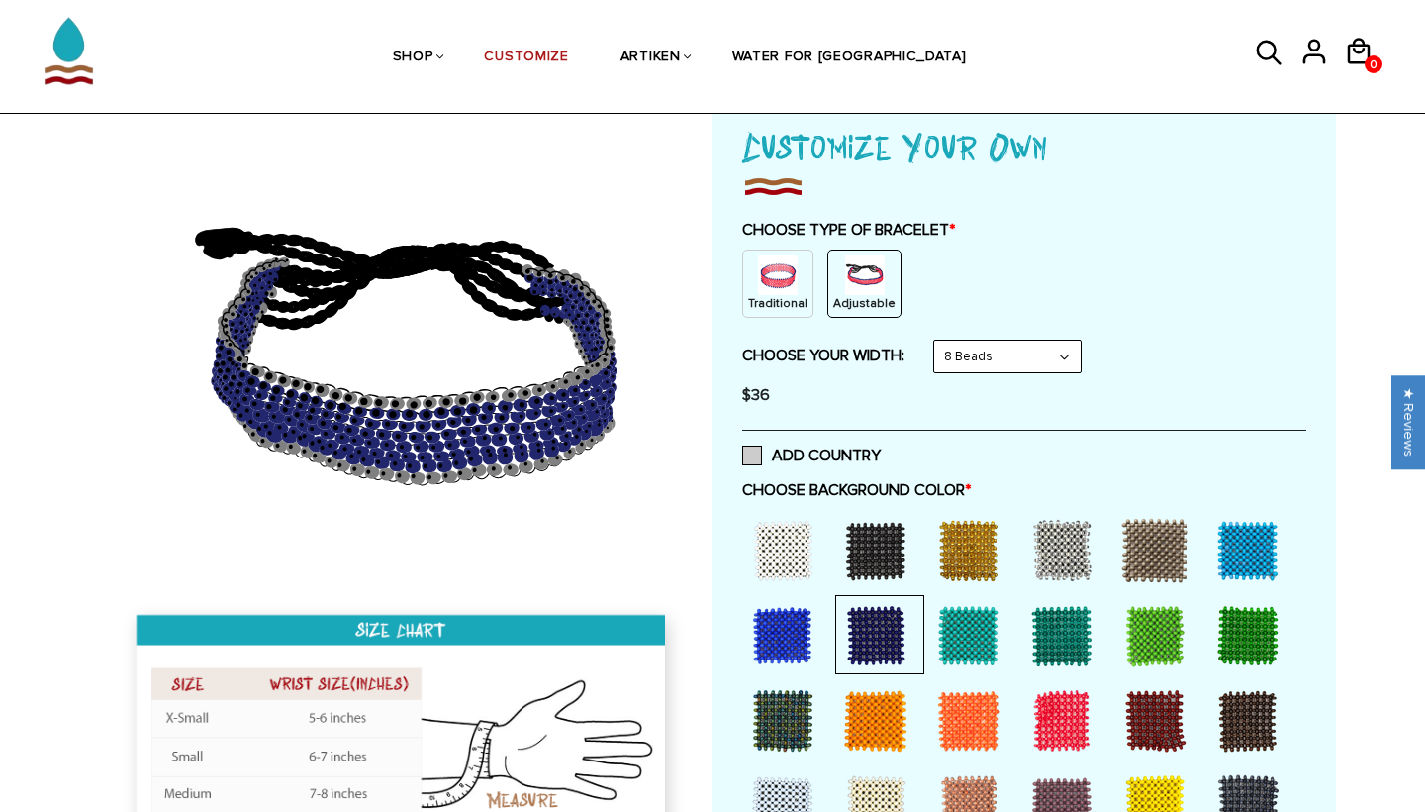
click at [754, 450] on span at bounding box center [752, 455] width 20 height 20
click at [881, 449] on input "ADD COUNTRY" at bounding box center [881, 449] width 0 height 0
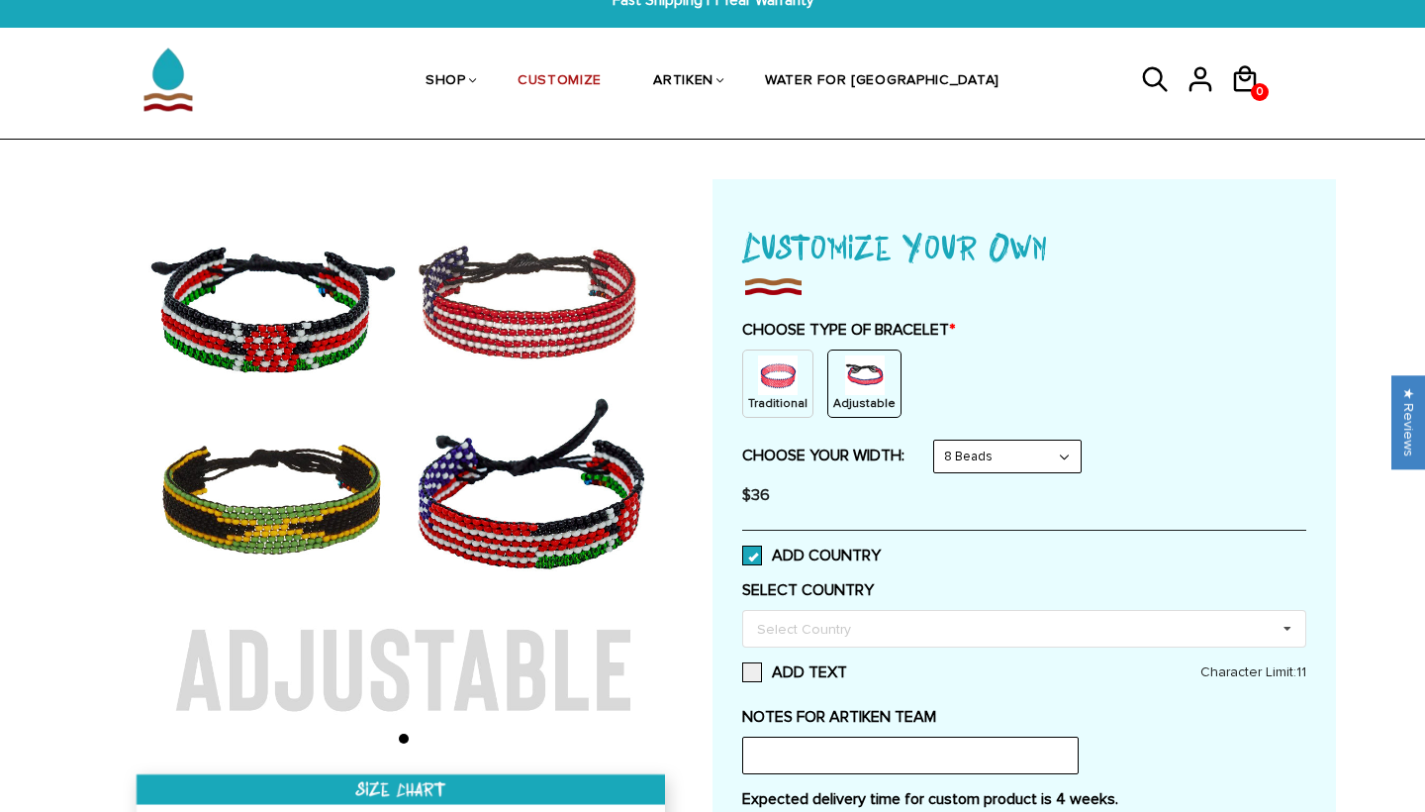
scroll to position [26, 0]
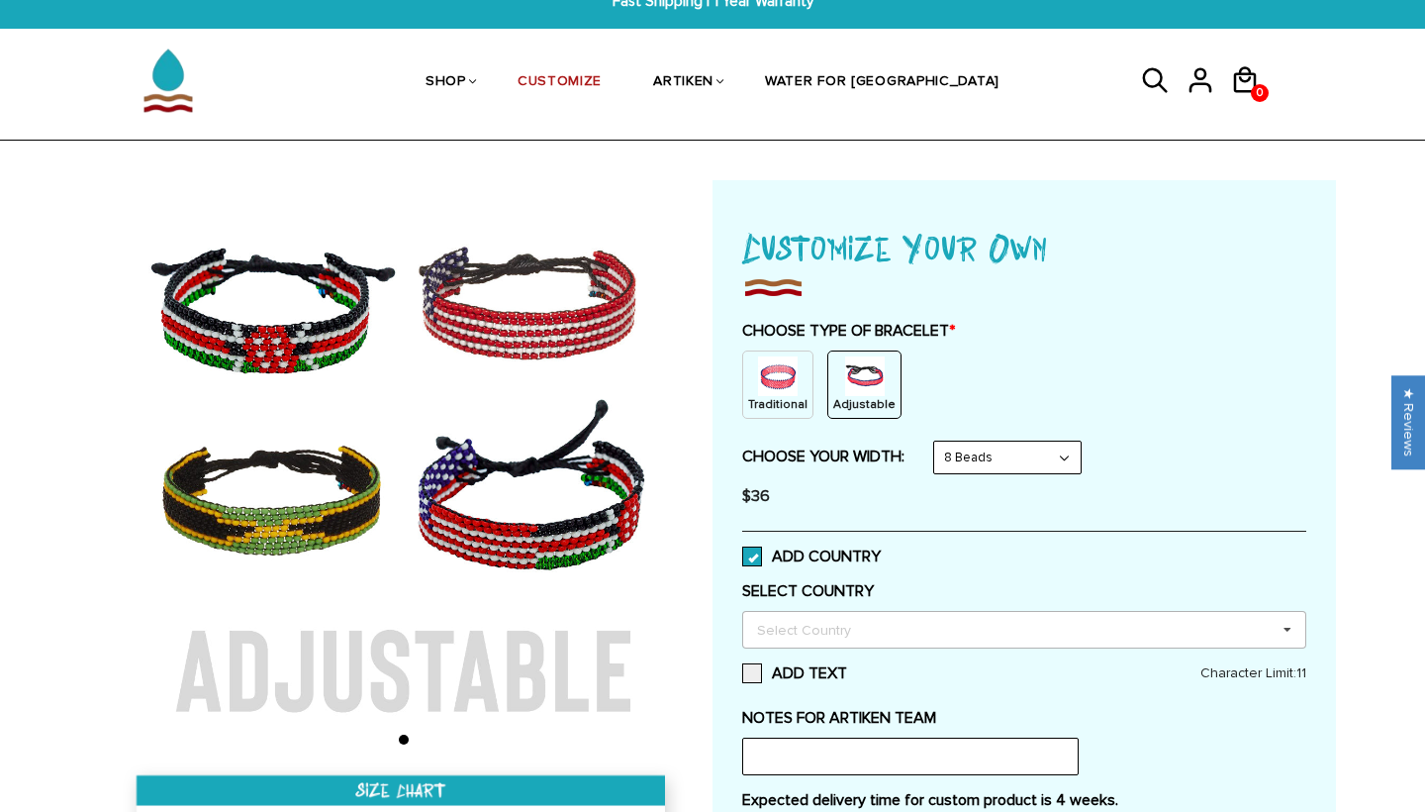
click at [866, 627] on div "Select Country" at bounding box center [816, 629] width 128 height 23
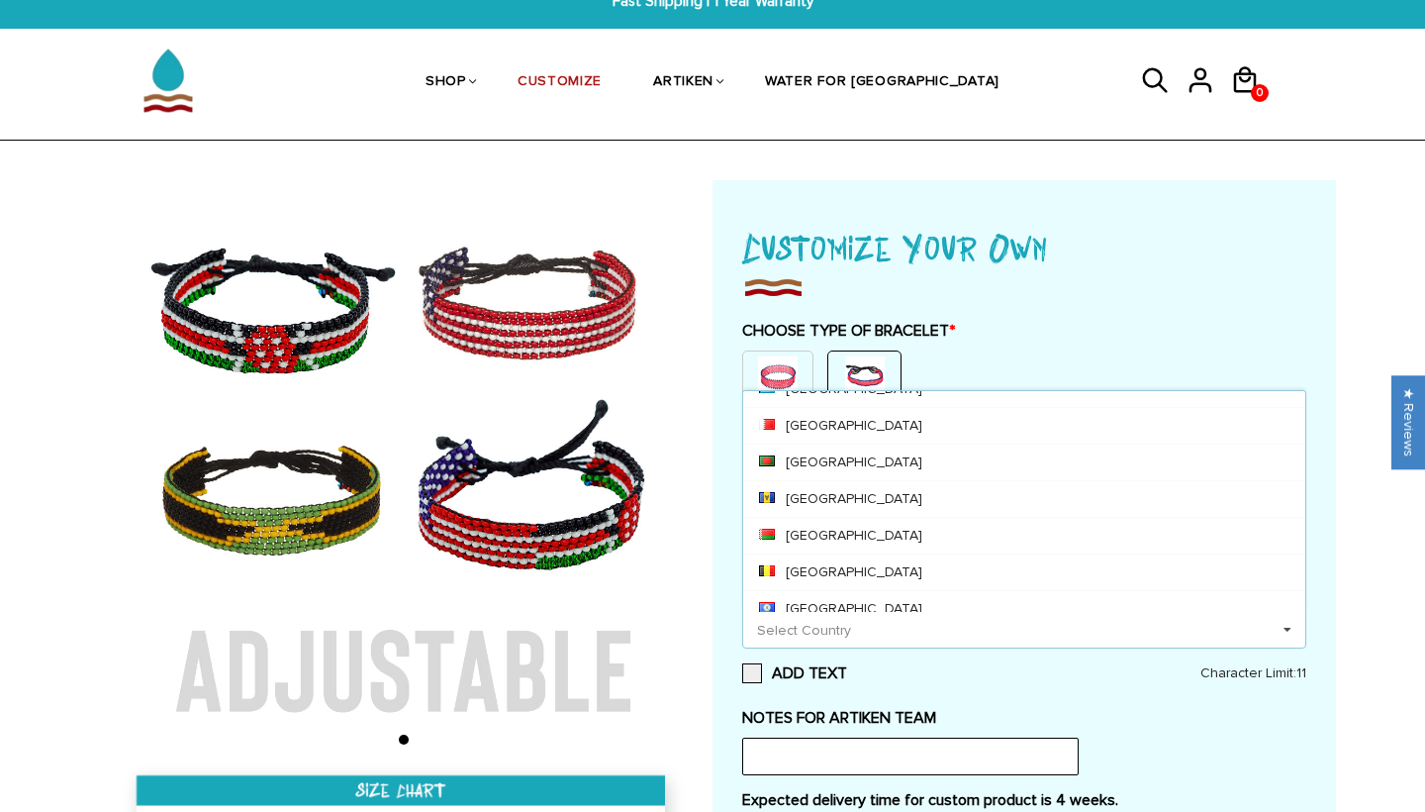
scroll to position [635, 0]
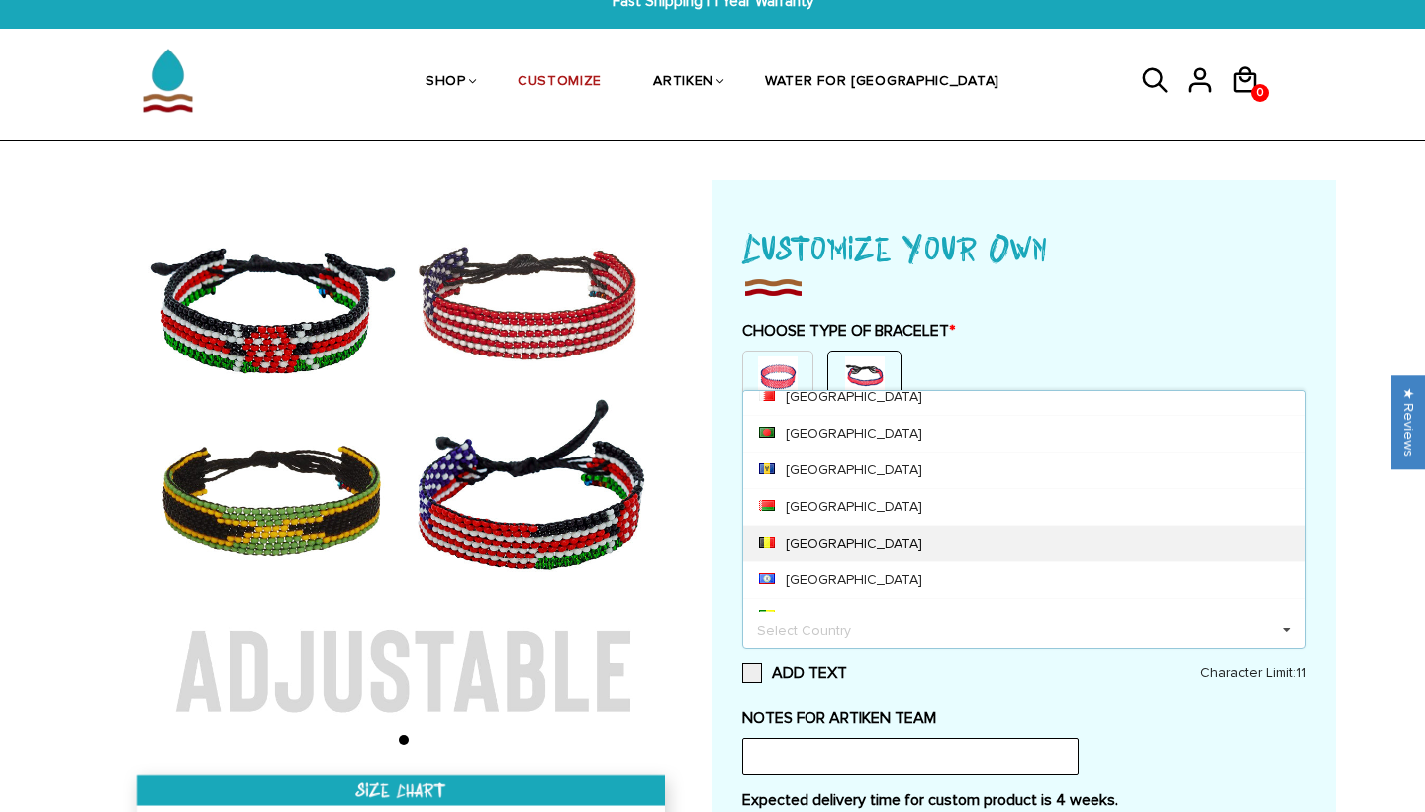
click at [825, 531] on div "Belgium" at bounding box center [1024, 543] width 562 height 37
click at [1207, 715] on label "NOTES FOR ARTIKEN TEAM" at bounding box center [1024, 718] width 564 height 20
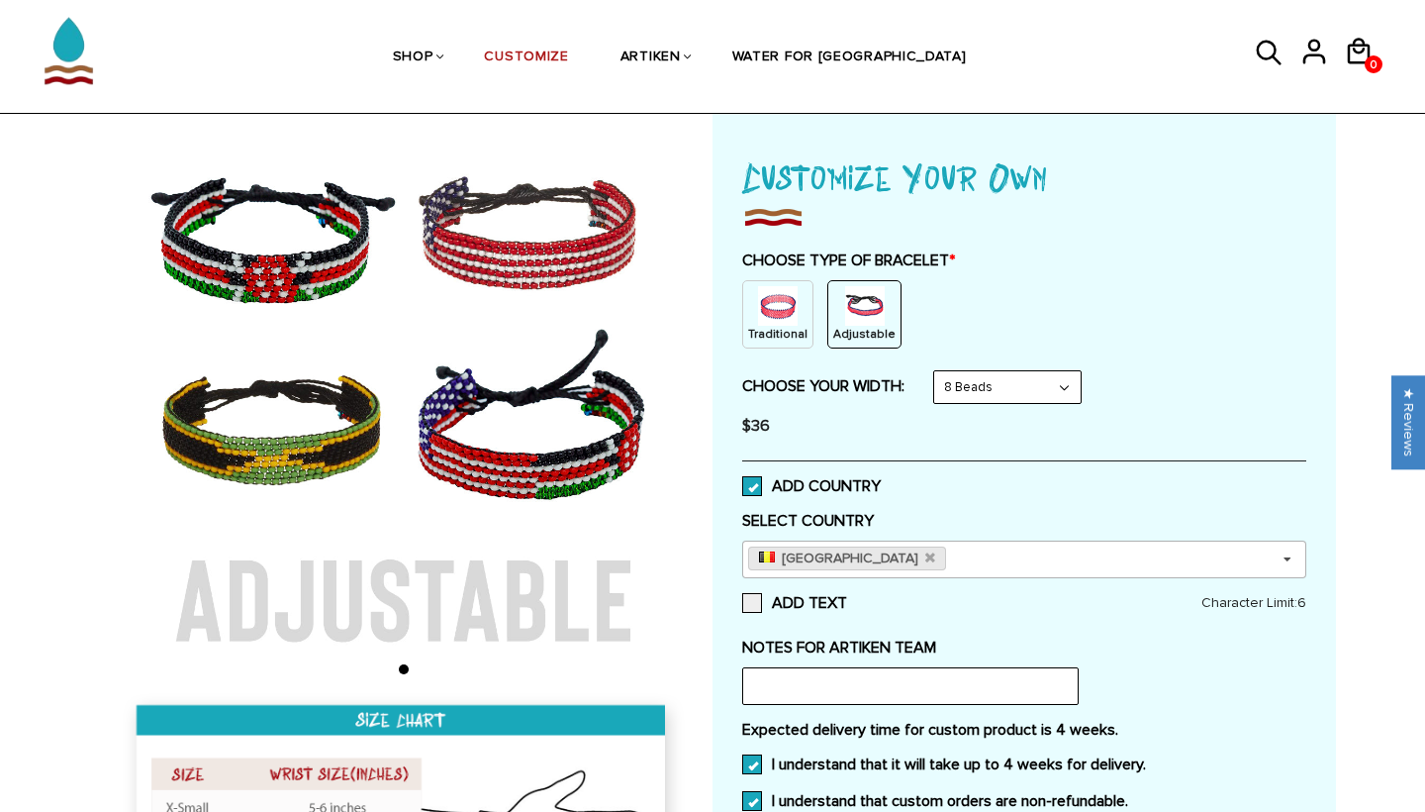
scroll to position [96, 0]
click at [925, 556] on icon at bounding box center [930, 557] width 10 height 13
click at [885, 553] on div "Select Country Others Afghanistan Aland Islands Albania Algeria American Samoa …" at bounding box center [1024, 559] width 564 height 38
click at [753, 489] on span at bounding box center [752, 486] width 20 height 20
click at [881, 480] on input "ADD COUNTRY" at bounding box center [881, 480] width 0 height 0
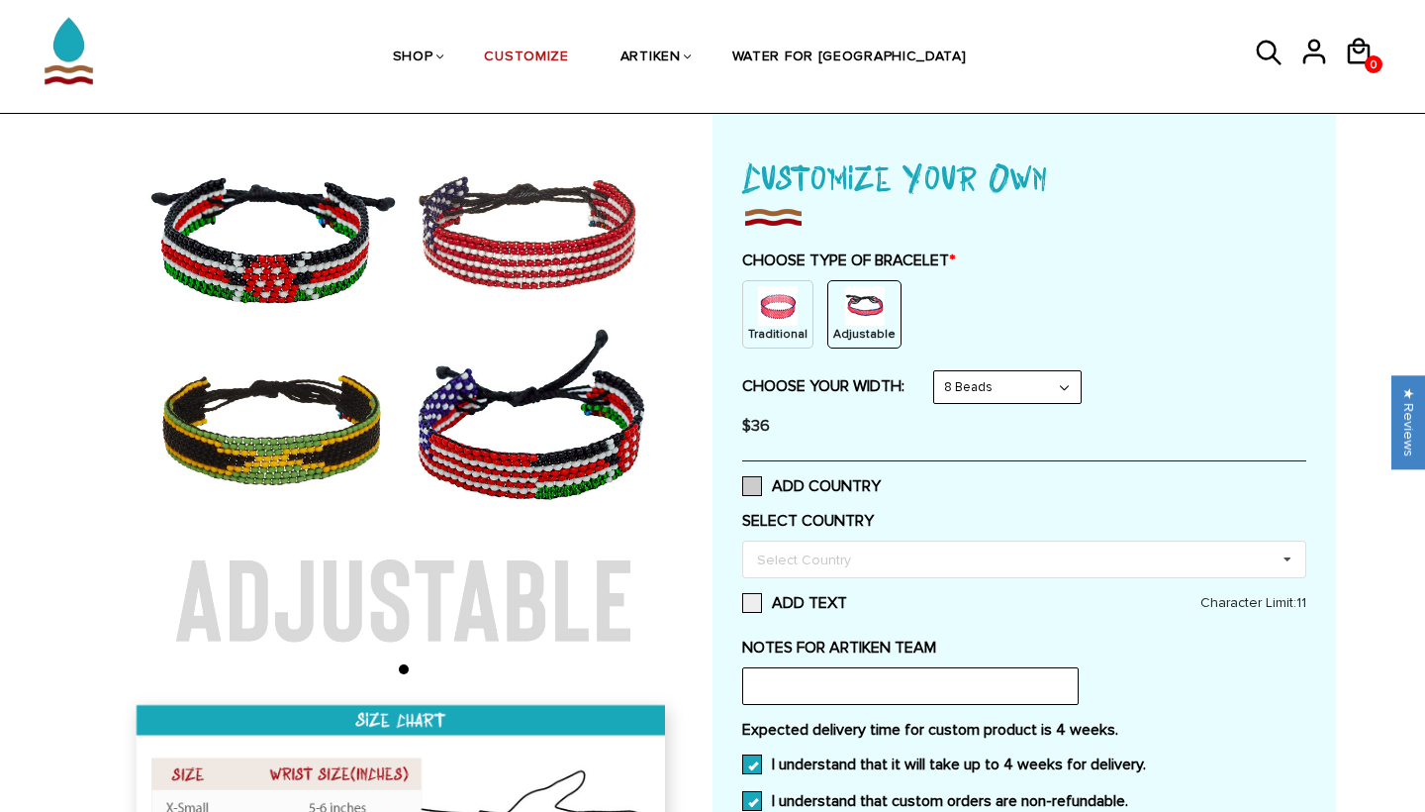
select select "Bold"
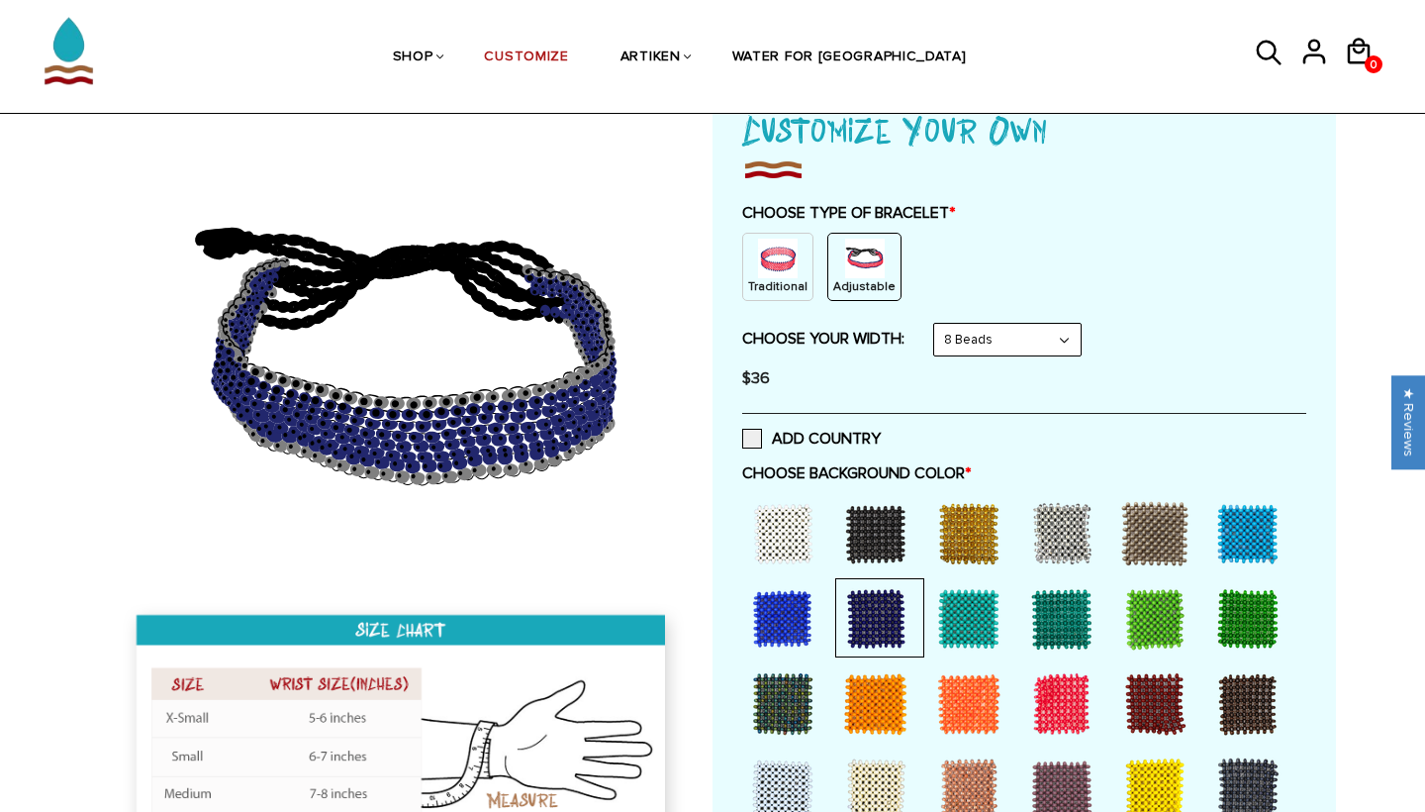
scroll to position [174, 0]
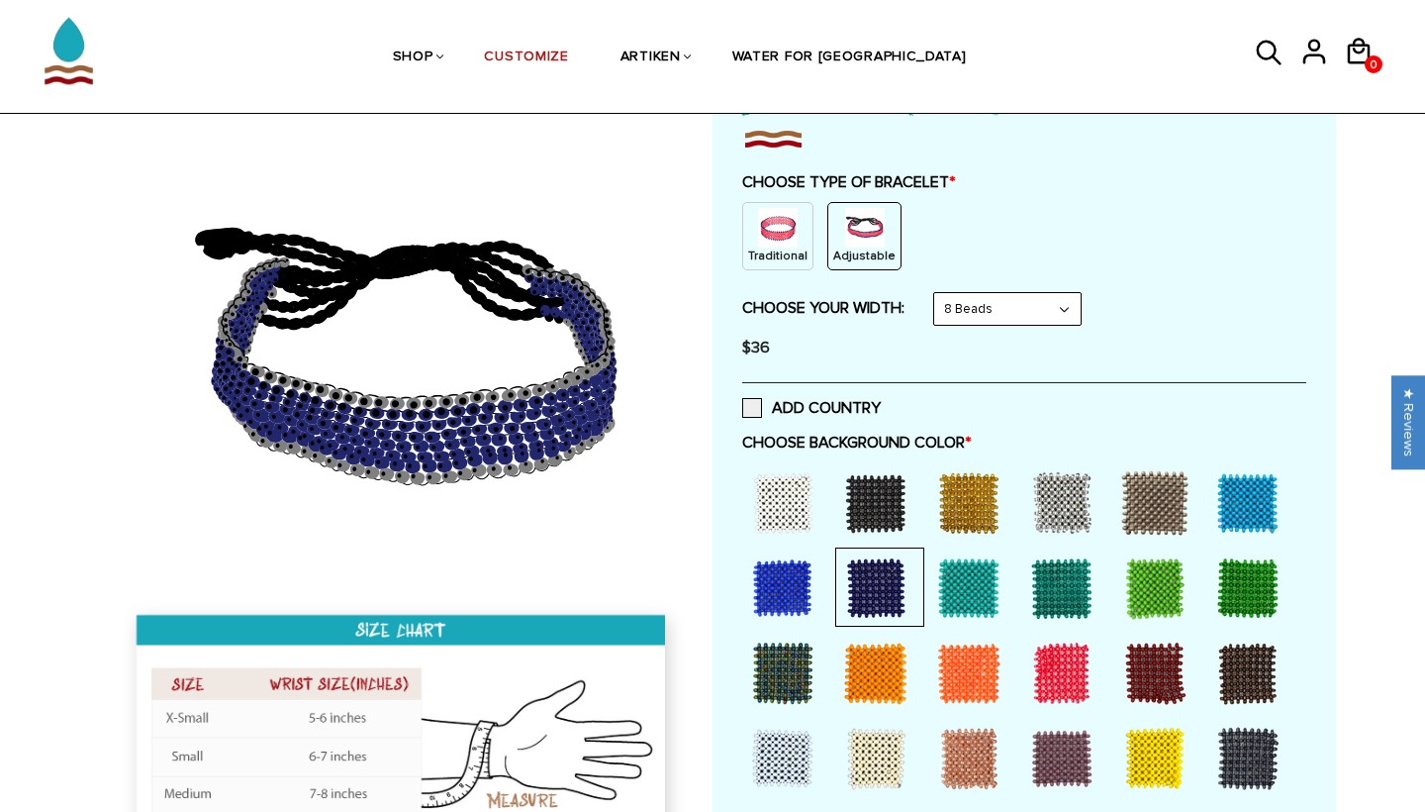
select select "6-beads"
select select "Bold"
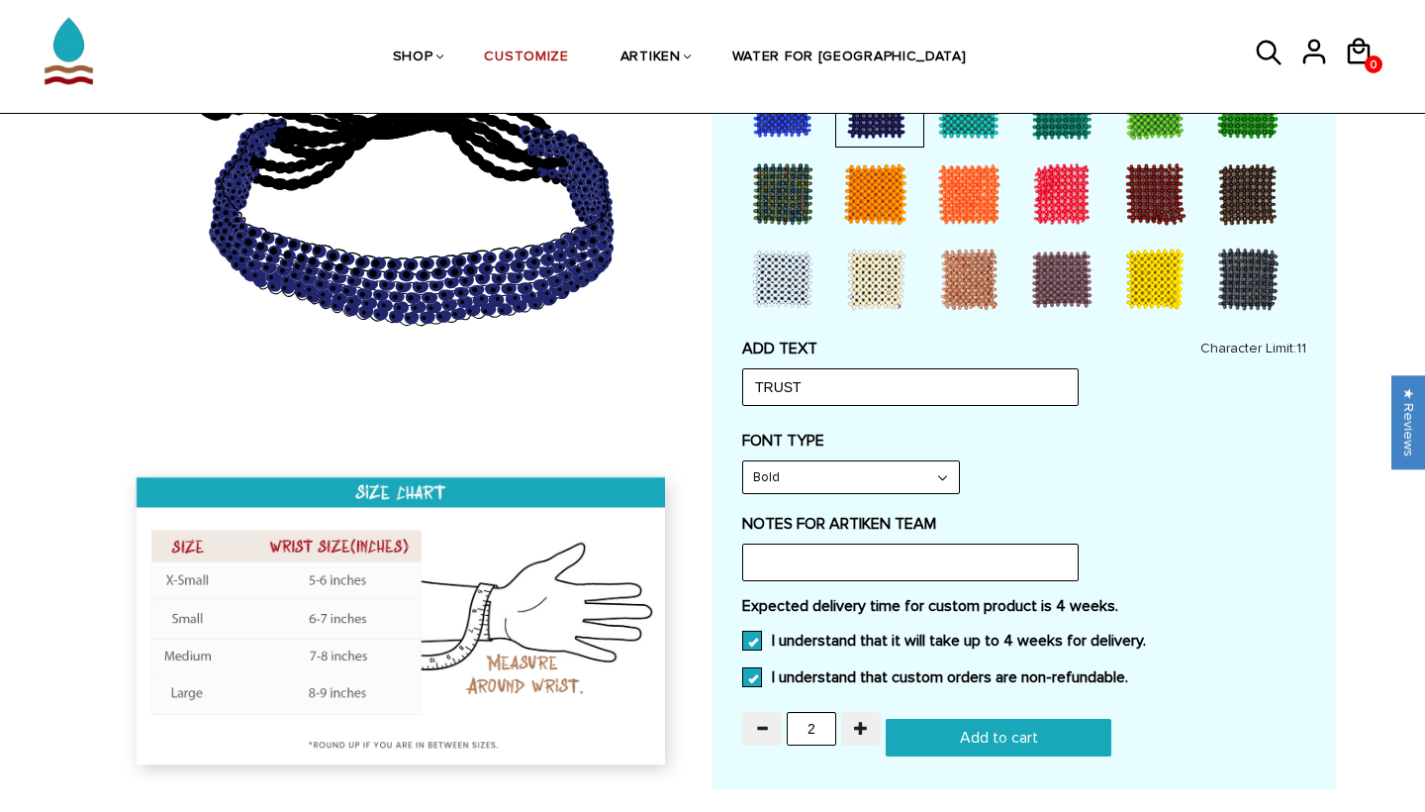
scroll to position [647, 0]
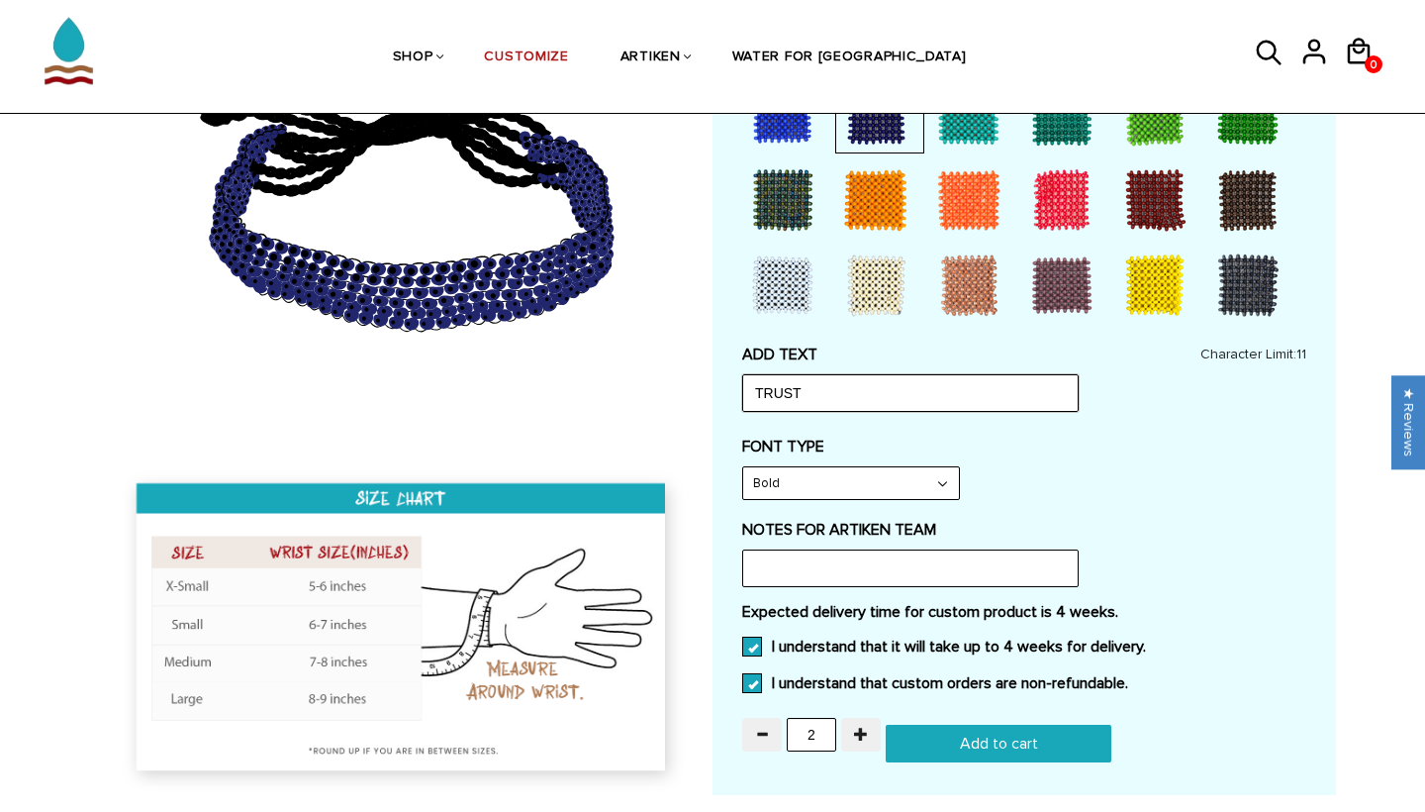
click at [869, 378] on input "TRUST" at bounding box center [910, 393] width 337 height 38
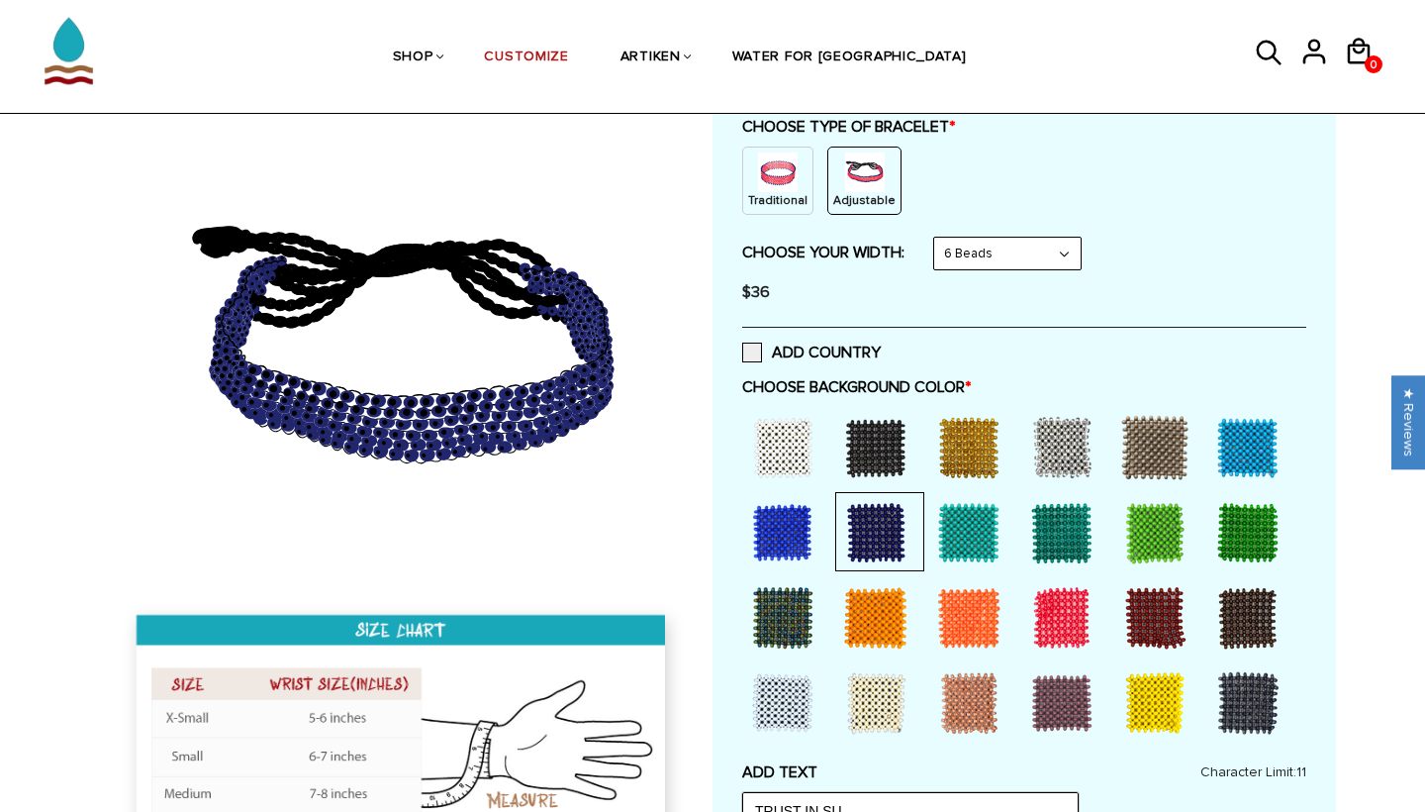
scroll to position [229, 0]
type input "TRUST IN SU"
select select "8-beads"
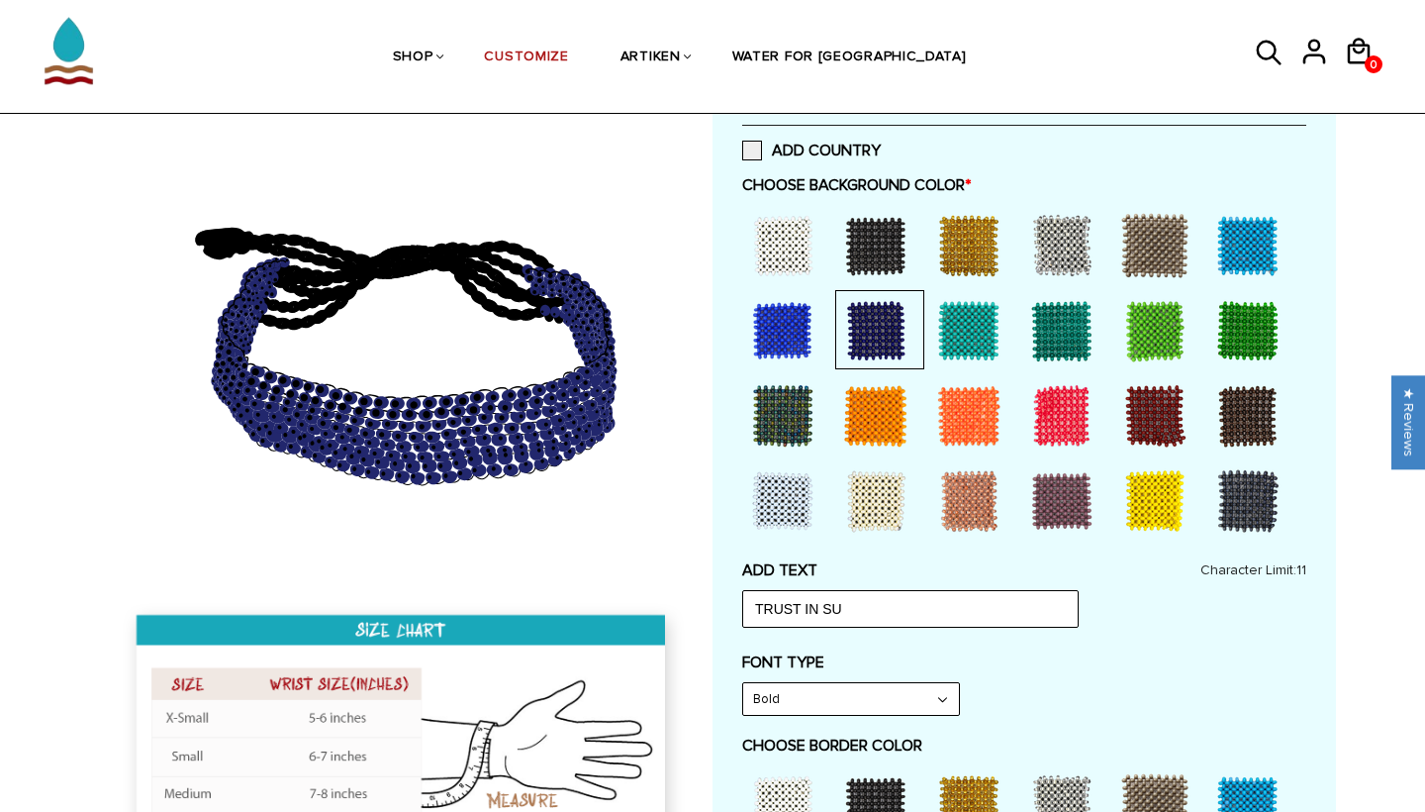
scroll to position [444, 0]
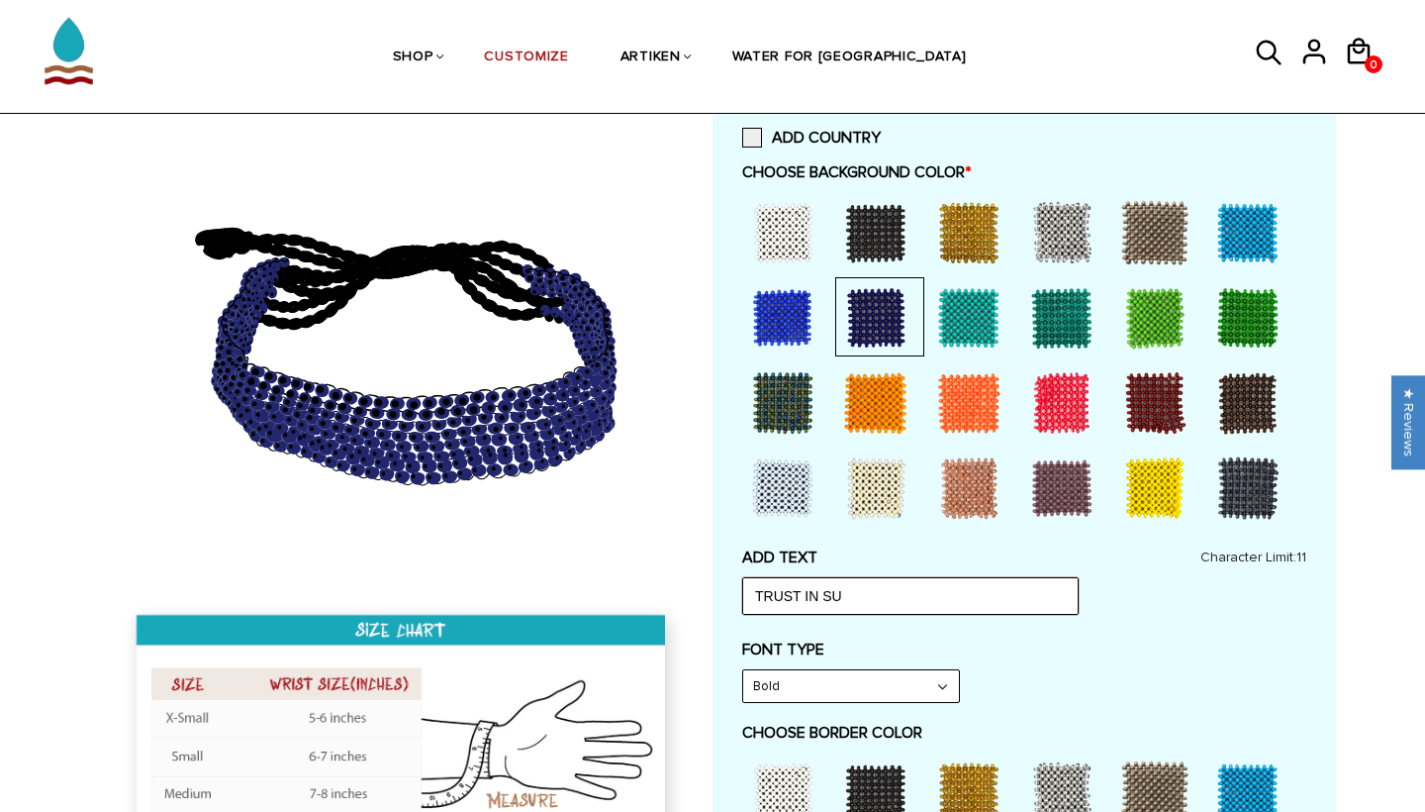
click at [845, 589] on input "TRUST IN SU" at bounding box center [910, 596] width 337 height 38
type input "T"
type input "TRUSTINSUSS"
click at [1027, 613] on div "ADD TEXT TRUSTINSUSS Character Limit: 11 FONT TYPE Bold Bold FONT TYPE Bold Nar…" at bounding box center [1024, 819] width 564 height 545
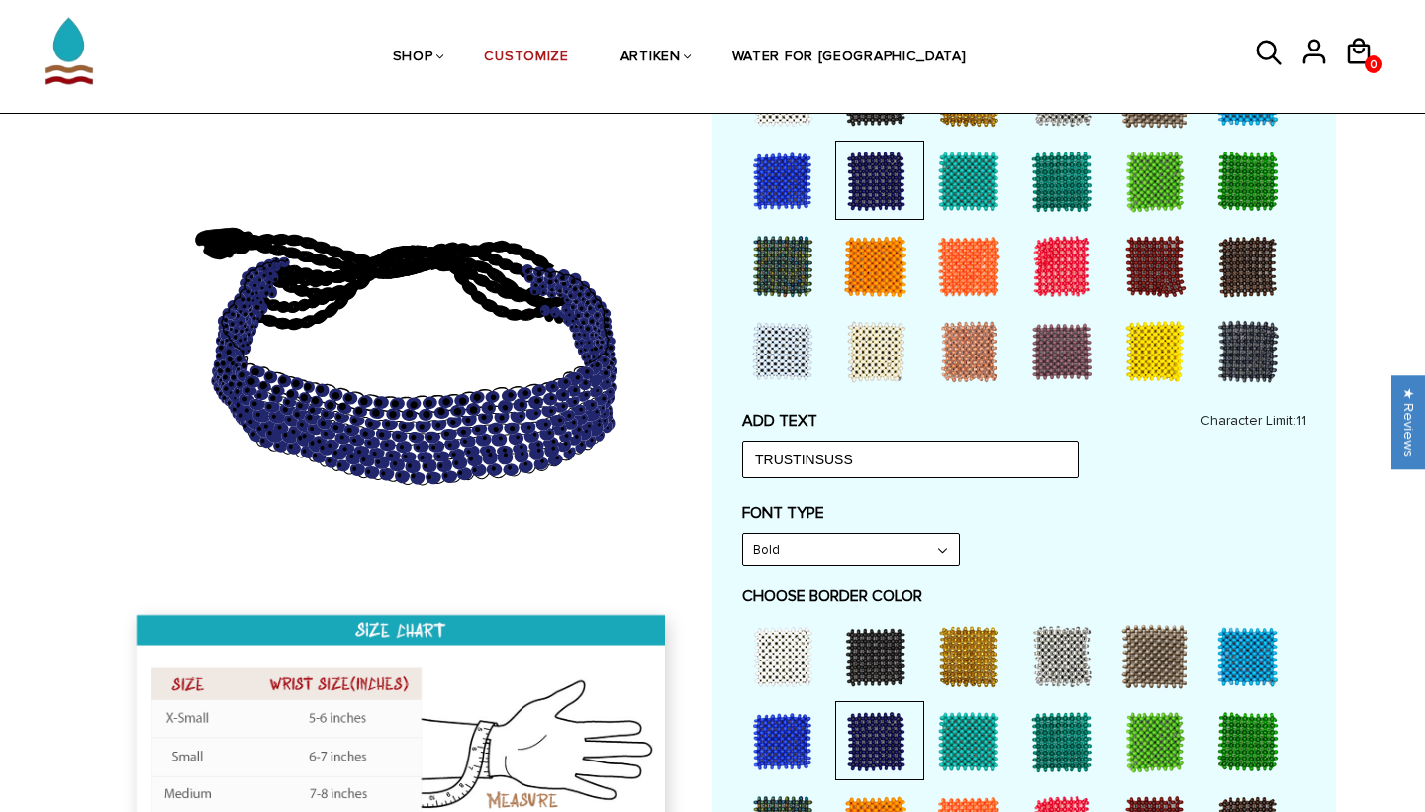
scroll to position [591, 0]
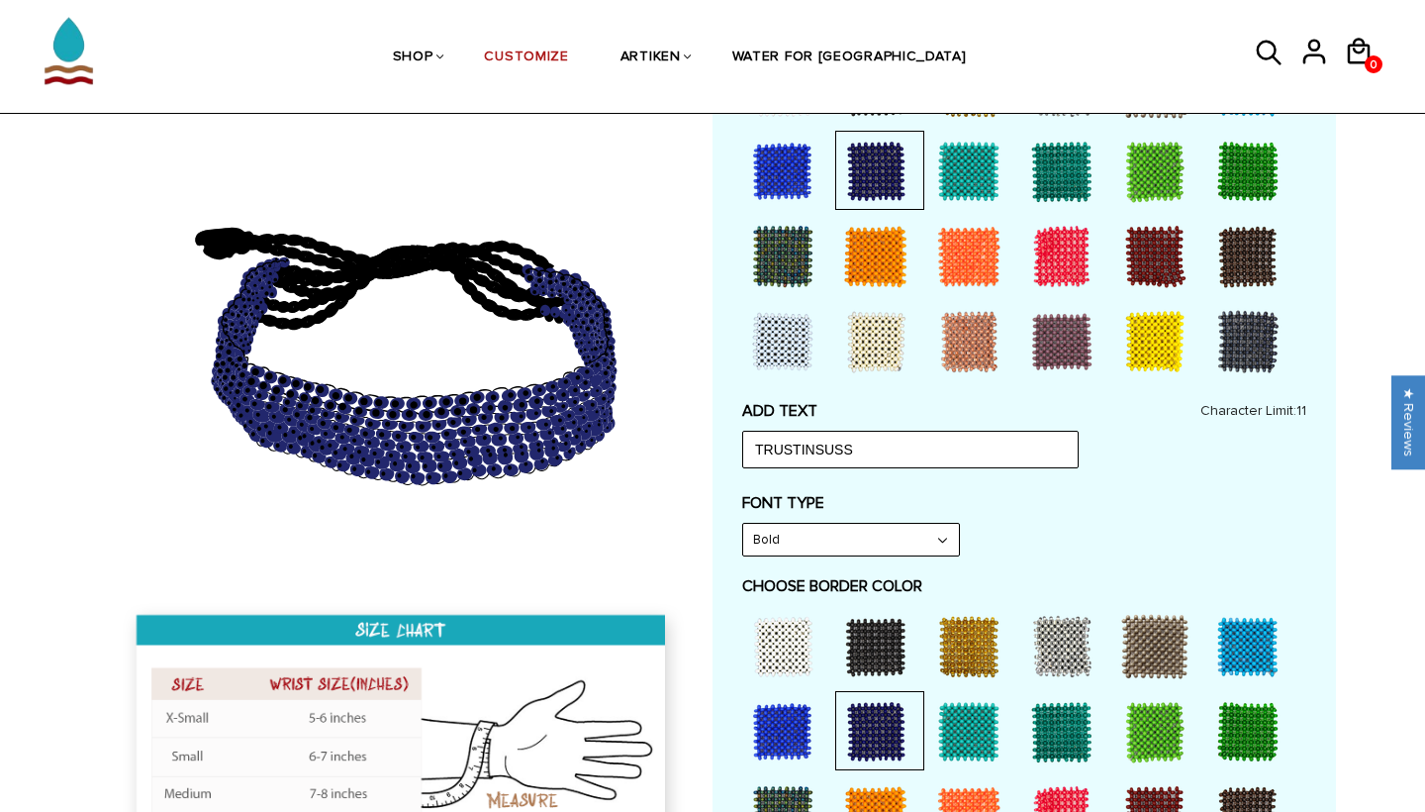
click at [982, 622] on div at bounding box center [968, 646] width 79 height 79
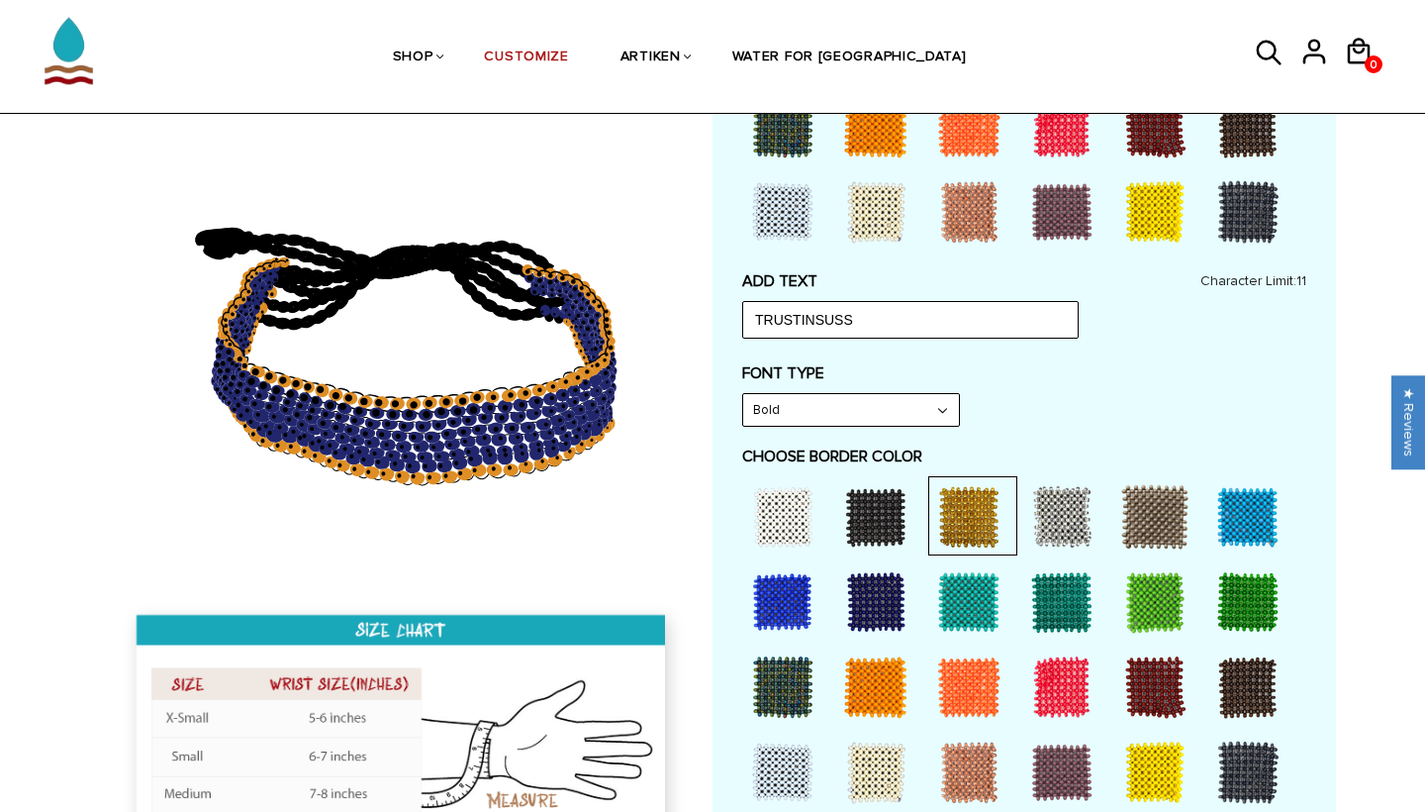
scroll to position [727, 0]
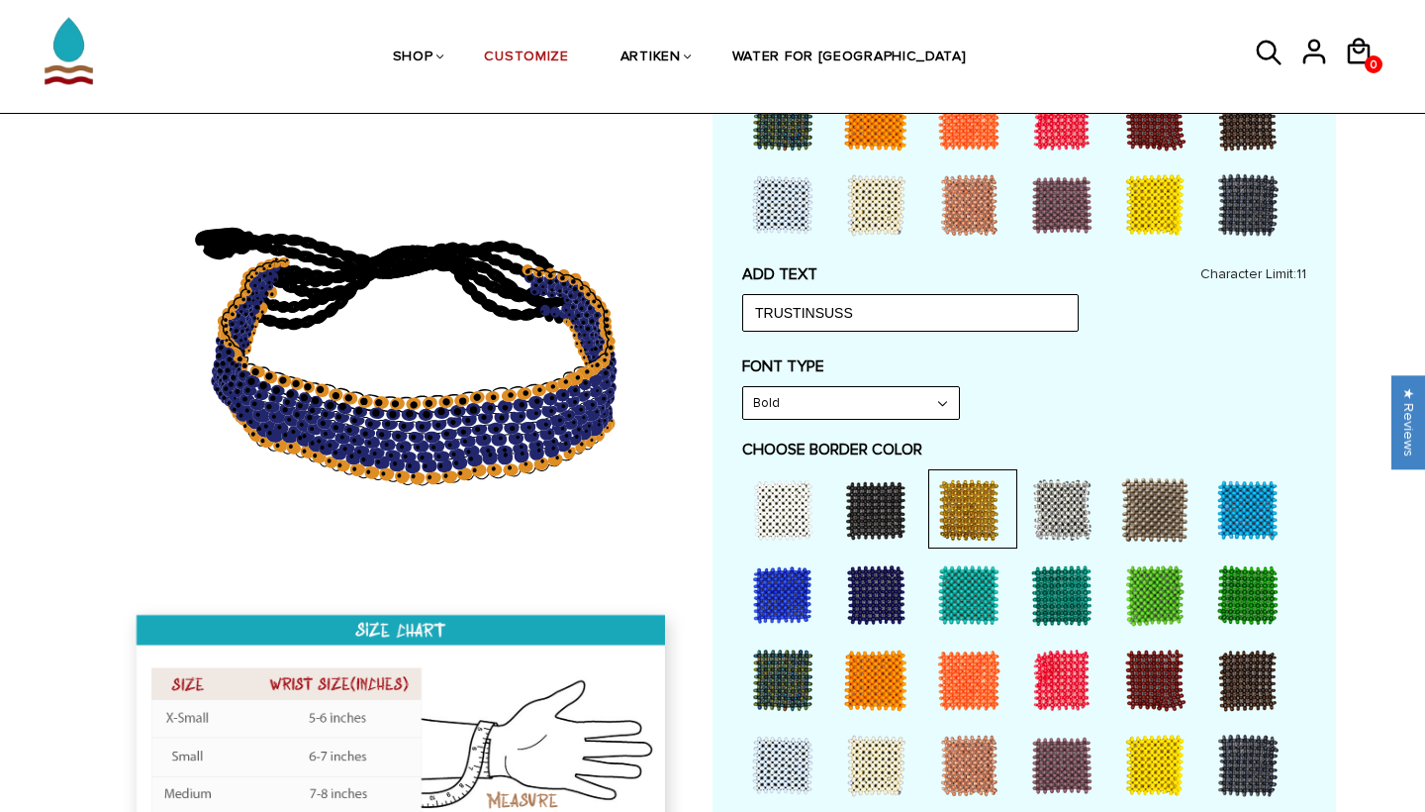
click at [1146, 737] on div at bounding box center [1154, 764] width 79 height 79
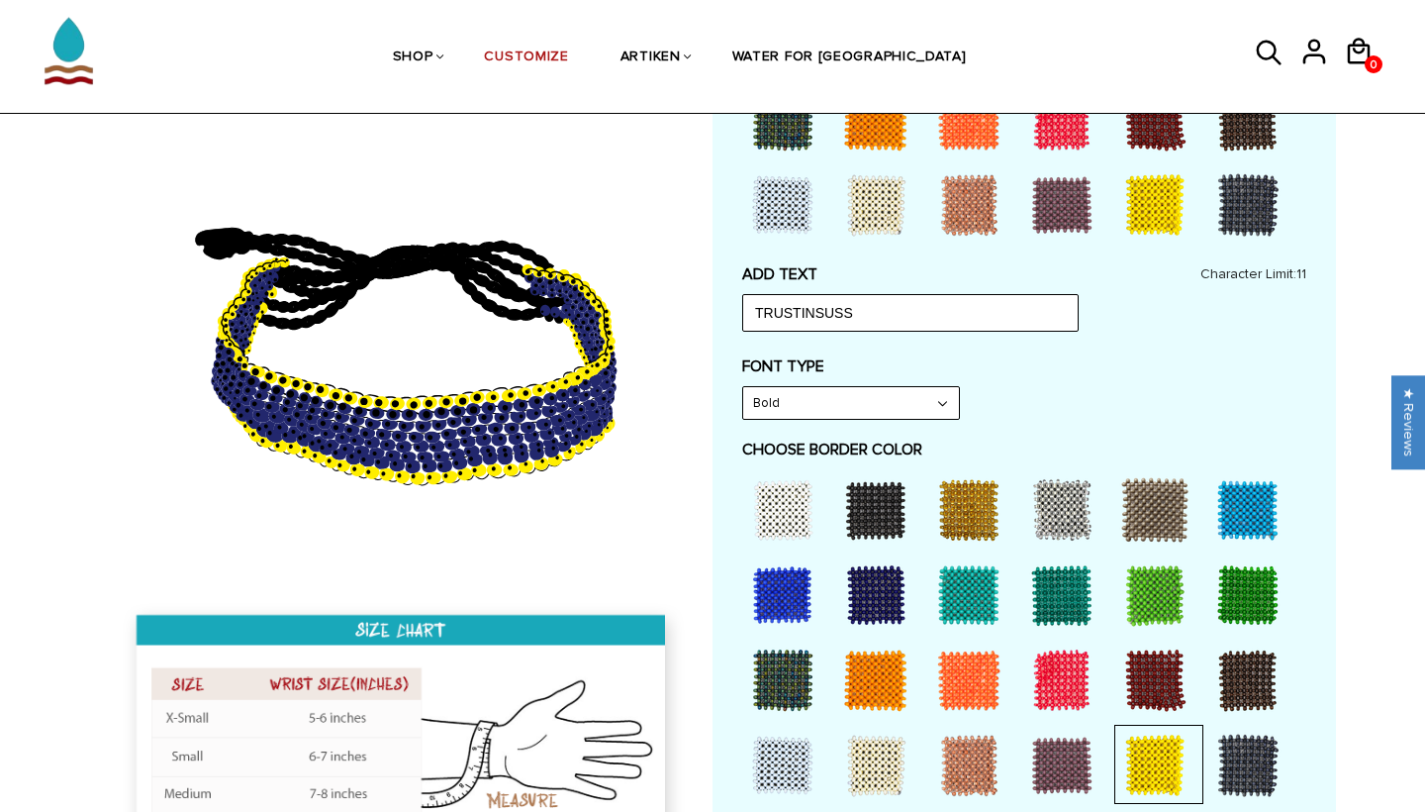
click at [973, 513] on div at bounding box center [968, 509] width 79 height 79
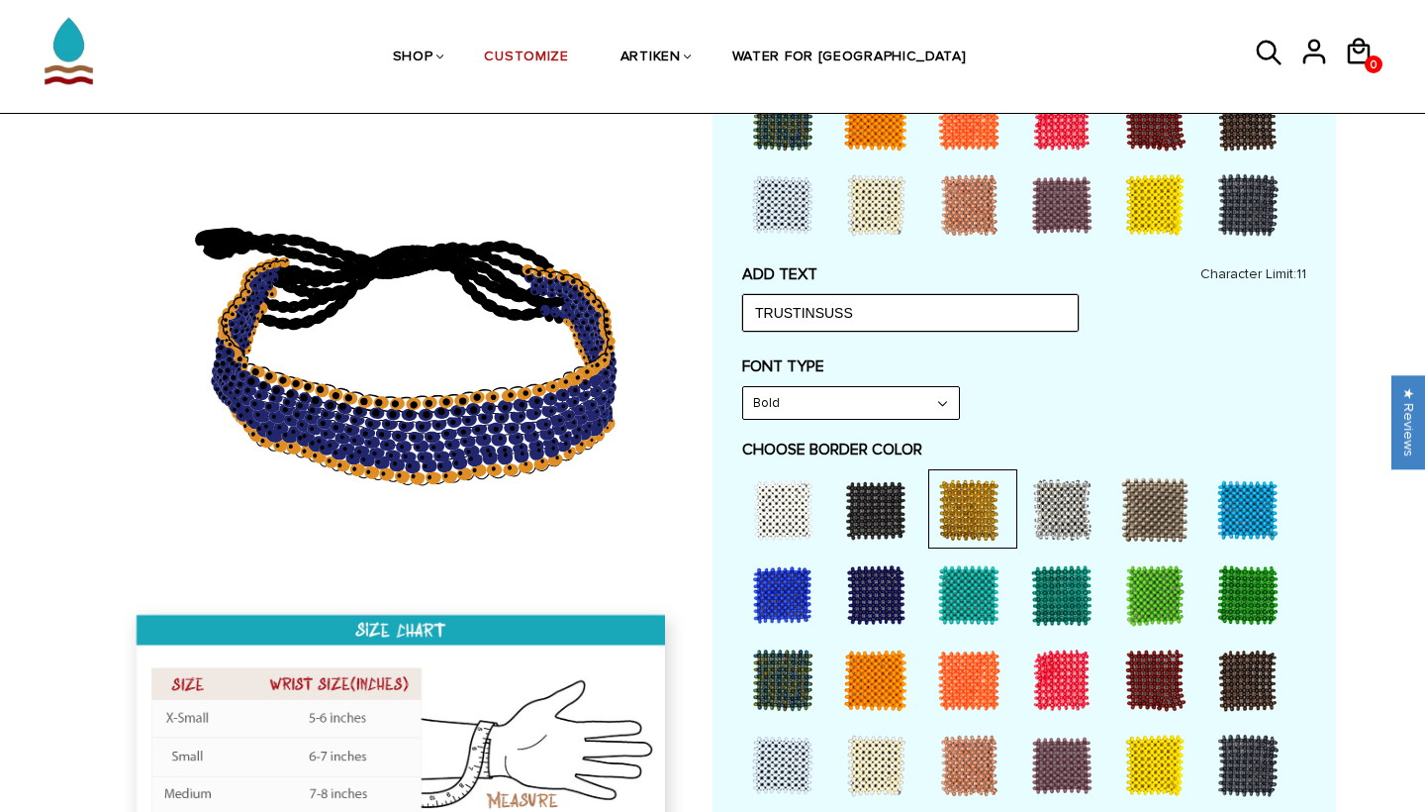
click at [846, 294] on input "TRUSTINSUSS" at bounding box center [910, 313] width 337 height 38
drag, startPoint x: 852, startPoint y: 308, endPoint x: 701, endPoint y: 308, distance: 151.4
click at [701, 308] on div at bounding box center [712, 289] width 1247 height 1622
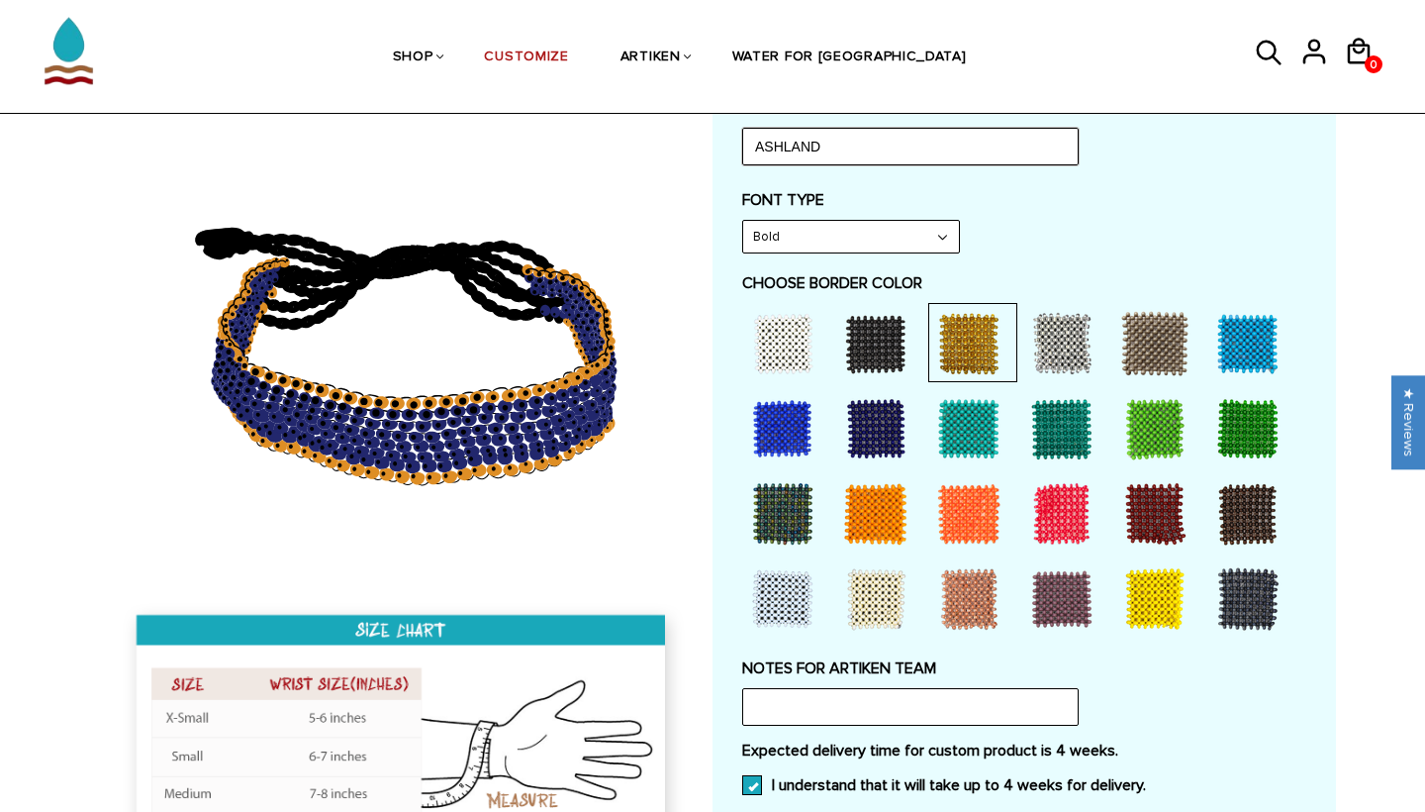
scroll to position [895, 0]
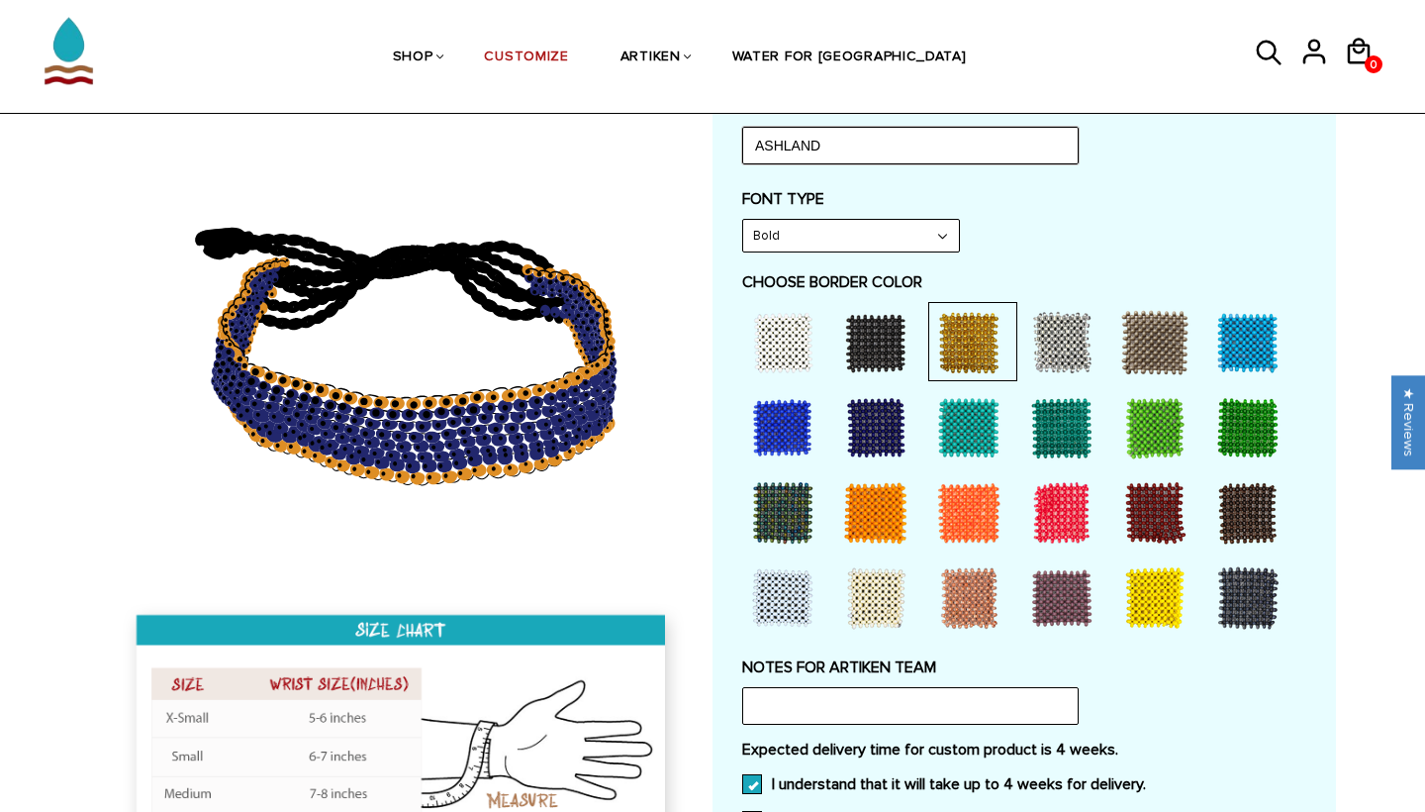
type input "ASHLAND"
click at [1053, 272] on label "CHOOSE BORDER COLOR" at bounding box center [1024, 282] width 564 height 20
click at [868, 399] on div at bounding box center [875, 427] width 79 height 79
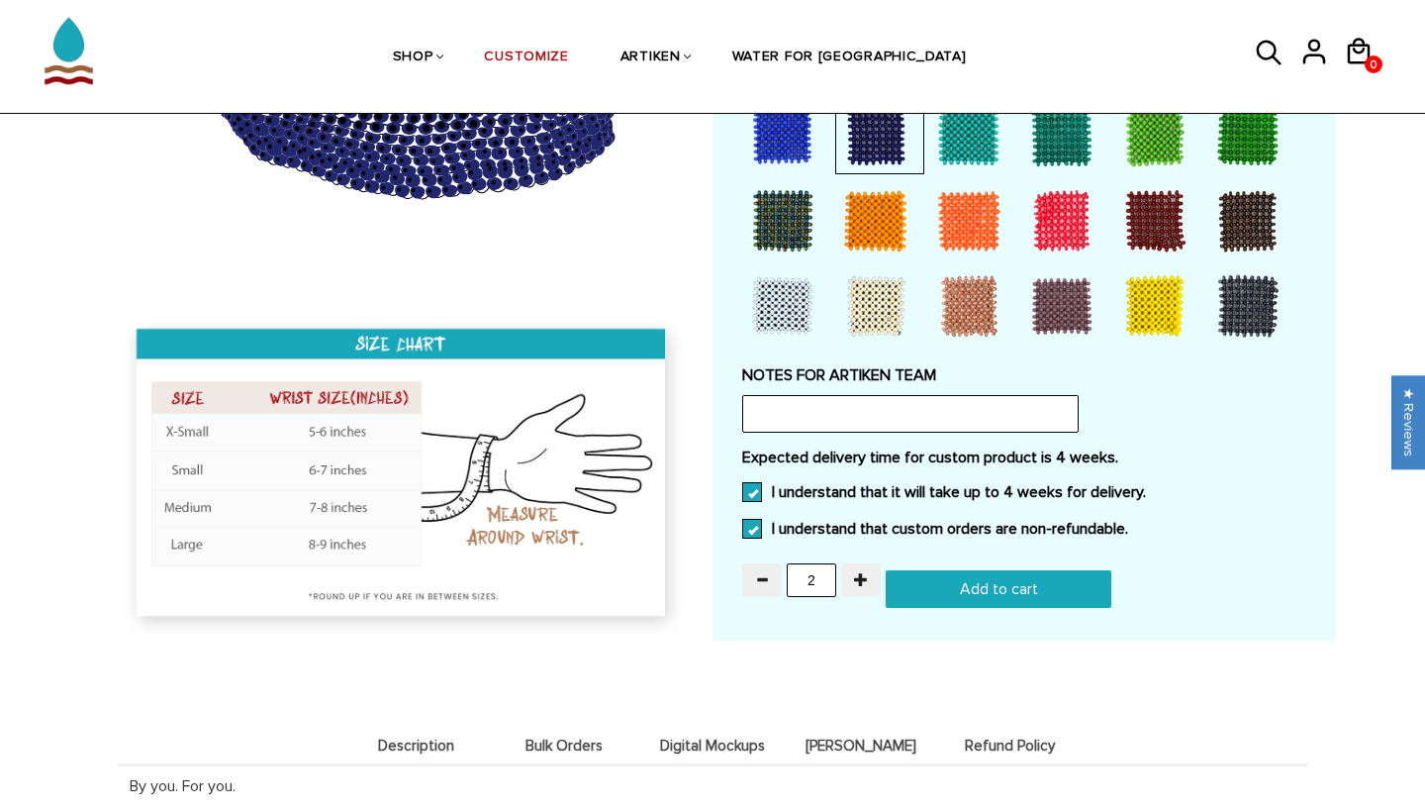
scroll to position [1194, 0]
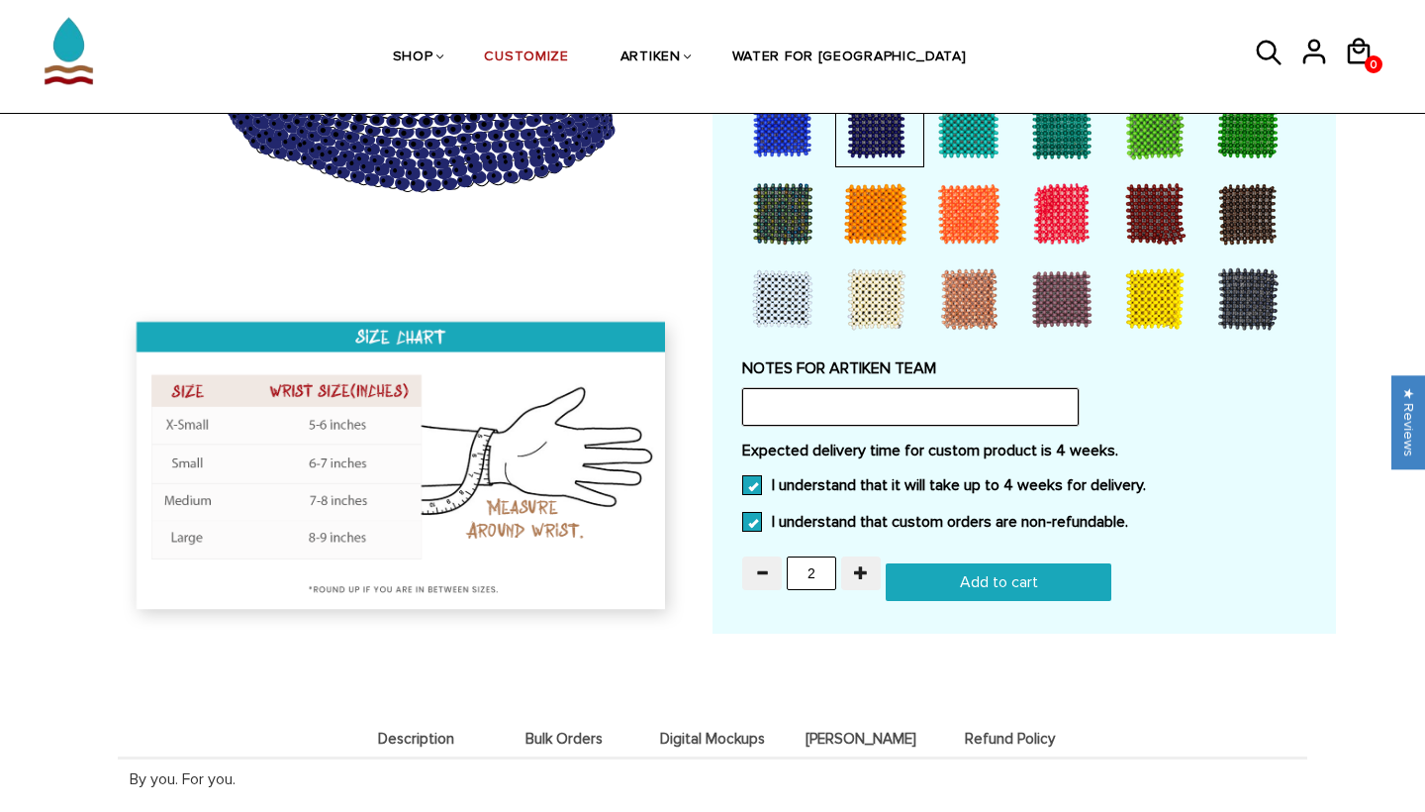
click at [826, 388] on input "text" at bounding box center [910, 407] width 337 height 38
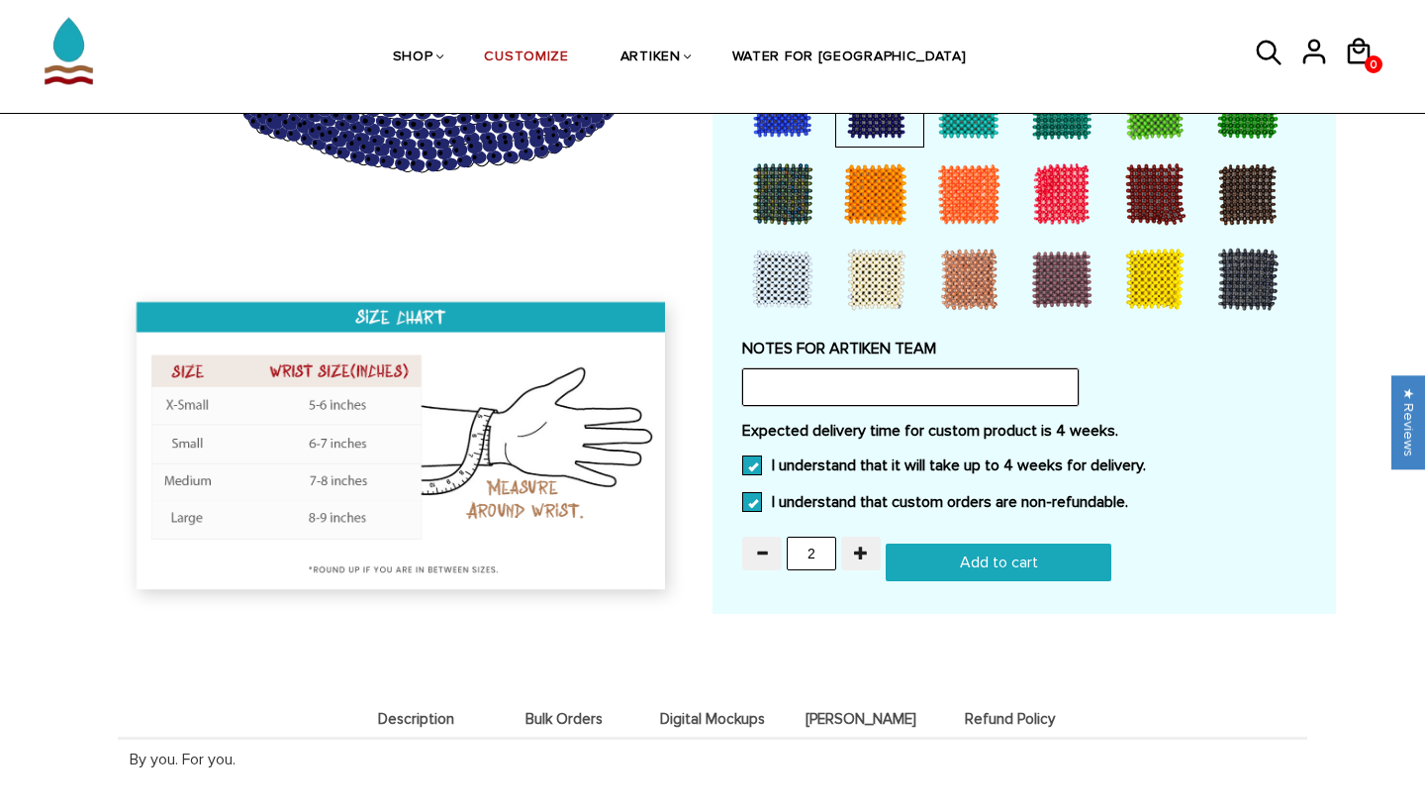
scroll to position [1215, 0]
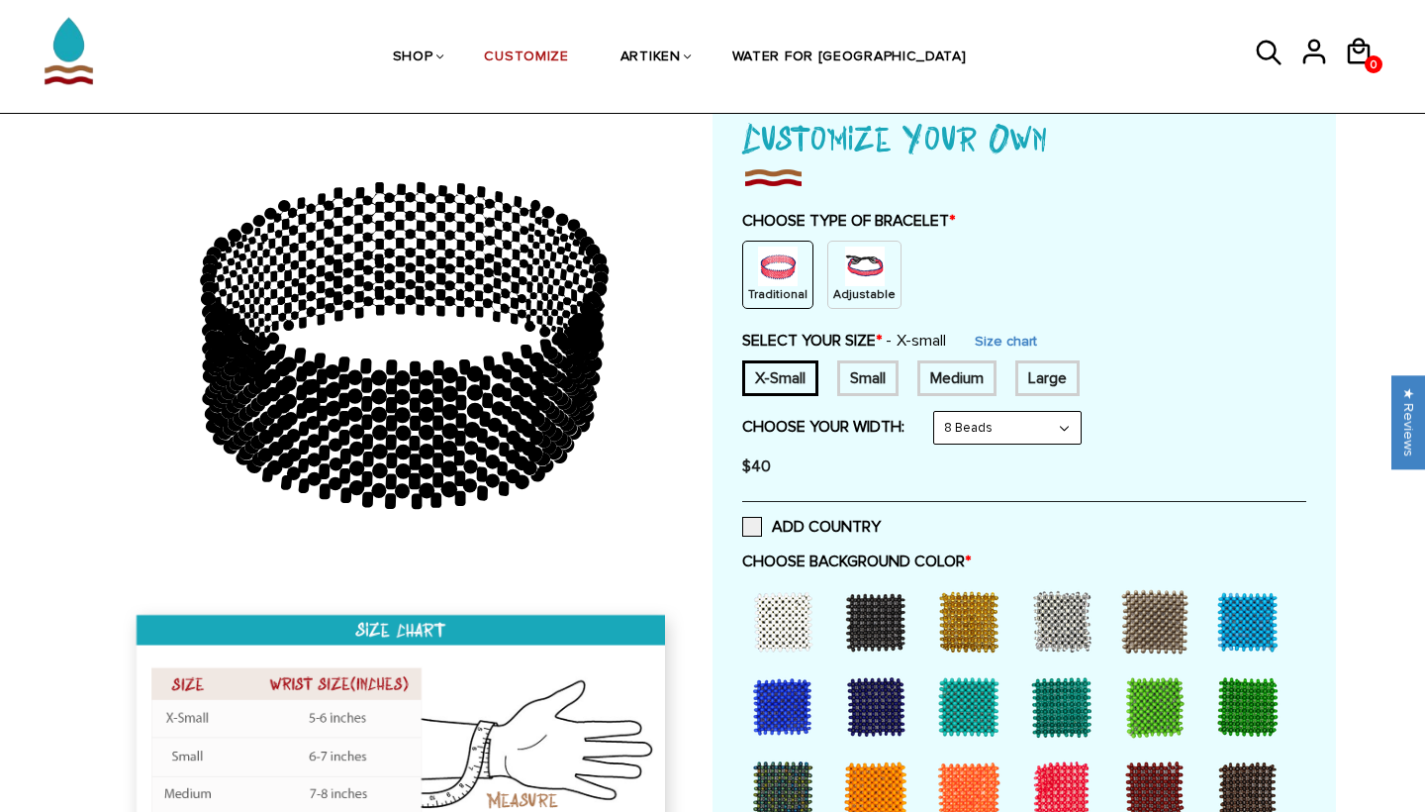
scroll to position [131, 0]
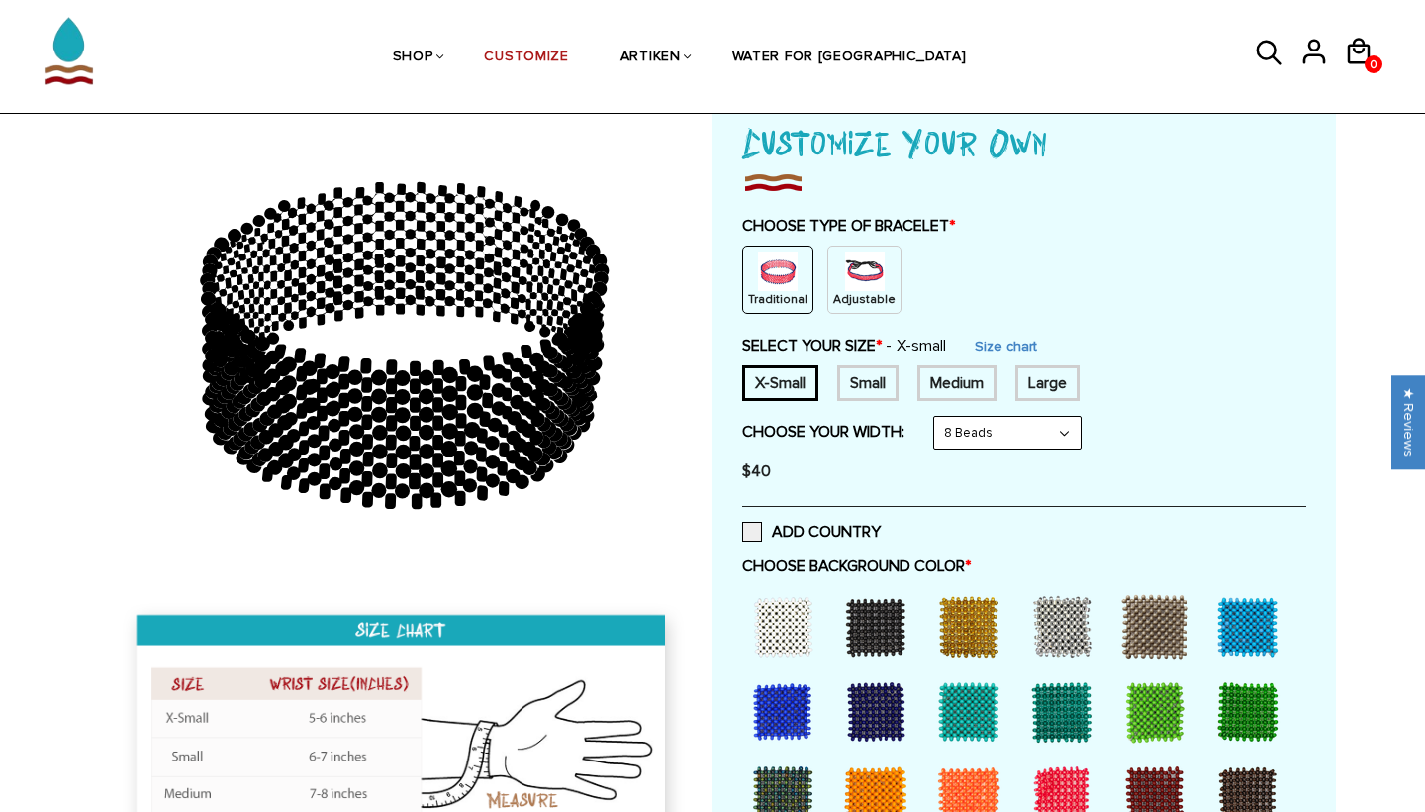
click at [856, 272] on img at bounding box center [865, 271] width 40 height 40
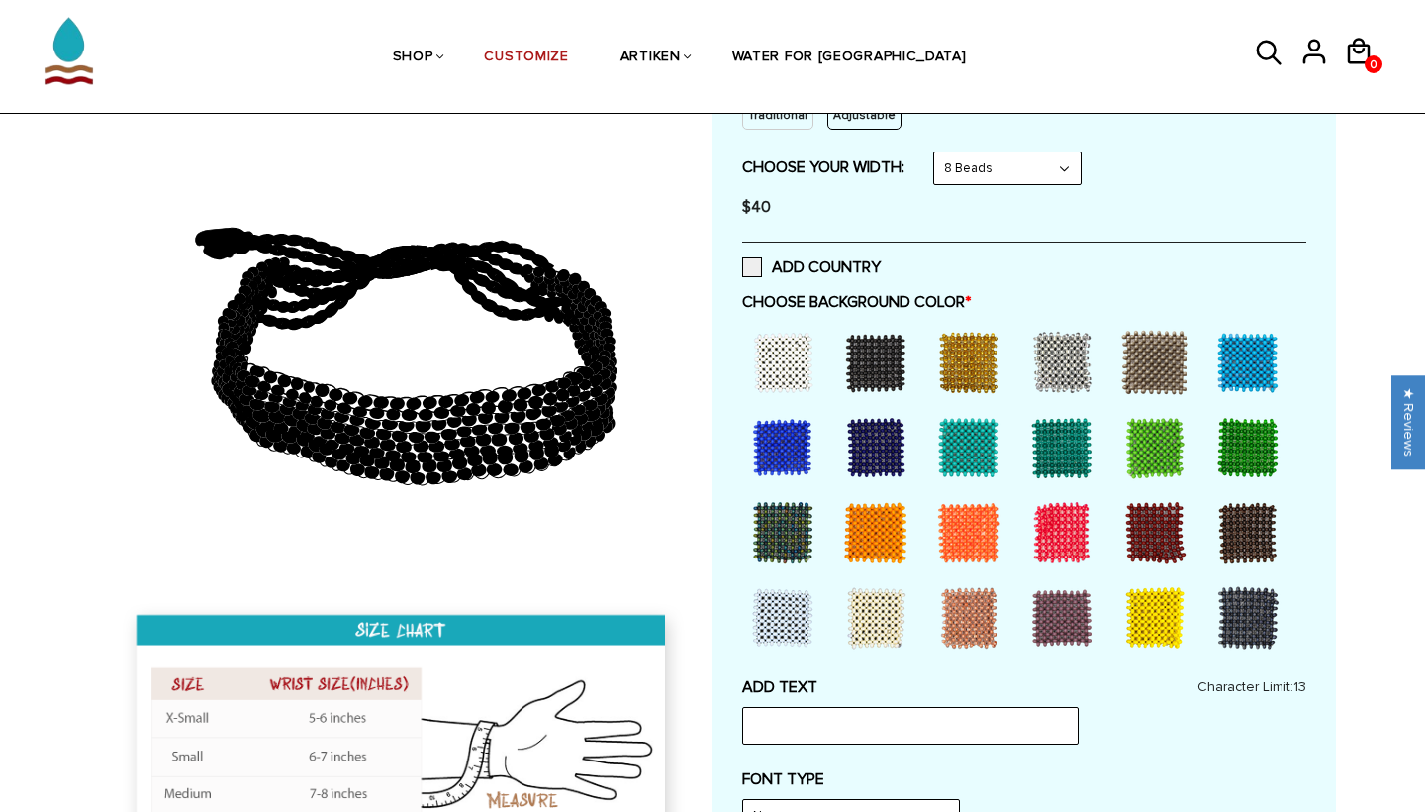
scroll to position [308, 0]
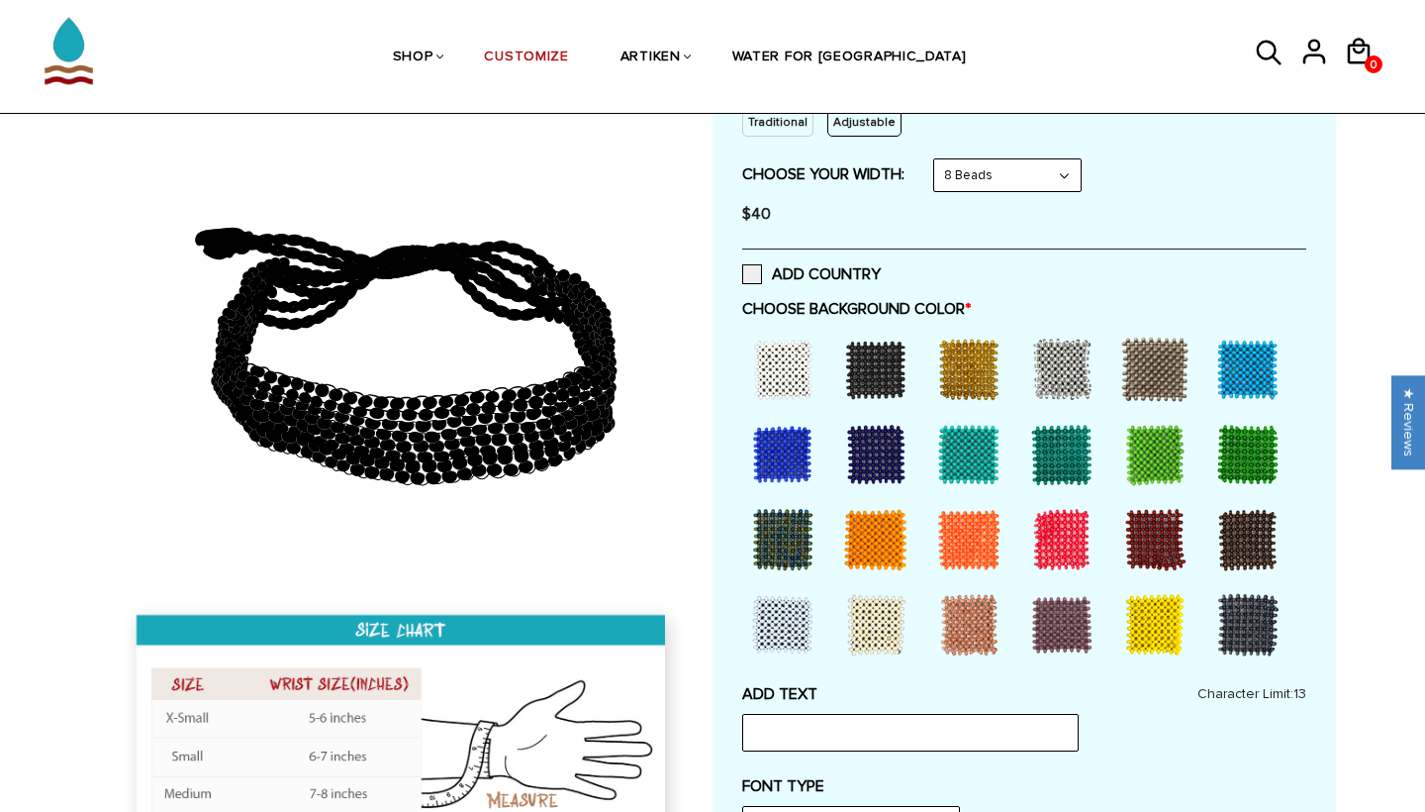
click at [880, 454] on div at bounding box center [875, 454] width 79 height 79
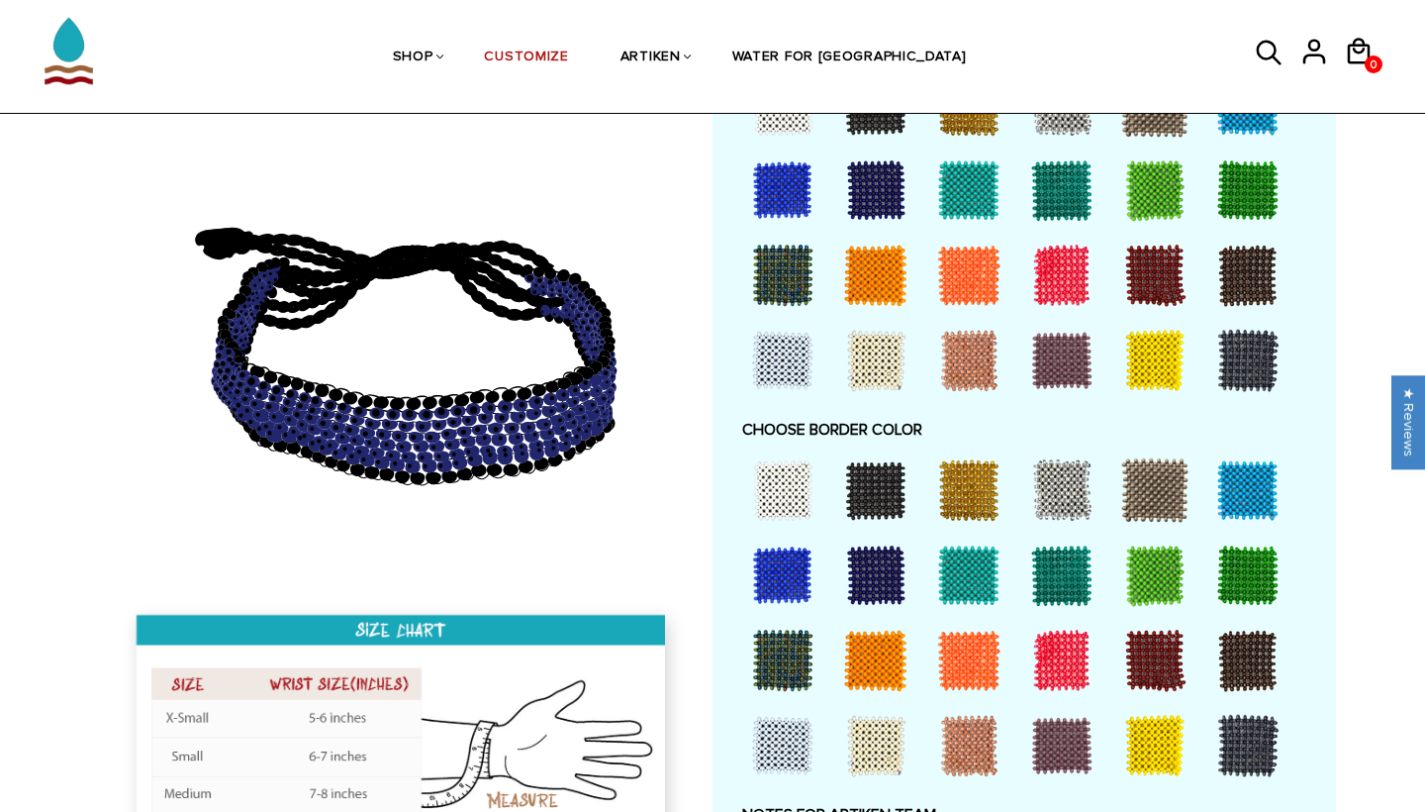
scroll to position [1133, 0]
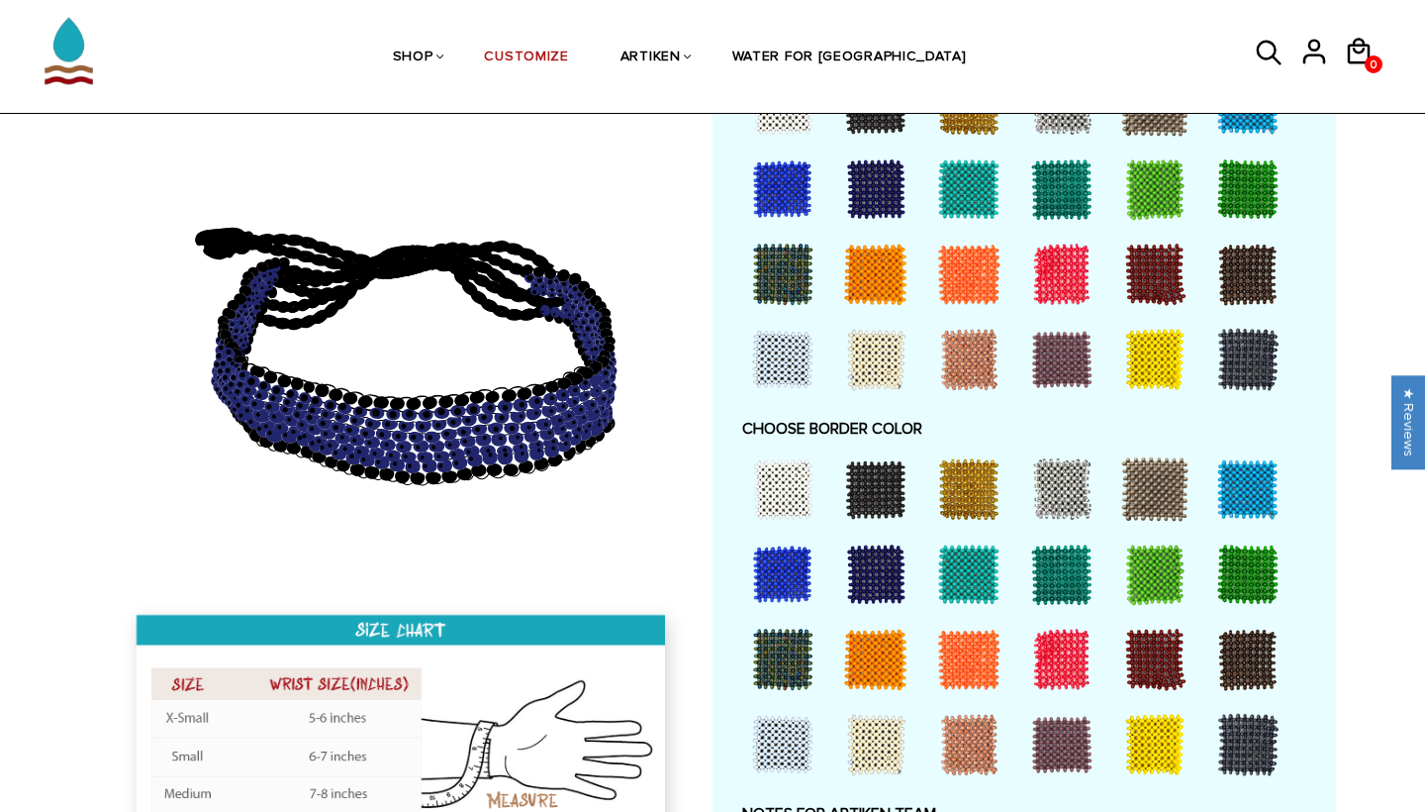
click at [875, 554] on div at bounding box center [875, 573] width 79 height 79
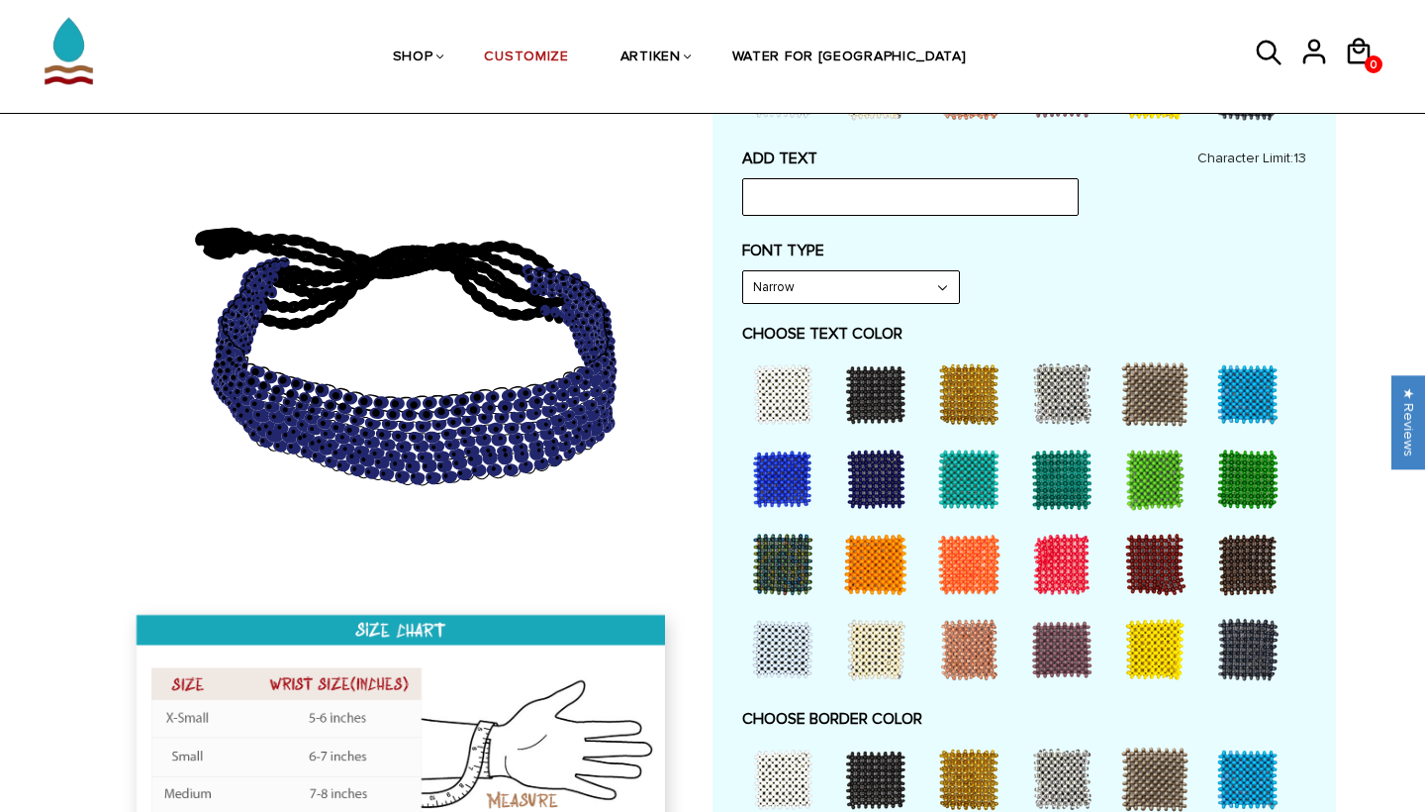
scroll to position [829, 0]
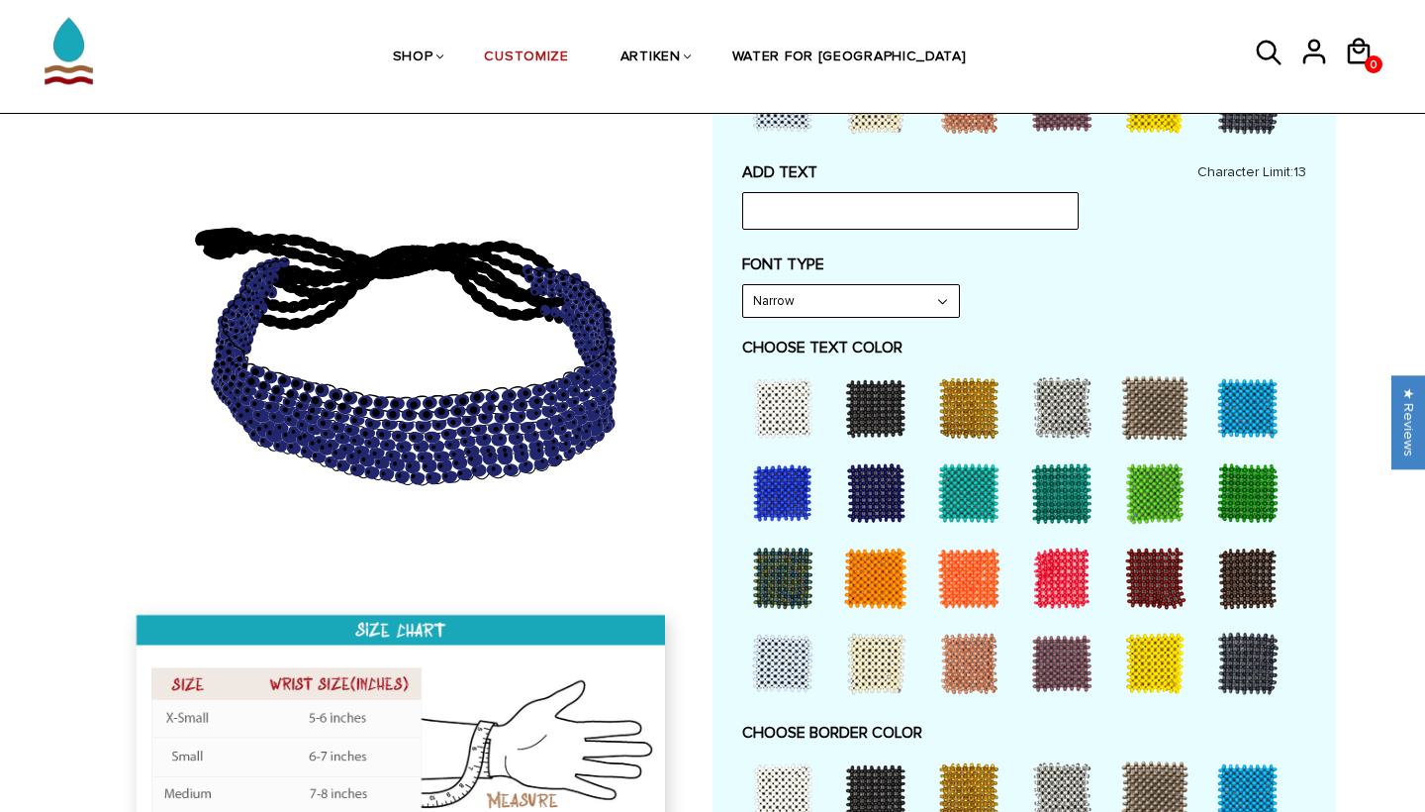
select select "Bold"
click at [975, 394] on div at bounding box center [968, 407] width 79 height 79
click at [792, 194] on input "text" at bounding box center [910, 211] width 337 height 38
type input "ASHLAND"
click at [1026, 254] on label "FONT TYPE" at bounding box center [1024, 264] width 564 height 20
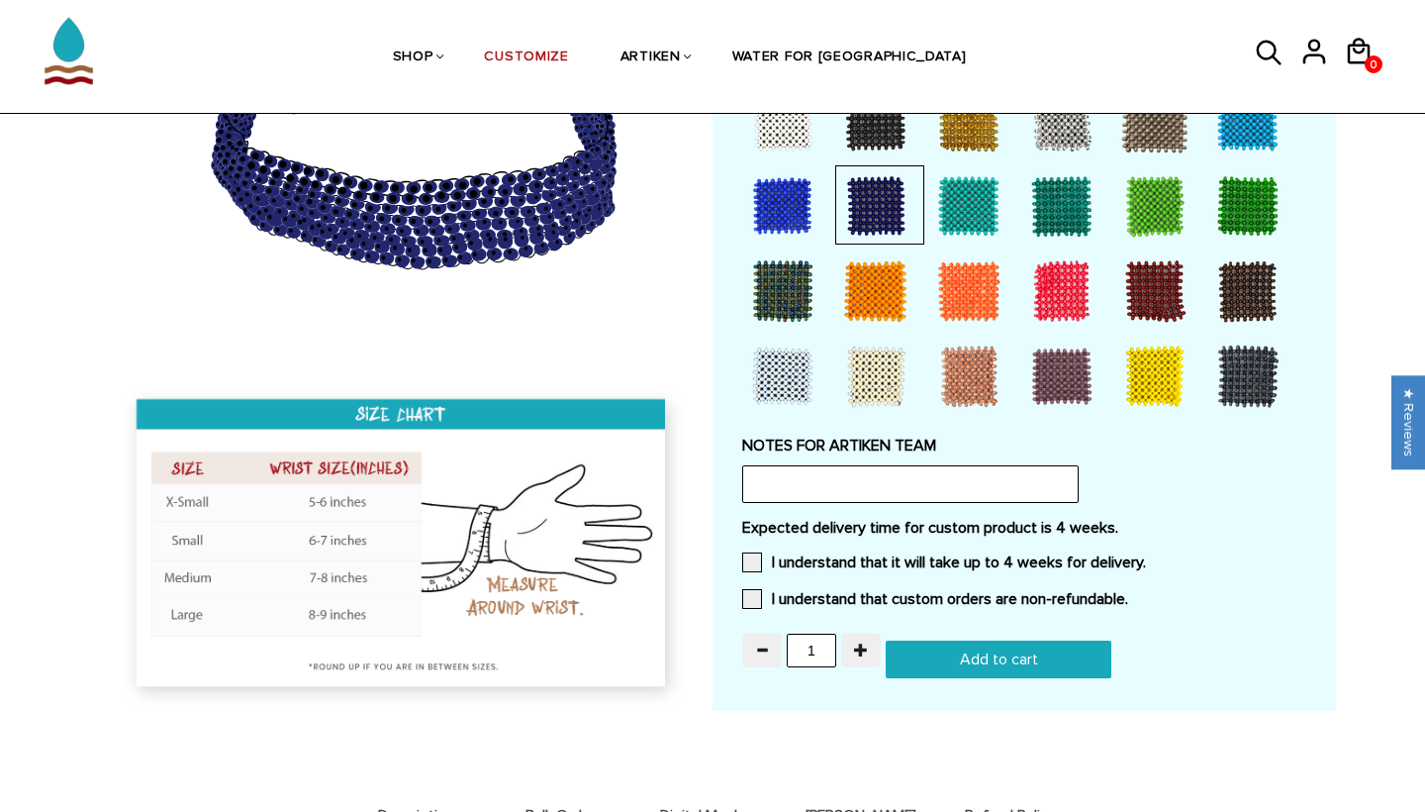
scroll to position [1502, 0]
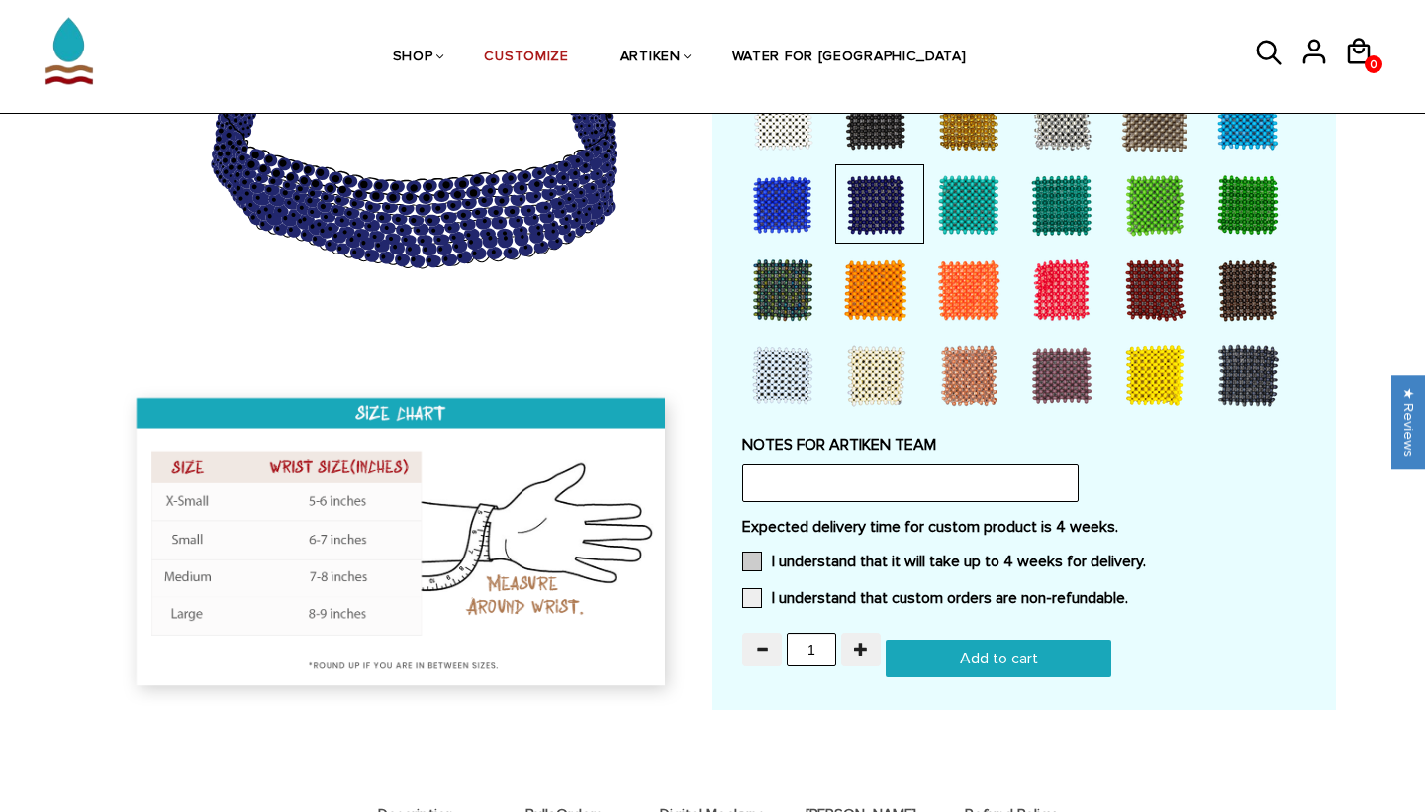
click at [759, 551] on span at bounding box center [752, 561] width 20 height 20
click at [1146, 555] on input "I understand that it will take up to 4 weeks for delivery." at bounding box center [1146, 555] width 0 height 0
click at [758, 588] on span at bounding box center [752, 598] width 20 height 20
click at [1128, 592] on input "I understand that custom orders are non-refundable." at bounding box center [1128, 592] width 0 height 0
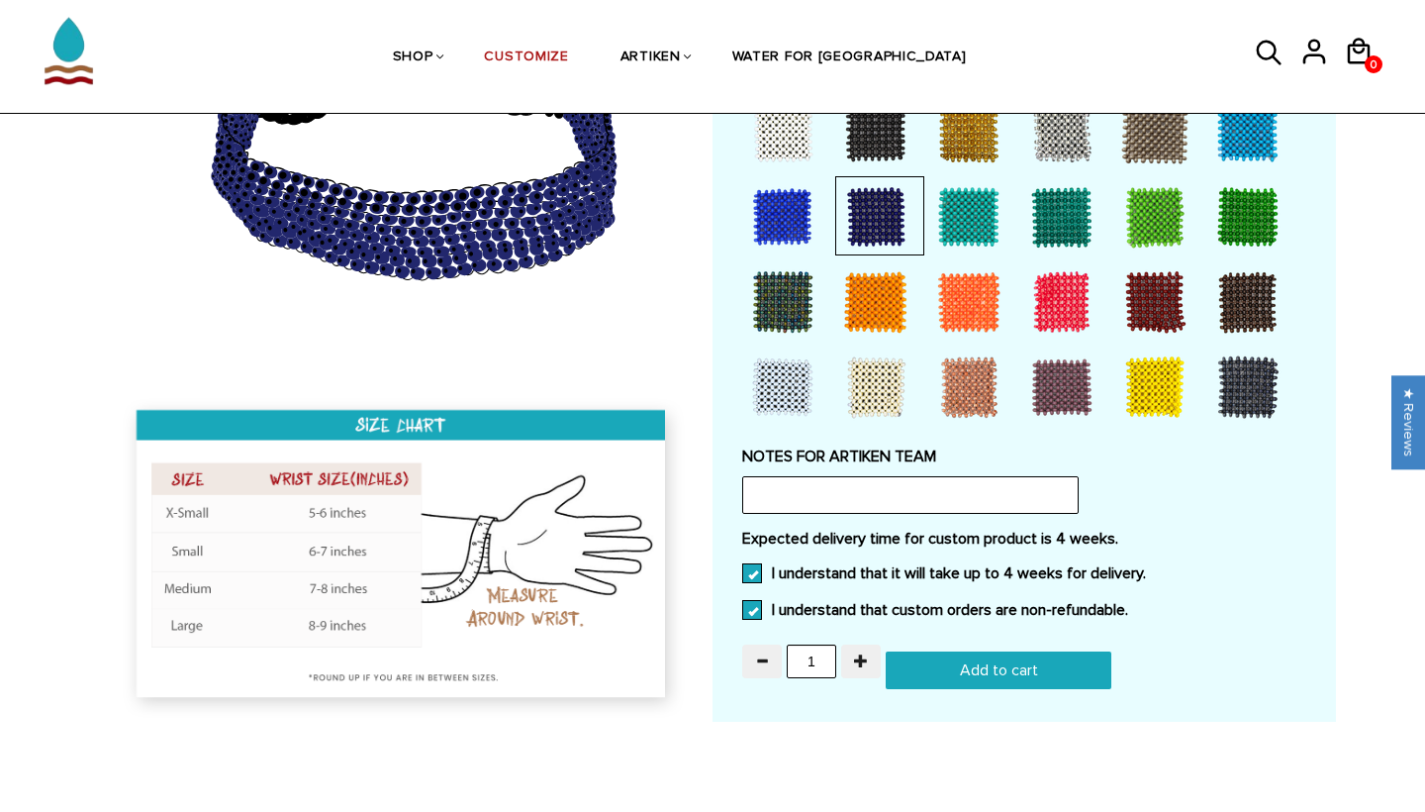
scroll to position [1503, 0]
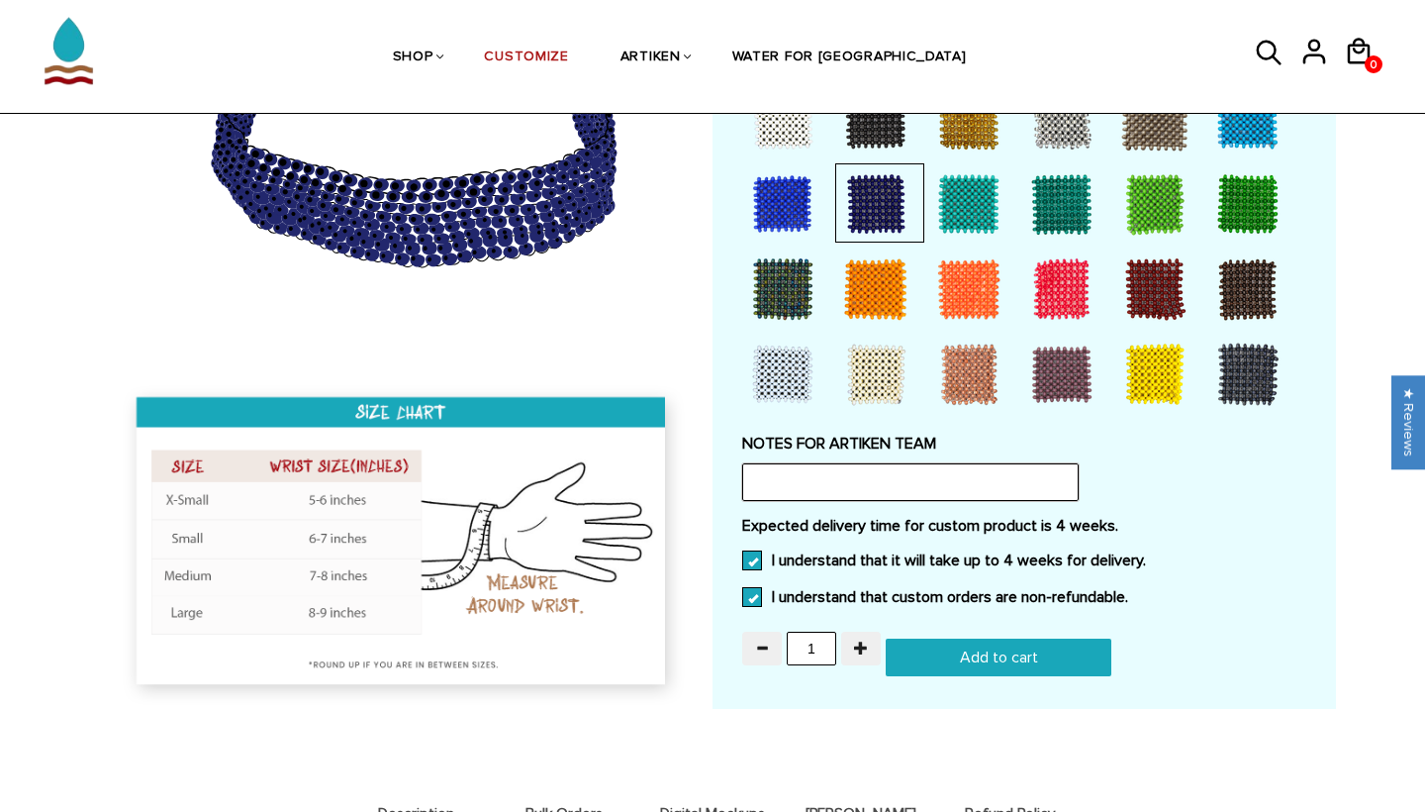
click at [838, 464] on input "text" at bounding box center [910, 482] width 337 height 38
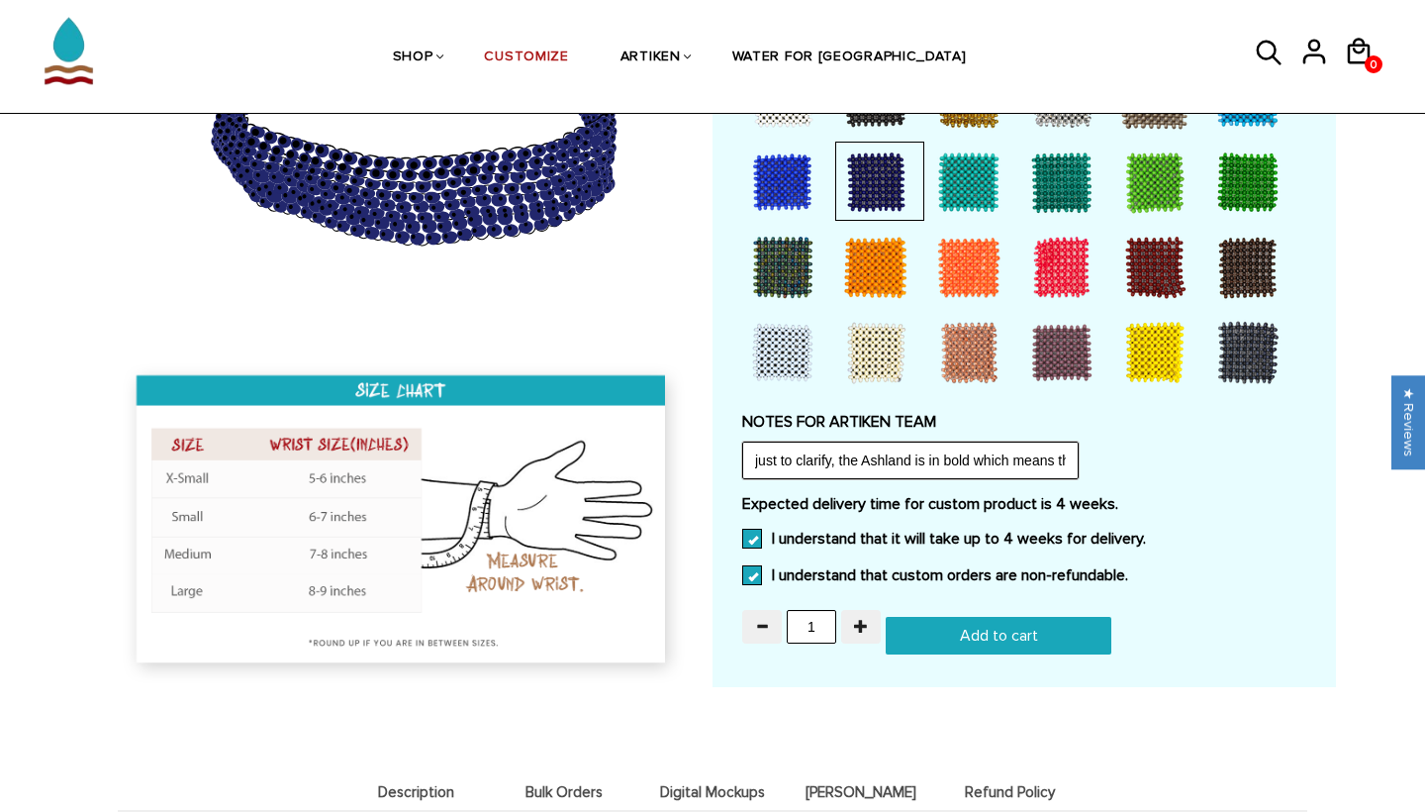
scroll to position [1549, 0]
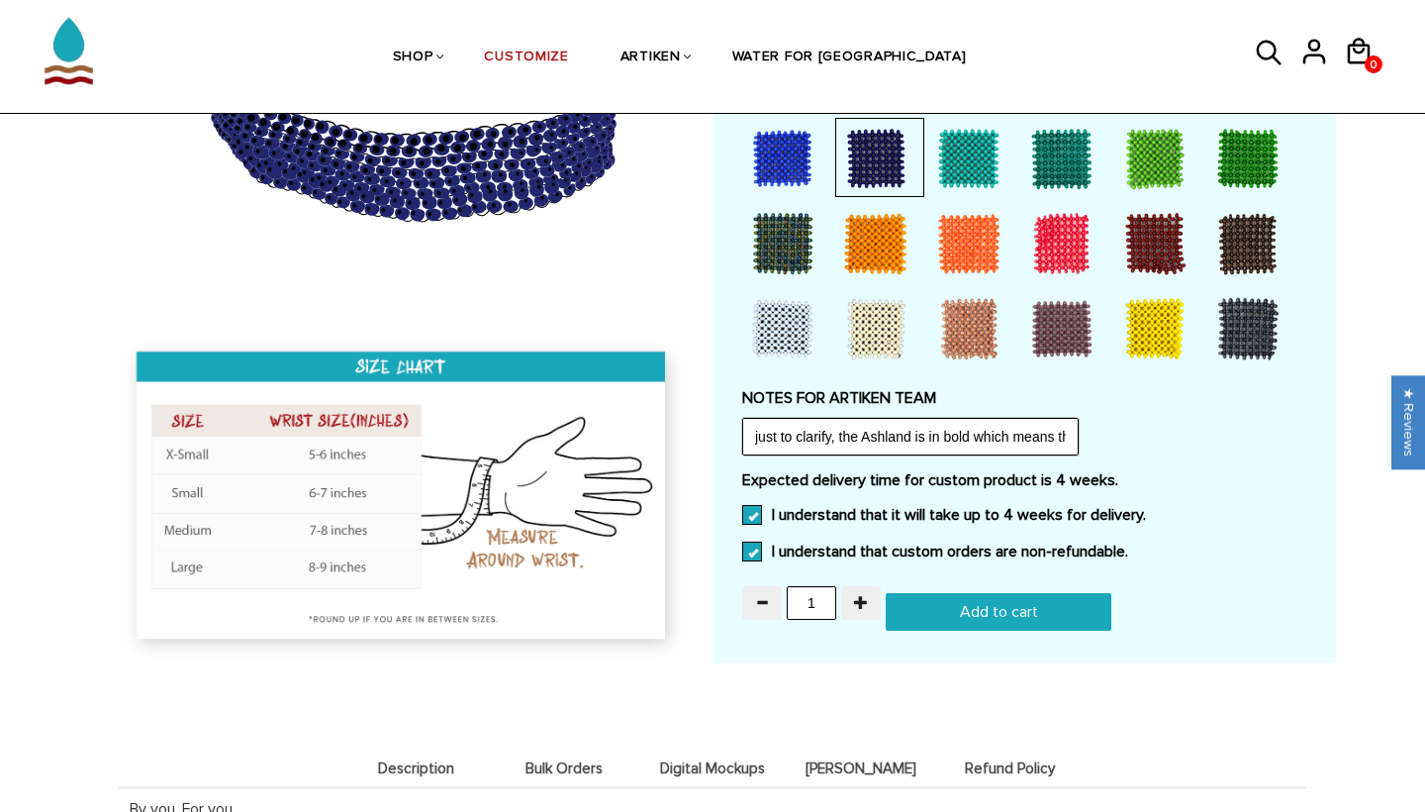
type input "just to clarify, the Ashland is in bold which means there is black around the l…"
click at [983, 594] on input "Add to cart" at bounding box center [999, 612] width 226 height 38
type input "Add to cart"
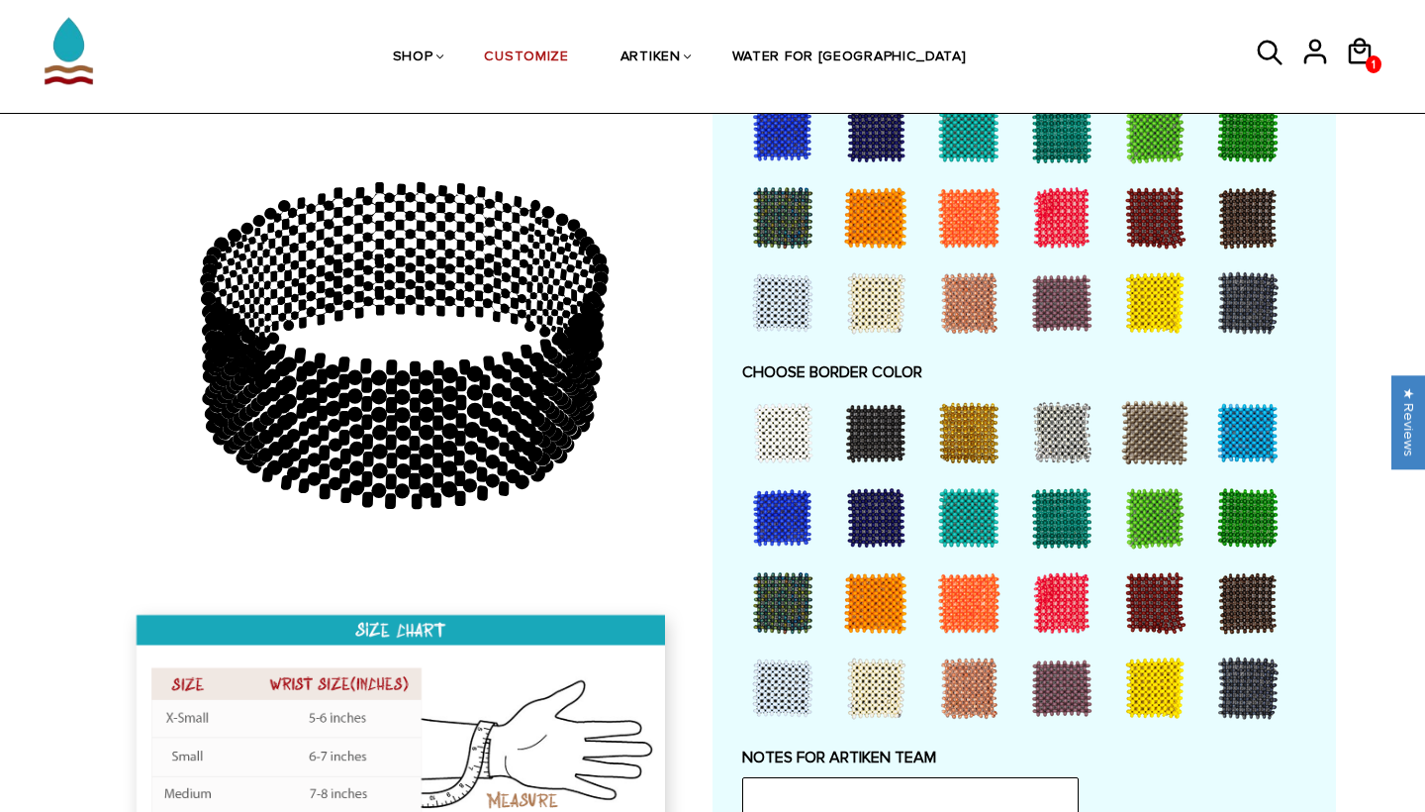
scroll to position [1261, 0]
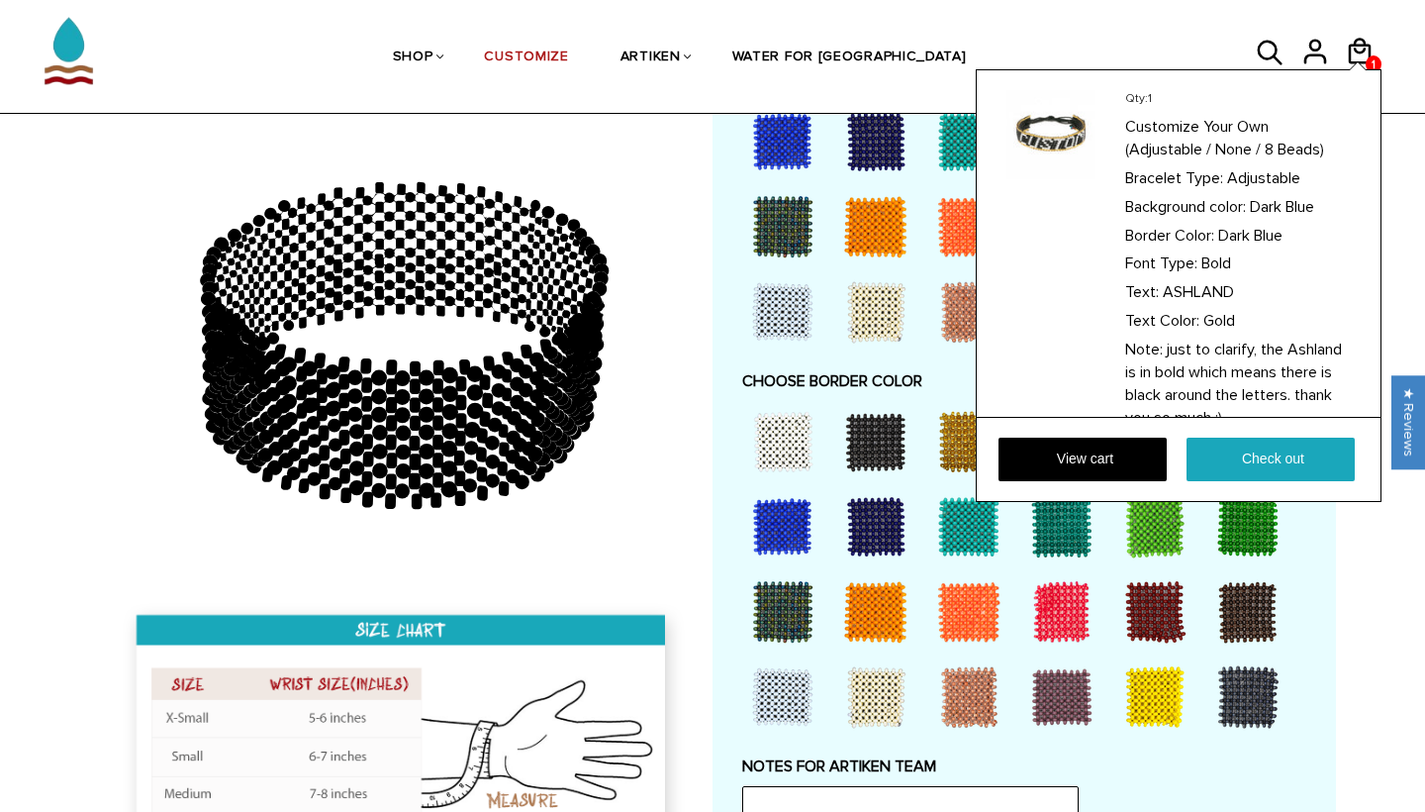
click at [1356, 69] on div "Qty: 1 Customize Your Own (Adjustable / None / 8 Beads) Bracelet Type: Adjustab…" at bounding box center [1179, 285] width 406 height 433
click at [1114, 457] on link "View cart" at bounding box center [1083, 459] width 168 height 44
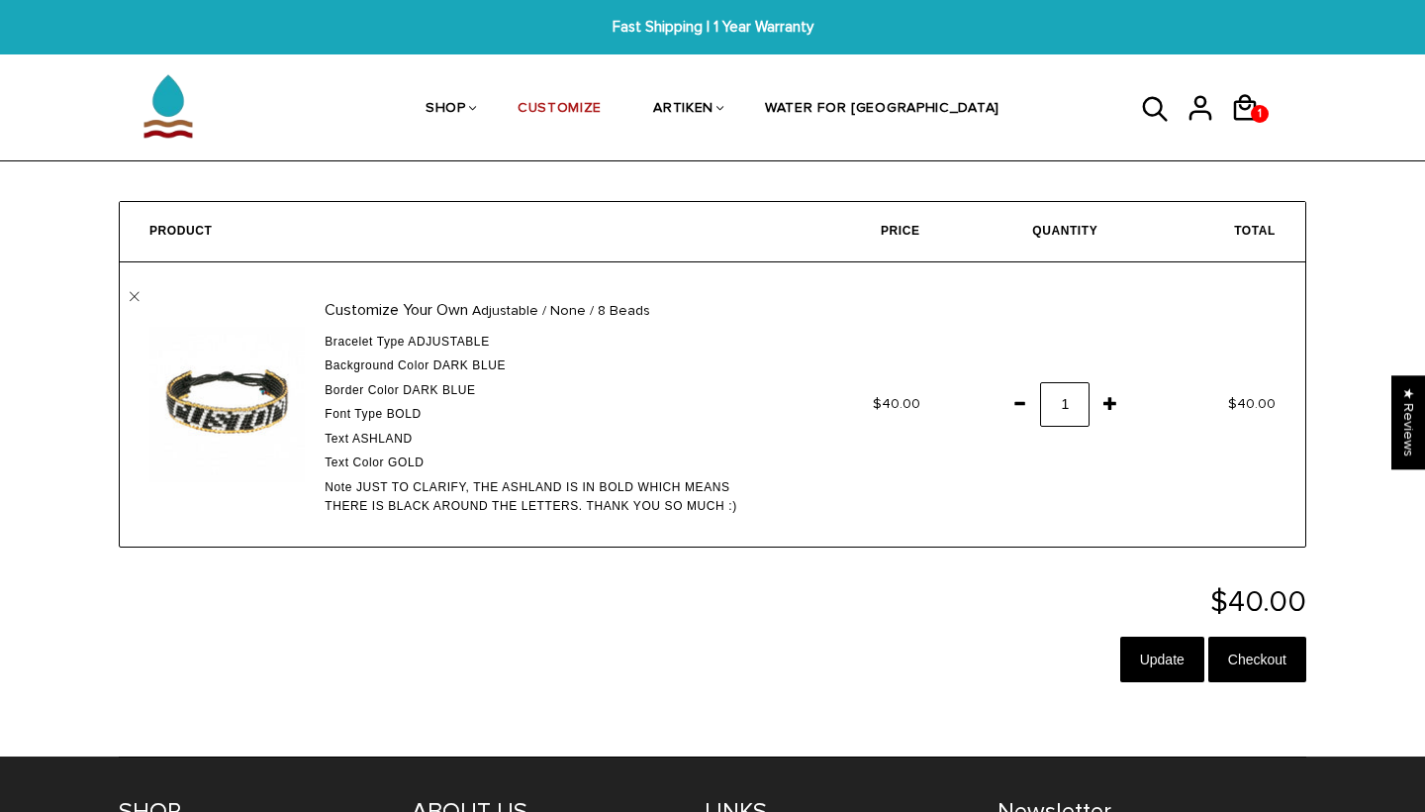
click at [1112, 402] on span at bounding box center [1111, 403] width 34 height 36
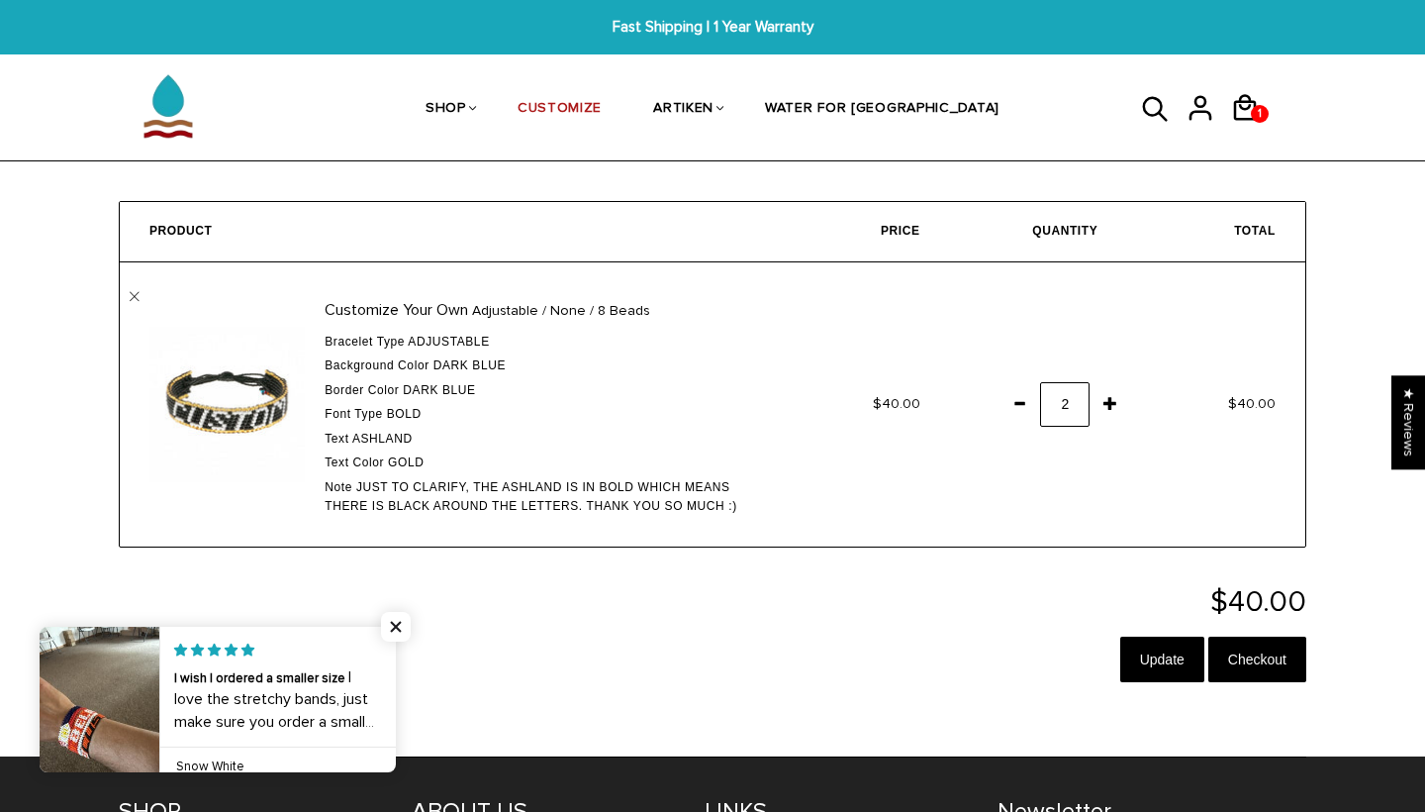
click at [281, 402] on img at bounding box center [226, 404] width 155 height 155
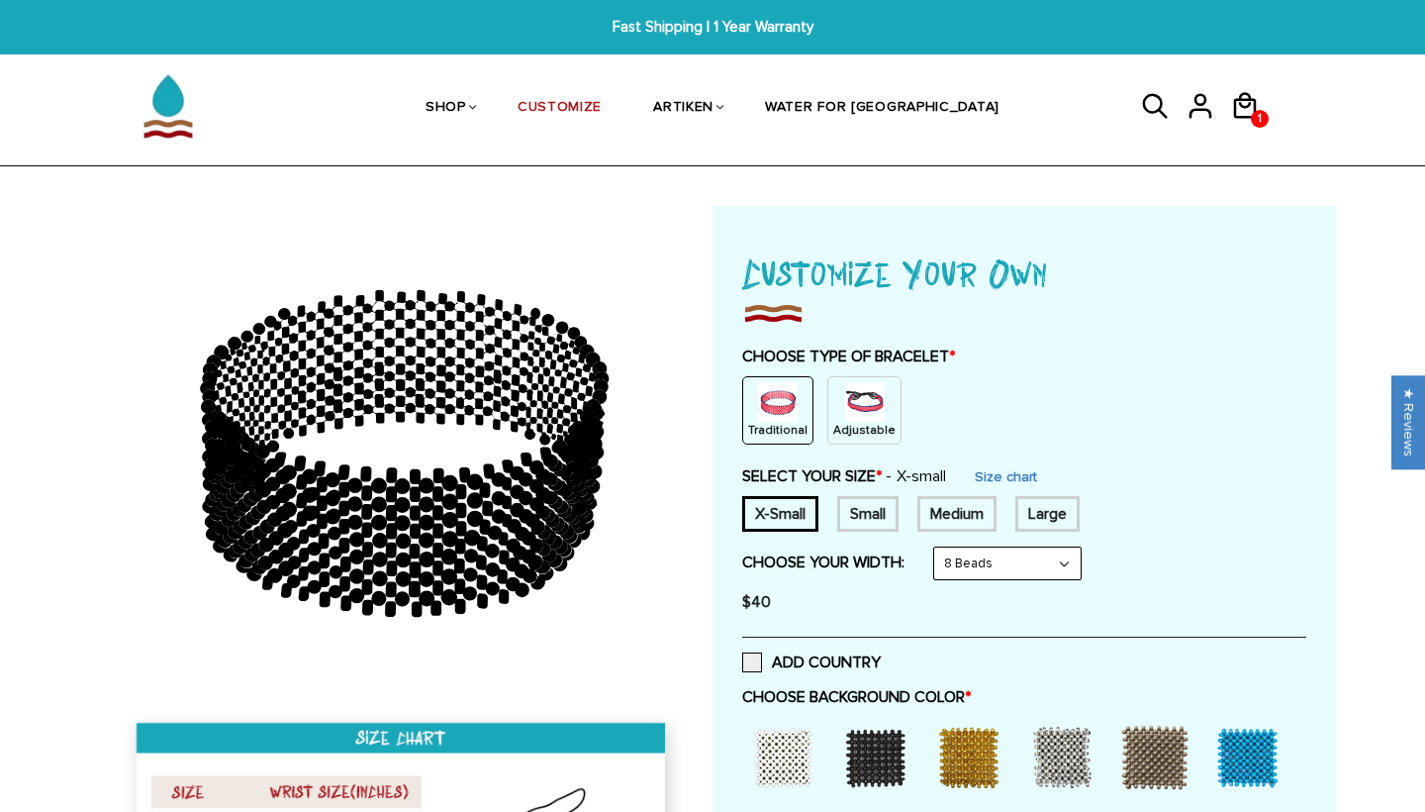
click at [839, 401] on div "Adjustable" at bounding box center [864, 410] width 74 height 68
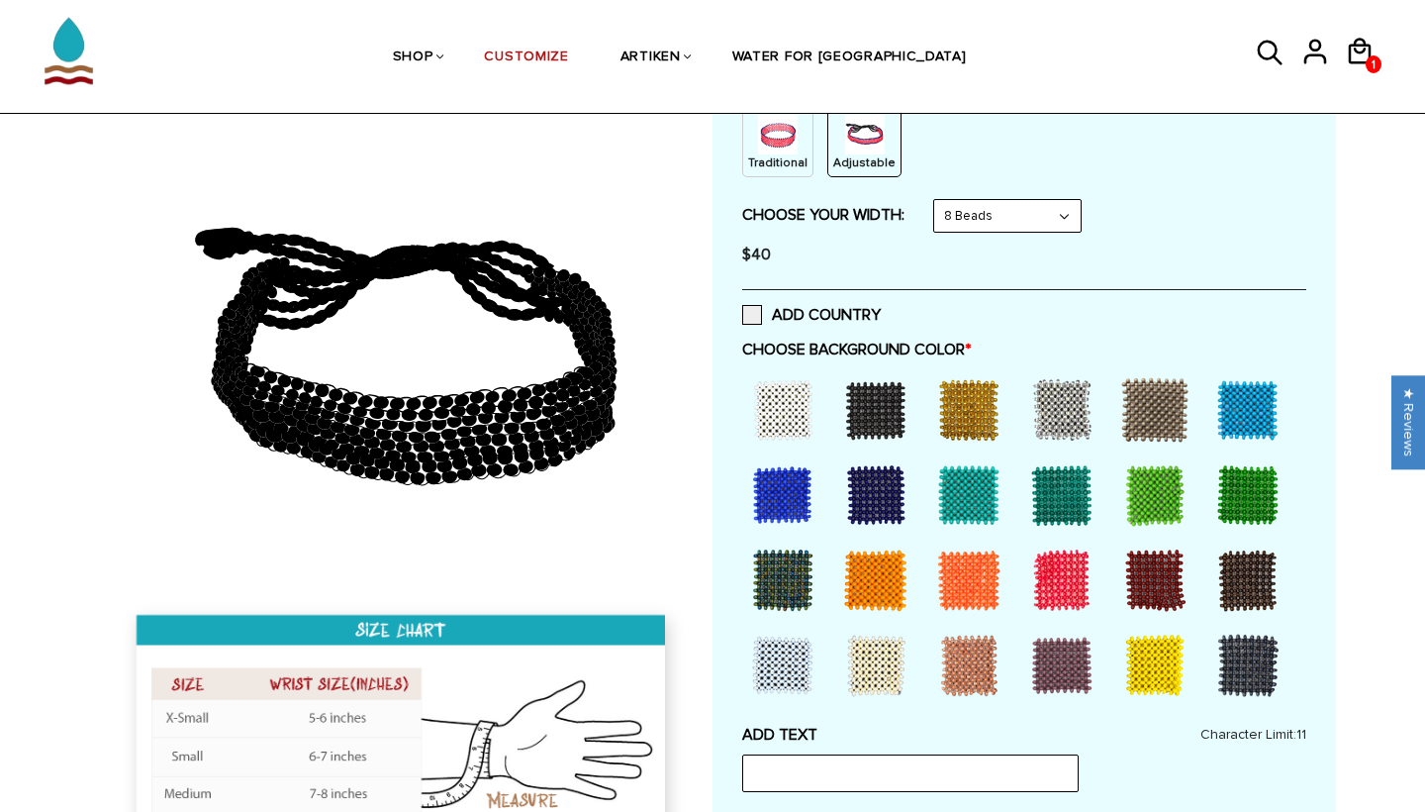
scroll to position [273, 0]
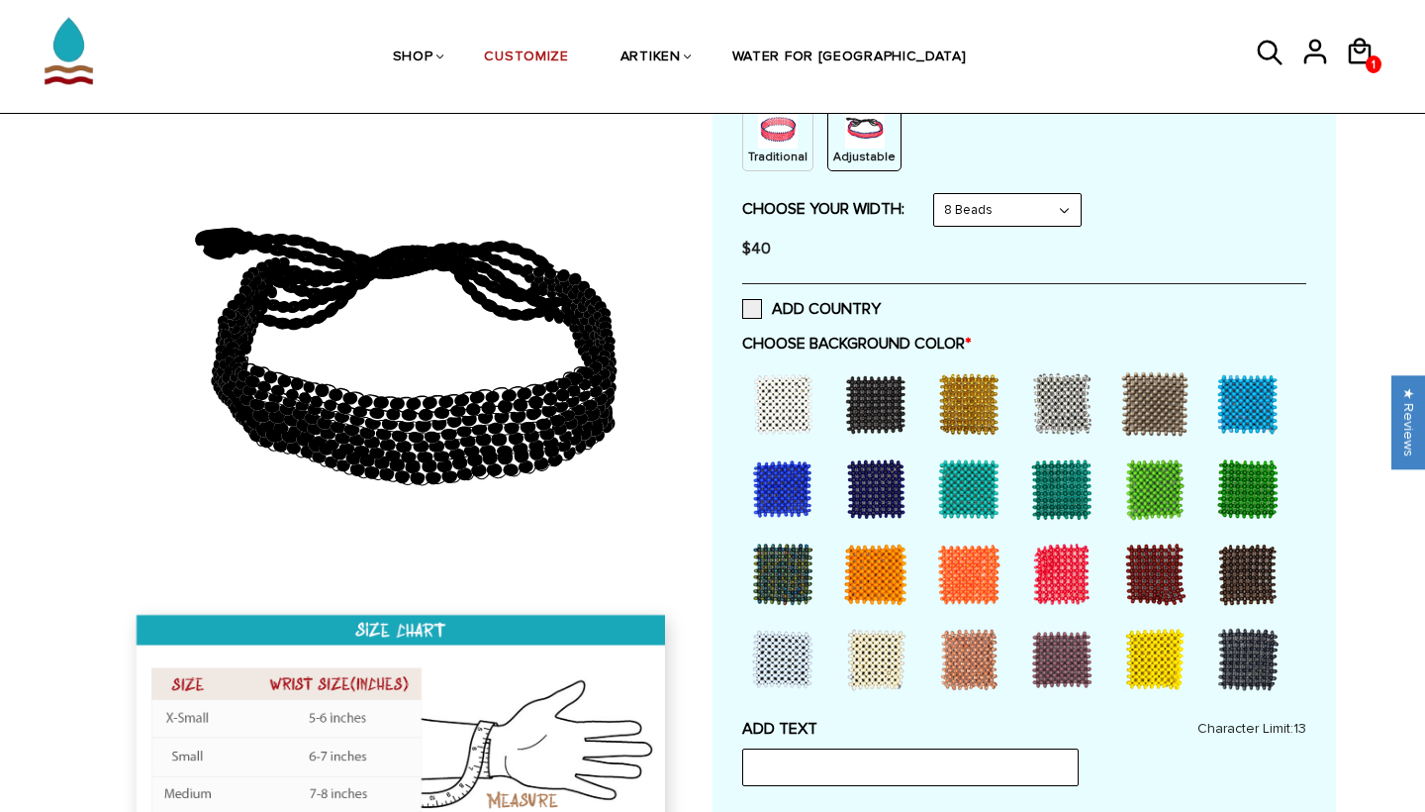
click at [871, 492] on div at bounding box center [875, 488] width 79 height 79
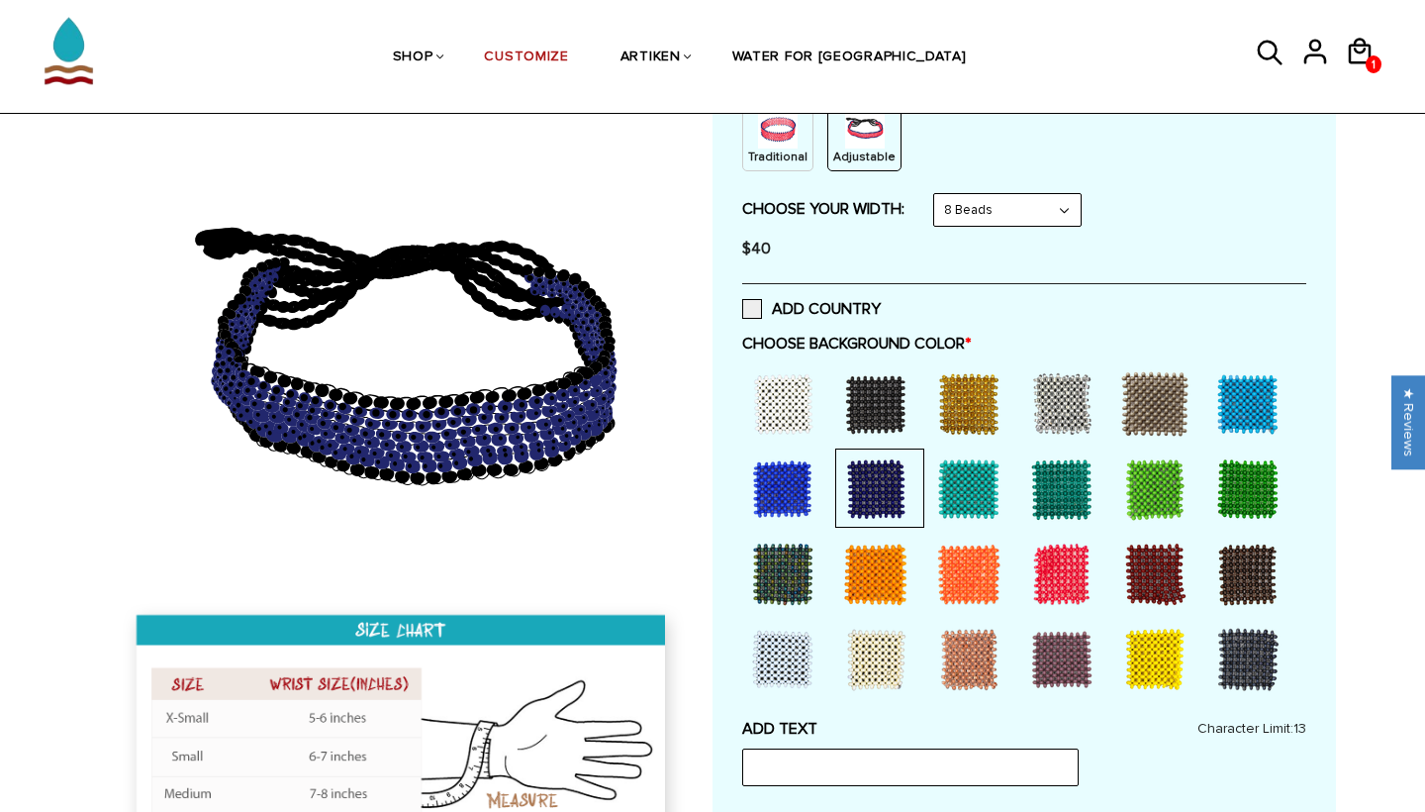
click at [770, 660] on div at bounding box center [782, 659] width 79 height 79
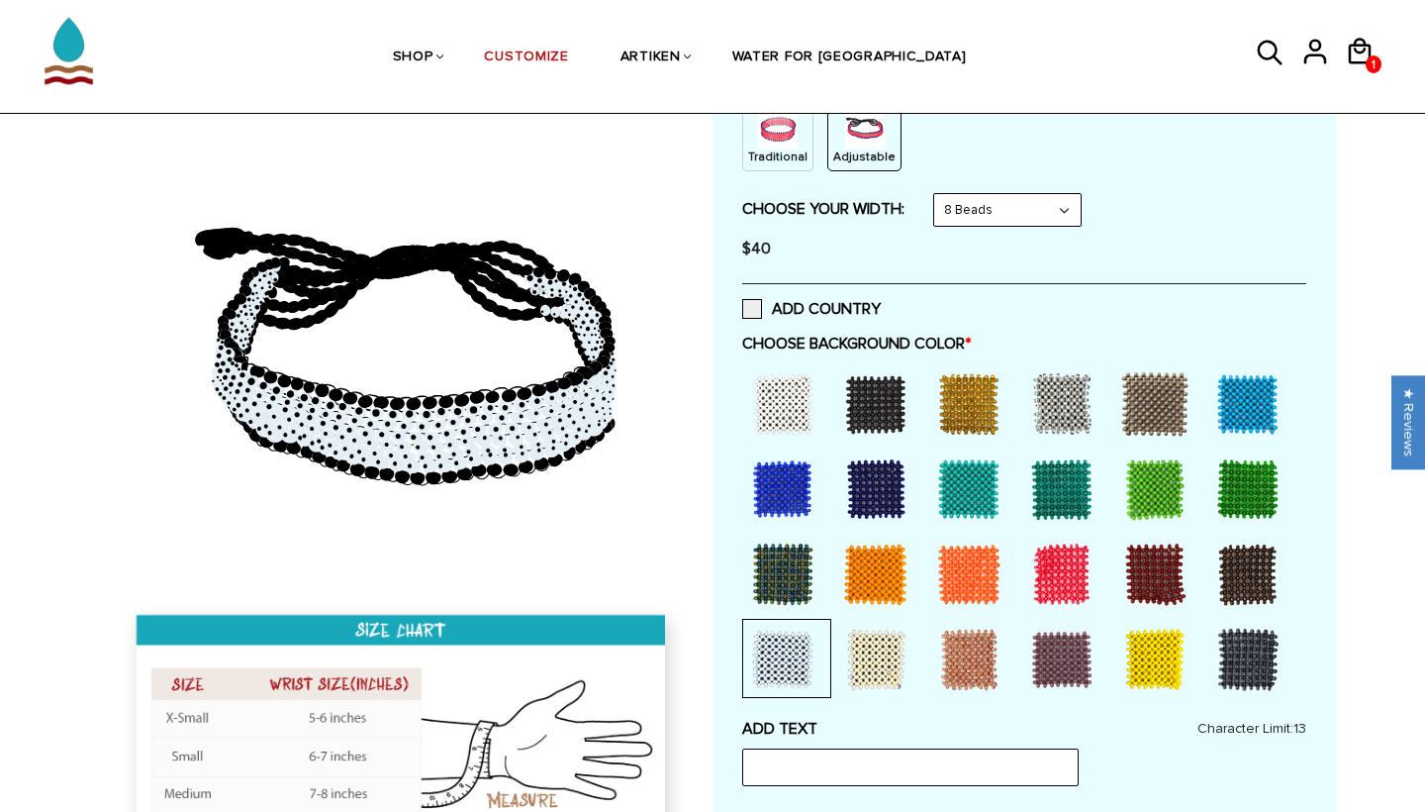
click at [1054, 633] on div at bounding box center [1061, 659] width 79 height 79
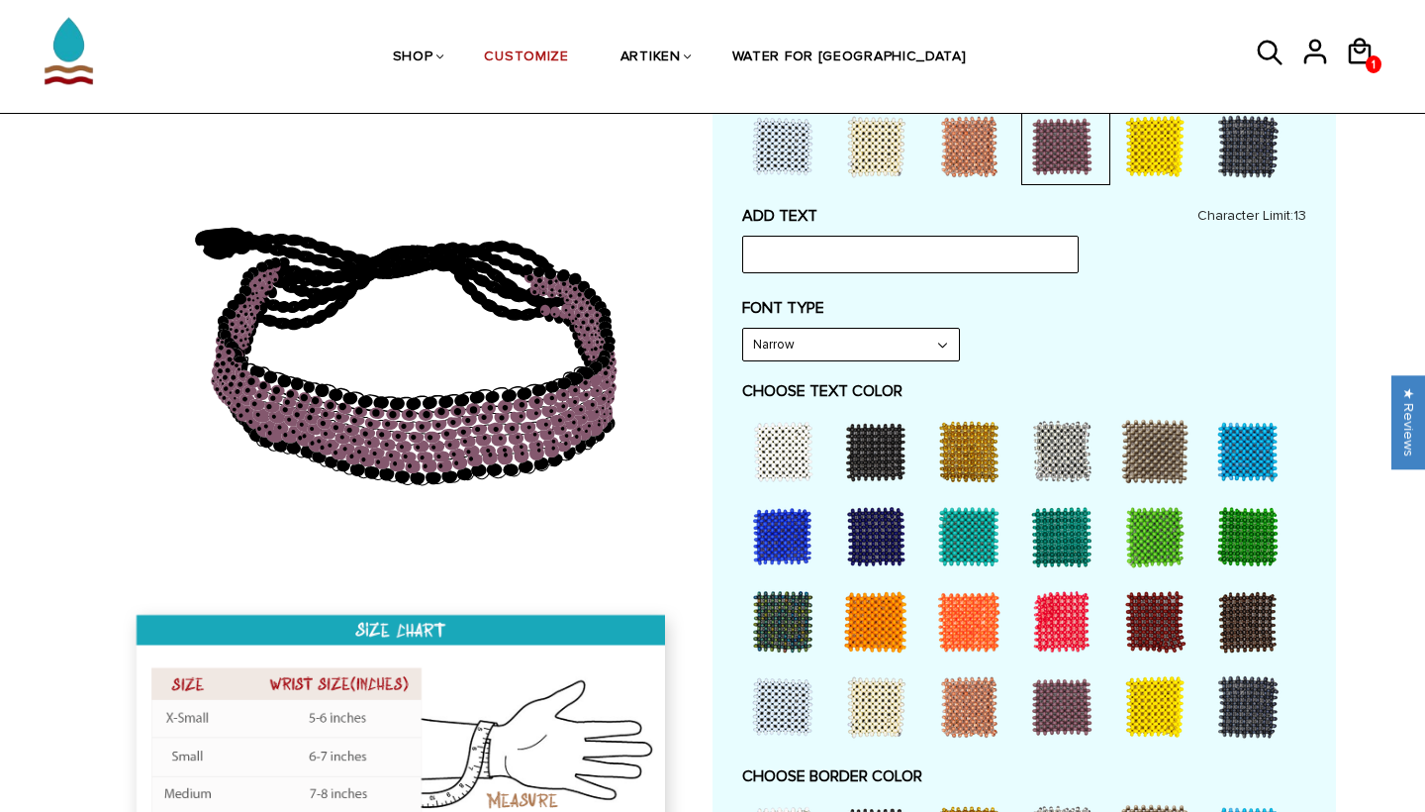
scroll to position [787, 0]
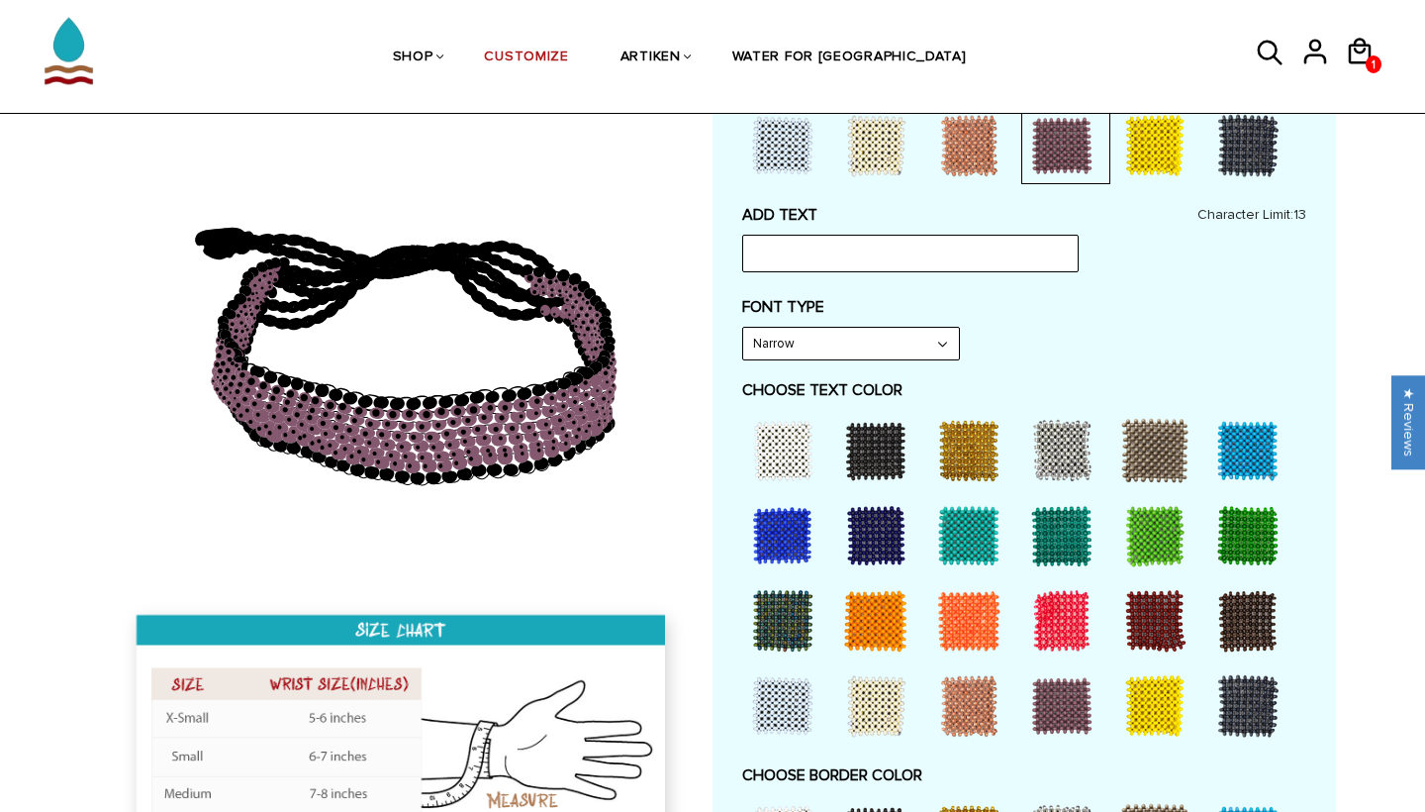
click at [1050, 670] on div at bounding box center [1061, 705] width 79 height 79
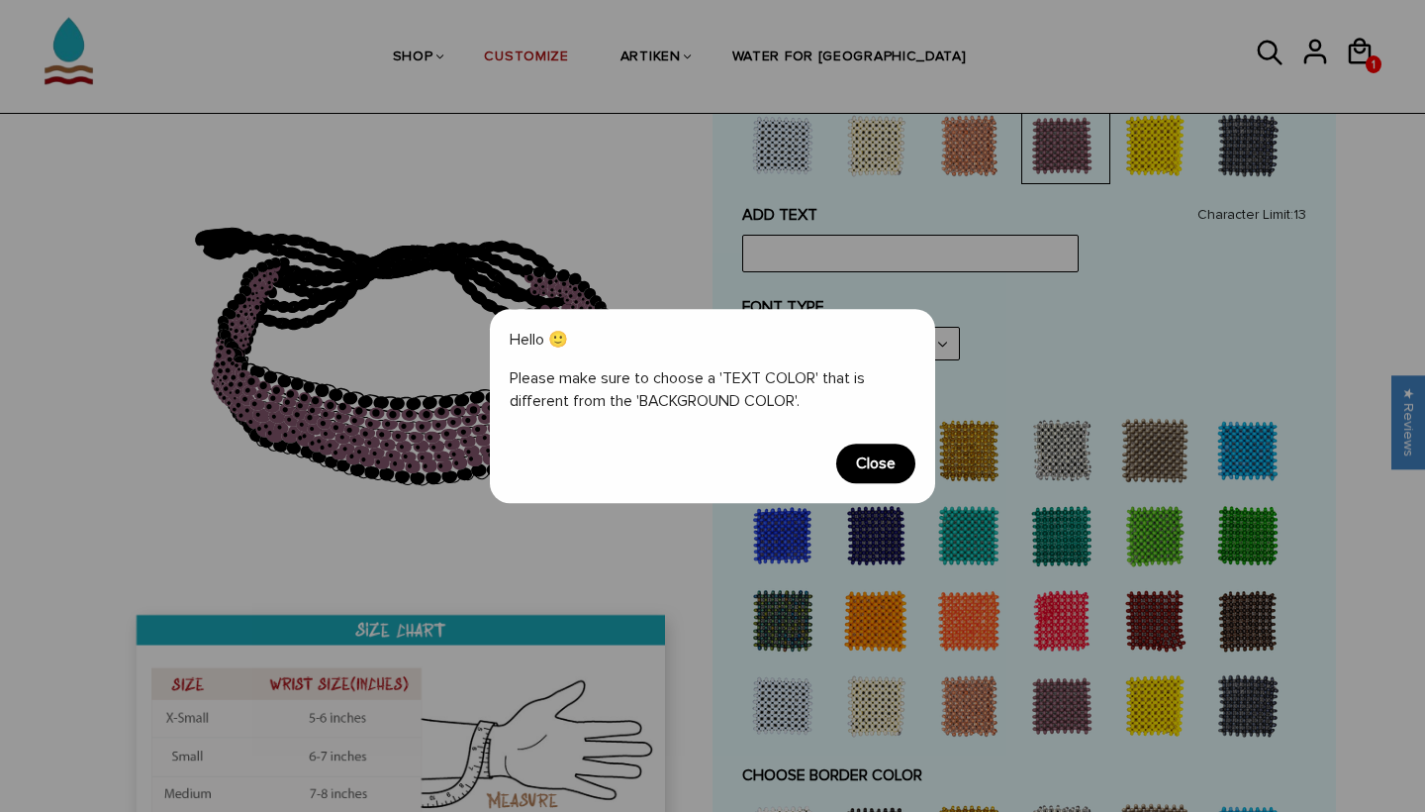
click at [887, 453] on span "Close" at bounding box center [875, 463] width 79 height 40
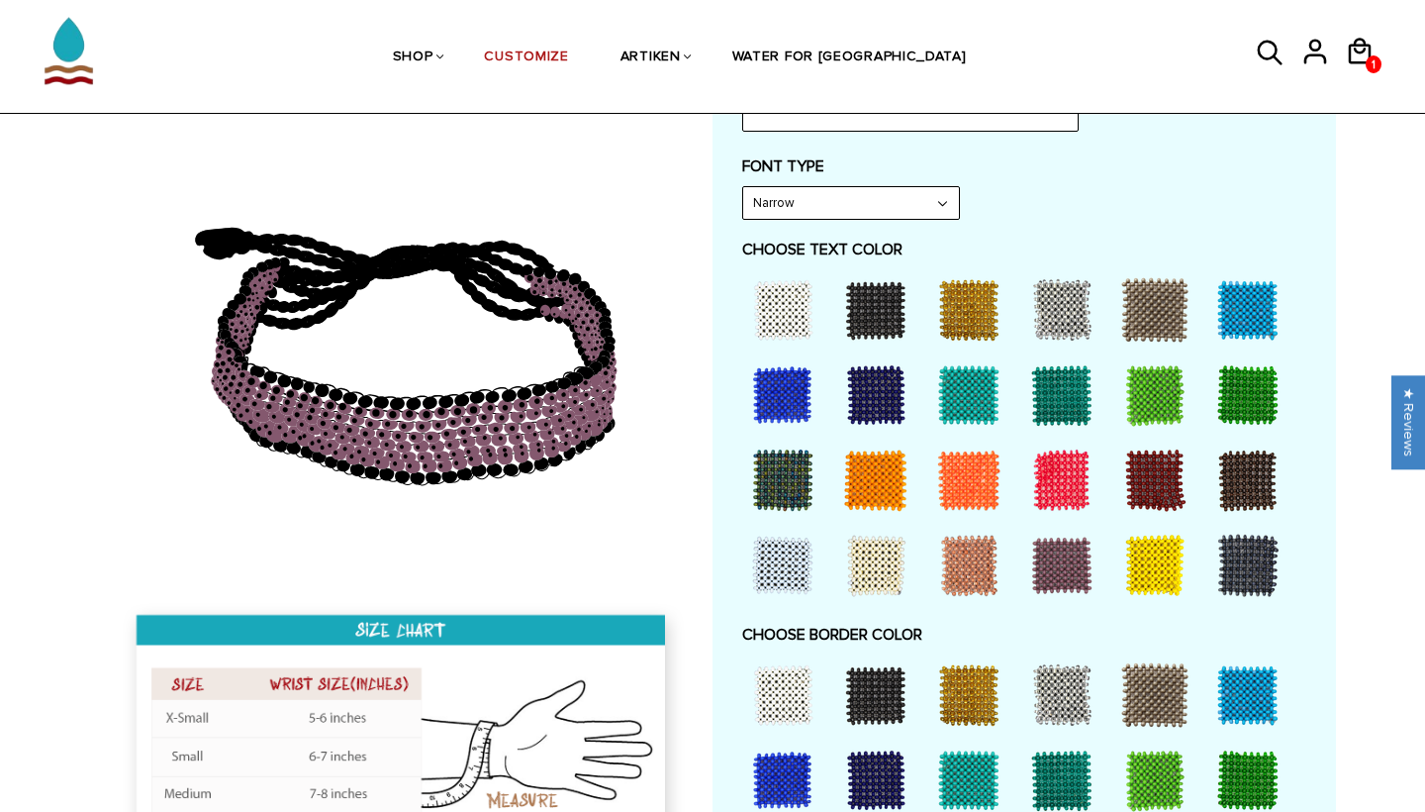
scroll to position [931, 0]
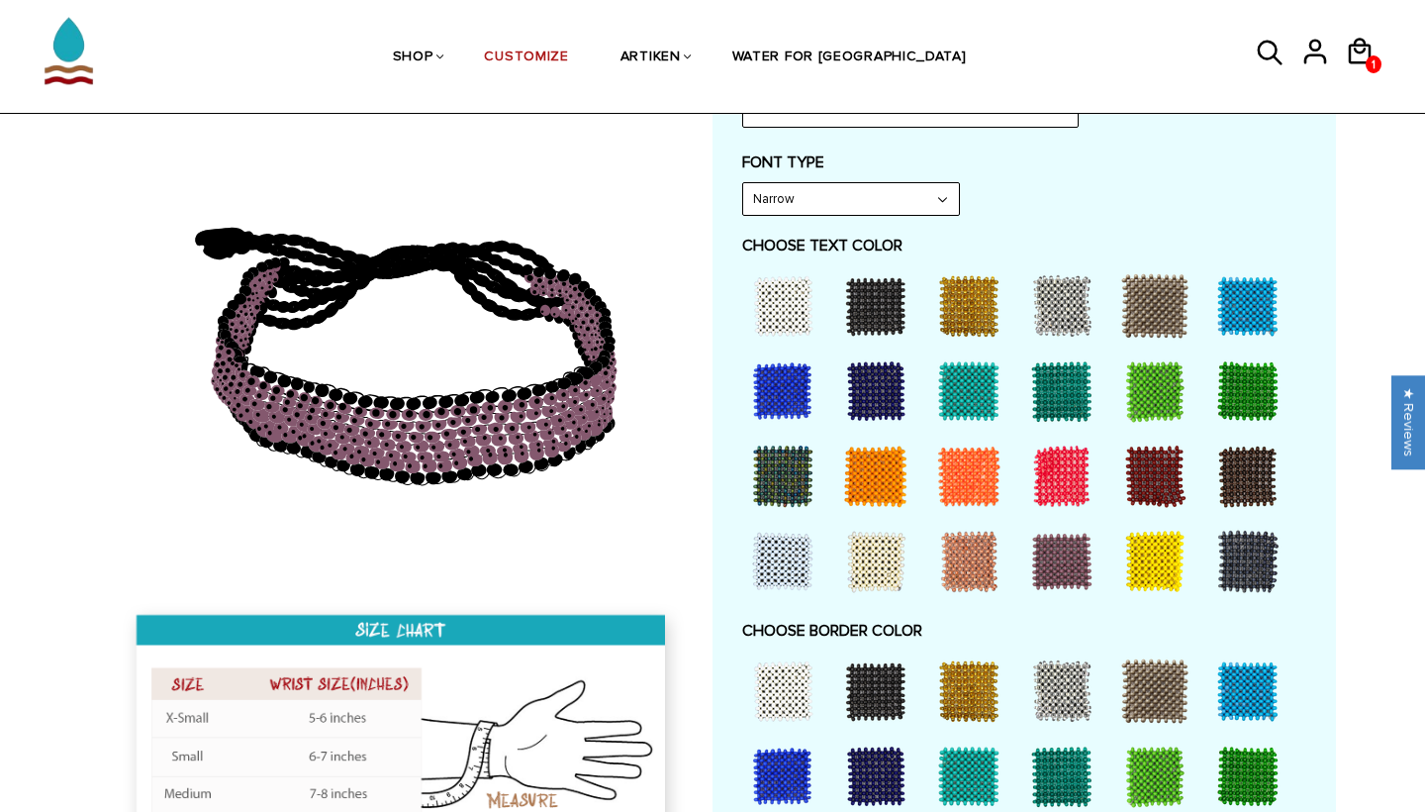
click at [960, 312] on div at bounding box center [968, 305] width 79 height 79
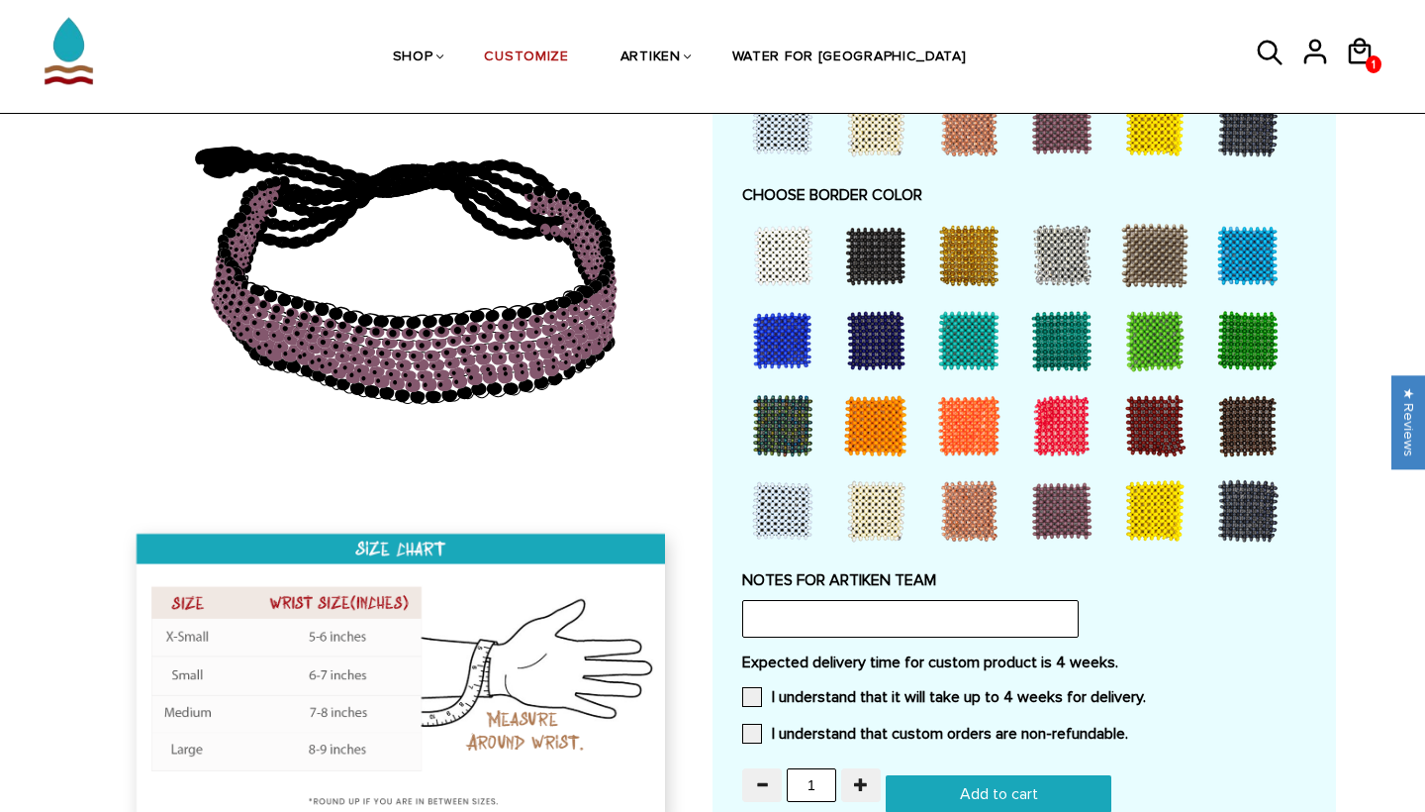
scroll to position [1426, 0]
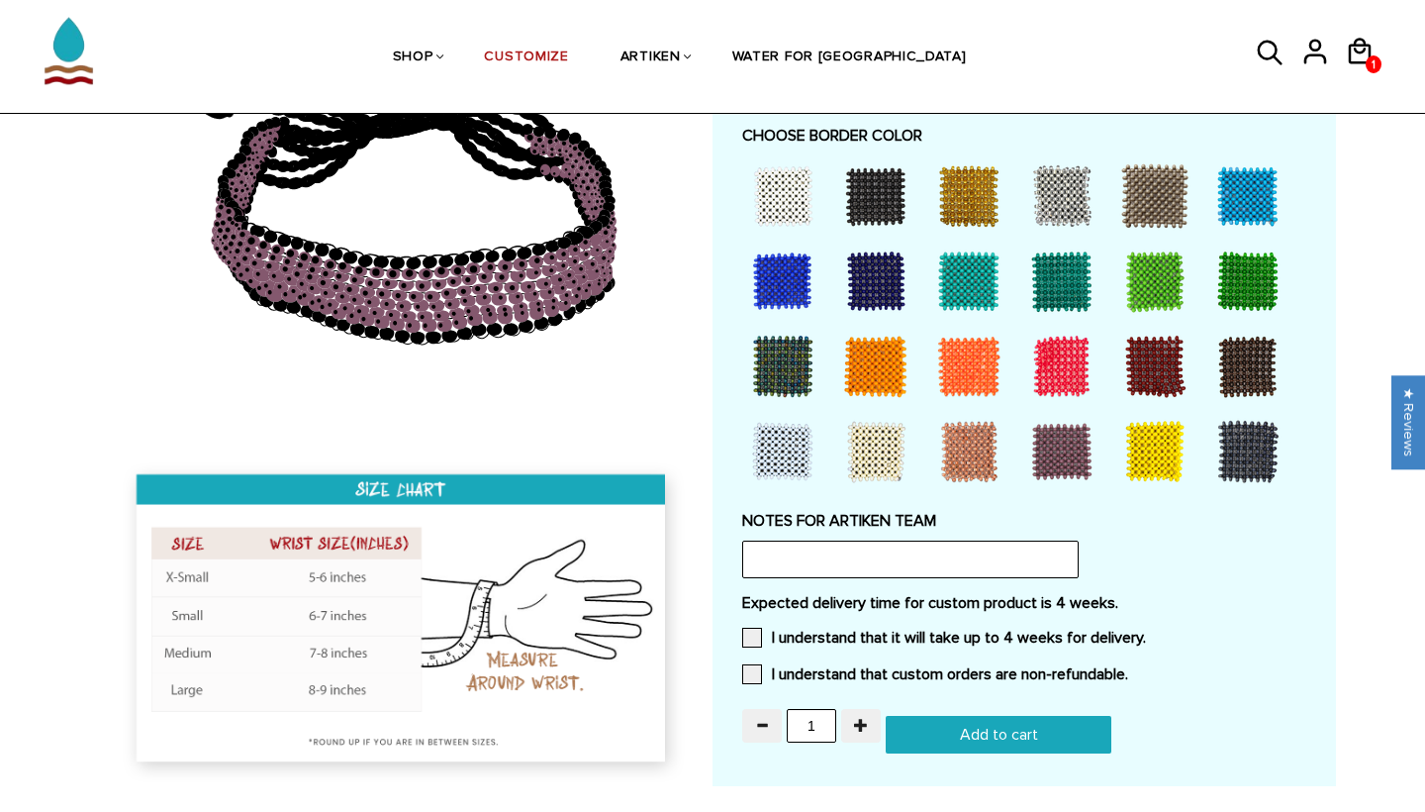
click at [1060, 451] on div at bounding box center [1061, 451] width 79 height 79
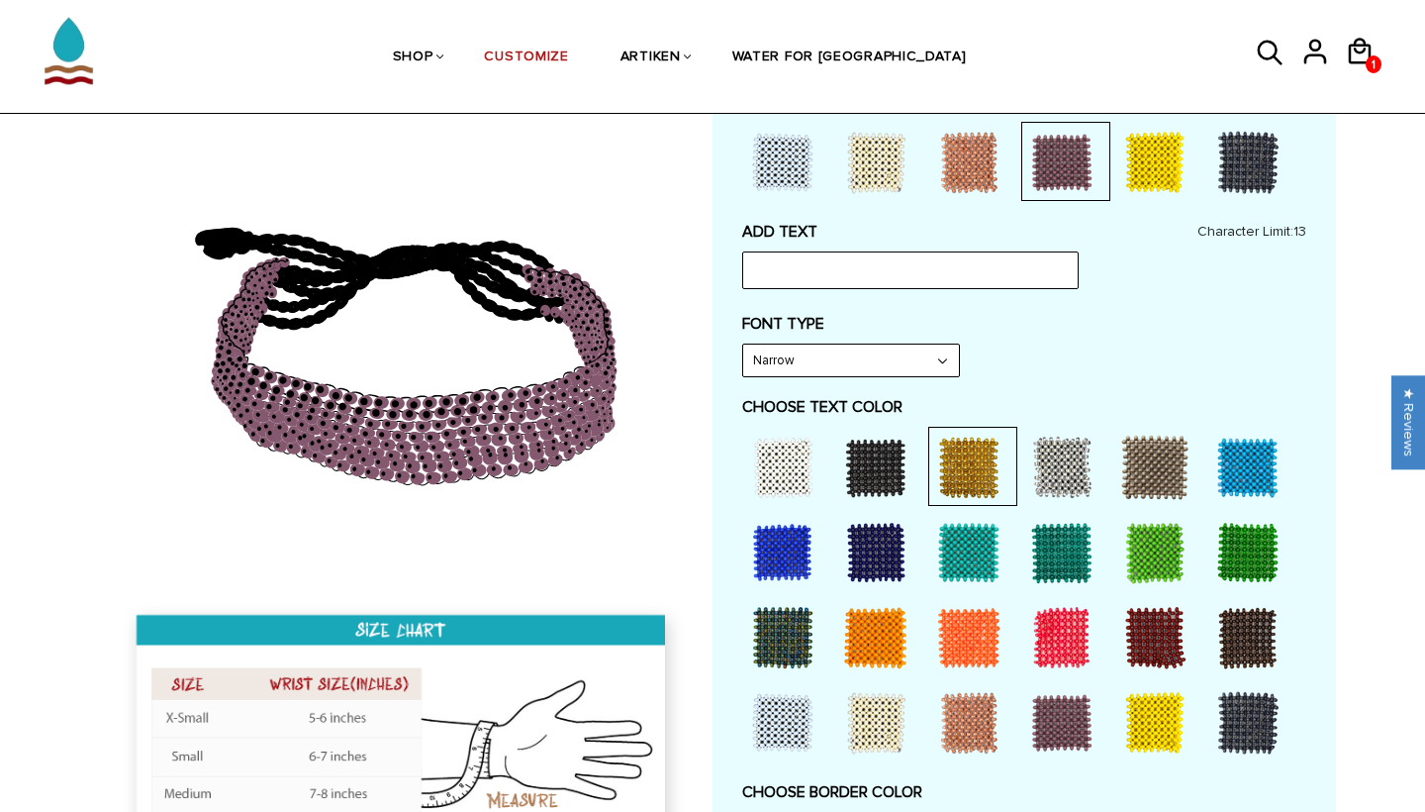
scroll to position [768, 0]
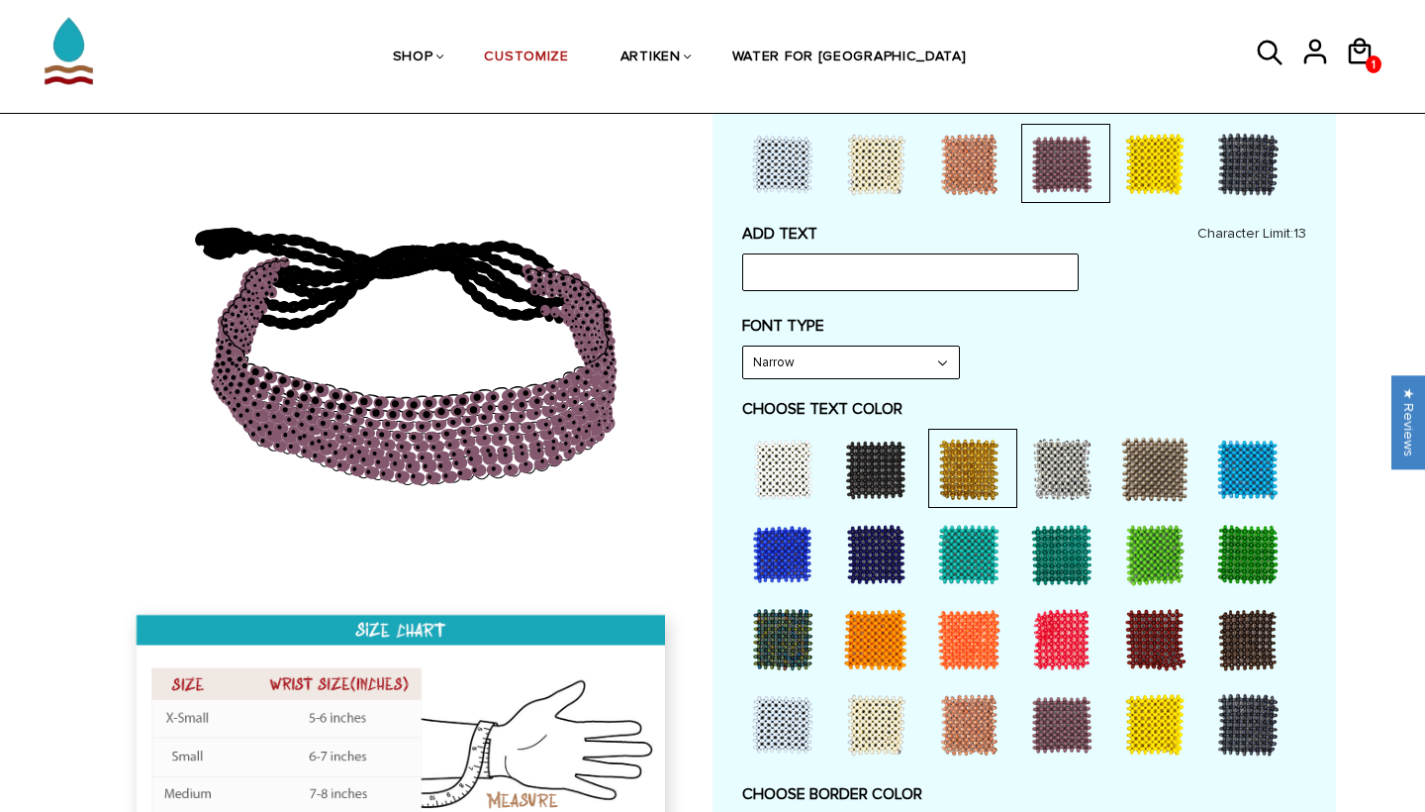
select select "Bold"
click at [782, 273] on input "text" at bounding box center [910, 272] width 337 height 38
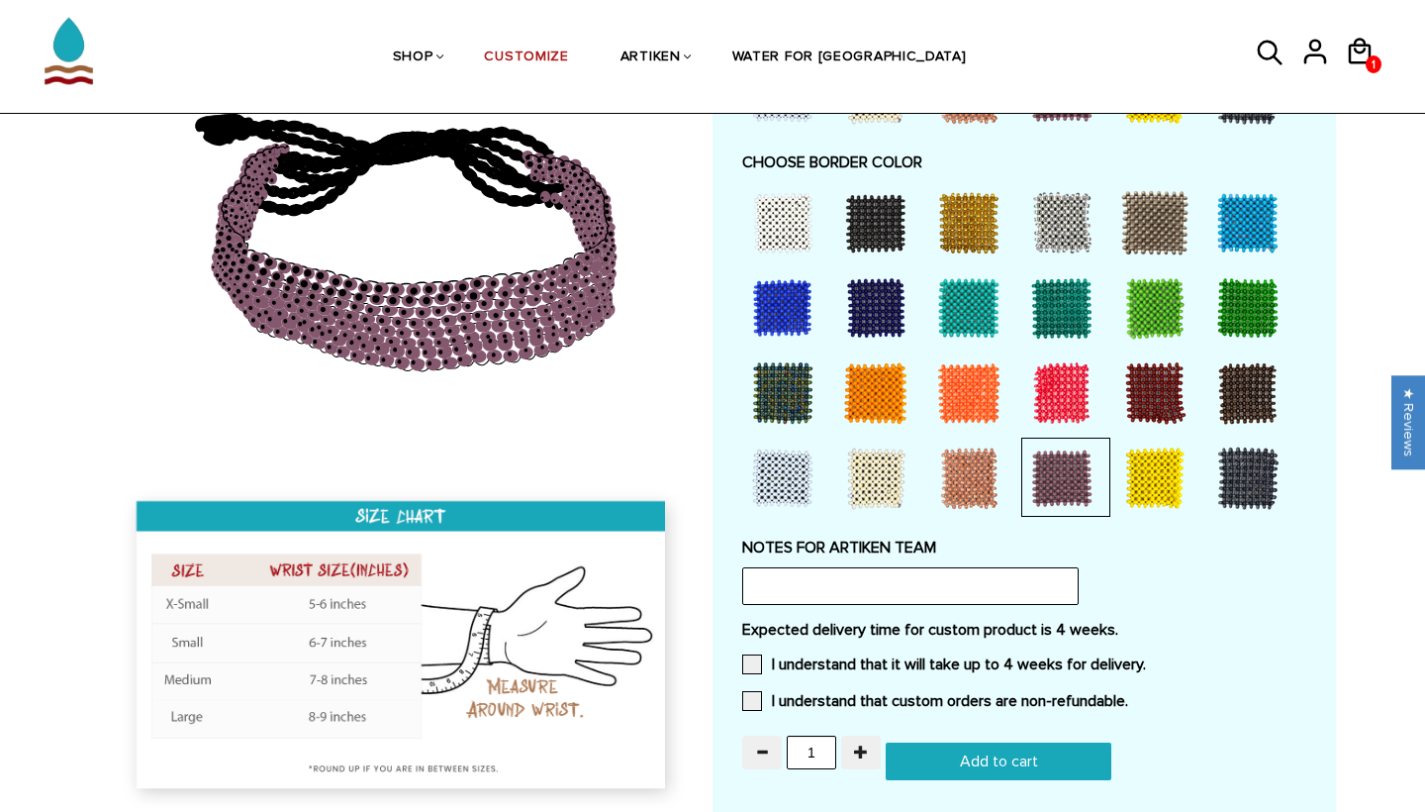
scroll to position [1402, 0]
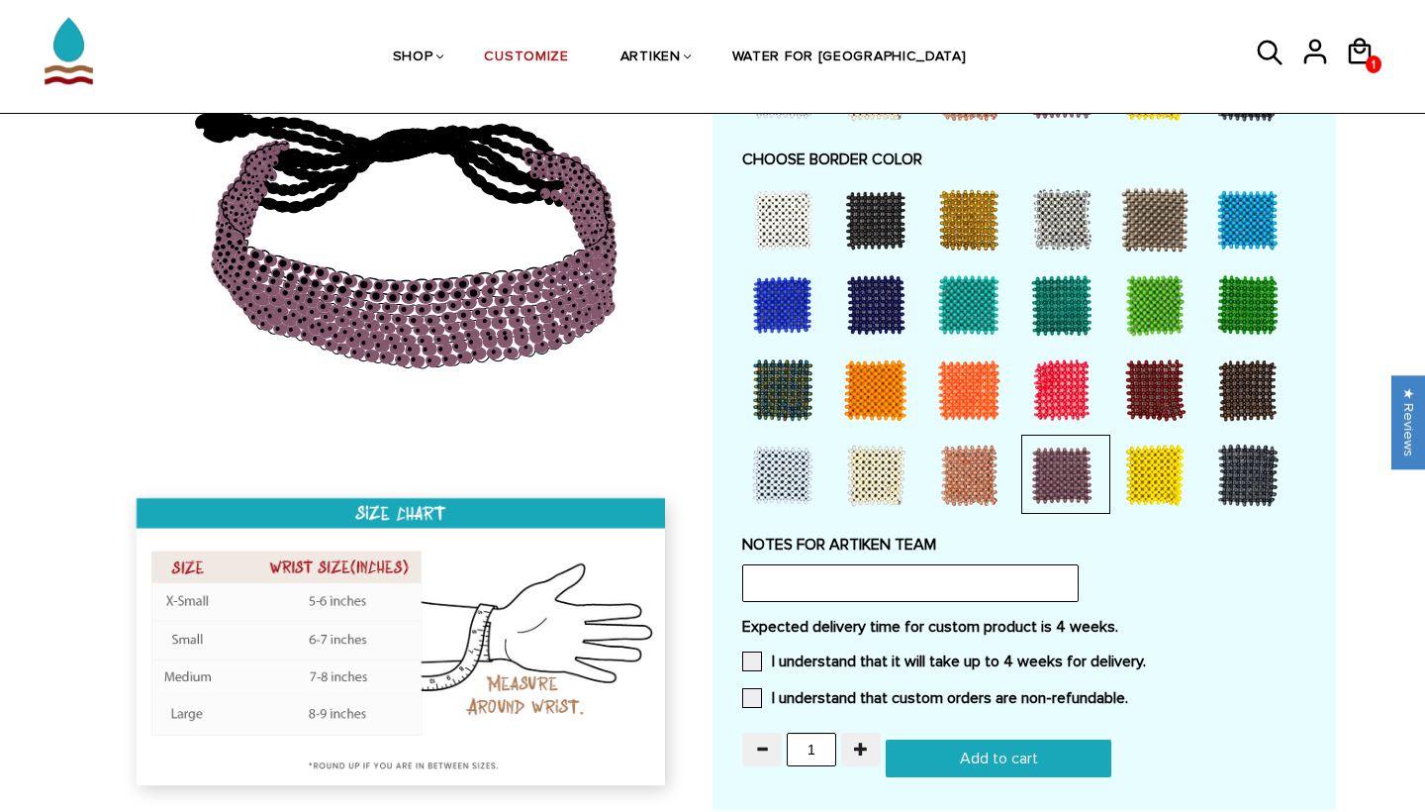
type input "ASHLAND"
click at [877, 564] on input "text" at bounding box center [910, 583] width 337 height 38
click at [760, 651] on span at bounding box center [752, 661] width 20 height 20
click at [1146, 655] on input "I understand that it will take up to 4 weeks for delivery." at bounding box center [1146, 655] width 0 height 0
click at [760, 688] on span at bounding box center [752, 698] width 20 height 20
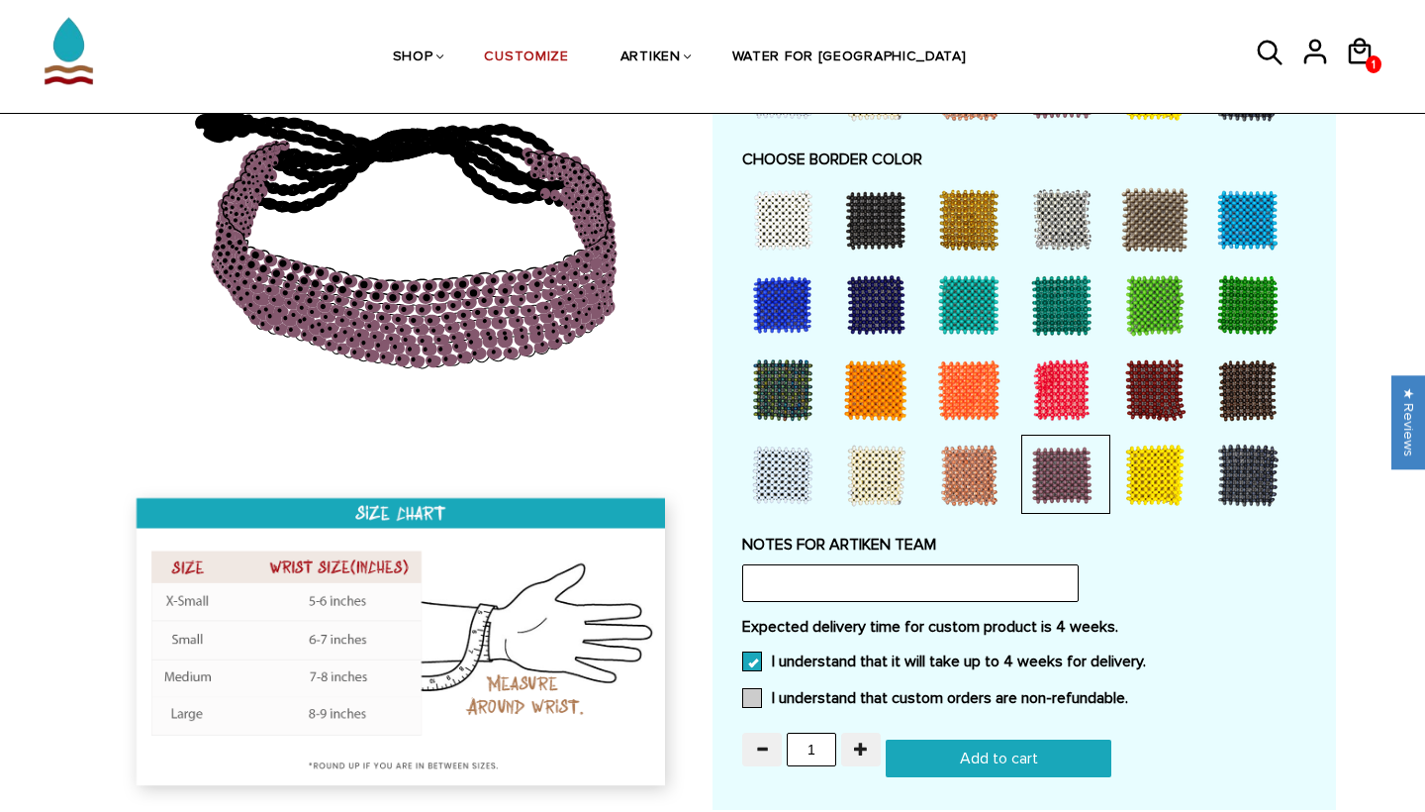
click at [1128, 692] on input "I understand that custom orders are non-refundable." at bounding box center [1128, 692] width 0 height 0
click at [768, 564] on input "text" at bounding box center [910, 583] width 337 height 38
type input "b"
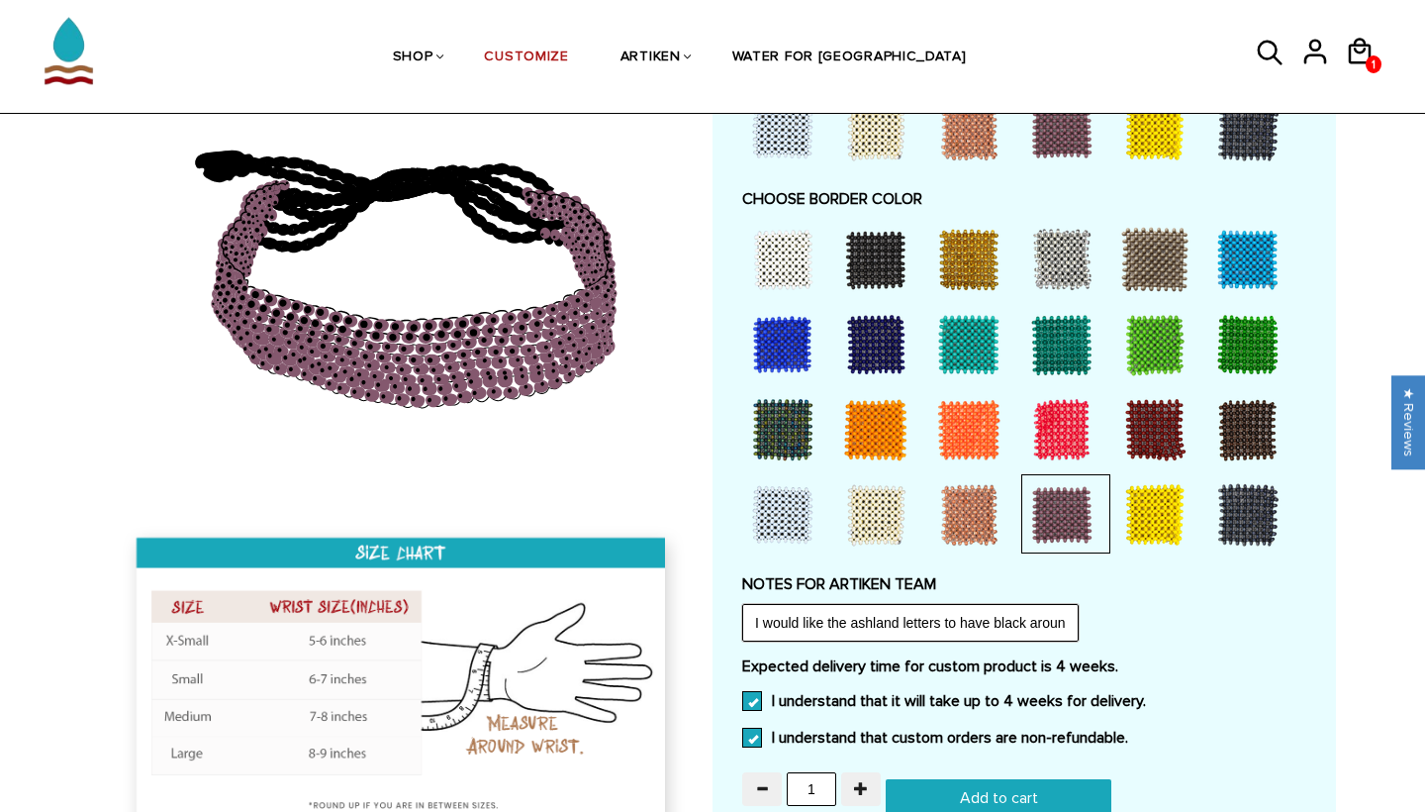
scroll to position [1366, 0]
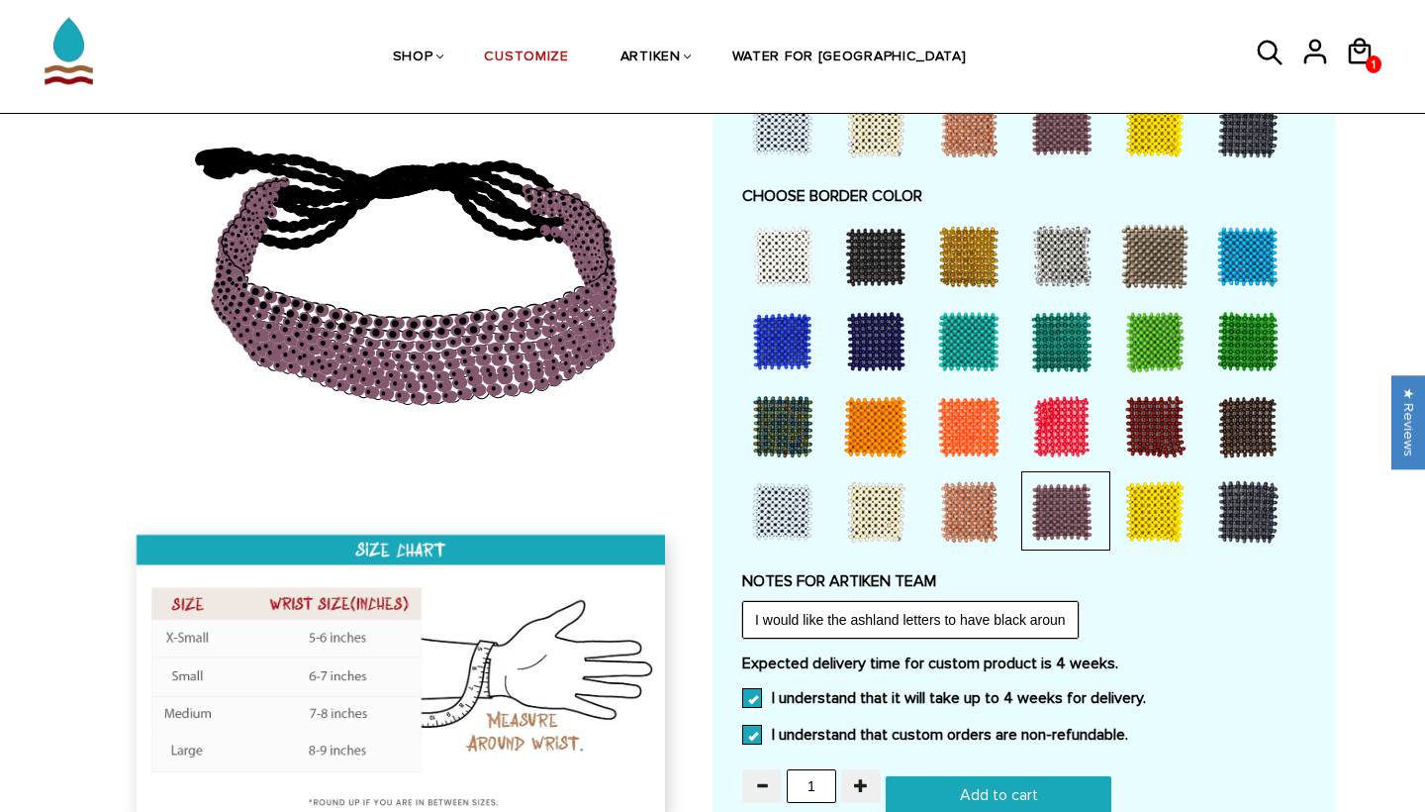
click at [768, 601] on input "I would like the ashland letters to have black around, I hope this means it's b…" at bounding box center [910, 620] width 337 height 38
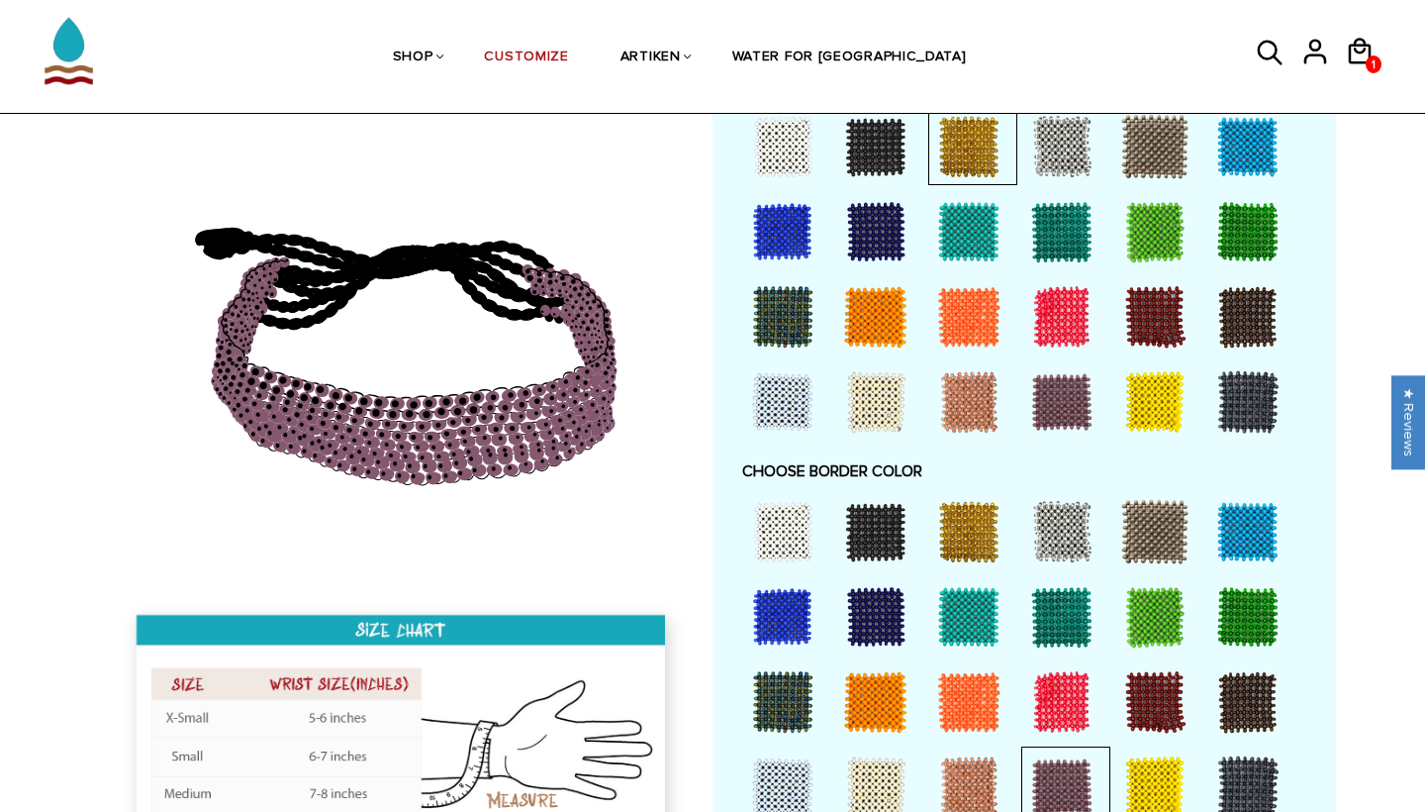
scroll to position [1083, 0]
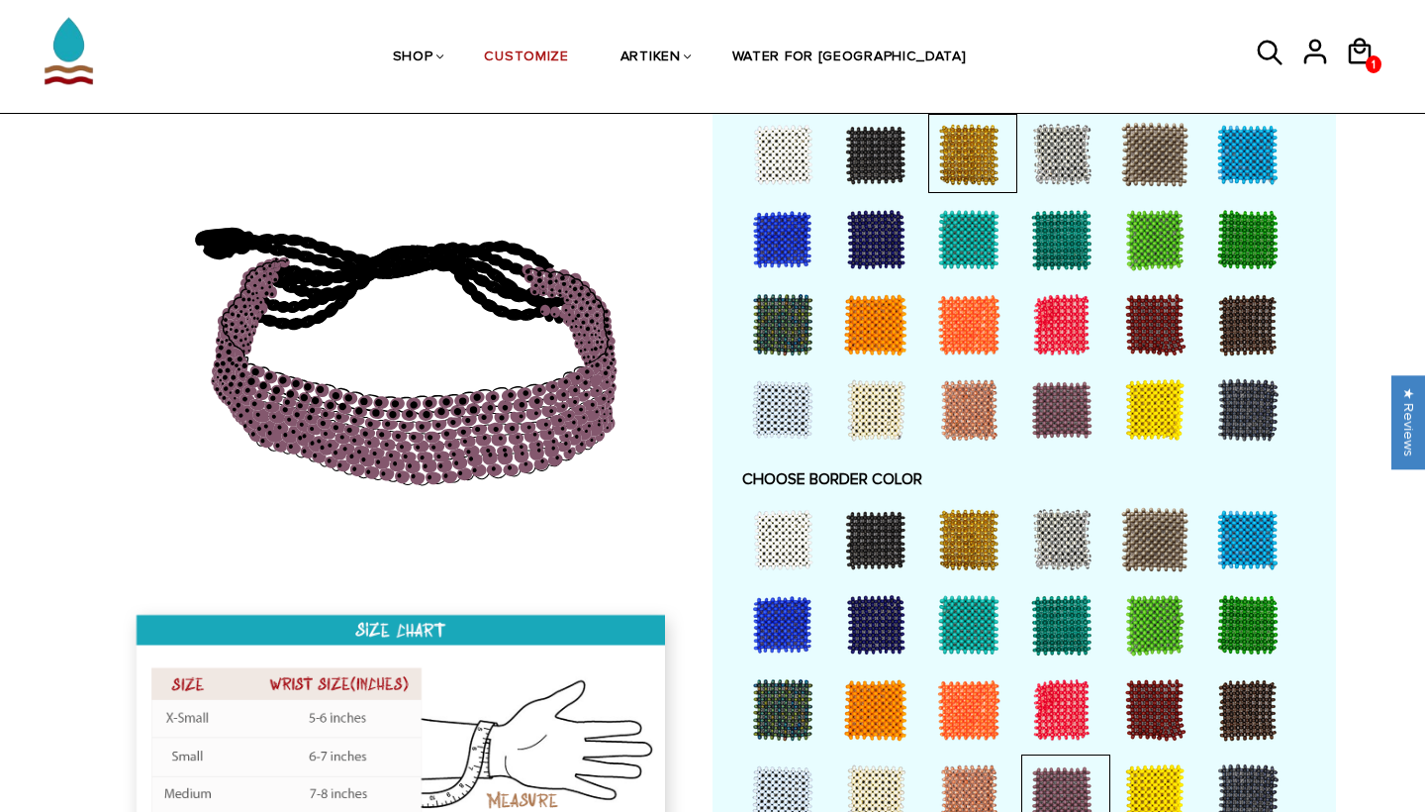
type input "I would like the ashland letters to have black around, I hope this means it's b…"
click at [1133, 397] on div at bounding box center [1154, 409] width 79 height 79
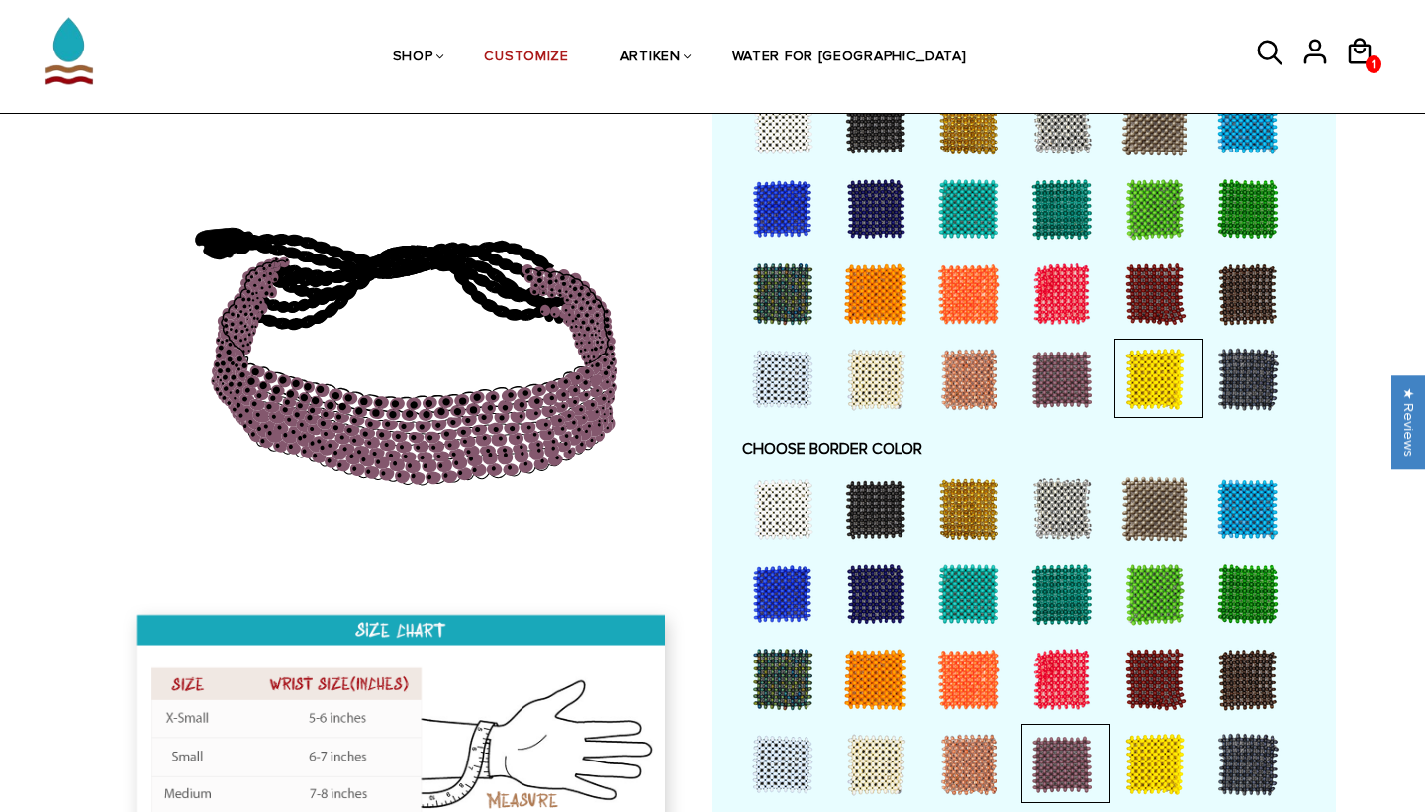
scroll to position [1121, 0]
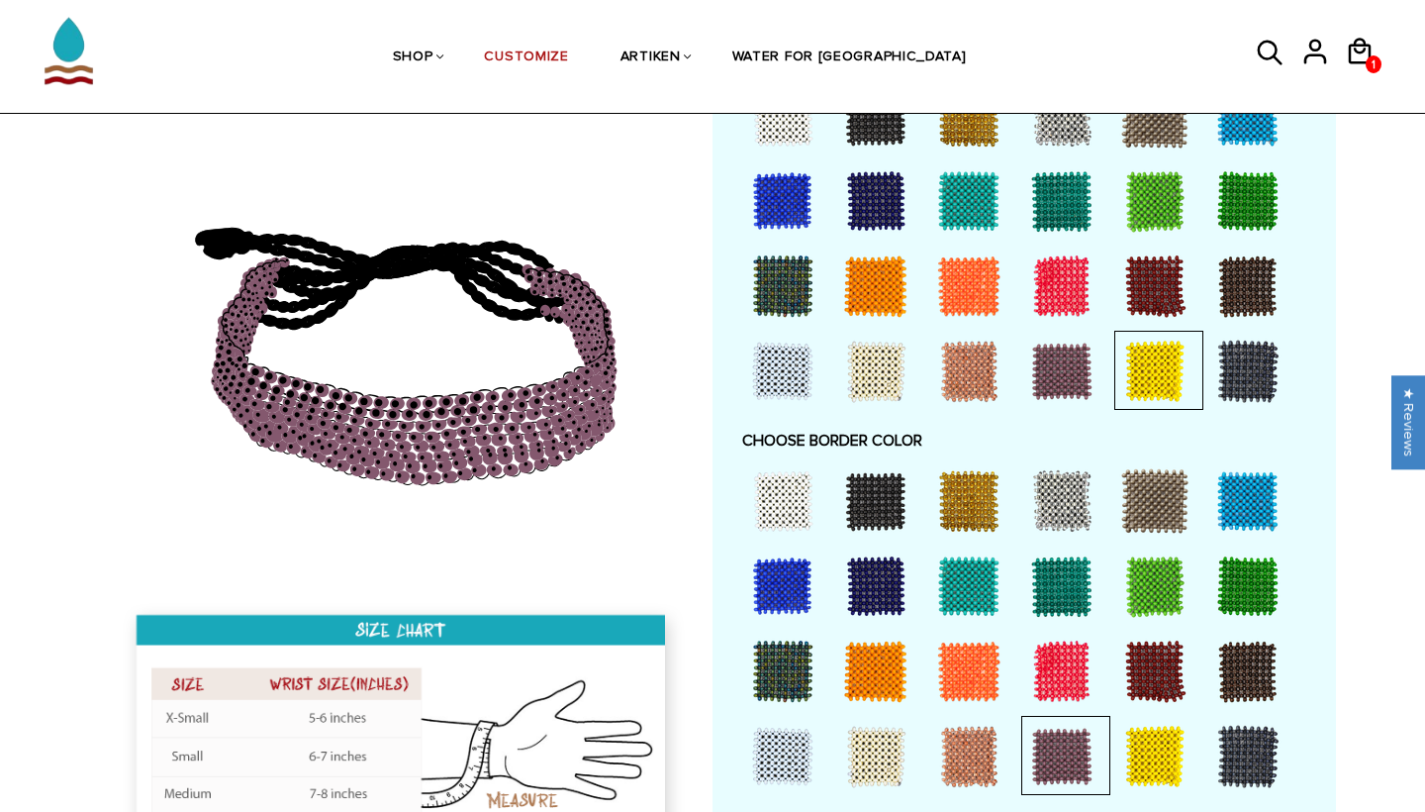
click at [1146, 740] on div at bounding box center [1154, 756] width 79 height 79
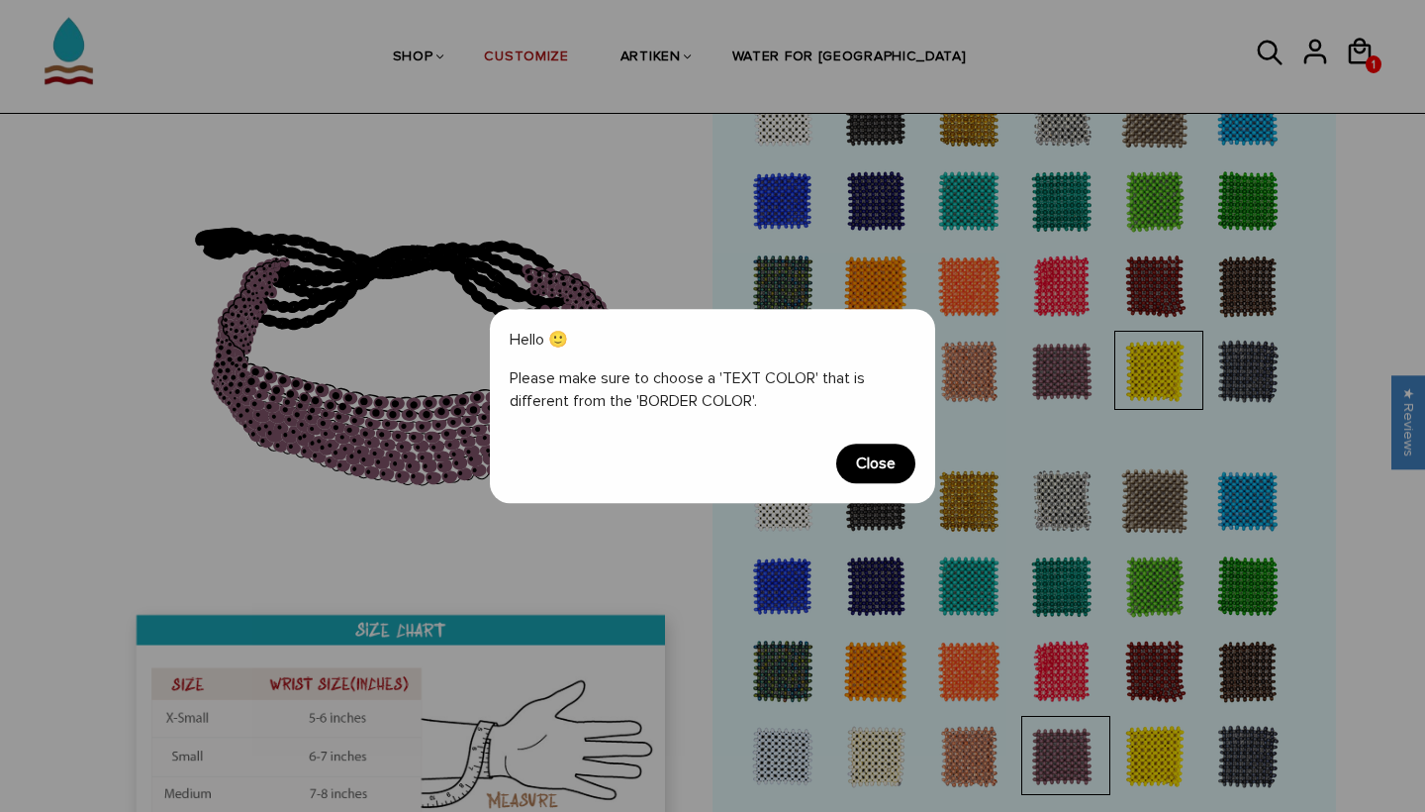
click at [871, 462] on span "Close" at bounding box center [875, 463] width 79 height 40
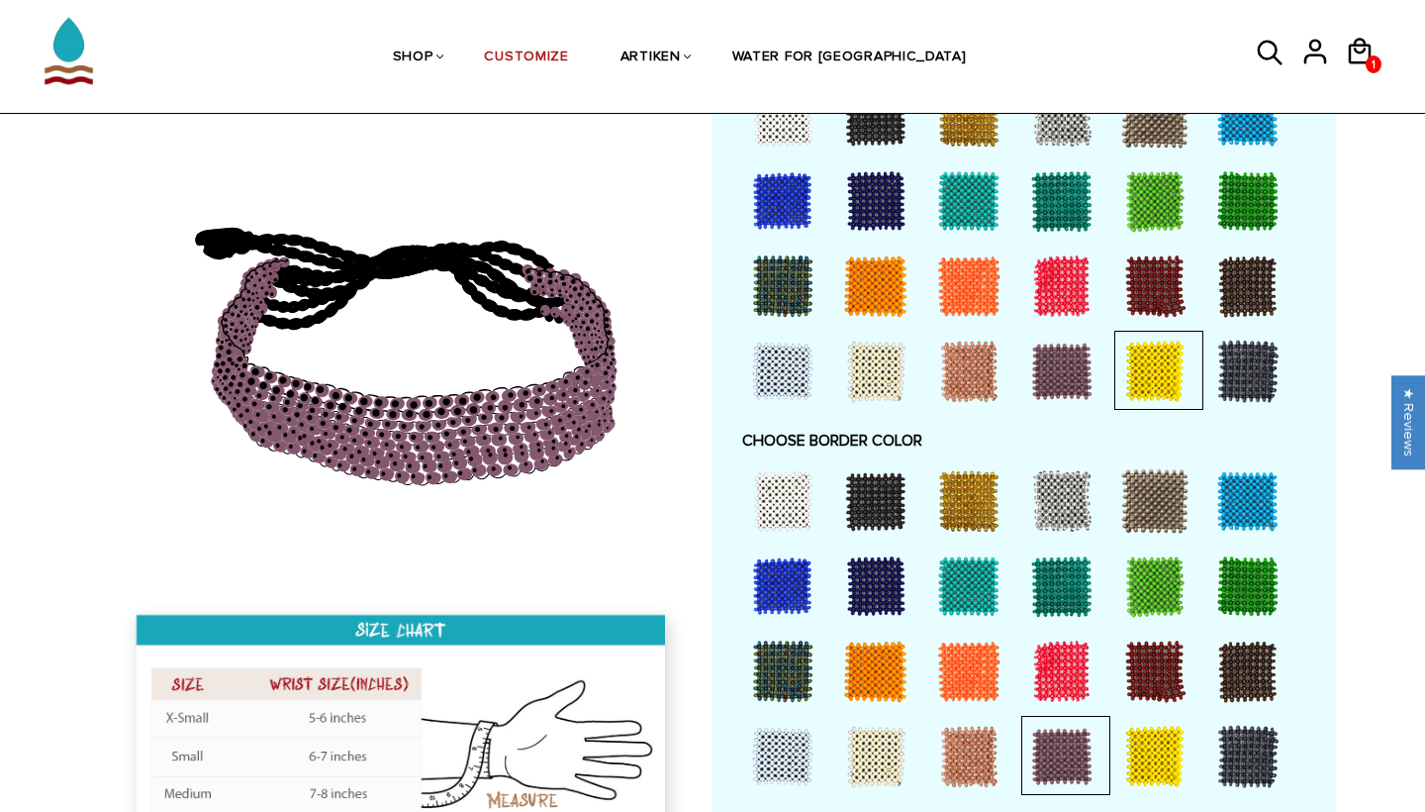
click at [971, 372] on div at bounding box center [968, 371] width 79 height 79
click at [1155, 734] on div at bounding box center [1154, 756] width 79 height 79
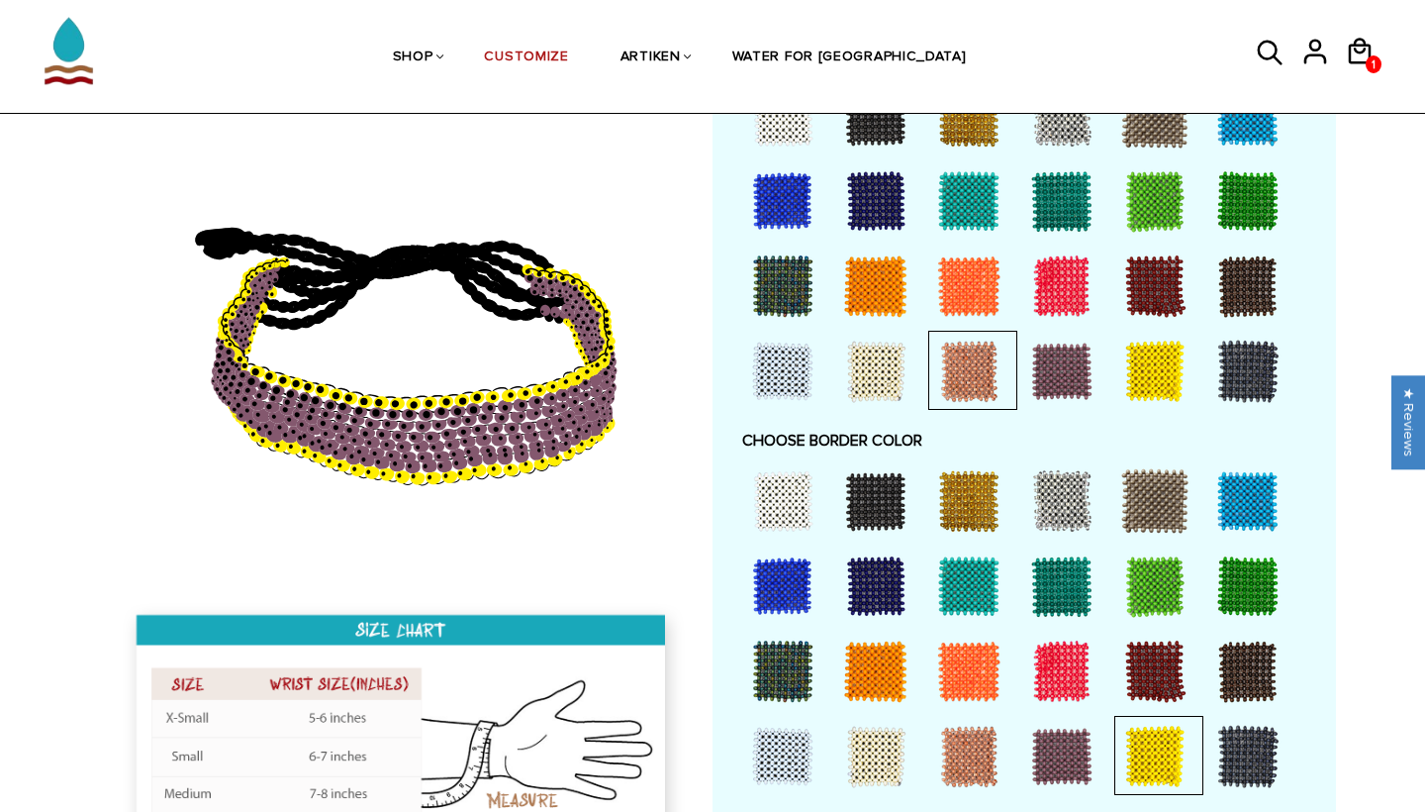
click at [867, 745] on div at bounding box center [875, 756] width 79 height 79
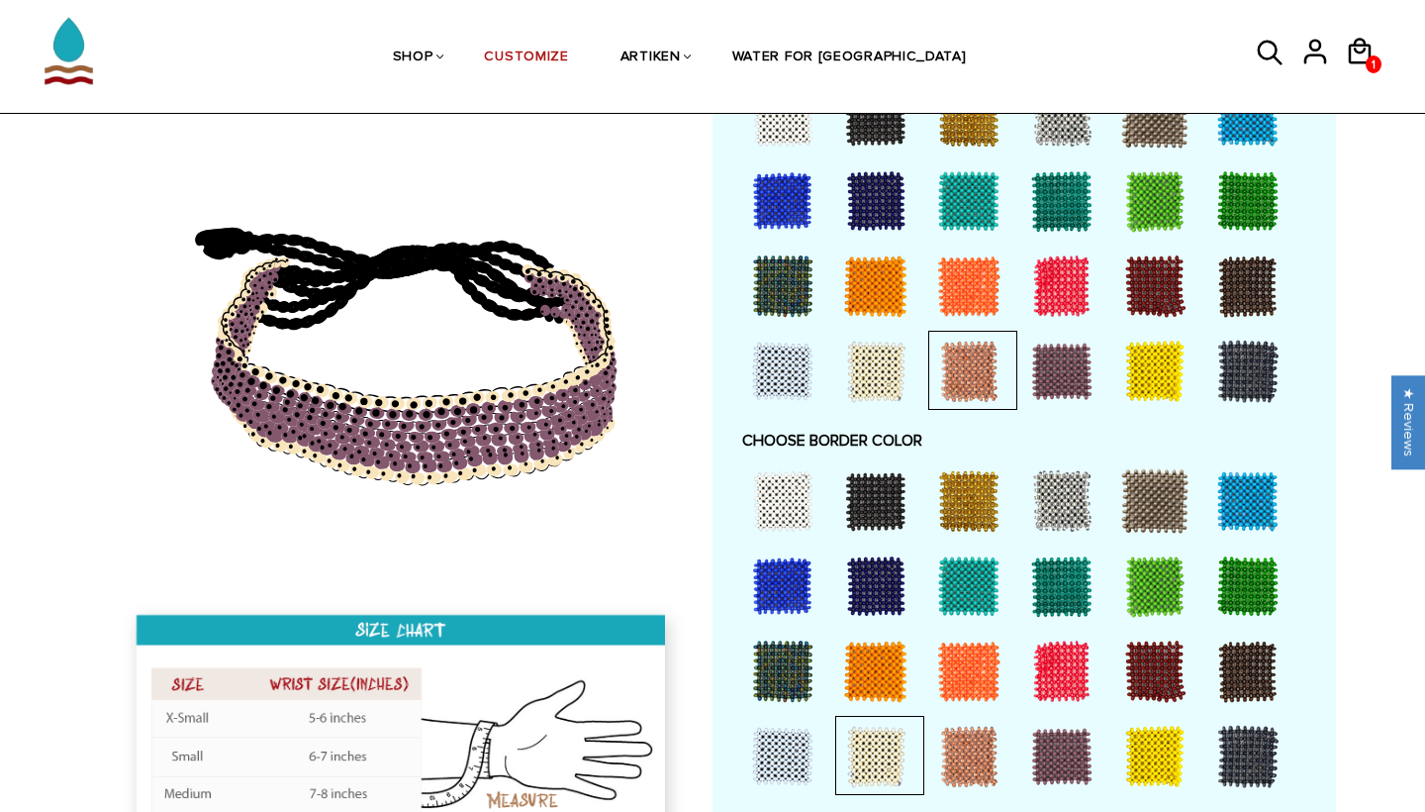
click at [985, 748] on div at bounding box center [968, 756] width 79 height 79
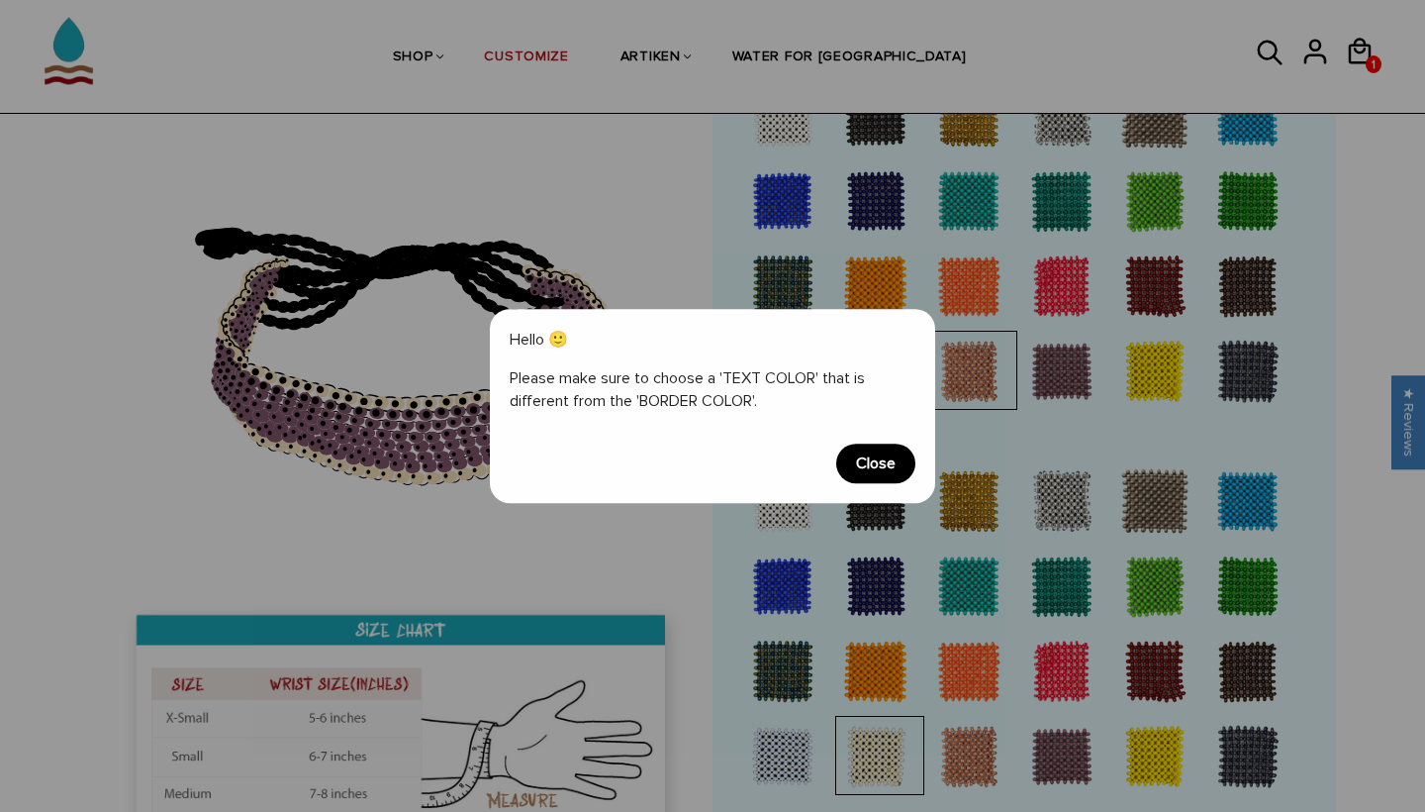
click at [905, 463] on span "Close" at bounding box center [875, 463] width 79 height 40
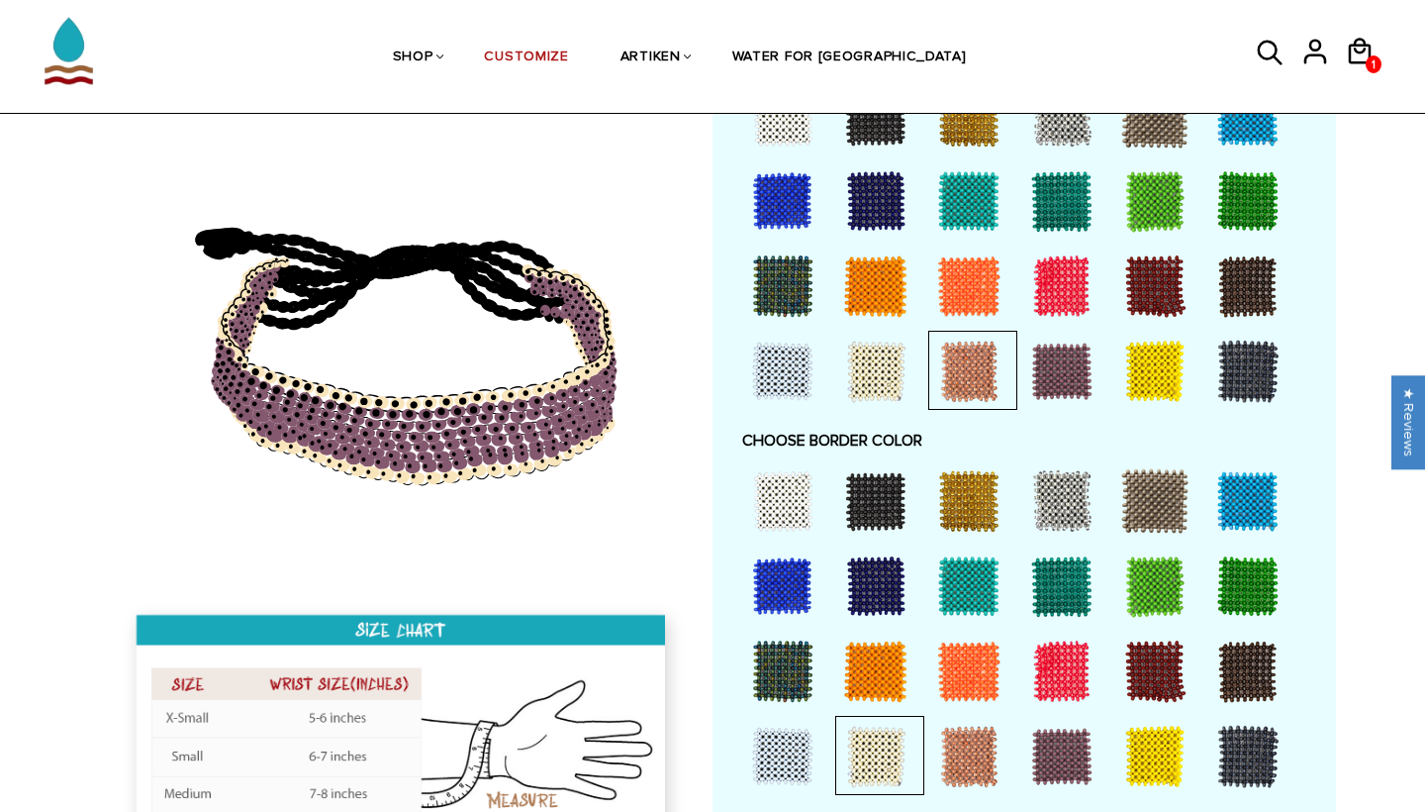
click at [957, 494] on div at bounding box center [968, 500] width 79 height 79
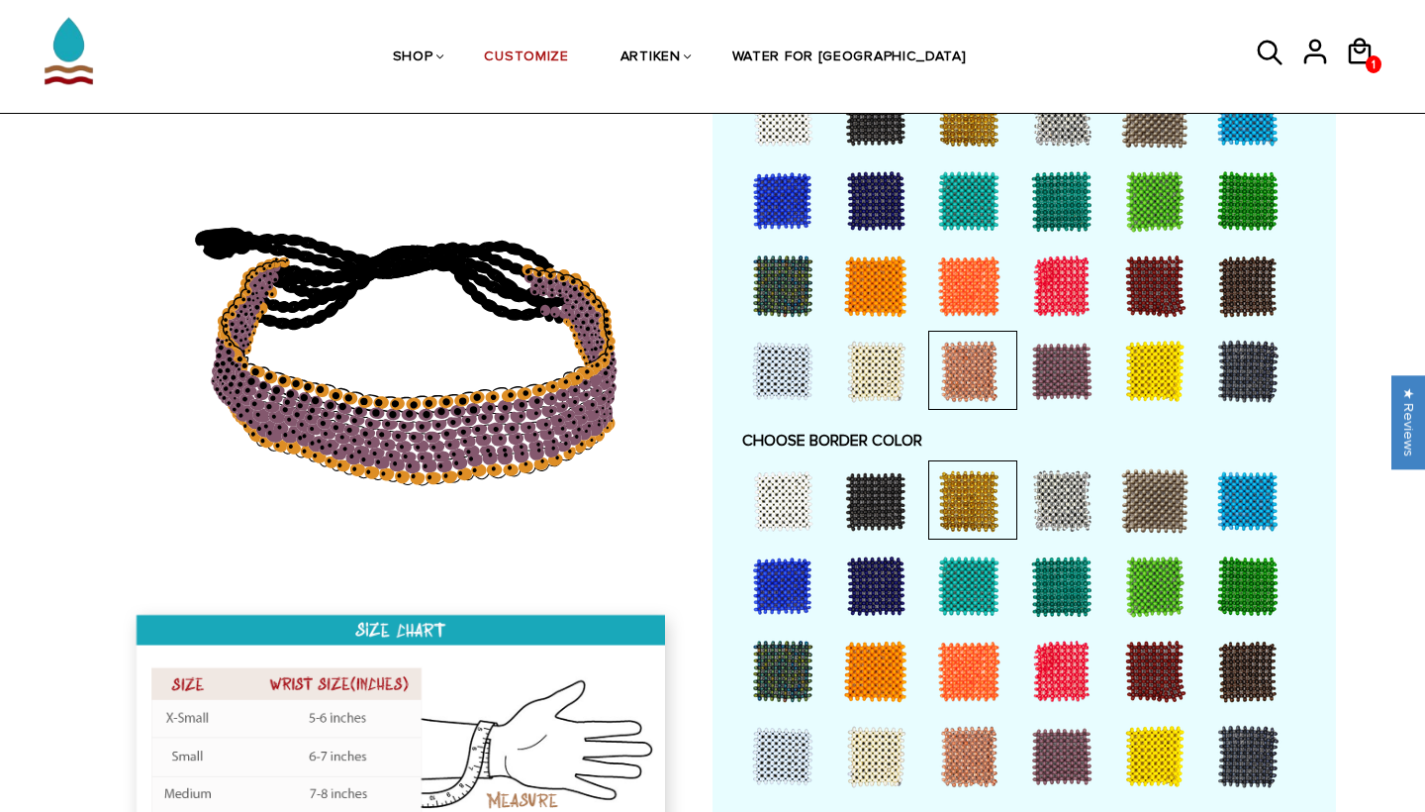
click at [1053, 483] on div at bounding box center [1061, 500] width 79 height 79
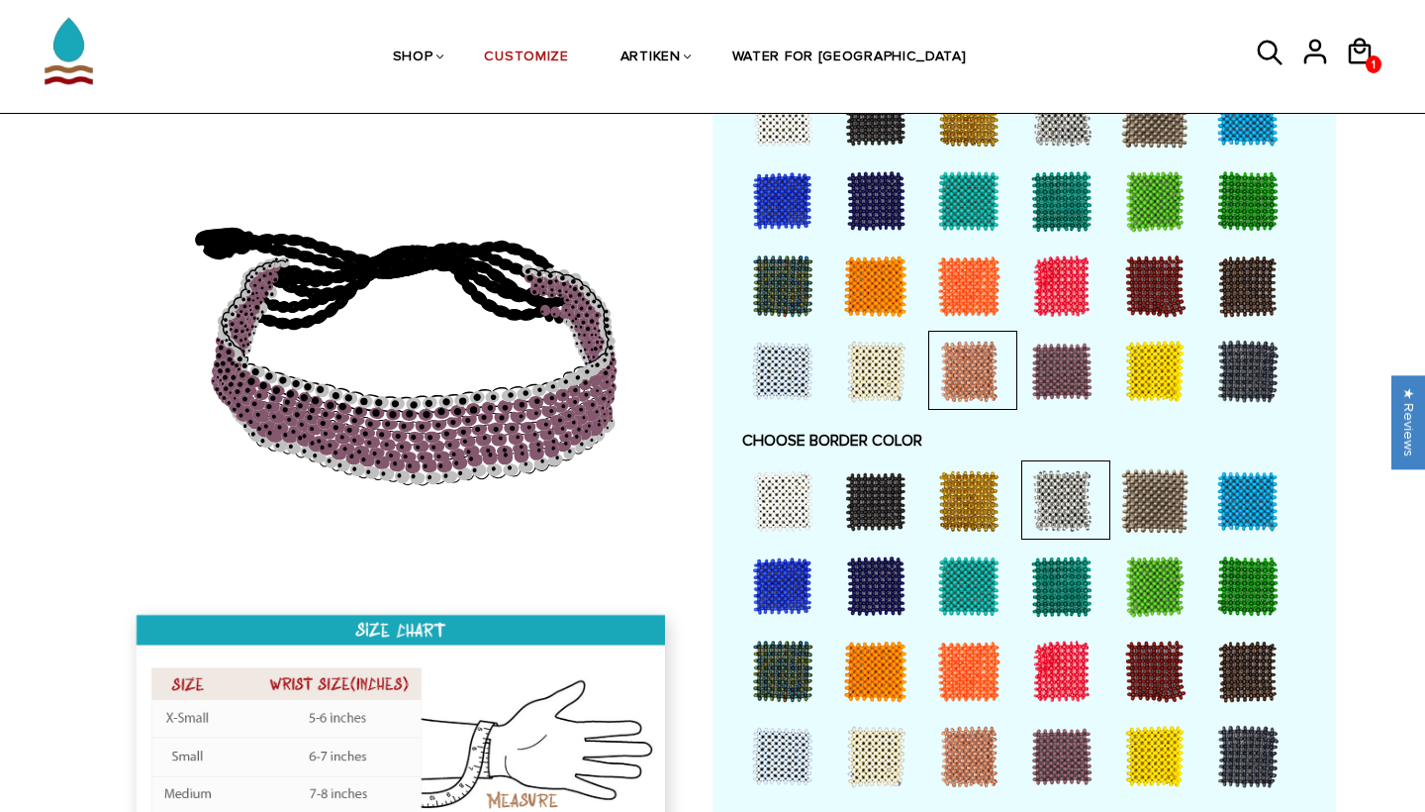
click at [1134, 485] on div at bounding box center [1154, 500] width 79 height 79
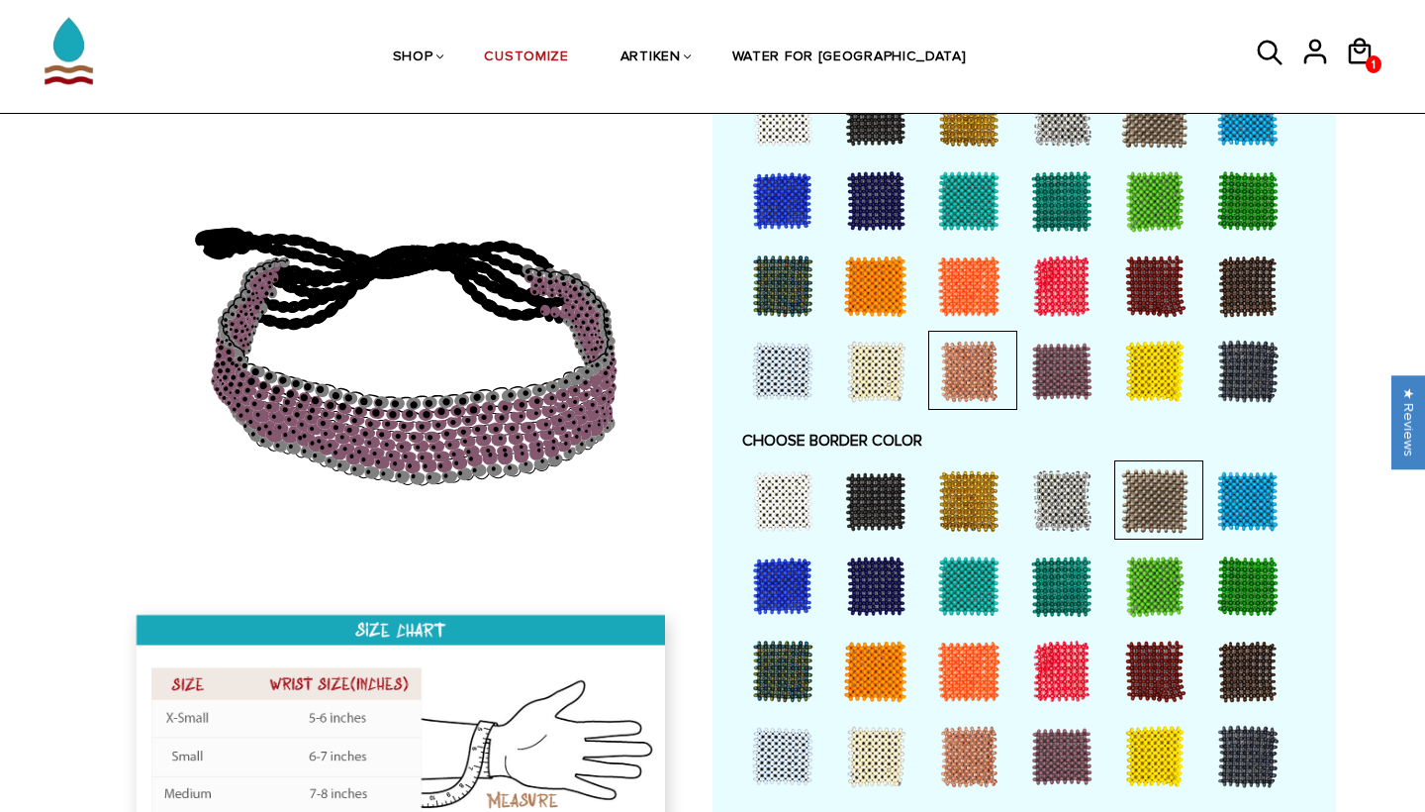
click at [872, 674] on div at bounding box center [875, 670] width 79 height 79
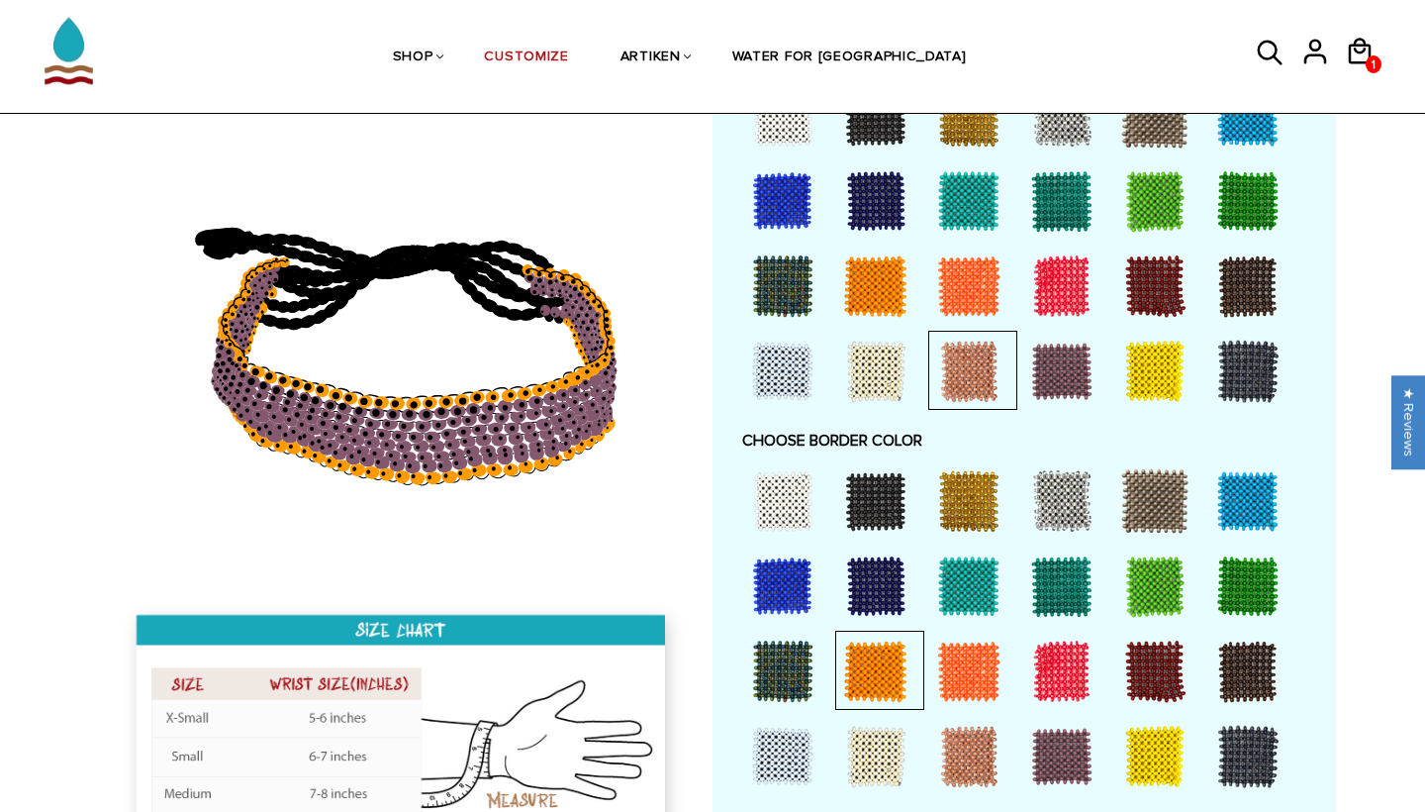
click at [955, 501] on div at bounding box center [968, 500] width 79 height 79
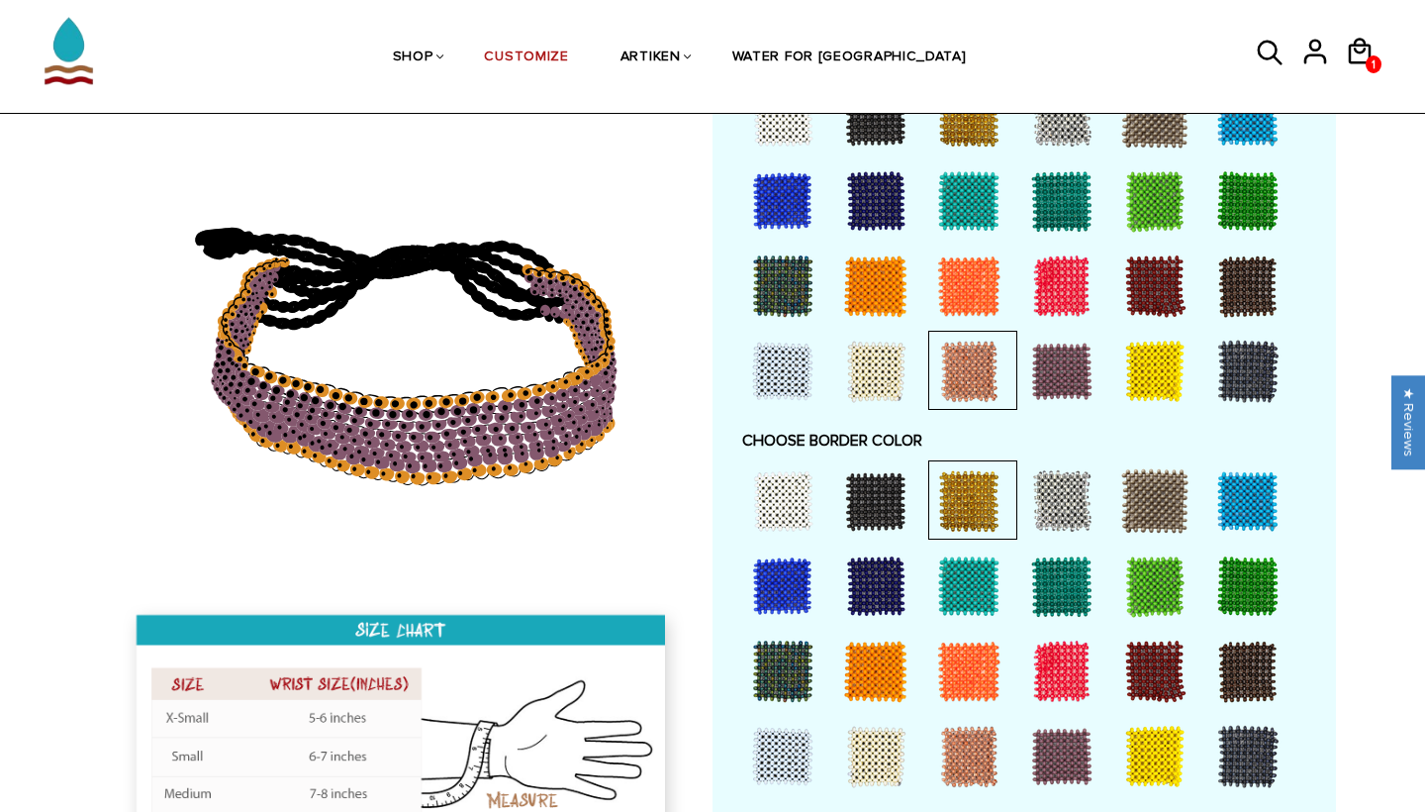
click at [1051, 746] on div at bounding box center [1061, 756] width 79 height 79
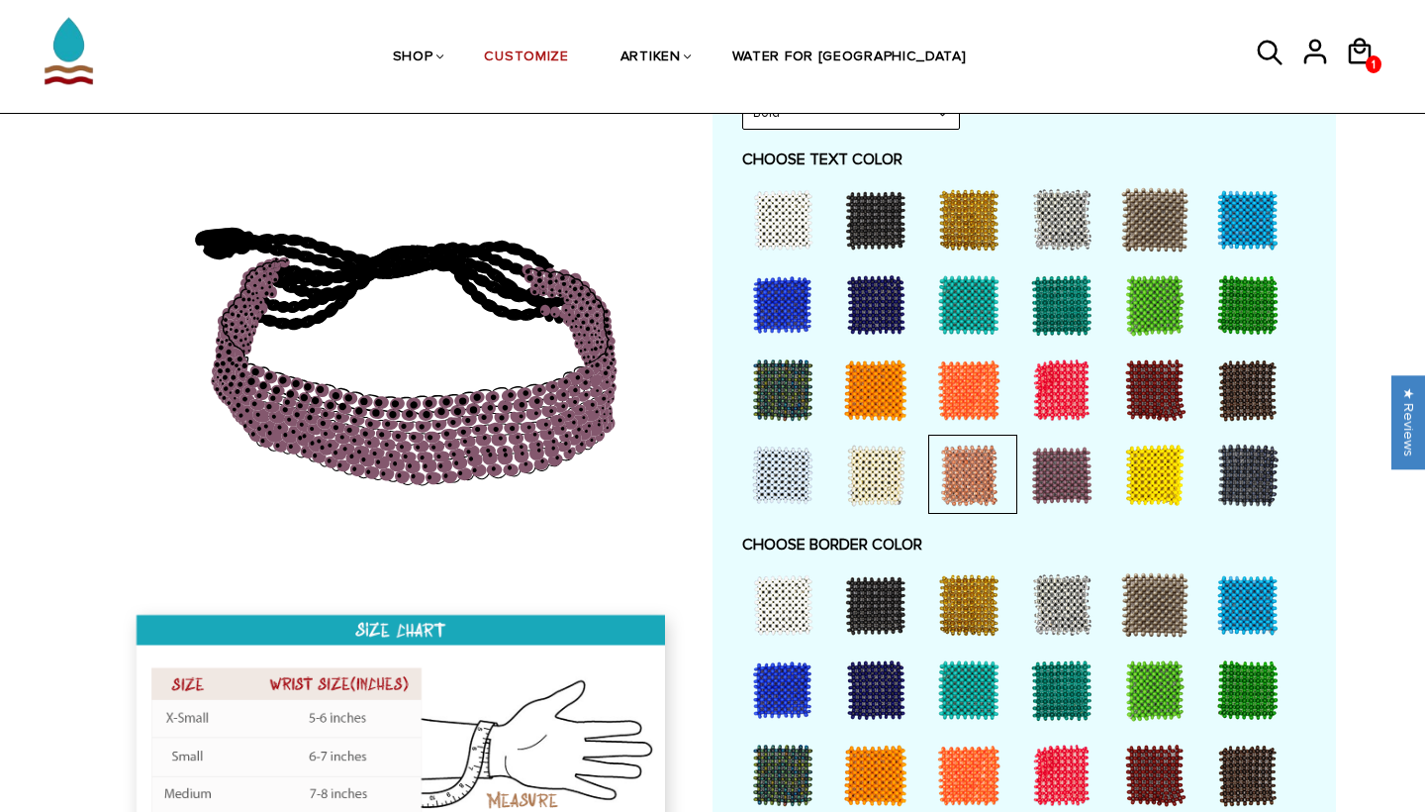
scroll to position [1016, 0]
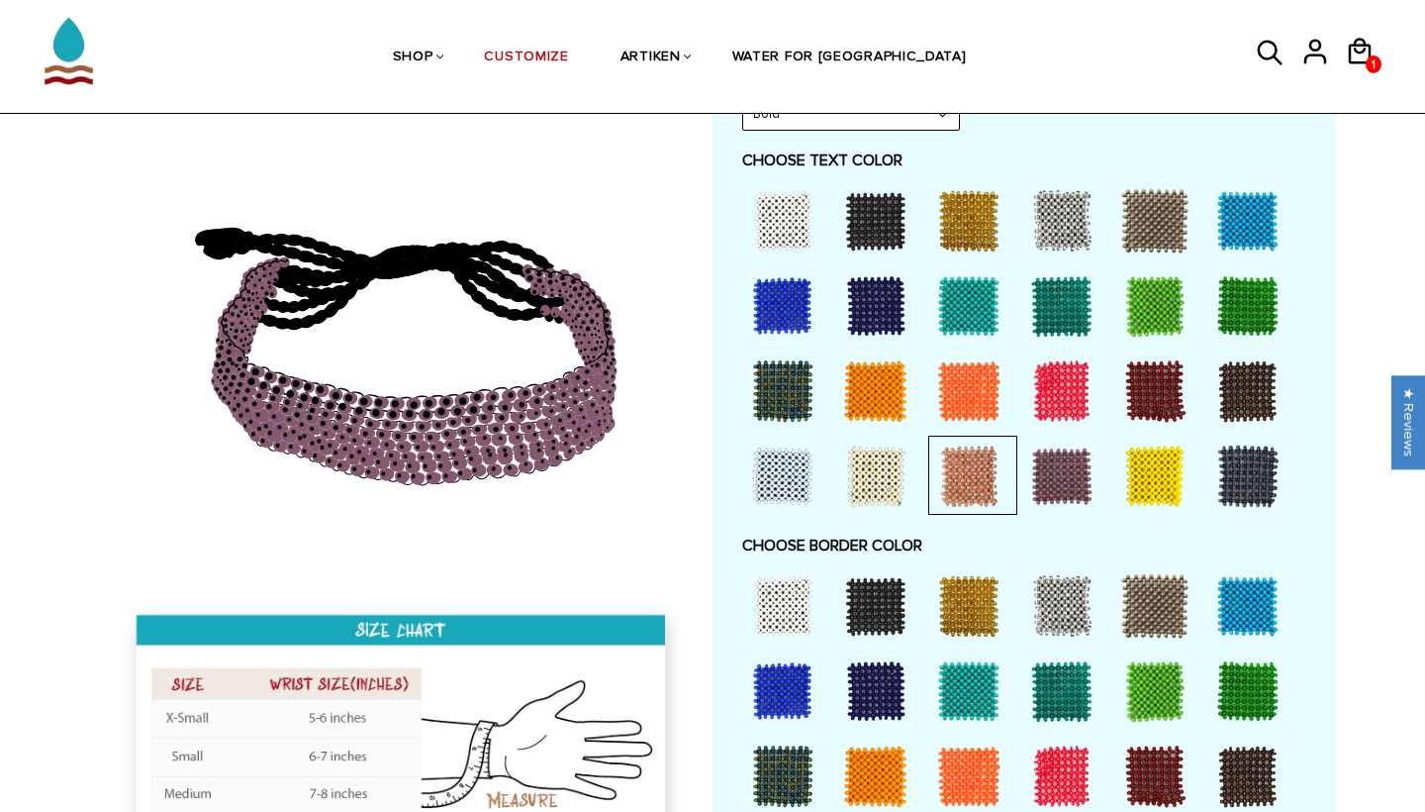
click at [959, 219] on div at bounding box center [968, 220] width 79 height 79
click at [1145, 461] on div at bounding box center [1154, 475] width 79 height 79
click at [988, 200] on div at bounding box center [968, 220] width 79 height 79
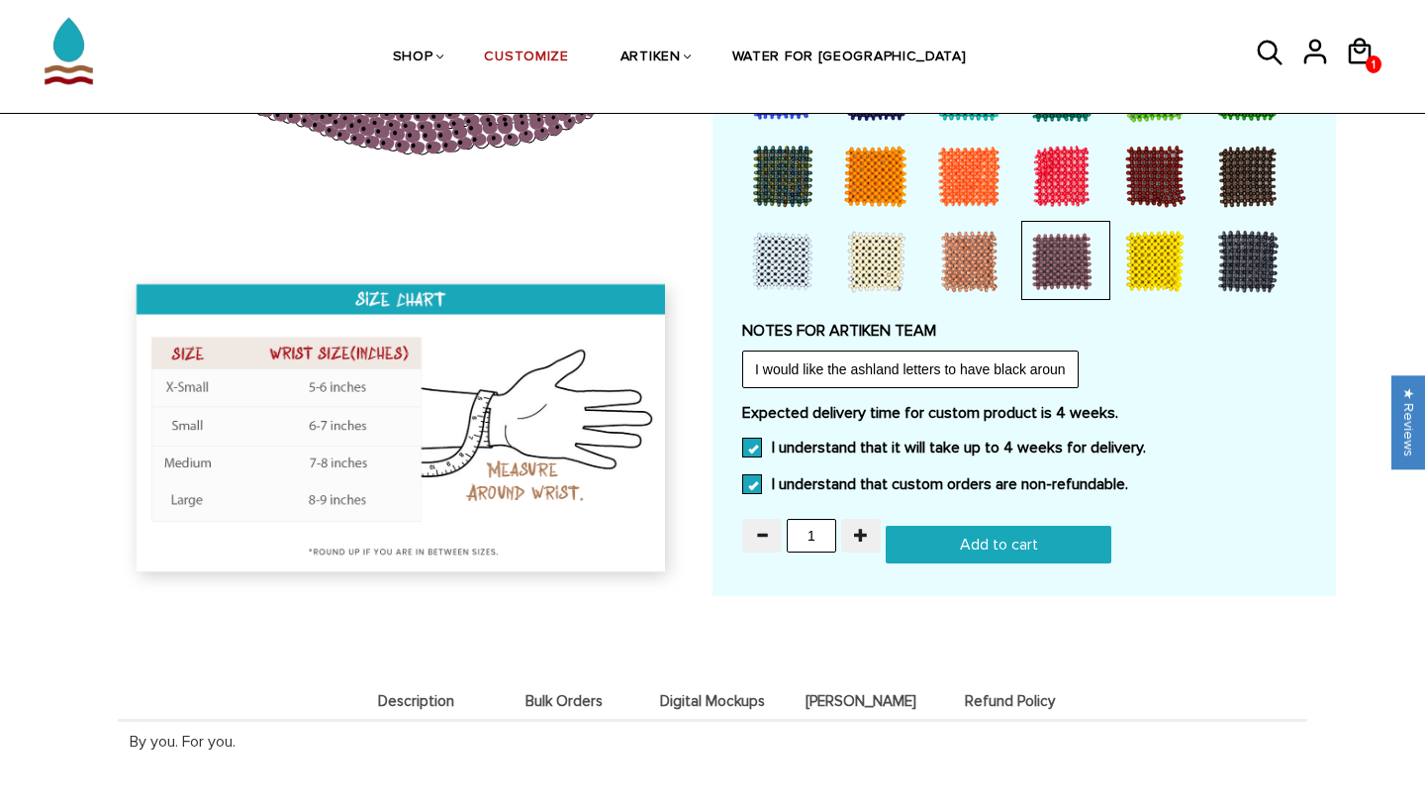
scroll to position [1623, 0]
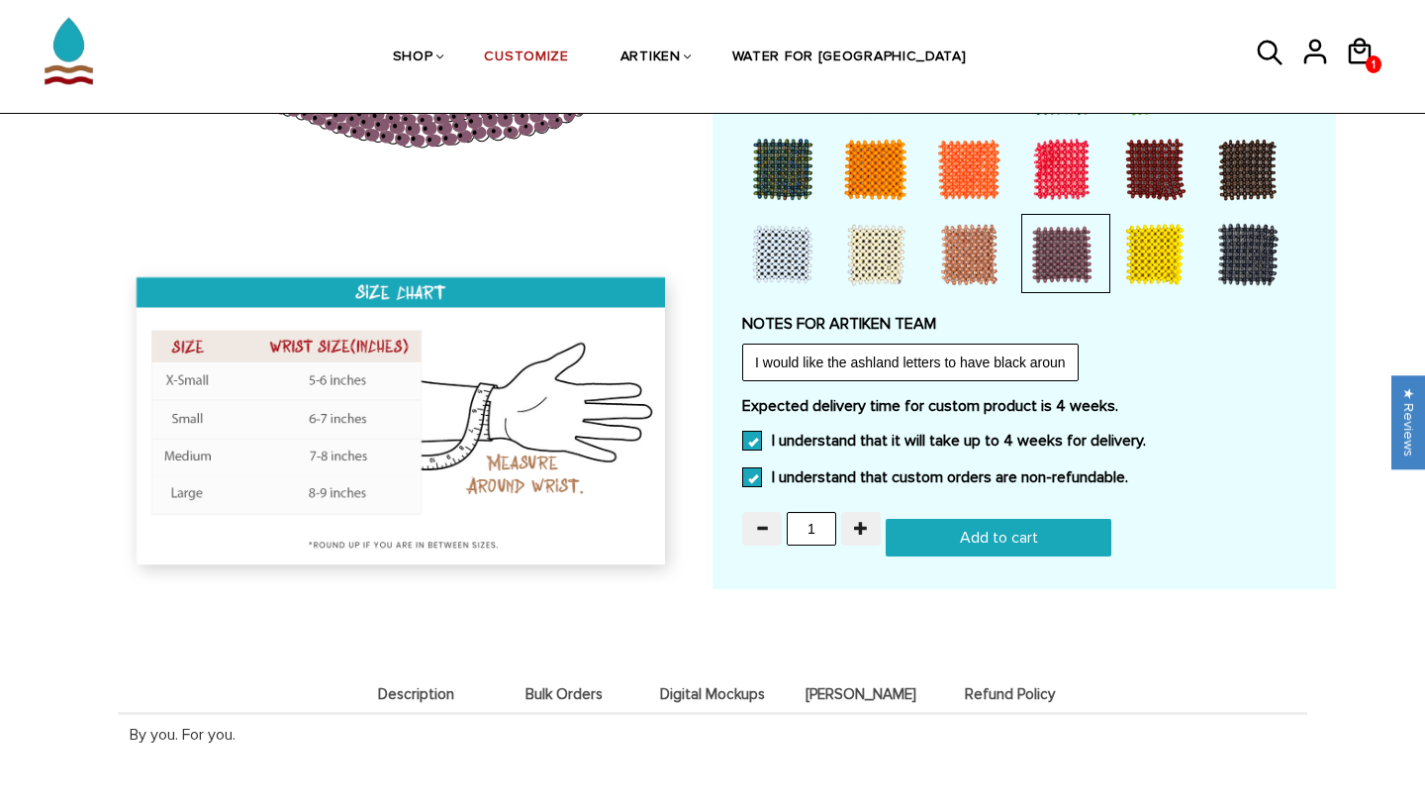
click at [1014, 519] on input "Add to cart" at bounding box center [999, 538] width 226 height 38
type input "Add to cart"
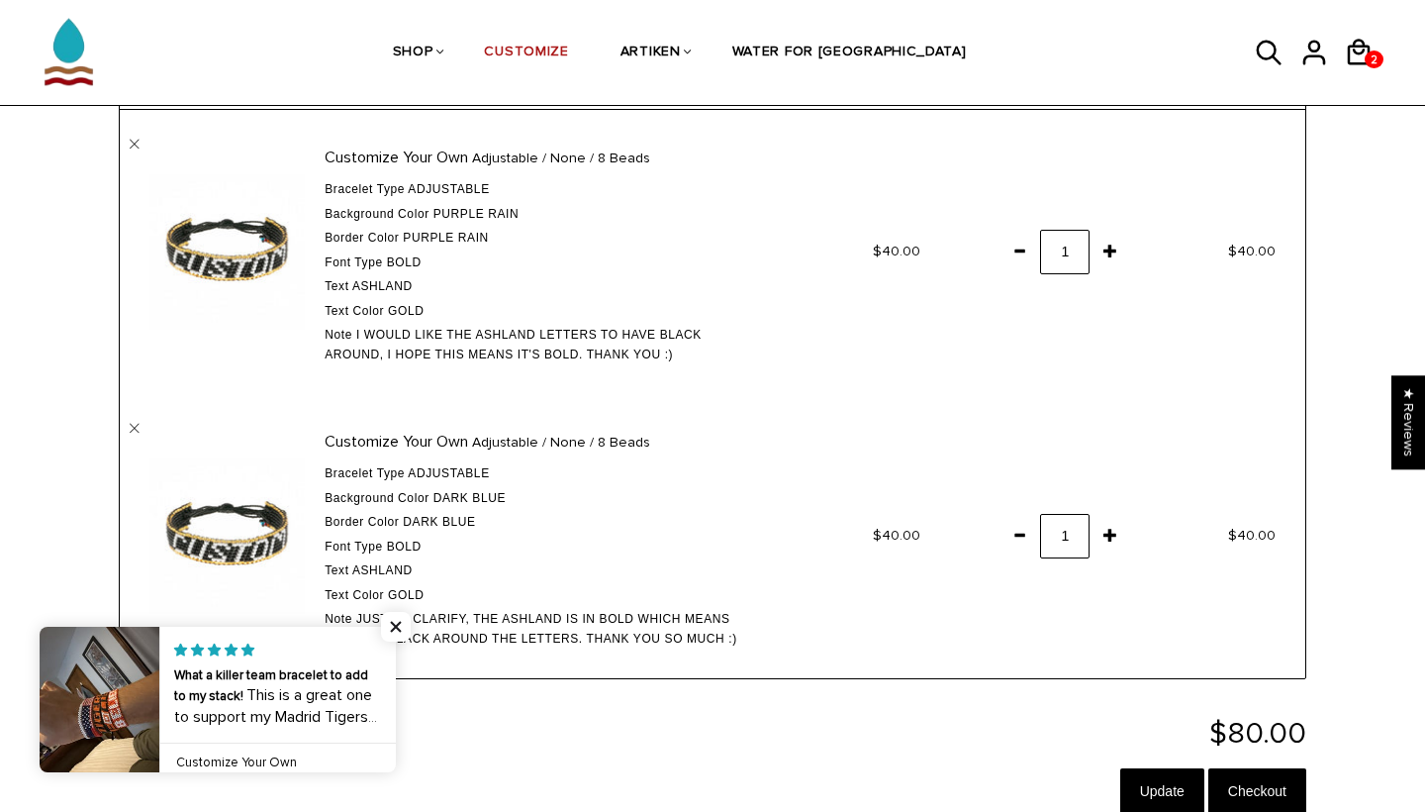
scroll to position [180, 0]
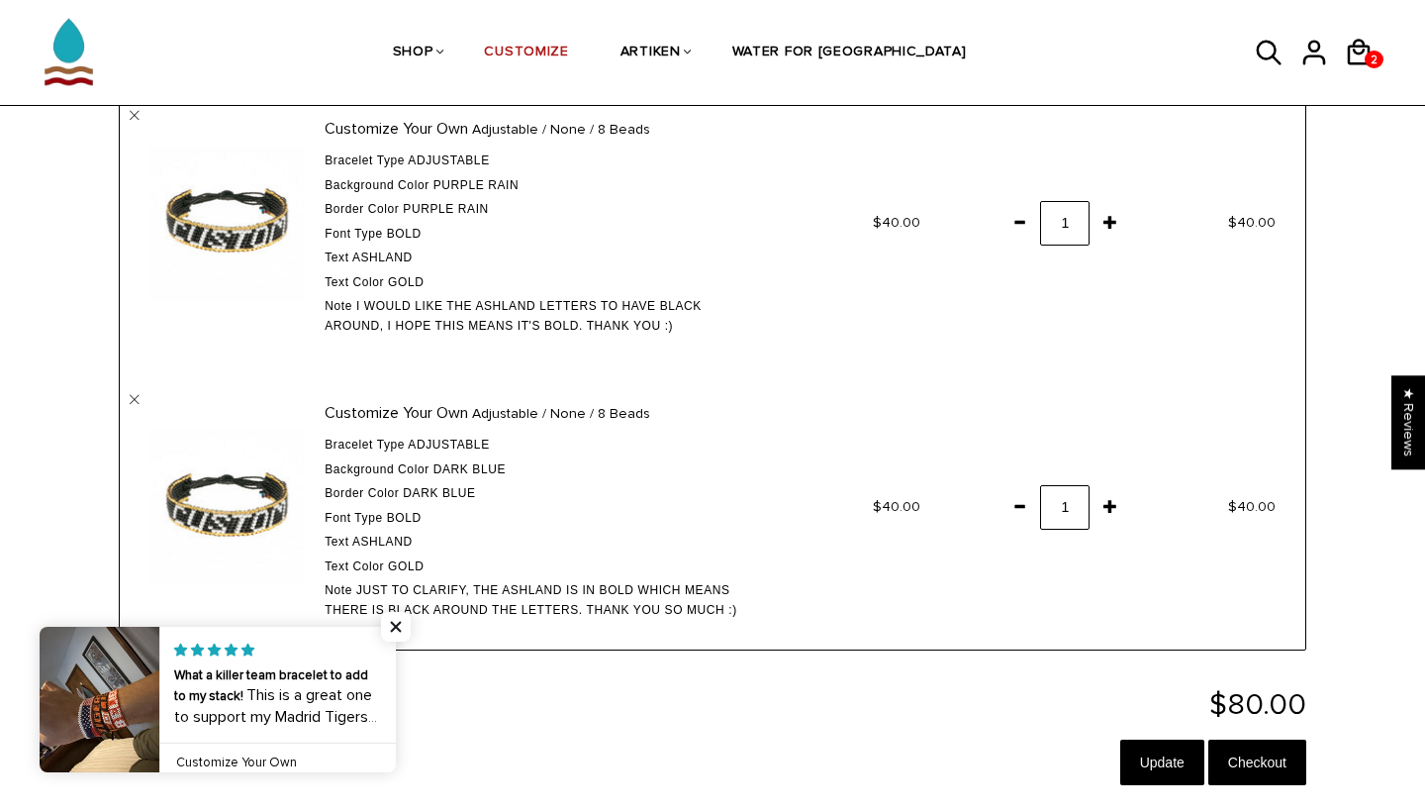
click at [1109, 226] on span at bounding box center [1111, 222] width 34 height 36
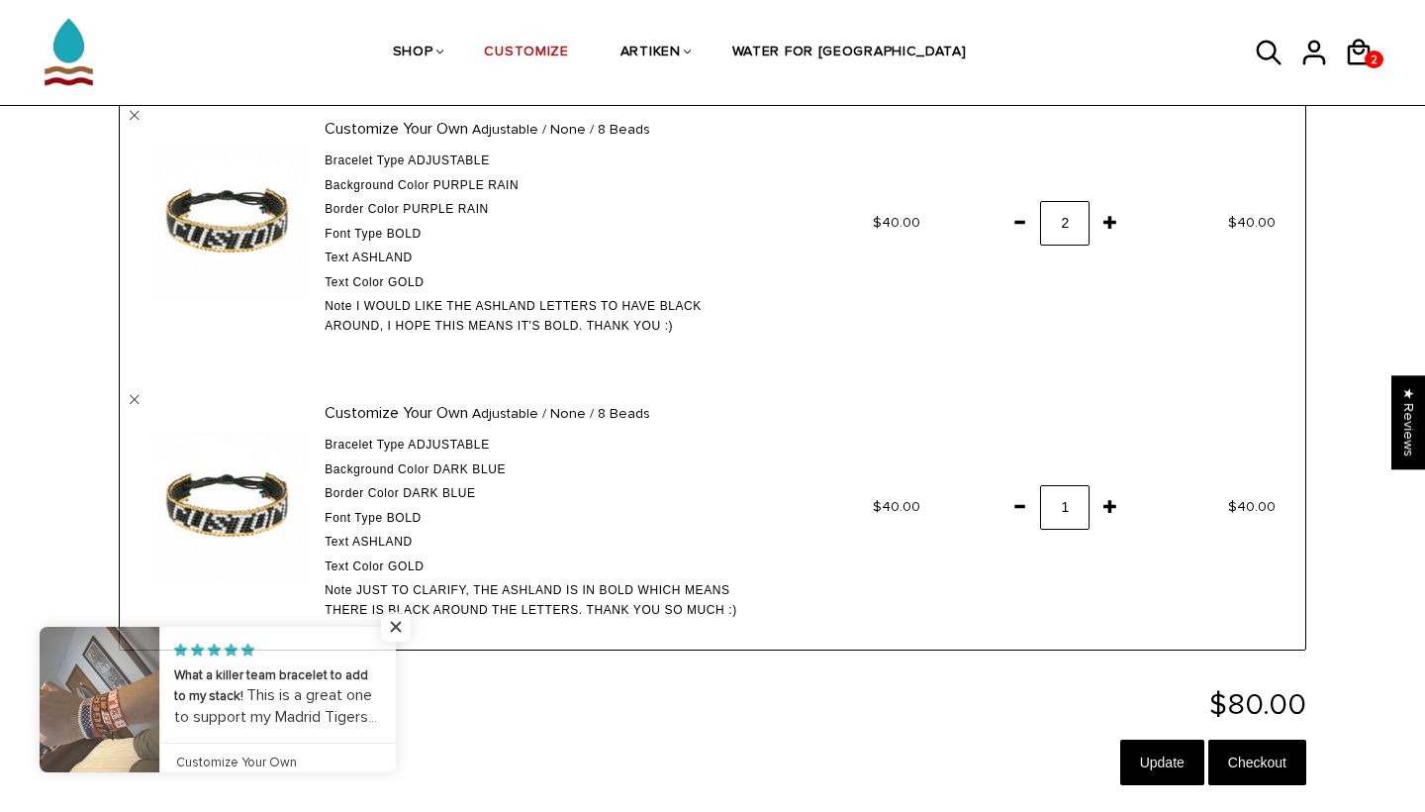
click at [1015, 492] on span at bounding box center [1020, 506] width 34 height 36
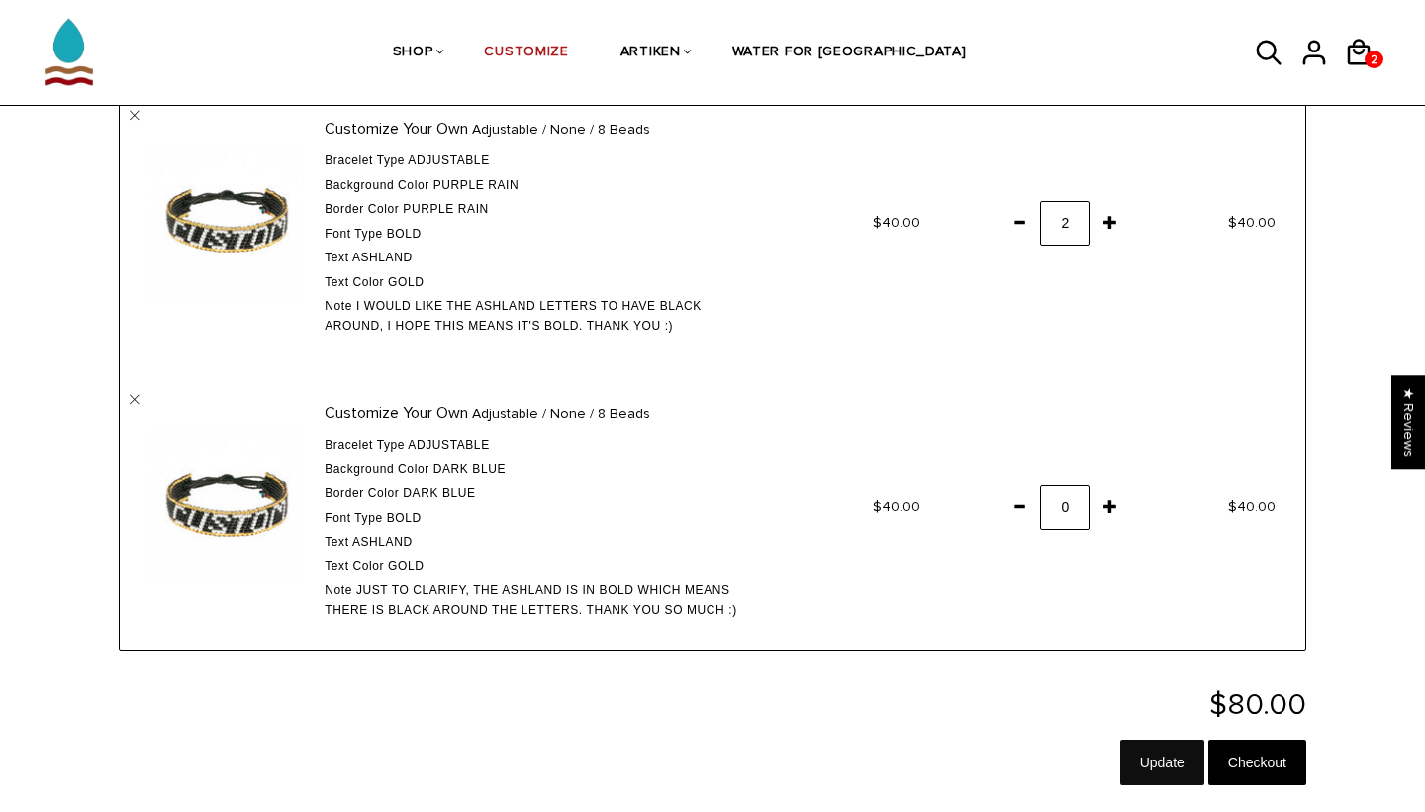
click at [1166, 751] on input "Update" at bounding box center [1162, 762] width 84 height 46
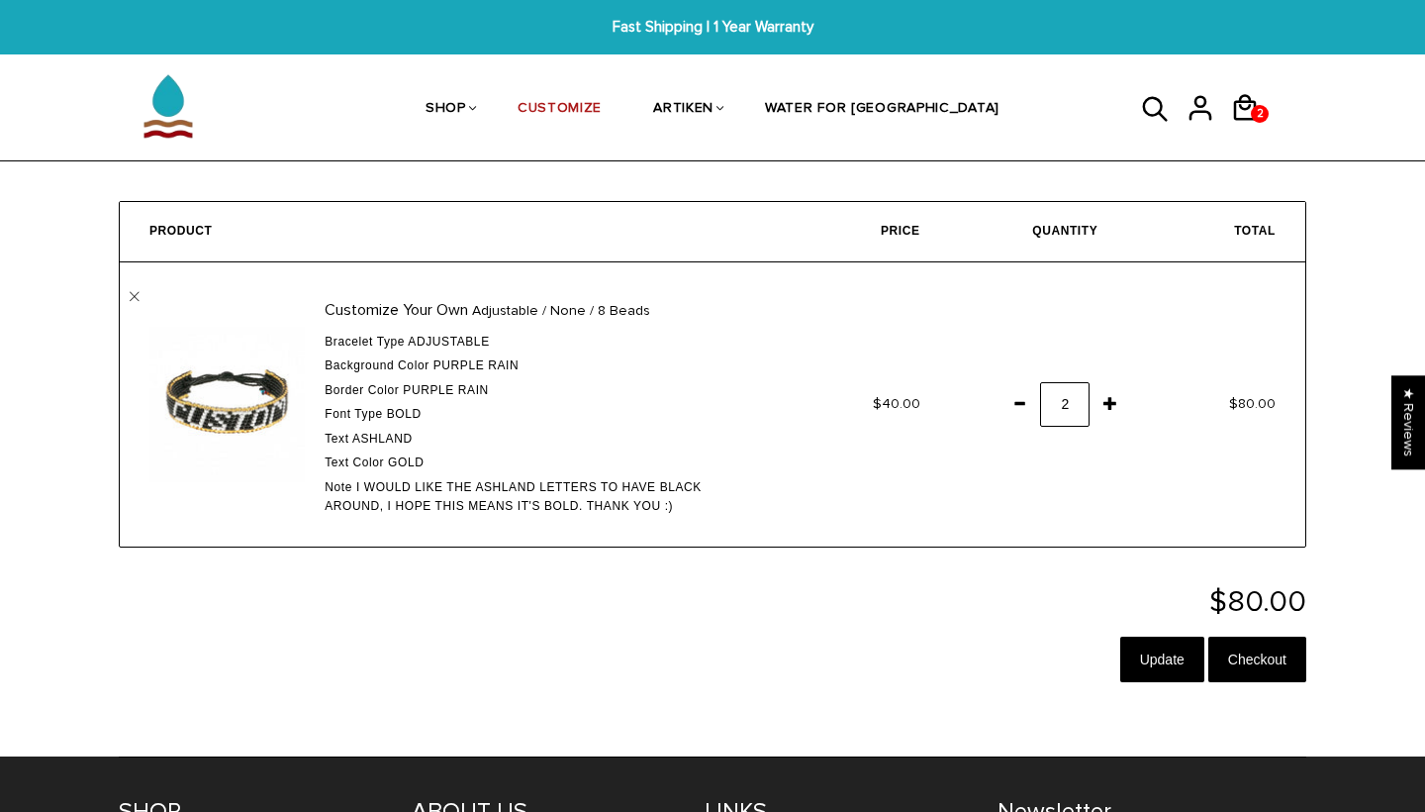
scroll to position [21, 0]
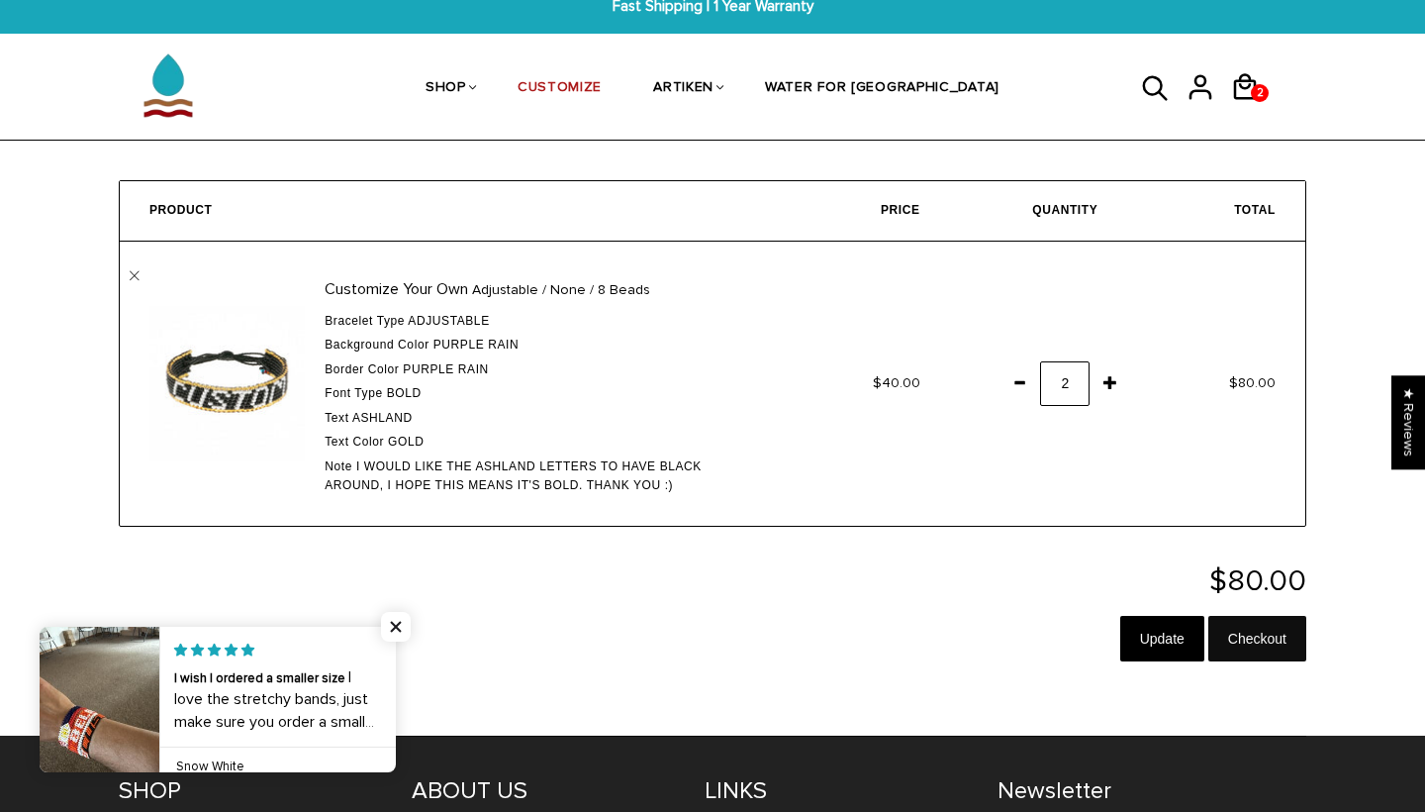
click at [1277, 625] on input "Checkout" at bounding box center [1257, 639] width 98 height 46
